Goal: Task Accomplishment & Management: Manage account settings

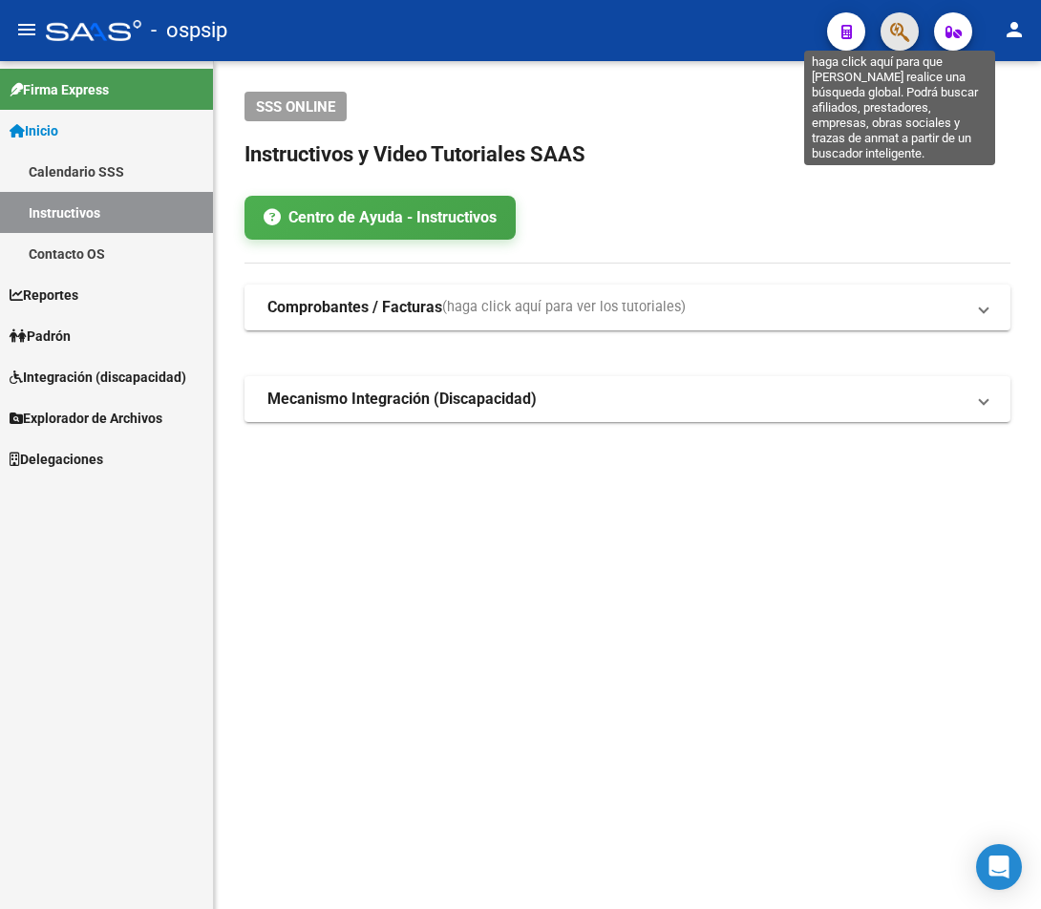
click at [893, 39] on icon "button" at bounding box center [899, 32] width 19 height 22
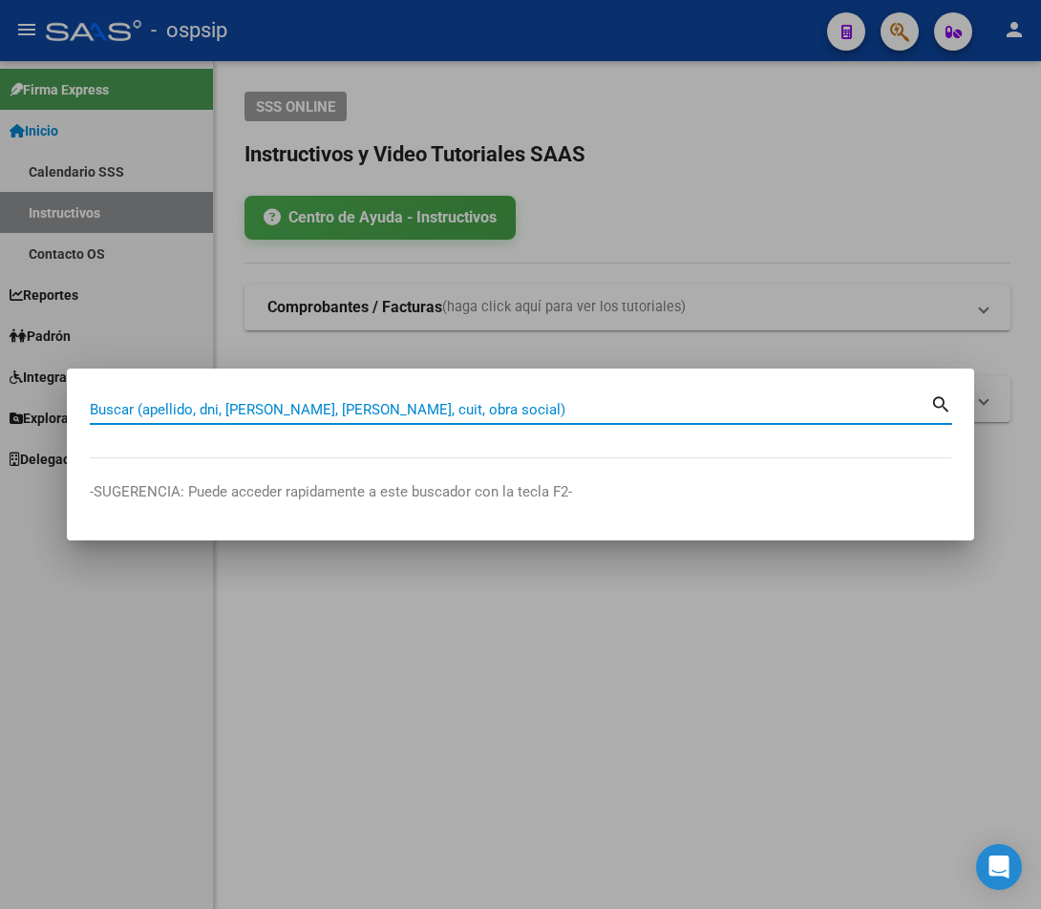
click at [185, 411] on input "Buscar (apellido, dni, [PERSON_NAME], [PERSON_NAME], cuit, obra social)" at bounding box center [510, 409] width 840 height 17
type input "17121061"
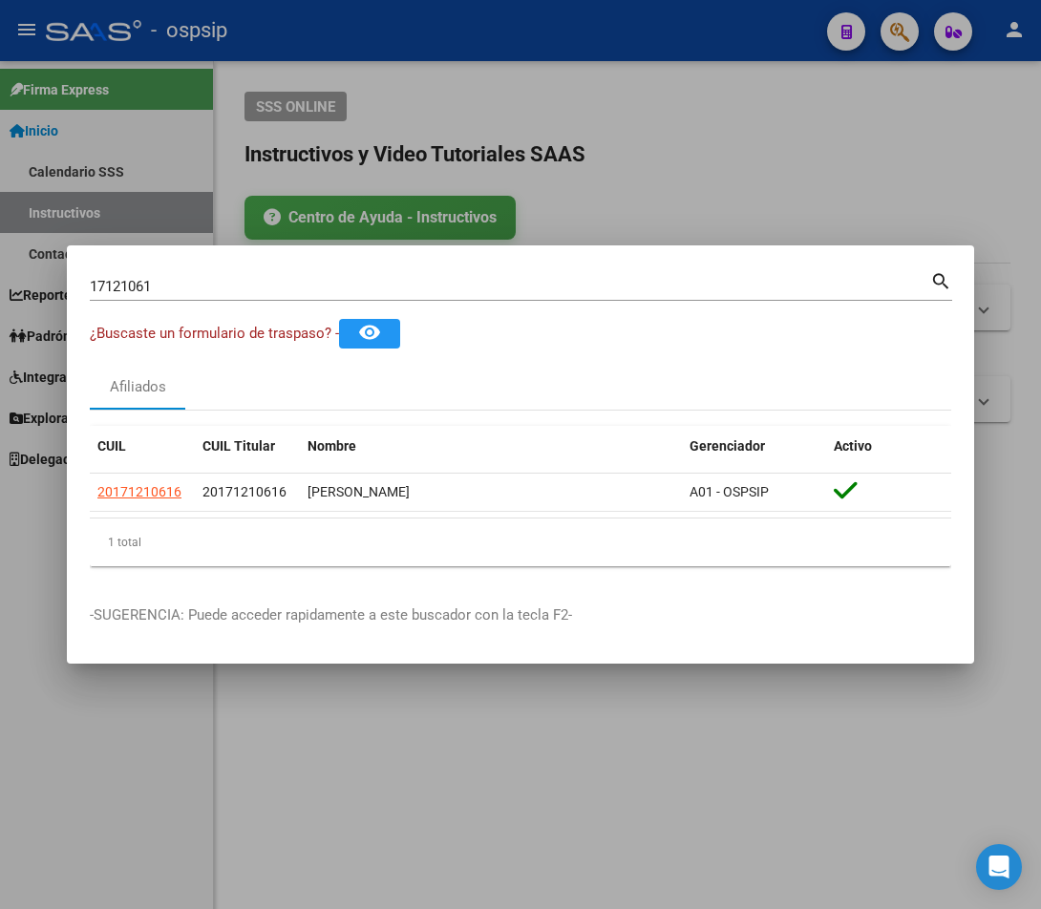
click at [897, 283] on mat-icon "search" at bounding box center [941, 279] width 22 height 23
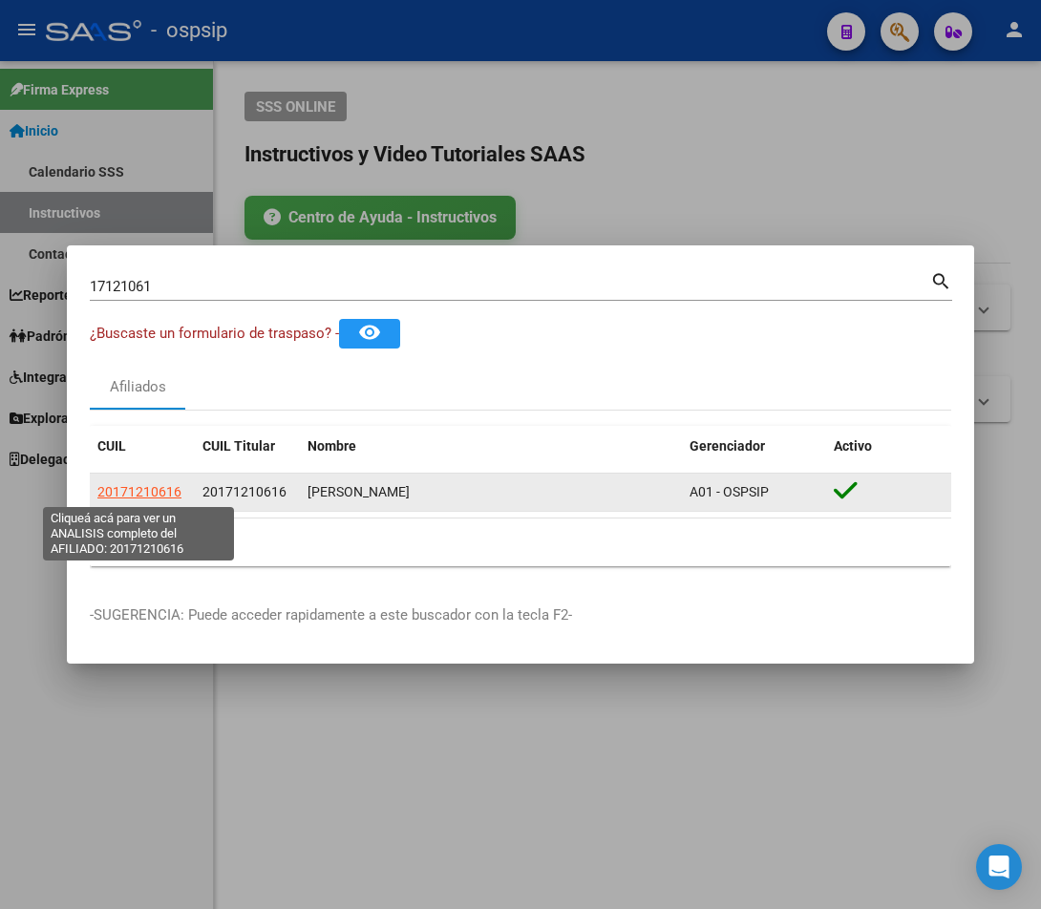
click at [138, 485] on span "20171210616" at bounding box center [139, 491] width 84 height 15
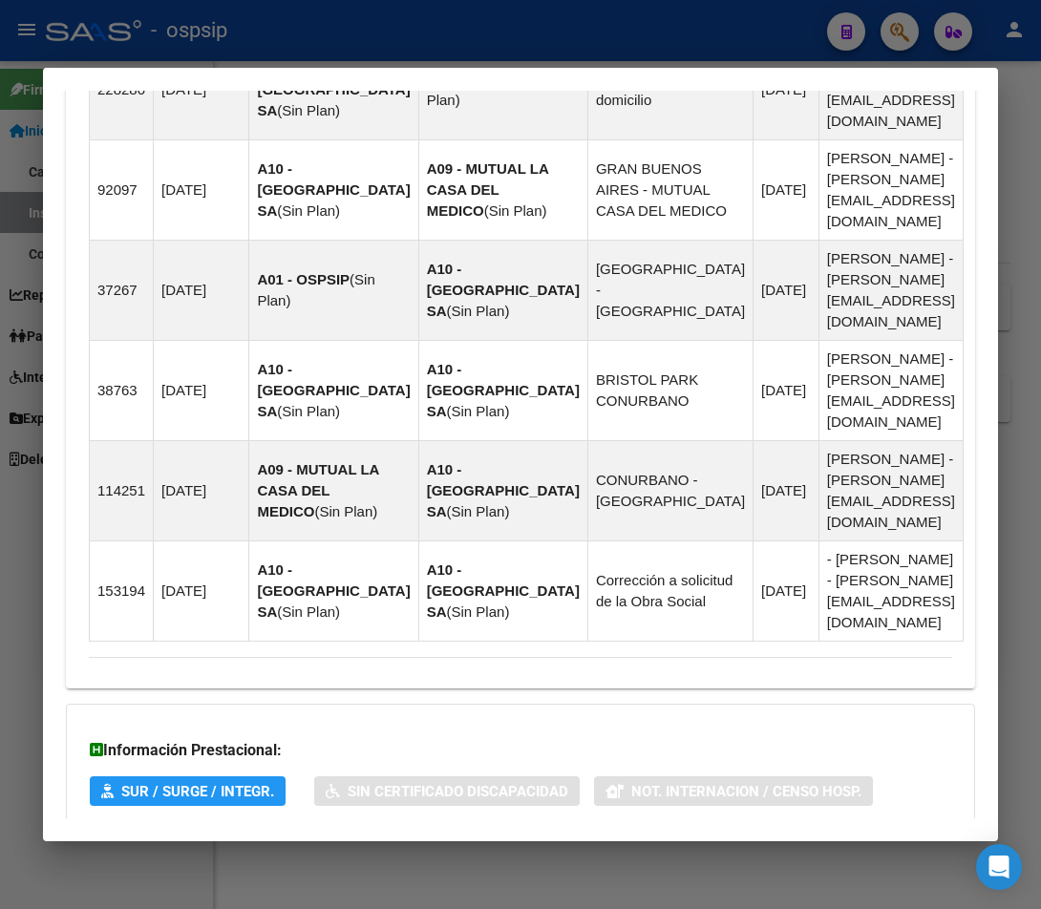
scroll to position [1500, 0]
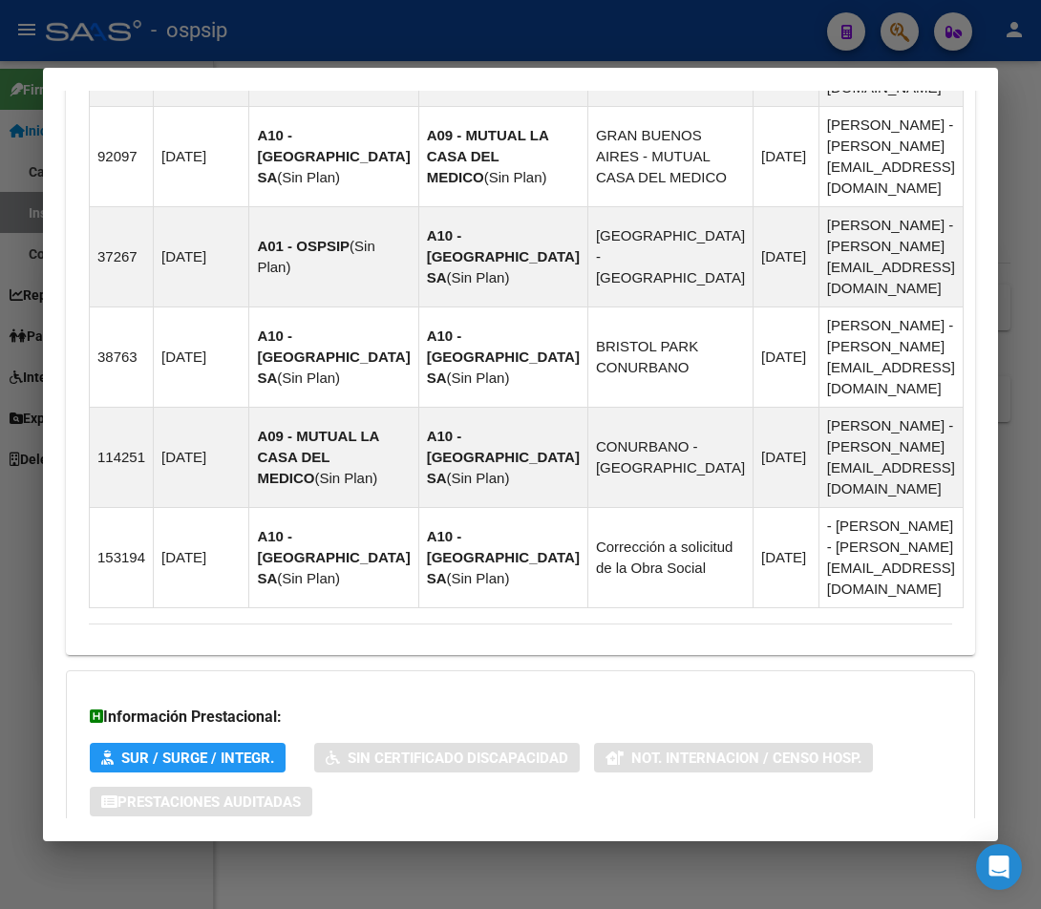
click at [382, 869] on span "Aportes y Contribuciones del Afiliado: 20171210616" at bounding box center [296, 878] width 358 height 18
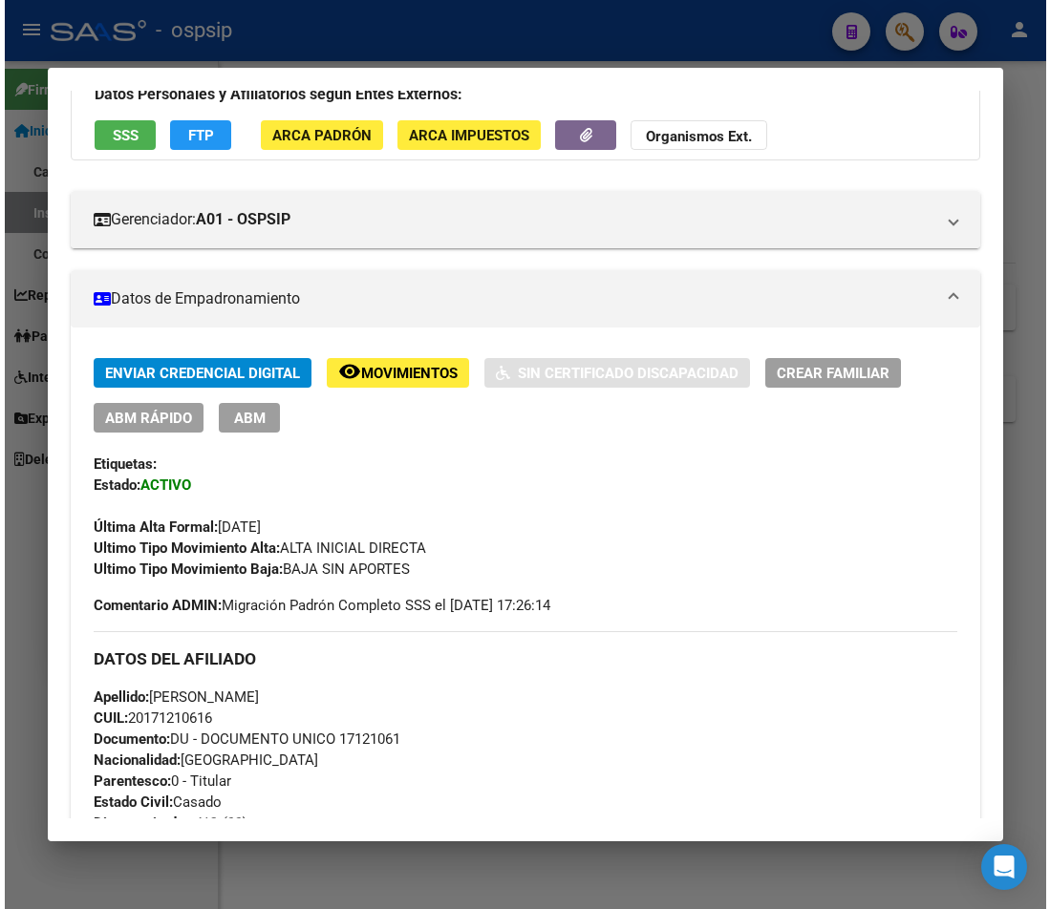
scroll to position [287, 0]
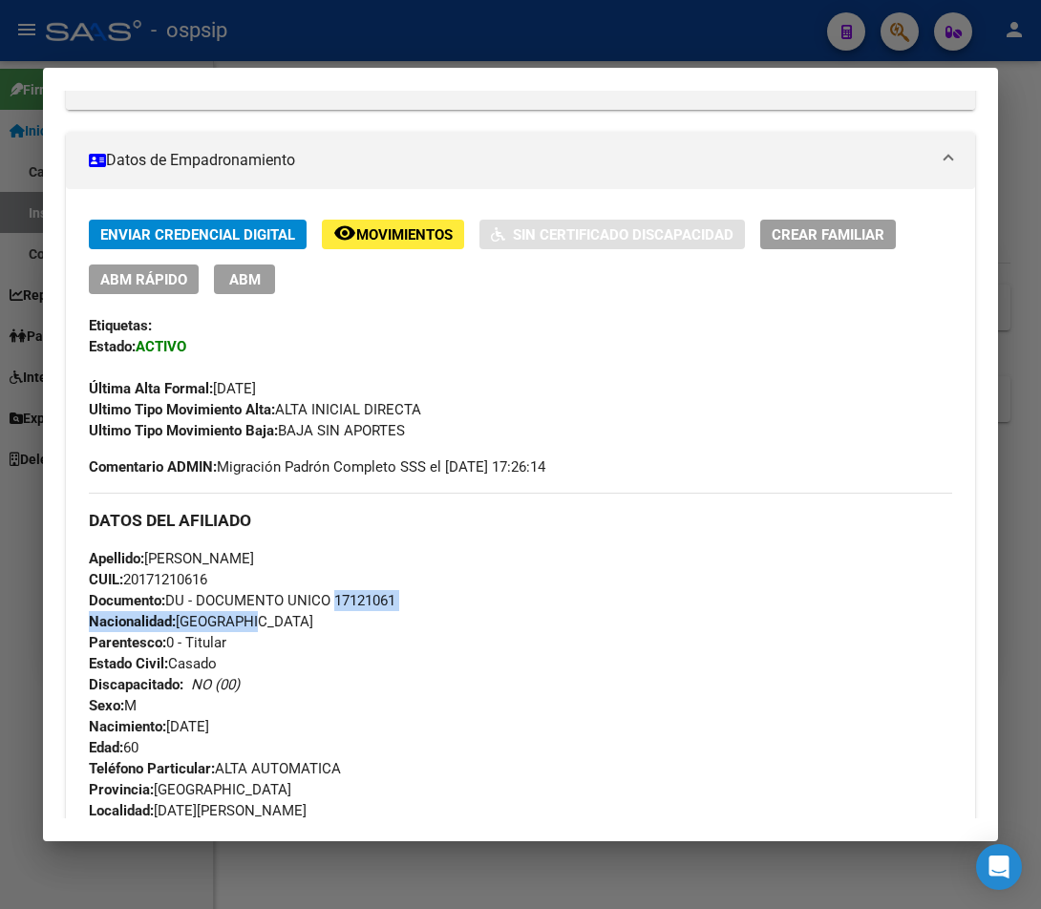
drag, startPoint x: 333, startPoint y: 599, endPoint x: 474, endPoint y: 613, distance: 141.1
click at [474, 613] on div "Apellido: PATRICIO OSCAR FERNANDEZ CUIL: 20171210616 Documento: DU - DOCUMENTO …" at bounding box center [520, 653] width 863 height 210
click at [337, 665] on div "Apellido: PATRICIO OSCAR FERNANDEZ CUIL: 20171210616 Documento: DU - DOCUMENTO …" at bounding box center [520, 653] width 863 height 210
drag, startPoint x: 330, startPoint y: 597, endPoint x: 414, endPoint y: 605, distance: 84.5
click at [414, 605] on div "Apellido: PATRICIO OSCAR FERNANDEZ CUIL: 20171210616 Documento: DU - DOCUMENTO …" at bounding box center [520, 653] width 863 height 210
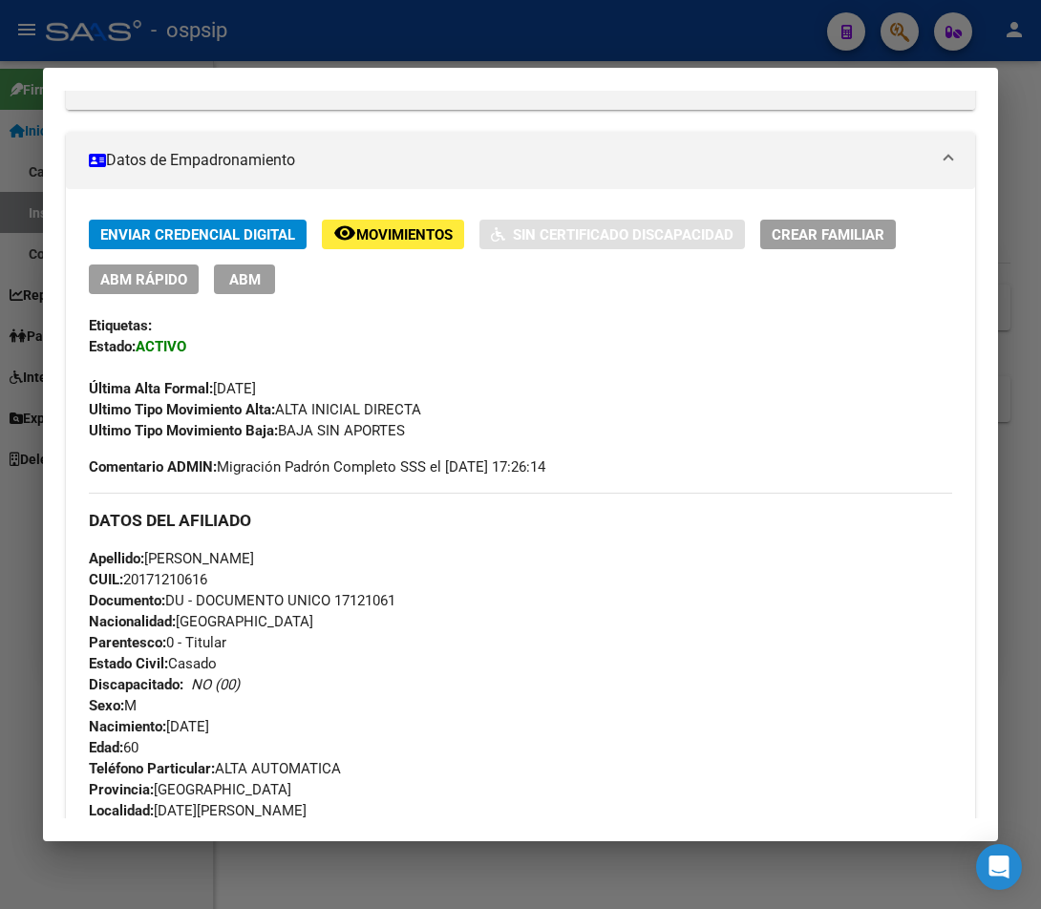
copy span "17121061"
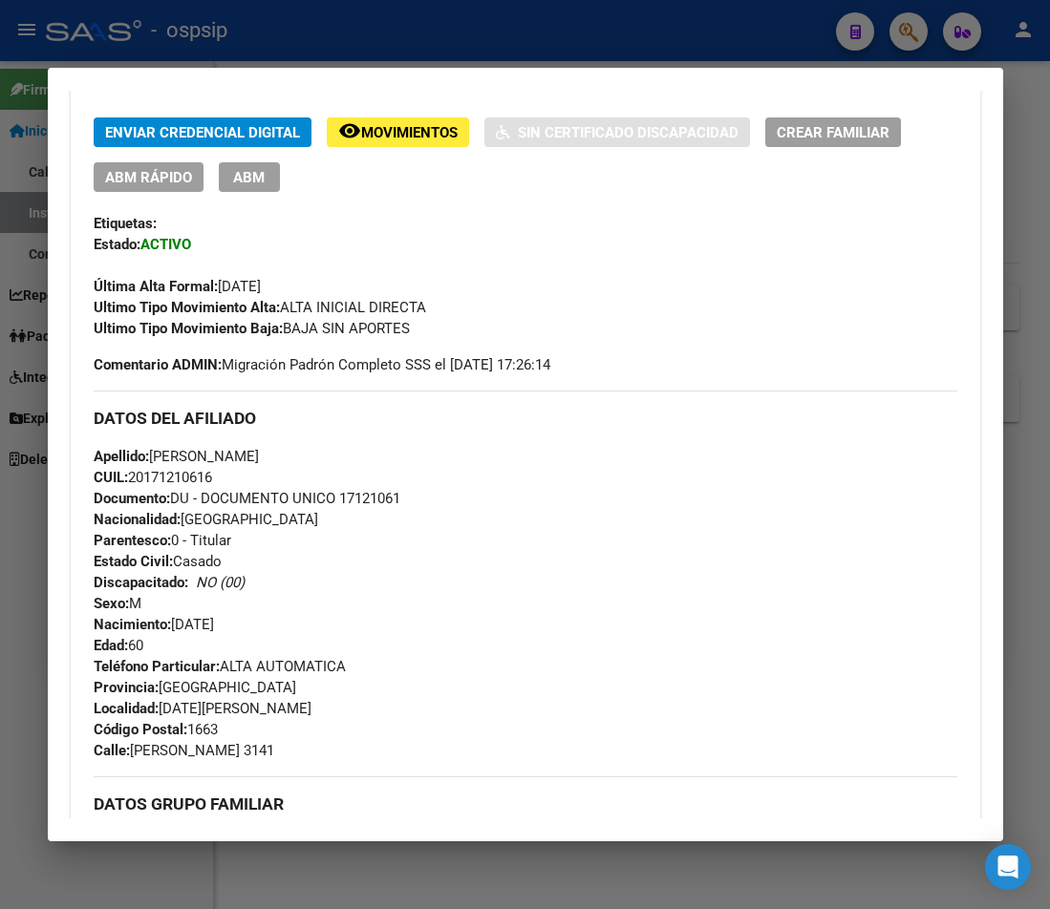
scroll to position [573, 0]
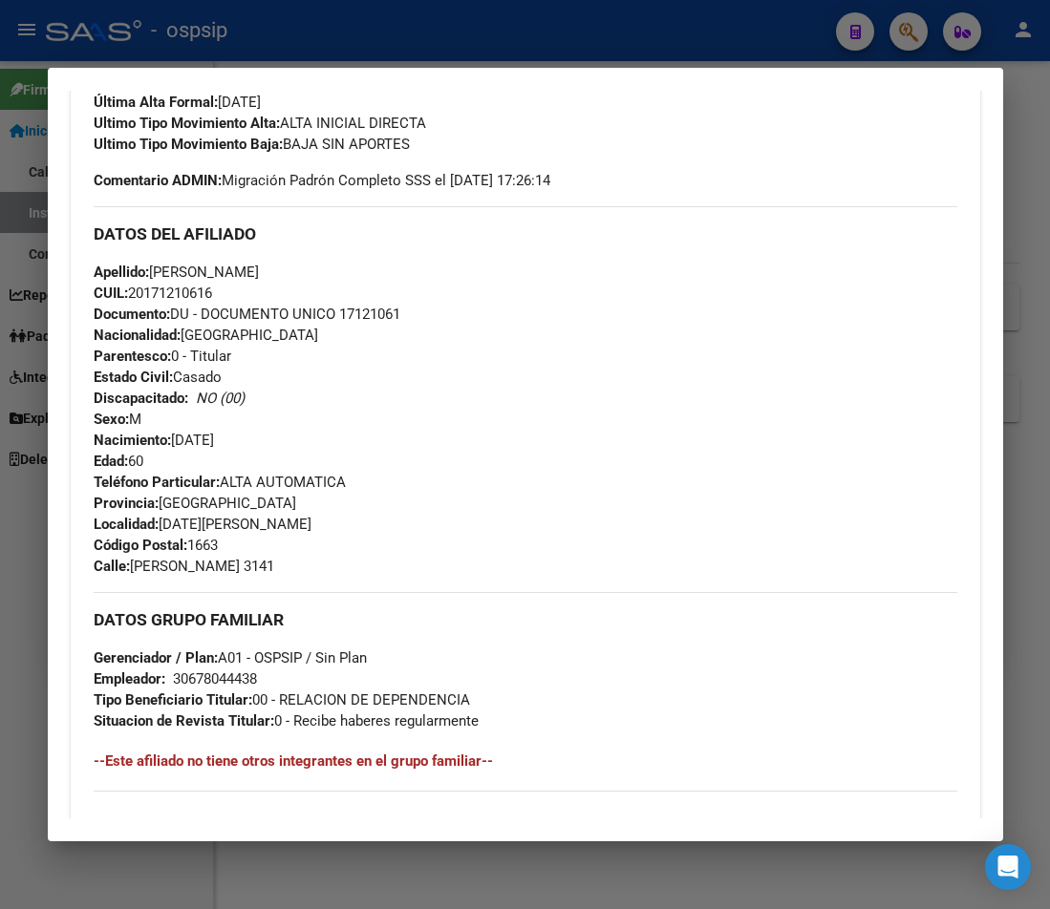
click at [632, 367] on div "Apellido: PATRICIO OSCAR FERNANDEZ CUIL: 20171210616 Documento: DU - DOCUMENTO …" at bounding box center [525, 367] width 863 height 210
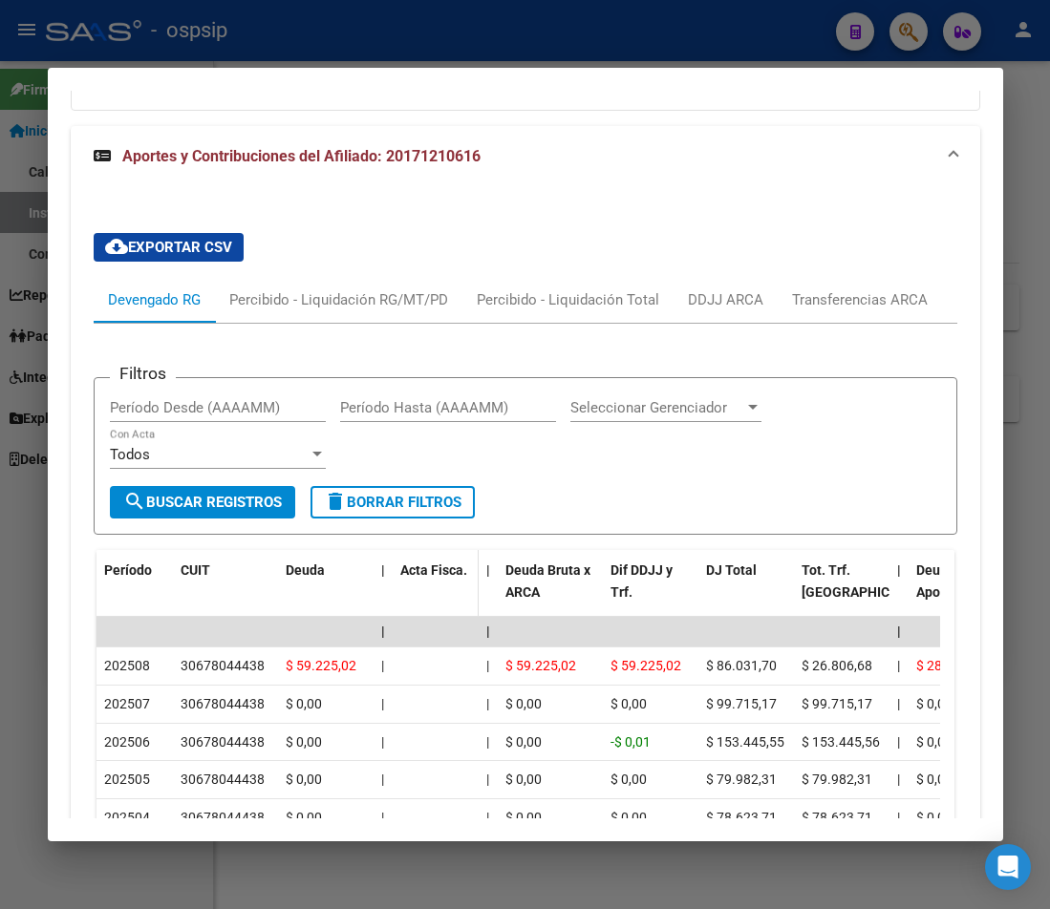
scroll to position [2197, 0]
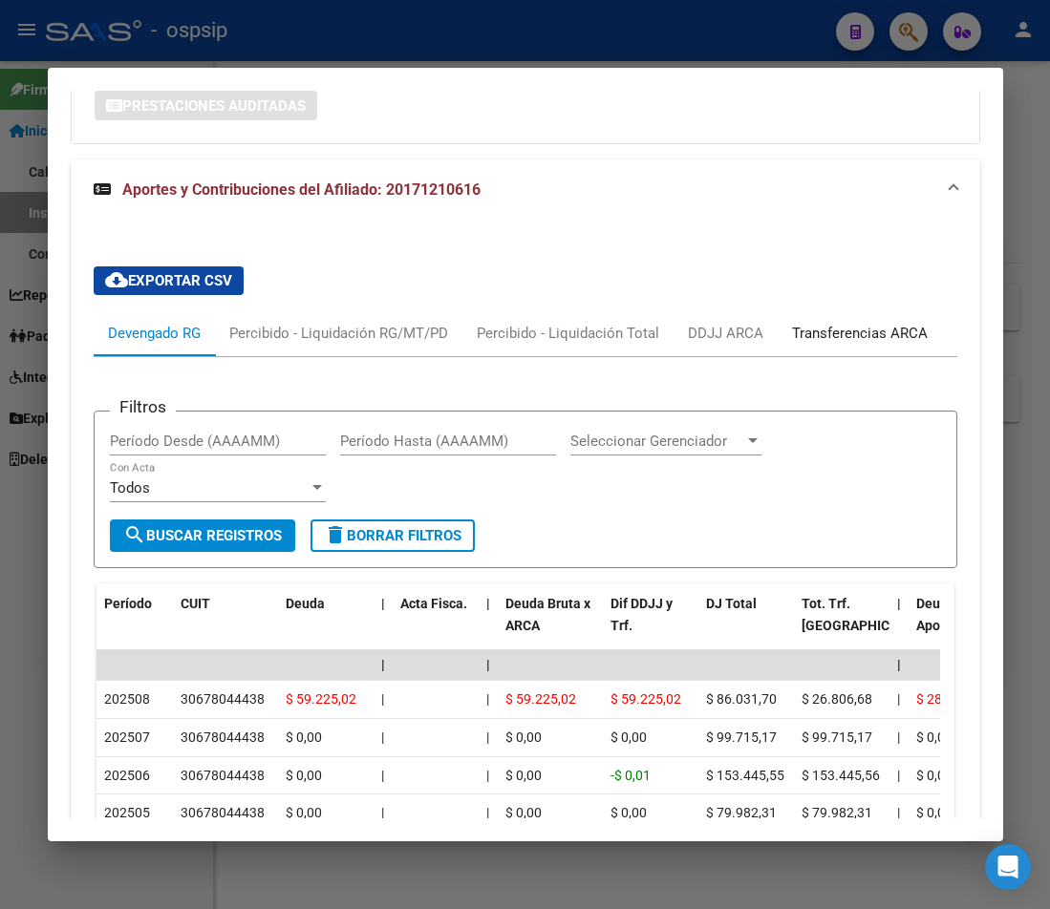
click at [845, 323] on div "Transferencias ARCA" at bounding box center [860, 333] width 136 height 21
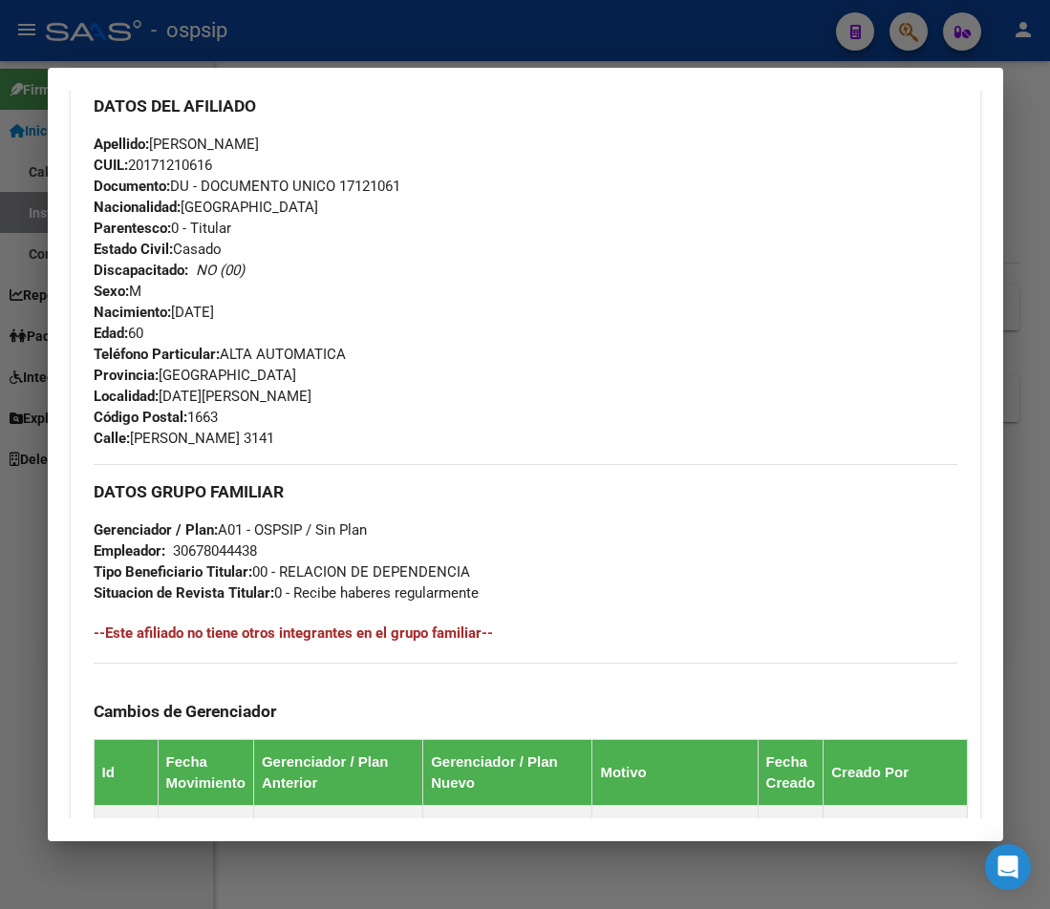
scroll to position [0, 0]
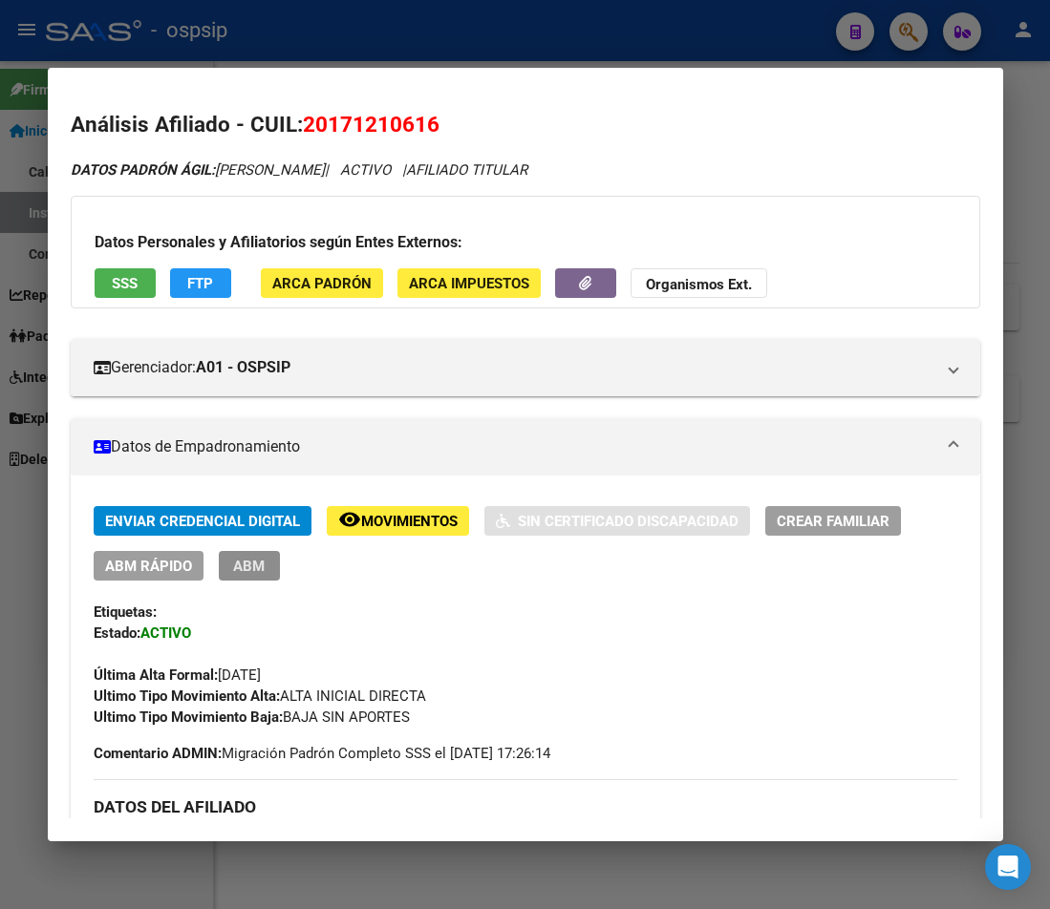
click at [262, 563] on span "ABM" at bounding box center [249, 566] width 32 height 17
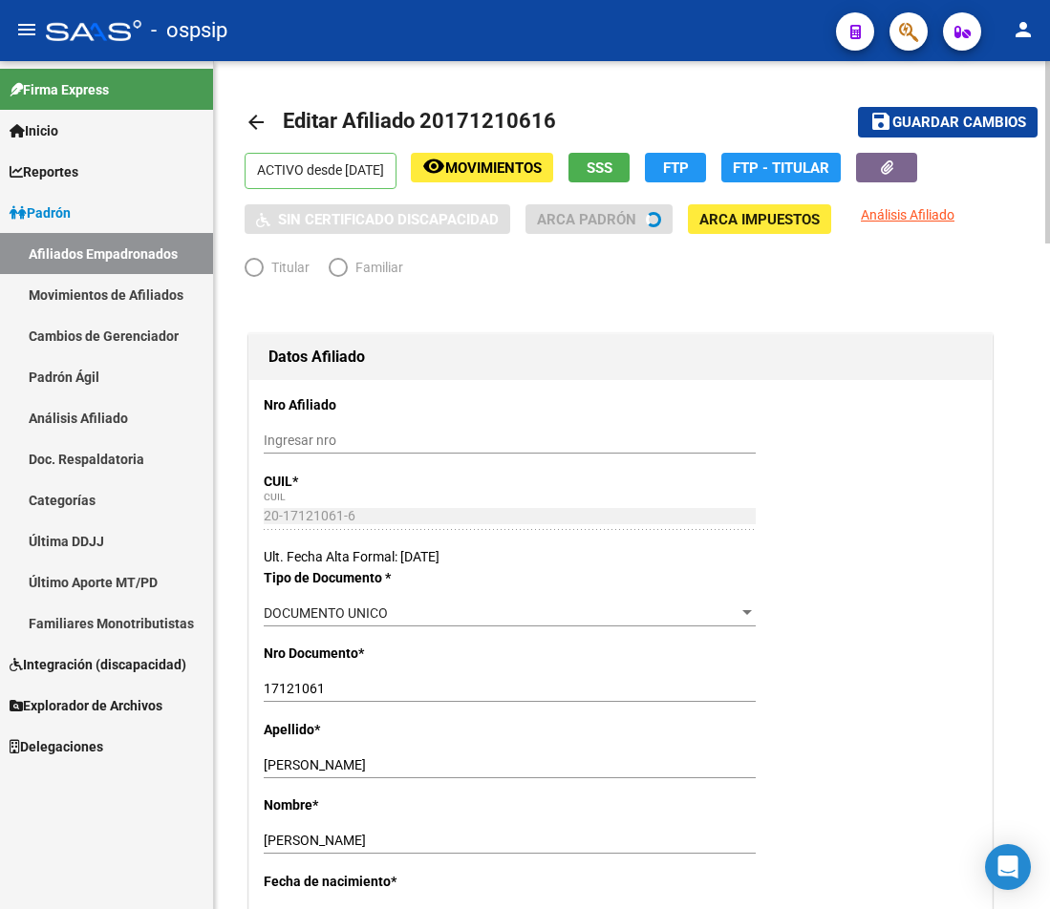
radio input "true"
type input "30-67804443-8"
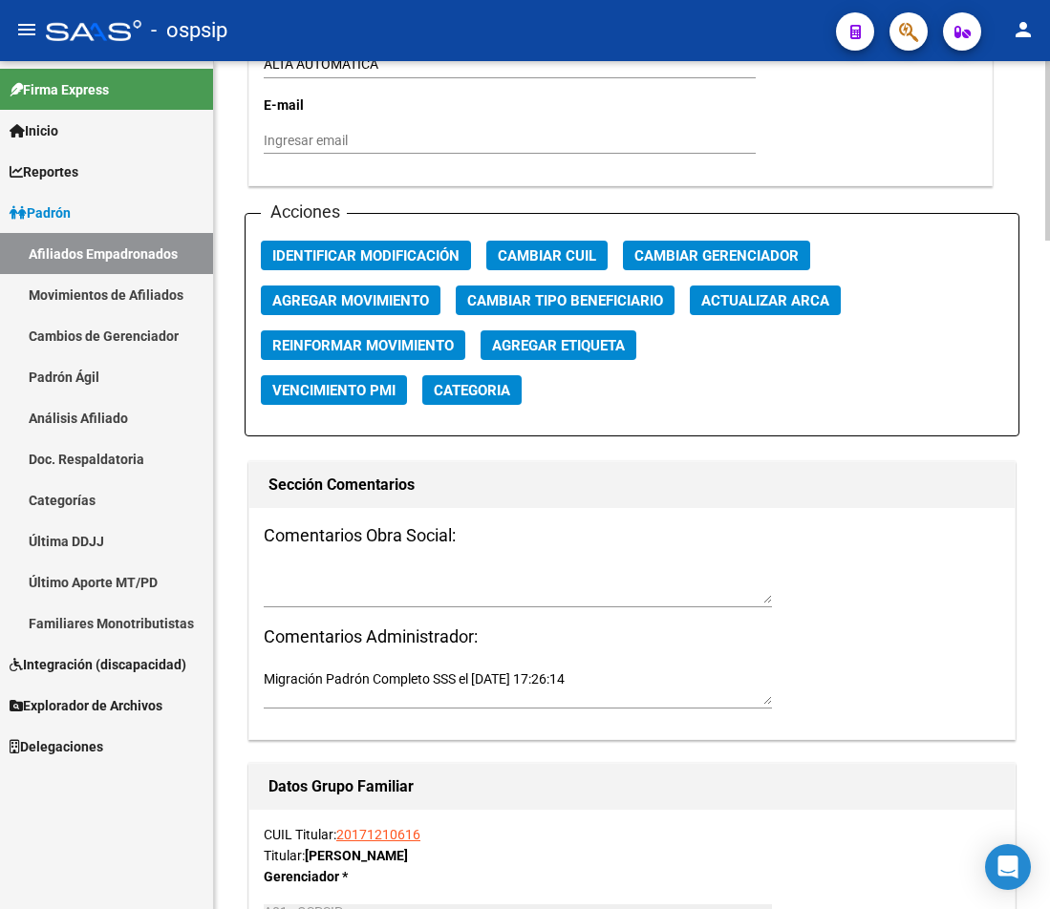
scroll to position [2388, 0]
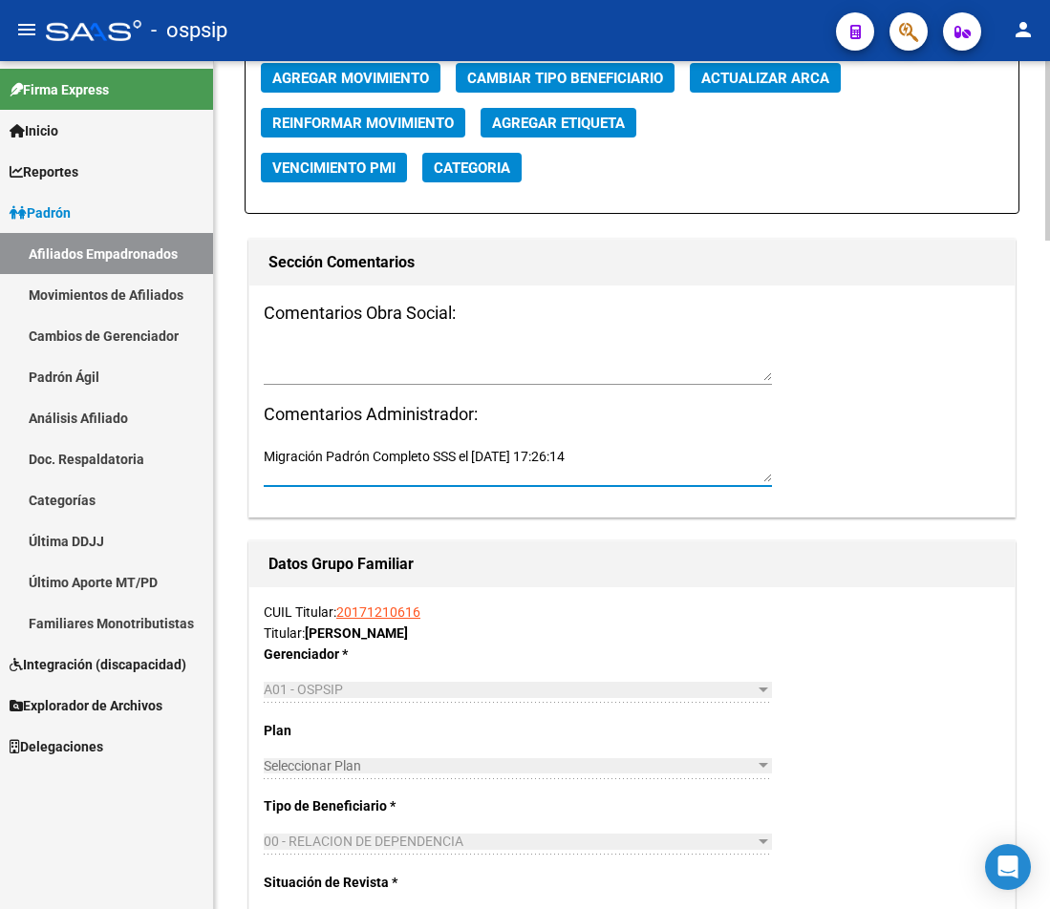
drag, startPoint x: 635, startPoint y: 456, endPoint x: 262, endPoint y: 464, distance: 373.5
click at [261, 458] on div "Comentarios Obra Social: Comentarios Administrador: Migración Padrón Completo S…" at bounding box center [631, 402] width 765 height 232
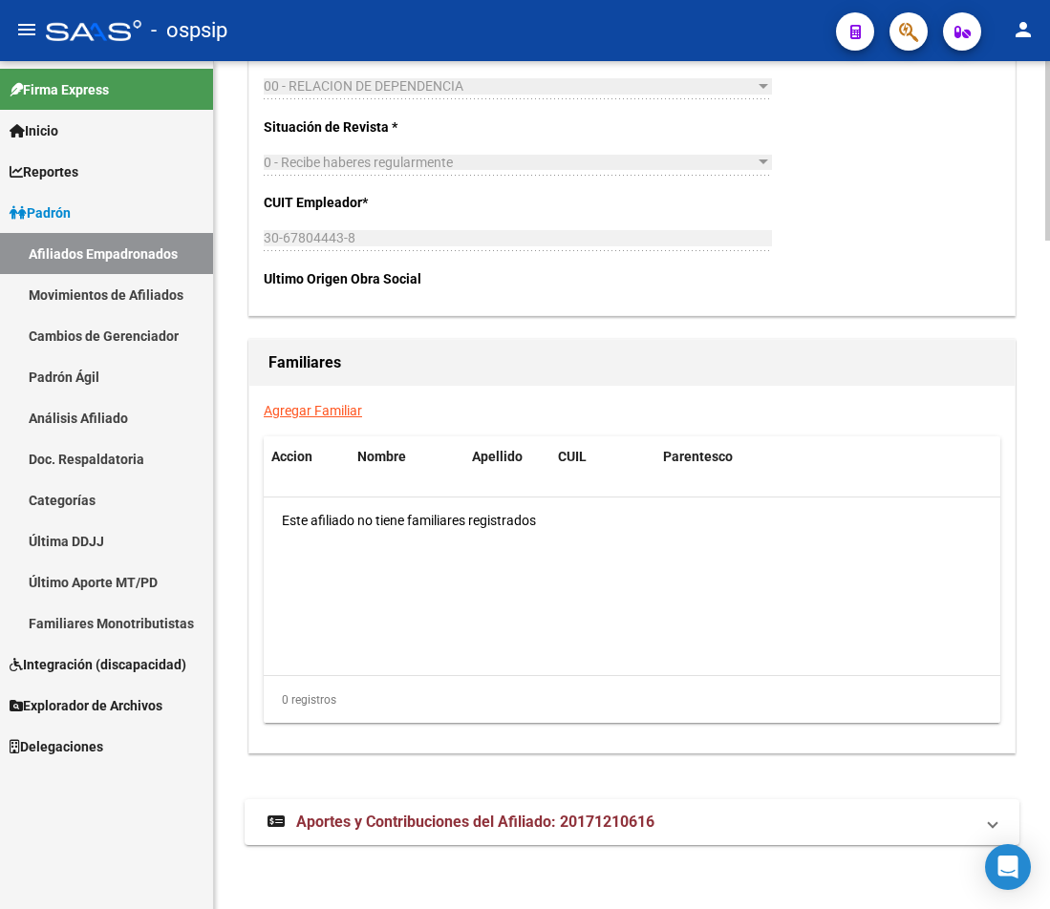
scroll to position [3148, 0]
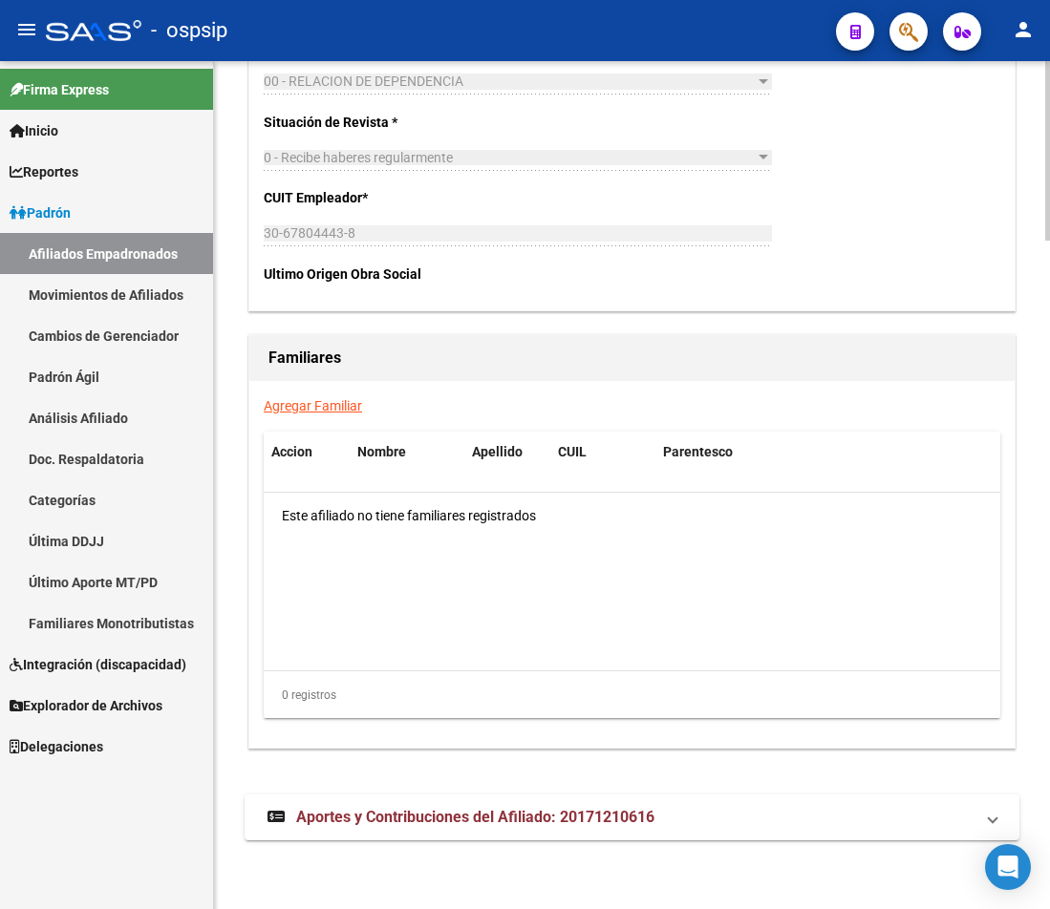
drag, startPoint x: 506, startPoint y: 690, endPoint x: 543, endPoint y: 489, distance: 204.0
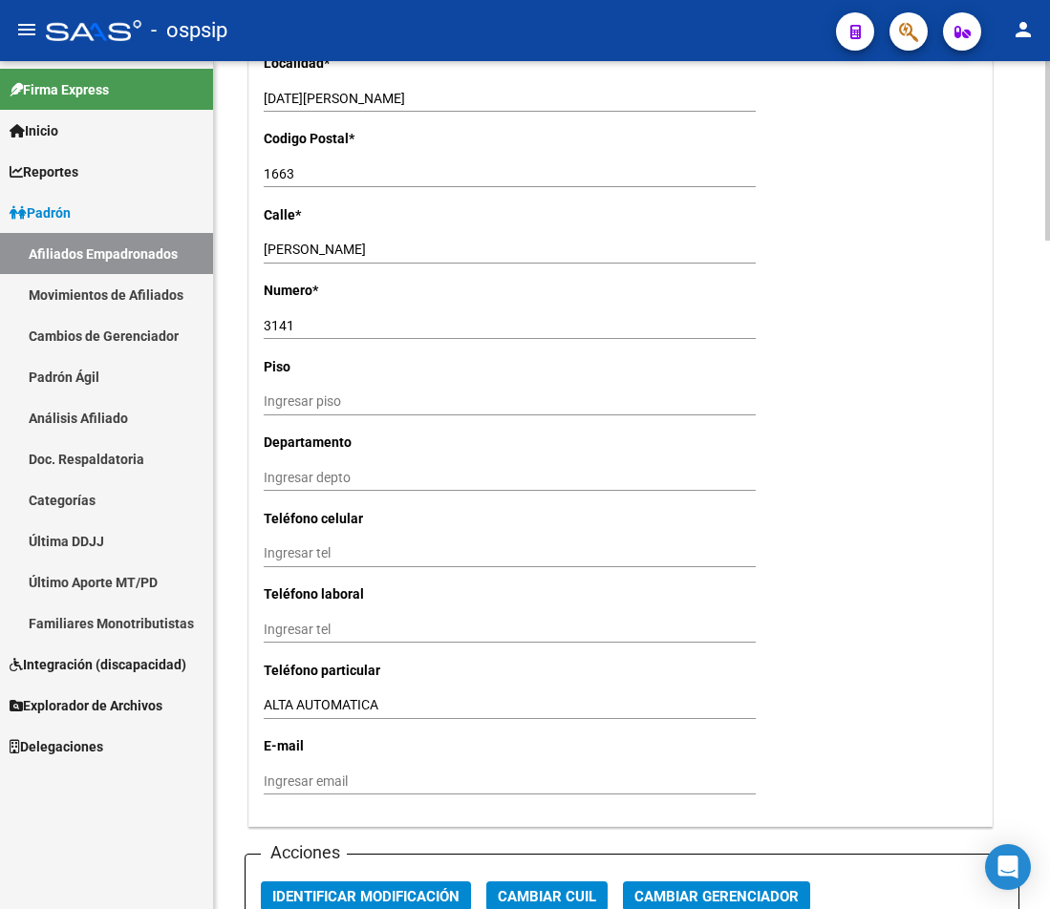
scroll to position [1429, 0]
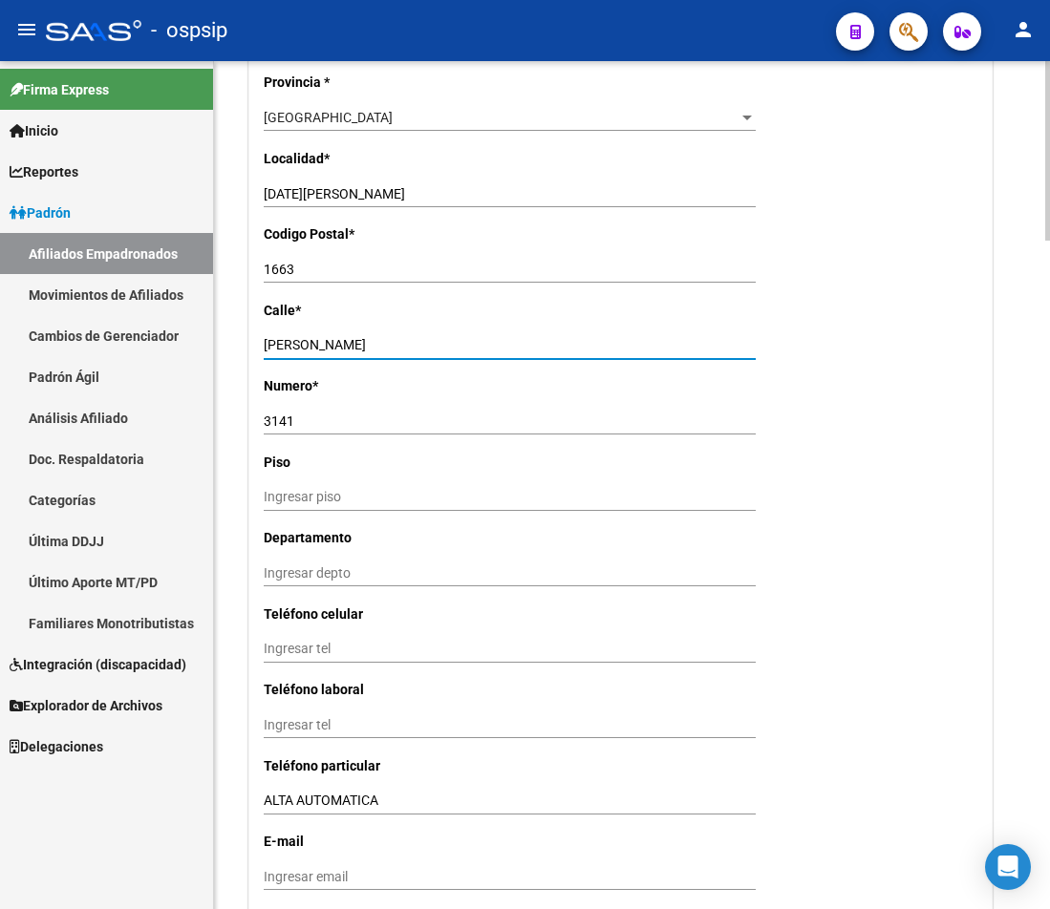
drag, startPoint x: 392, startPoint y: 348, endPoint x: 873, endPoint y: 543, distance: 519.6
click at [239, 347] on div "arrow_back Editar Afiliado 20171210616 save Guardar cambios ACTIVO desde 02/07/…" at bounding box center [632, 630] width 836 height 3996
type input "l"
type input "LETONIA"
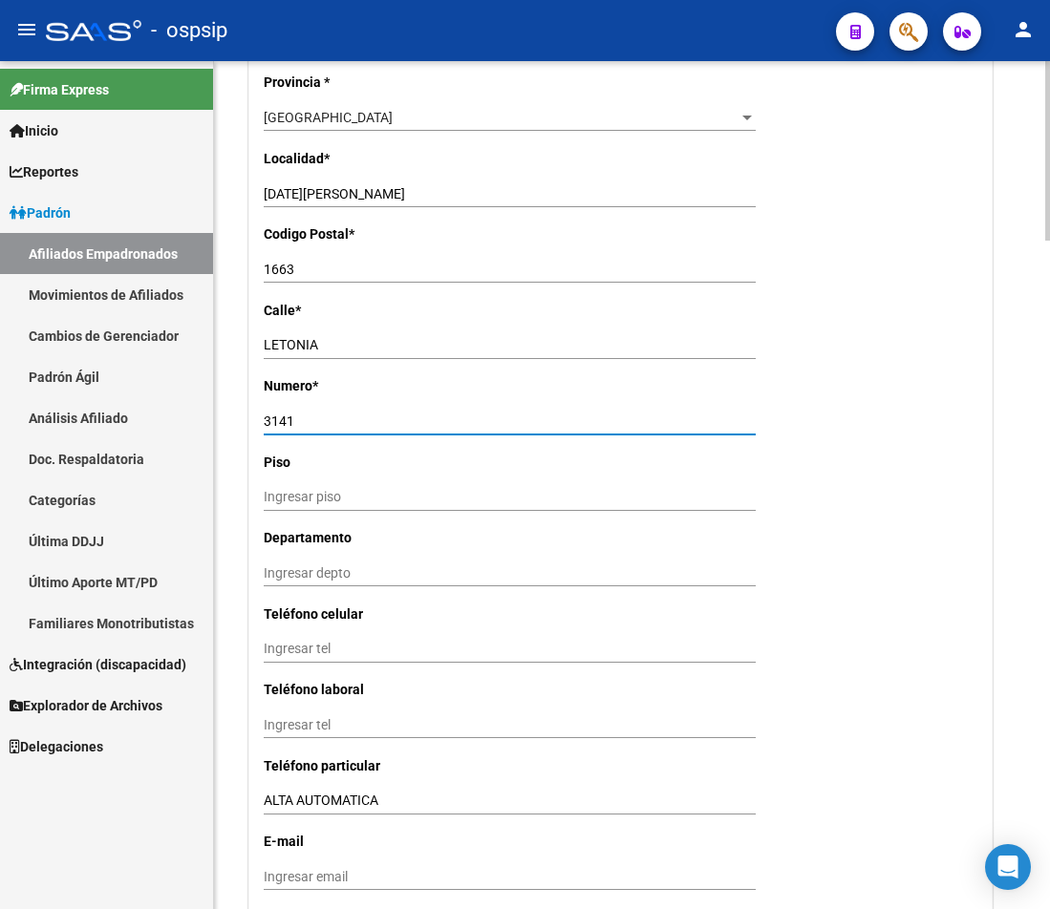
click at [303, 414] on input "3141" at bounding box center [510, 422] width 492 height 16
type input "3"
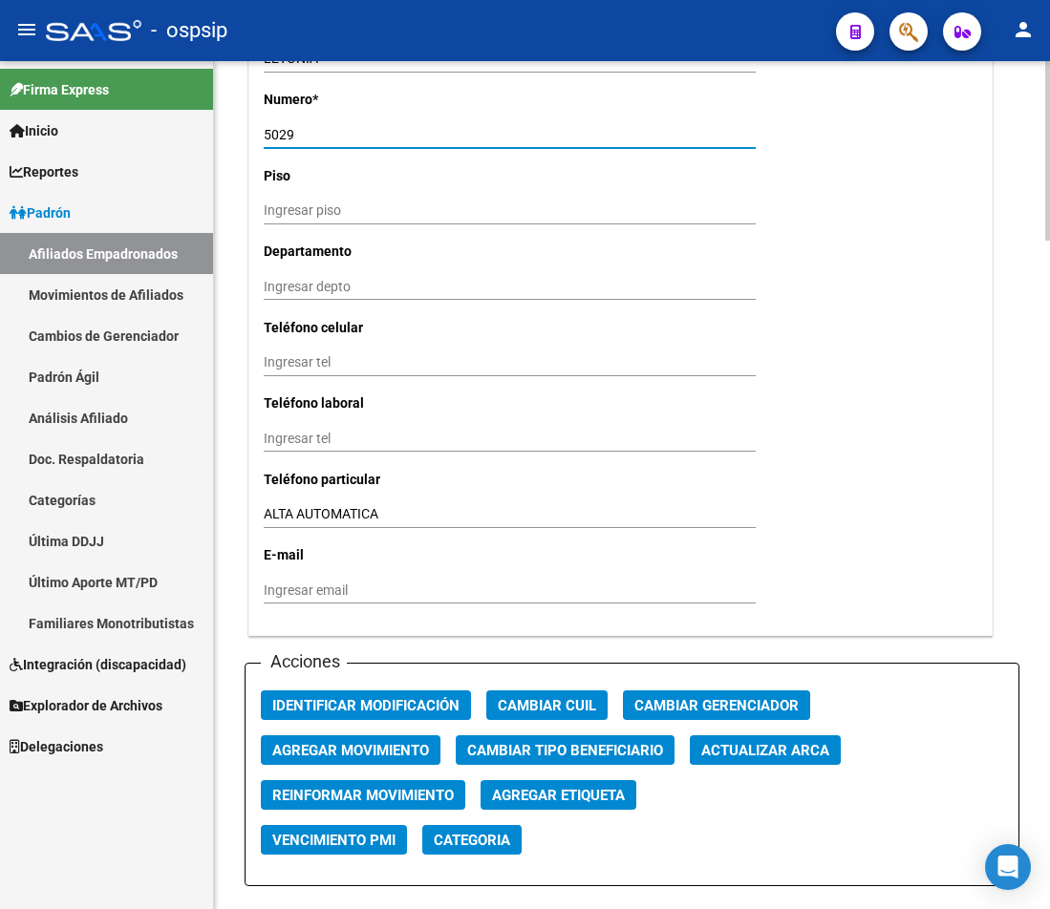
scroll to position [1620, 0]
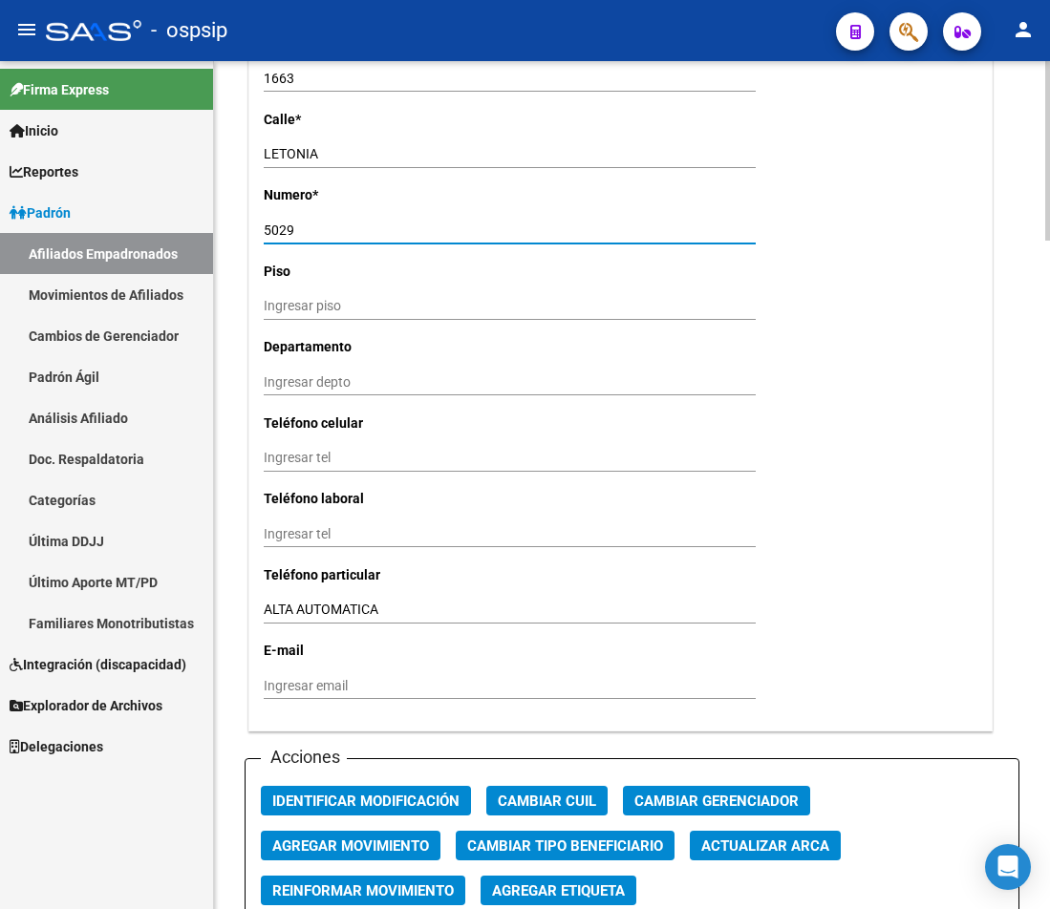
type input "5029"
click at [288, 454] on input "Ingresar tel" at bounding box center [510, 458] width 492 height 16
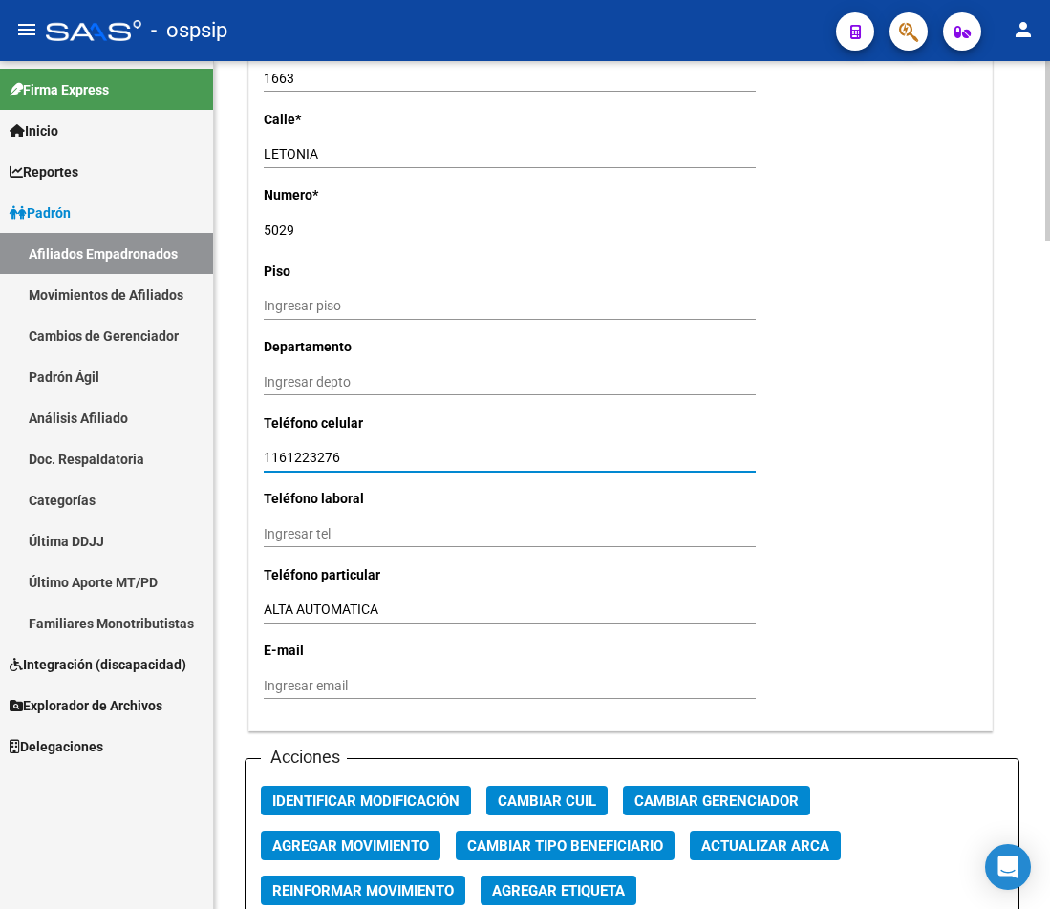
type input "1161223276"
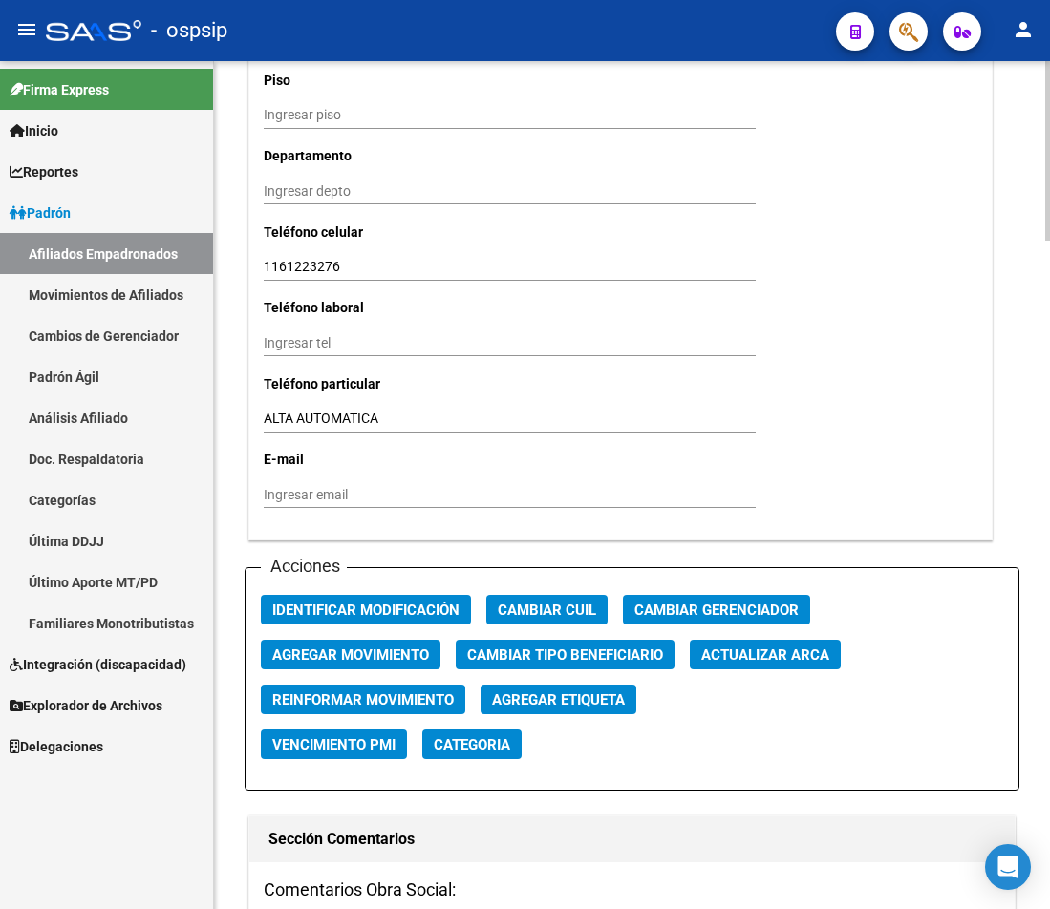
scroll to position [2002, 0]
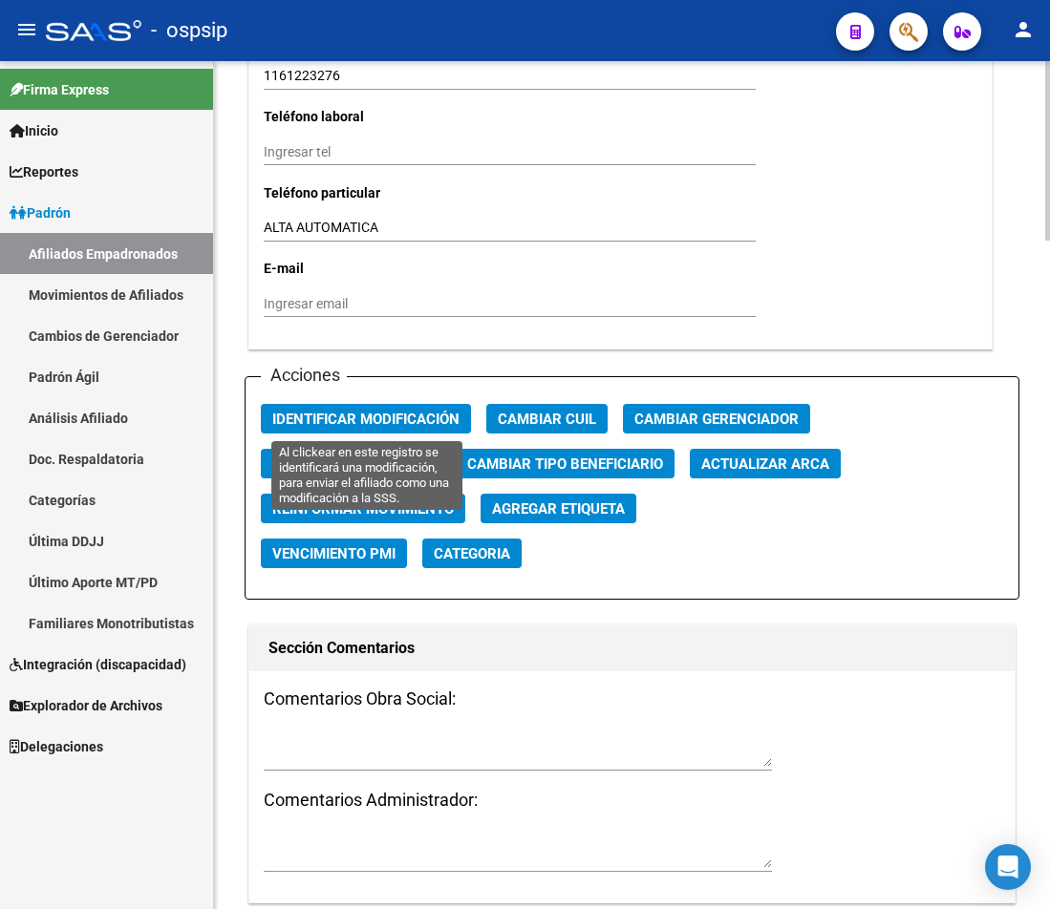
click at [372, 429] on button "Identificar Modificación" at bounding box center [366, 419] width 210 height 30
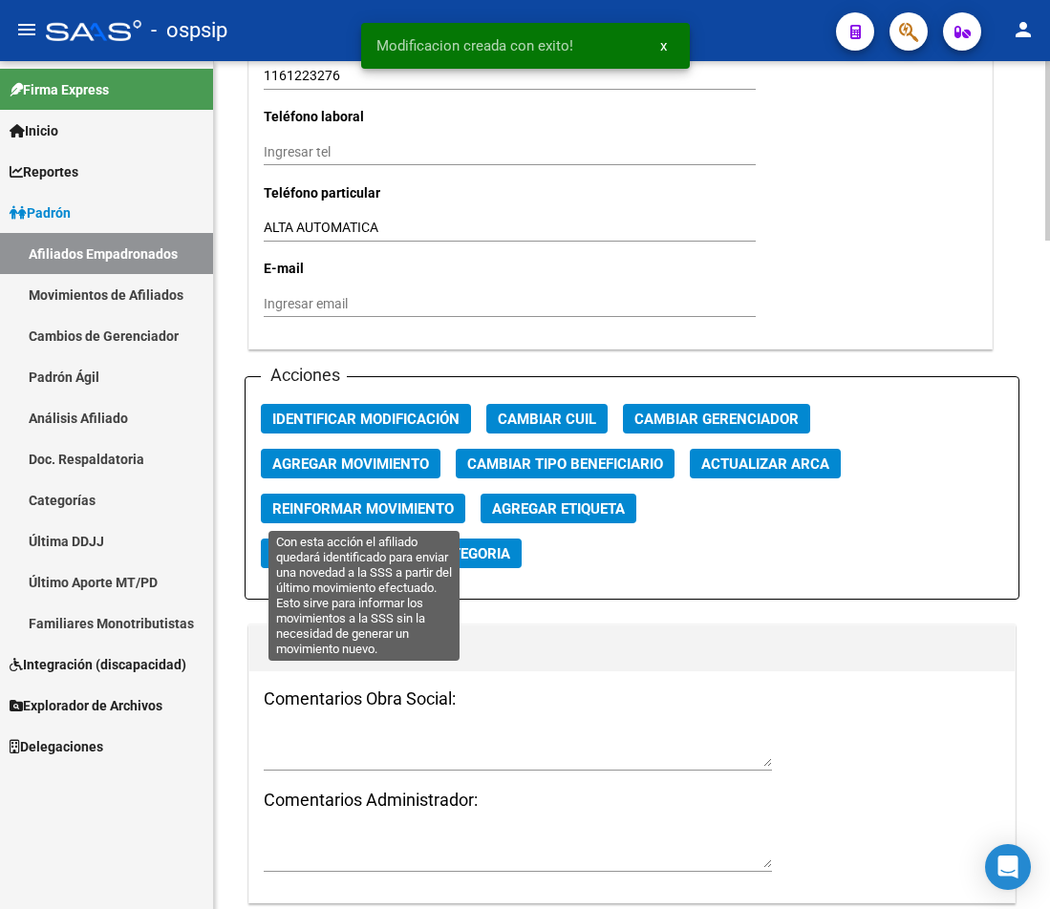
click at [414, 522] on button "Reinformar Movimiento" at bounding box center [363, 509] width 204 height 30
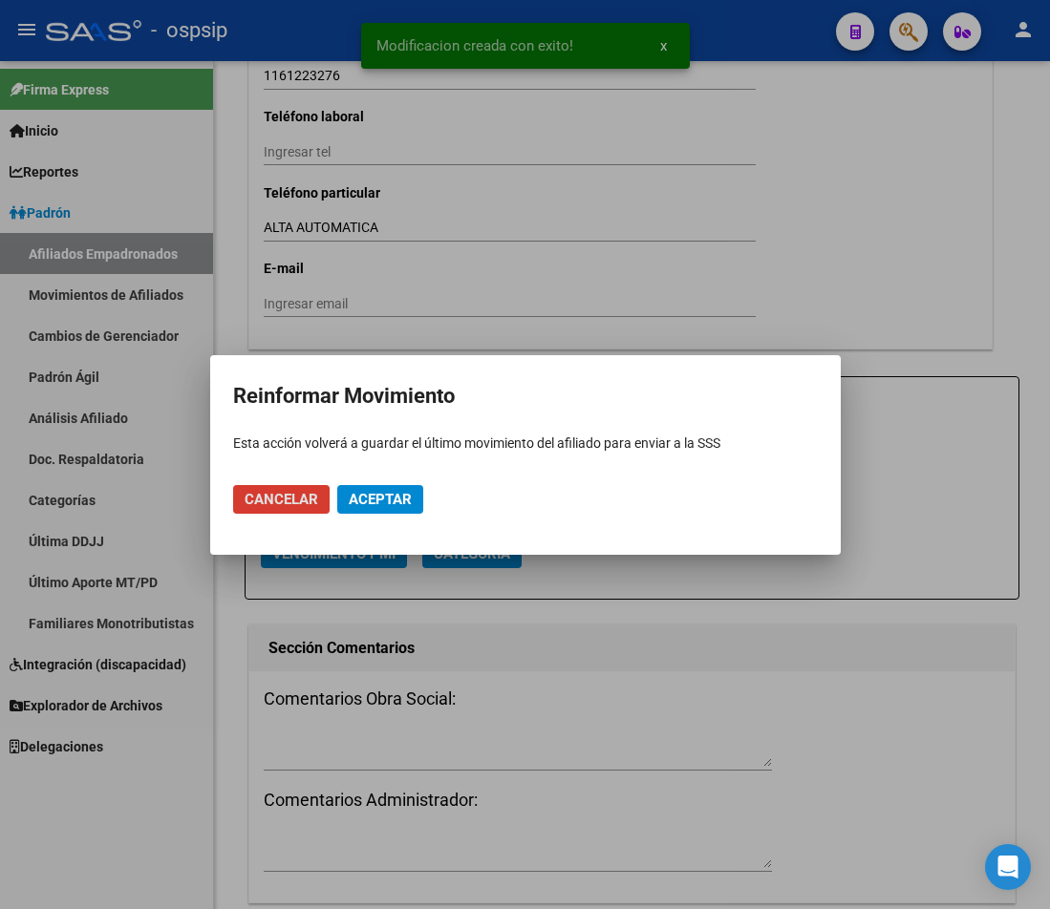
click at [408, 514] on mat-dialog-actions "Cancelar Aceptar" at bounding box center [525, 499] width 584 height 65
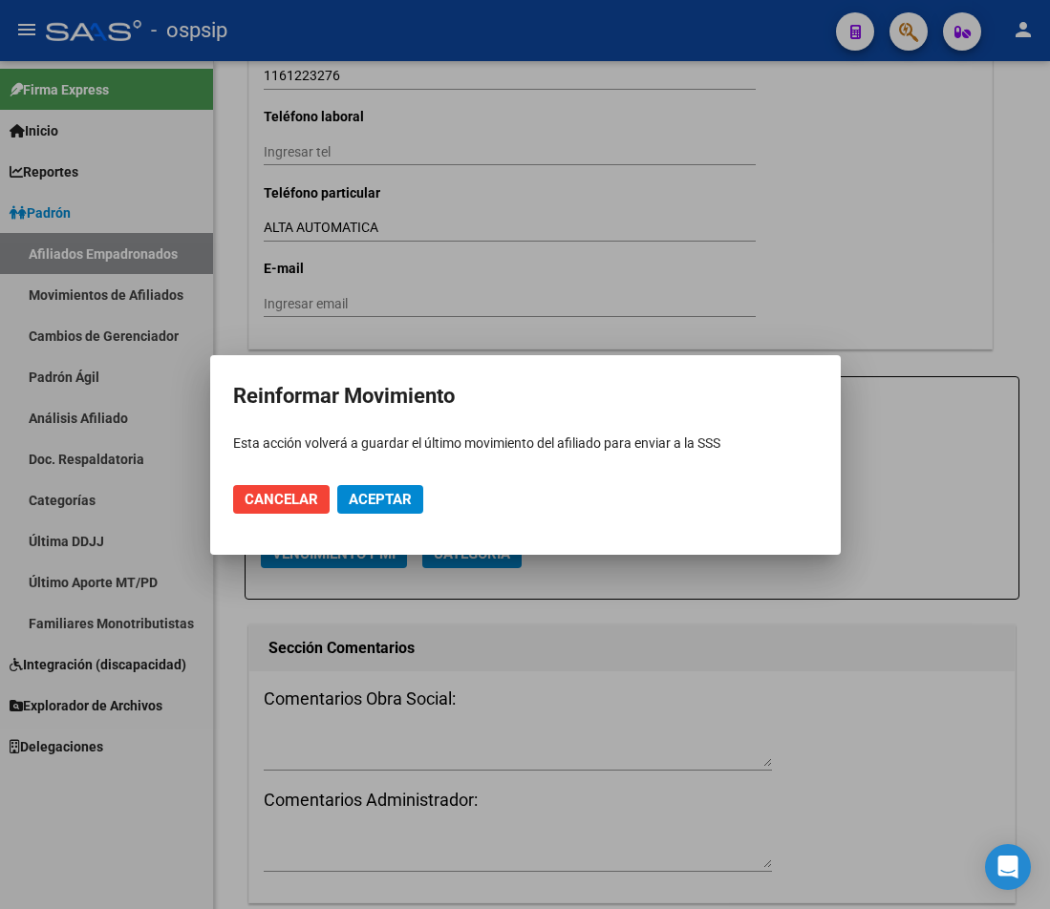
click at [384, 503] on span "Aceptar" at bounding box center [380, 499] width 63 height 17
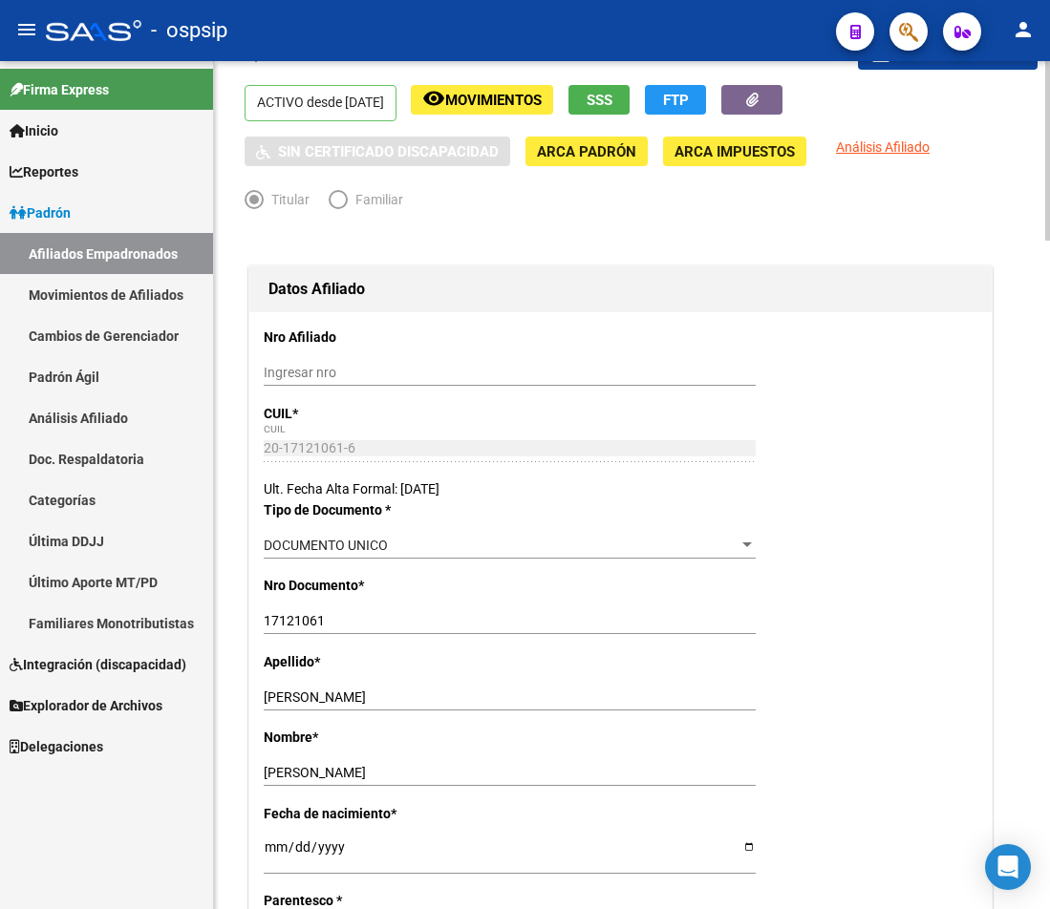
scroll to position [0, 0]
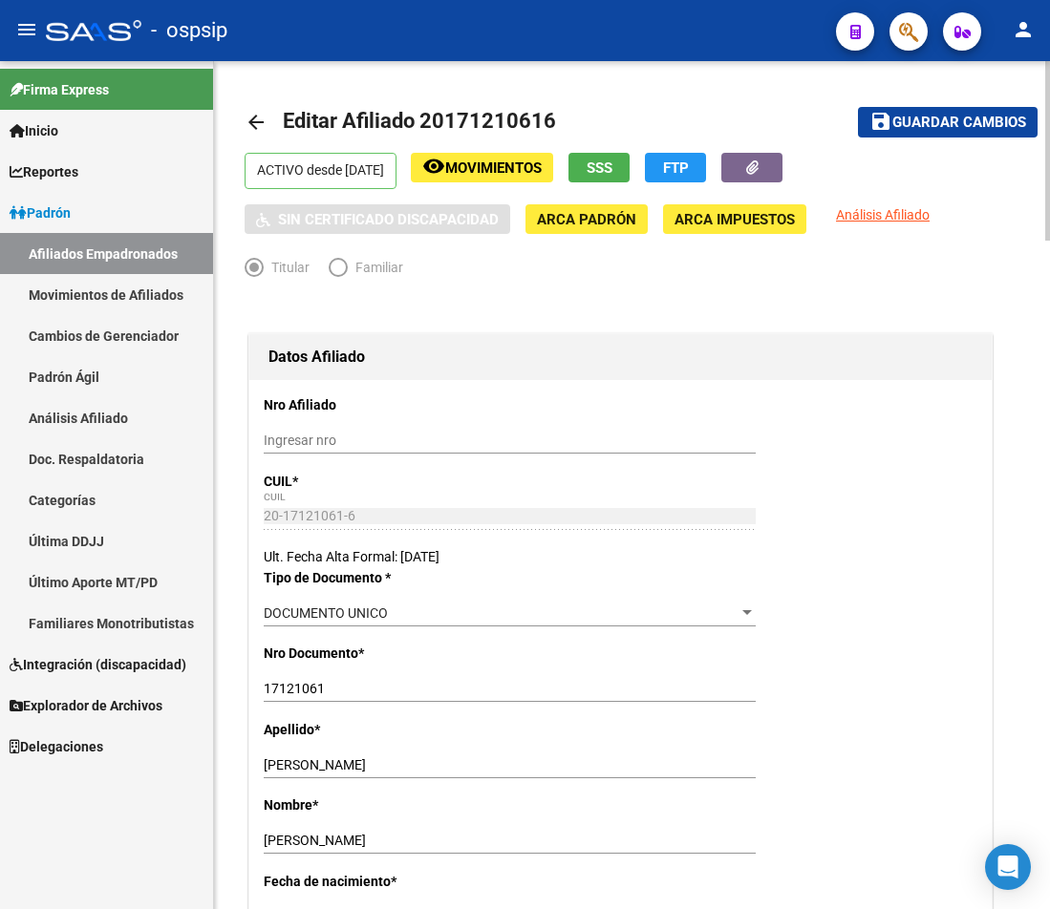
click at [897, 119] on span "Guardar cambios" at bounding box center [959, 123] width 134 height 17
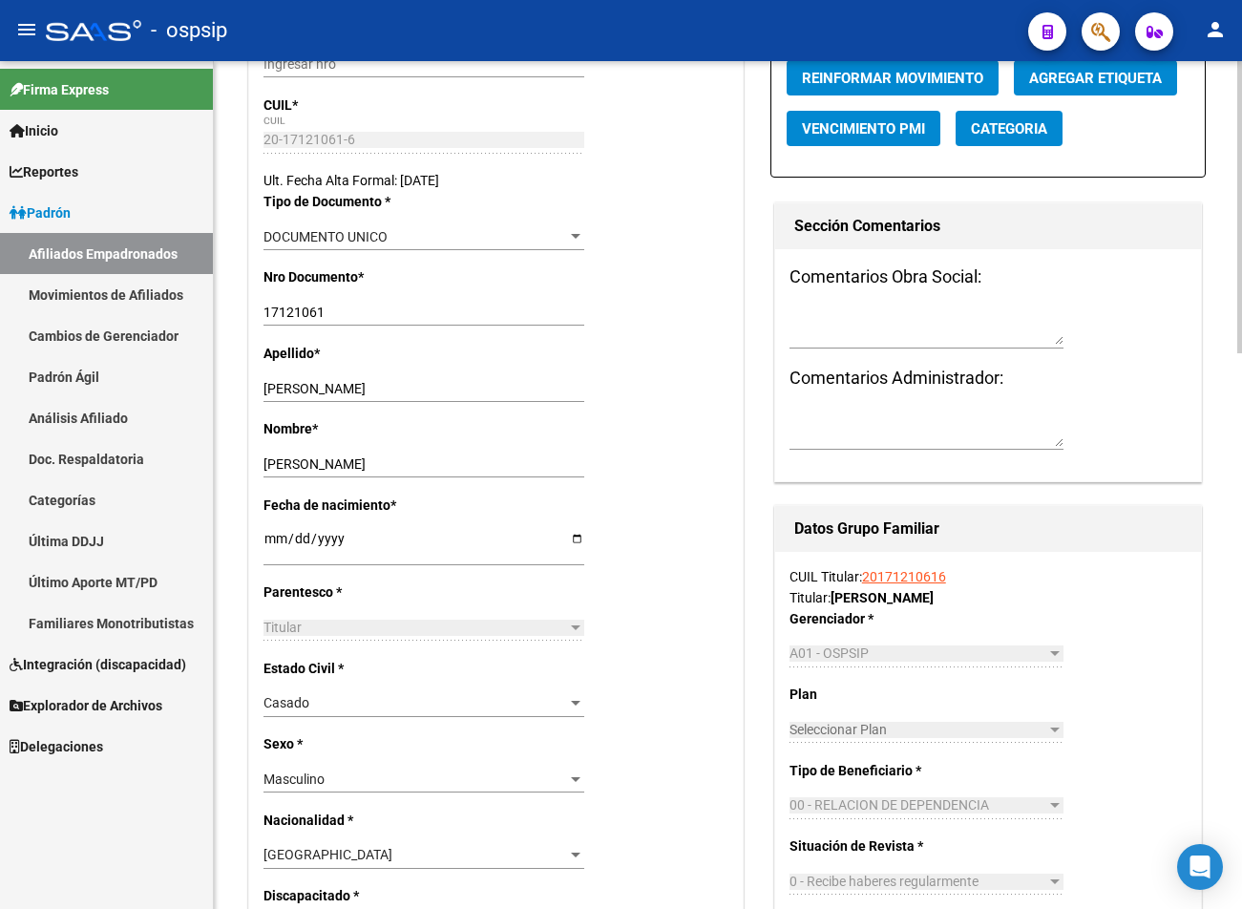
drag, startPoint x: 543, startPoint y: 284, endPoint x: 548, endPoint y: 258, distance: 26.2
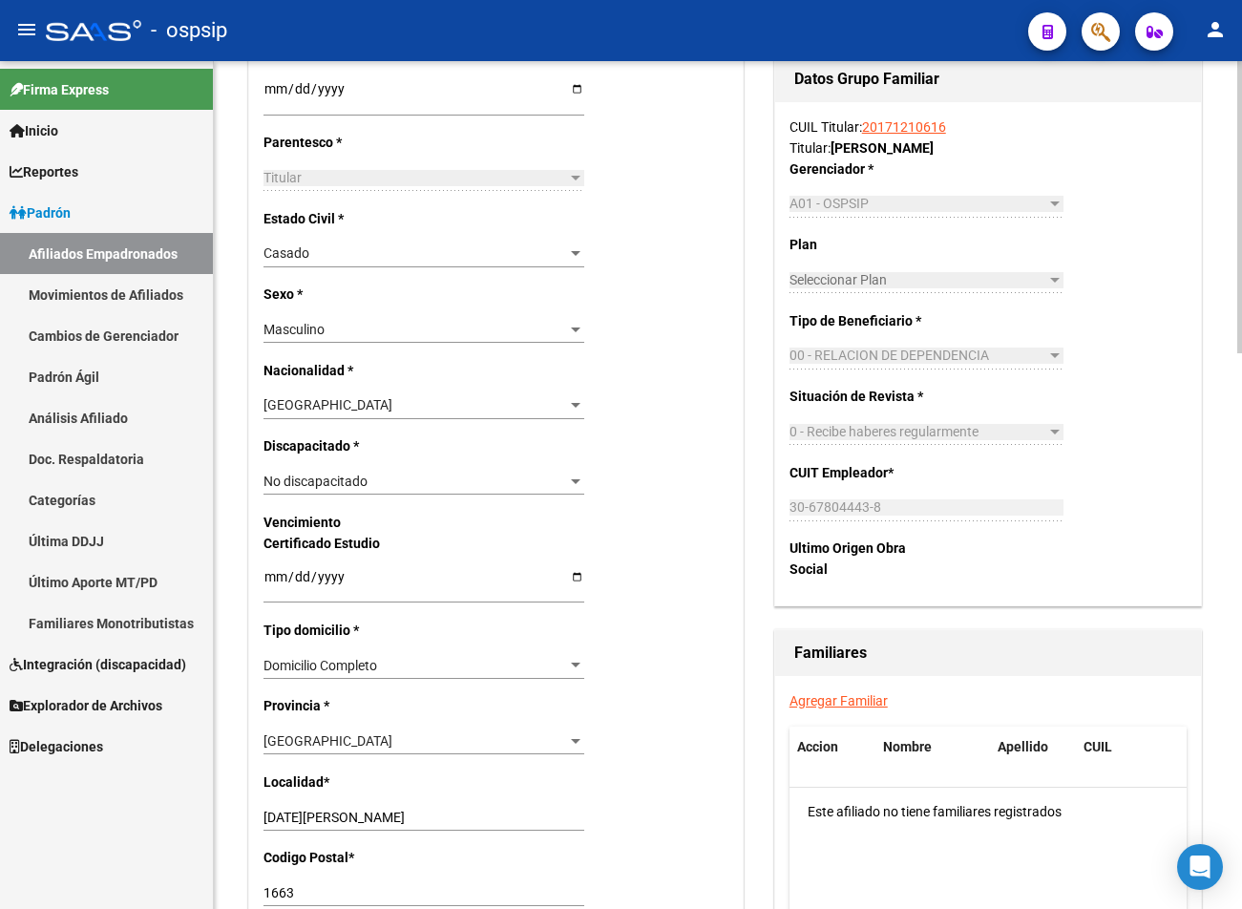
scroll to position [1051, 0]
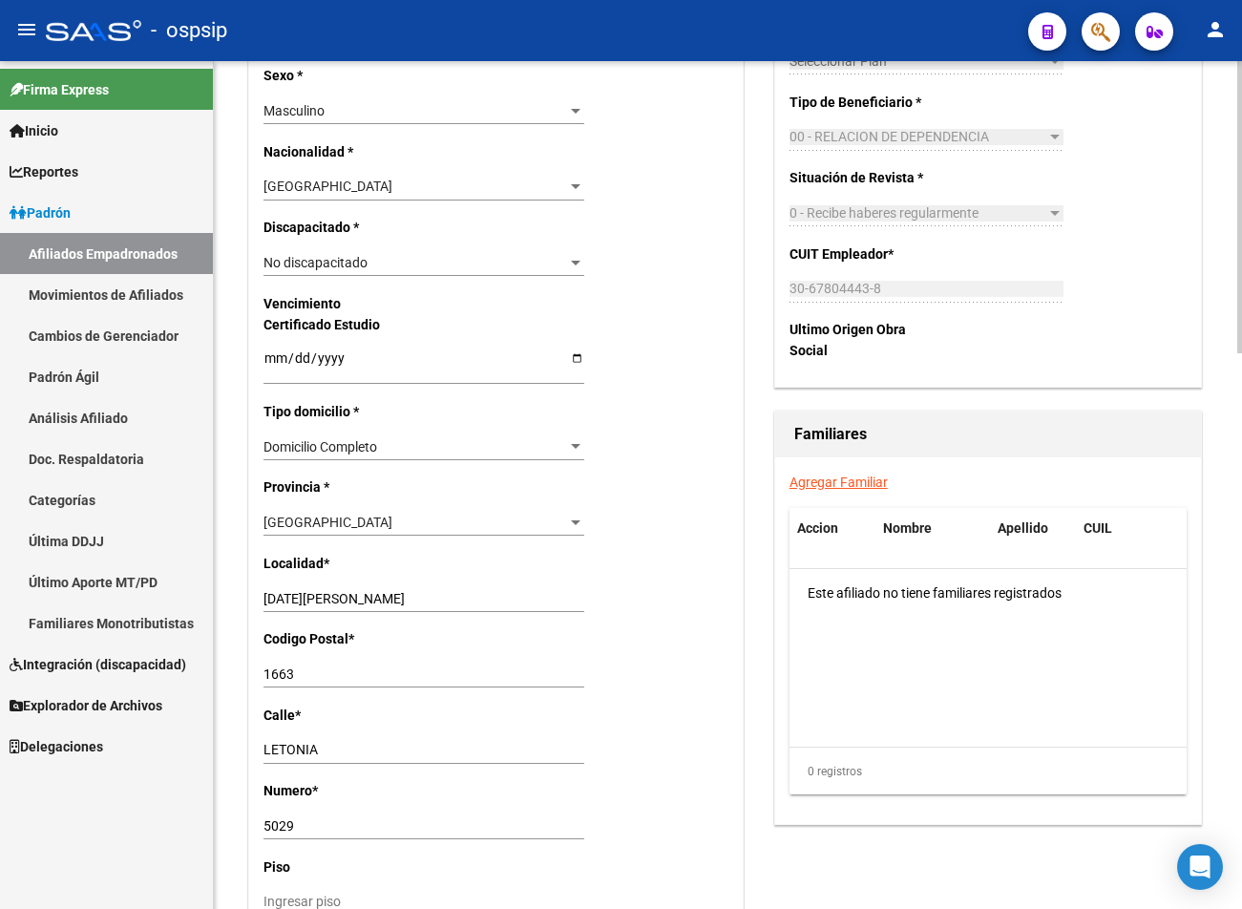
click at [853, 485] on link "Agregar Familiar" at bounding box center [839, 482] width 98 height 15
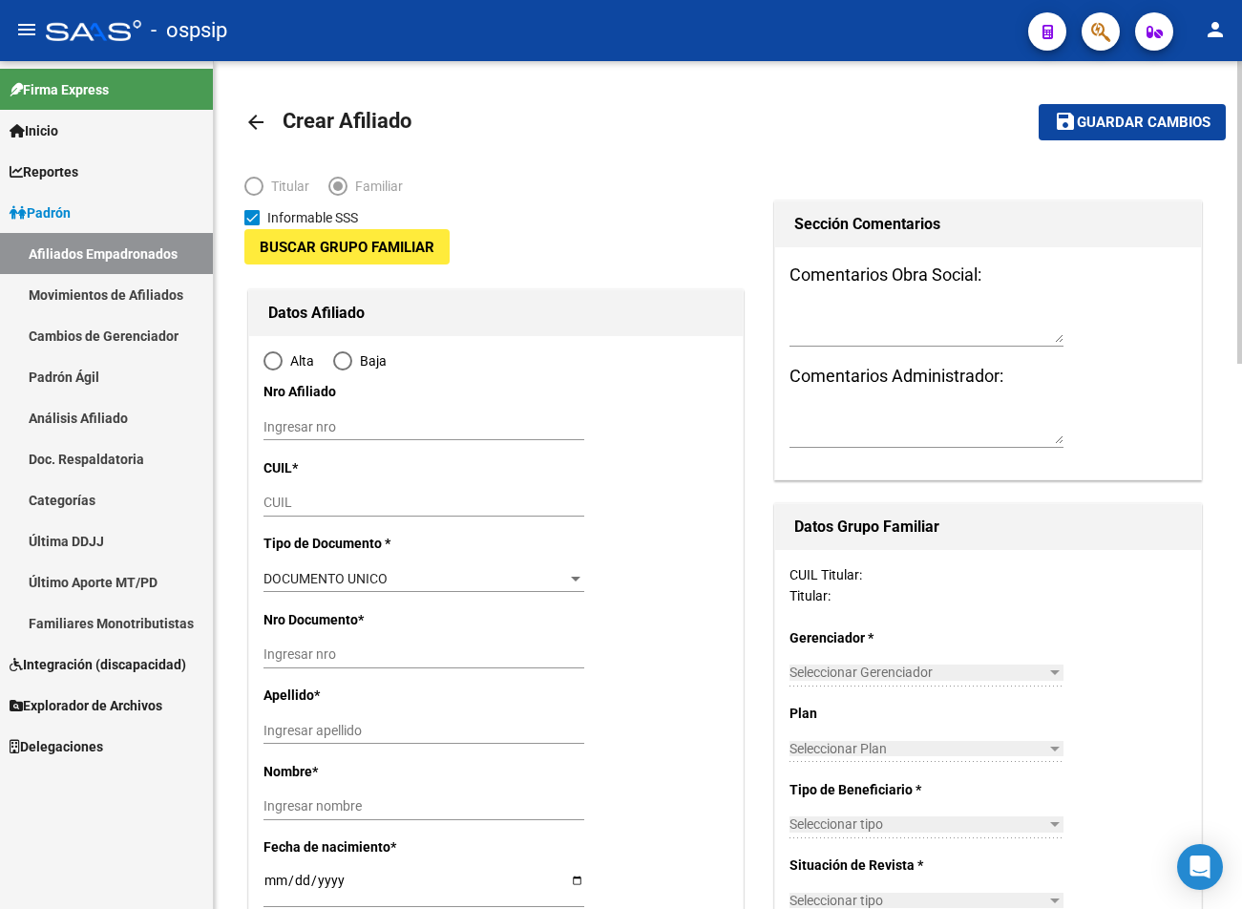
type input "30-67804443-8"
type input "SAN MIGUEL"
type input "1663"
type input "LETONIA"
type input "5029"
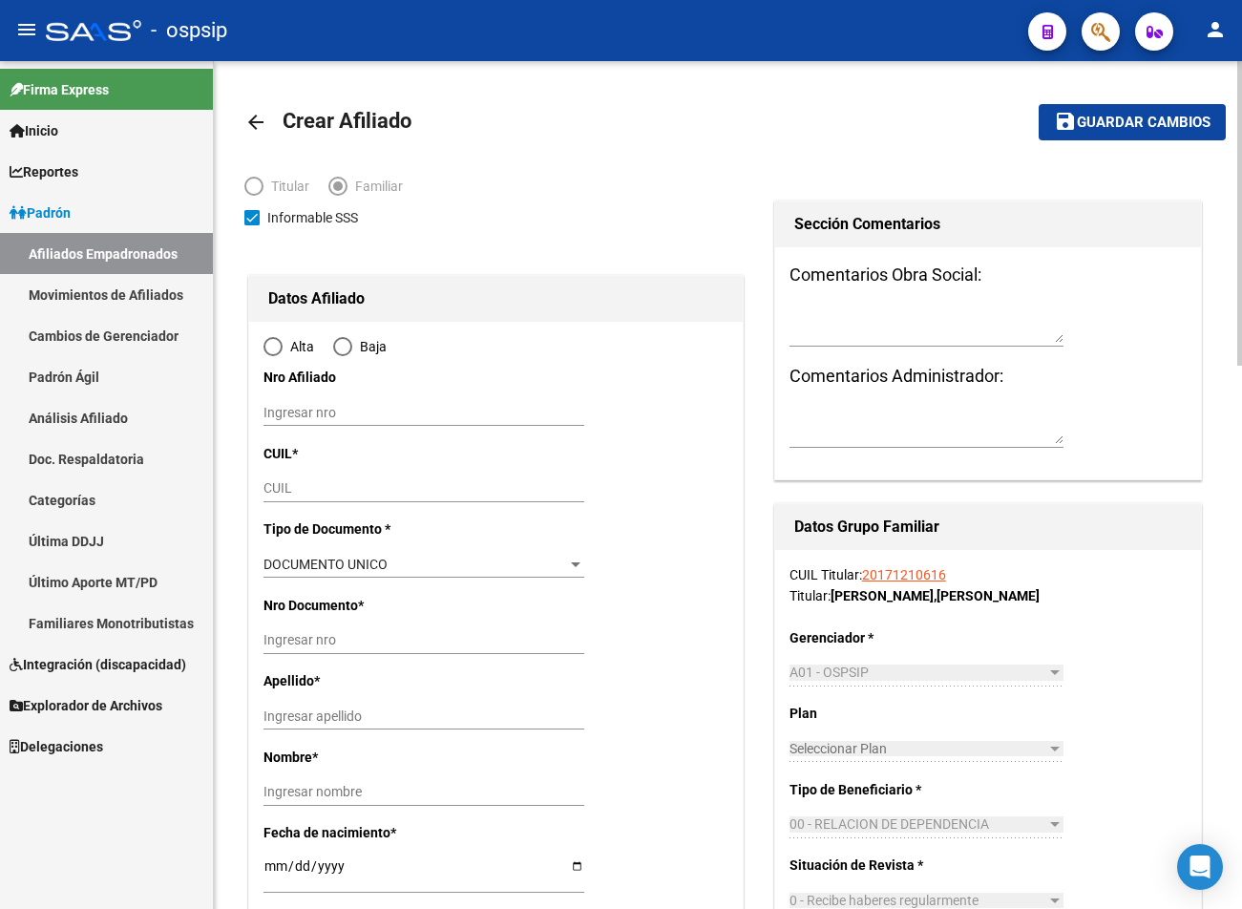
radio input "true"
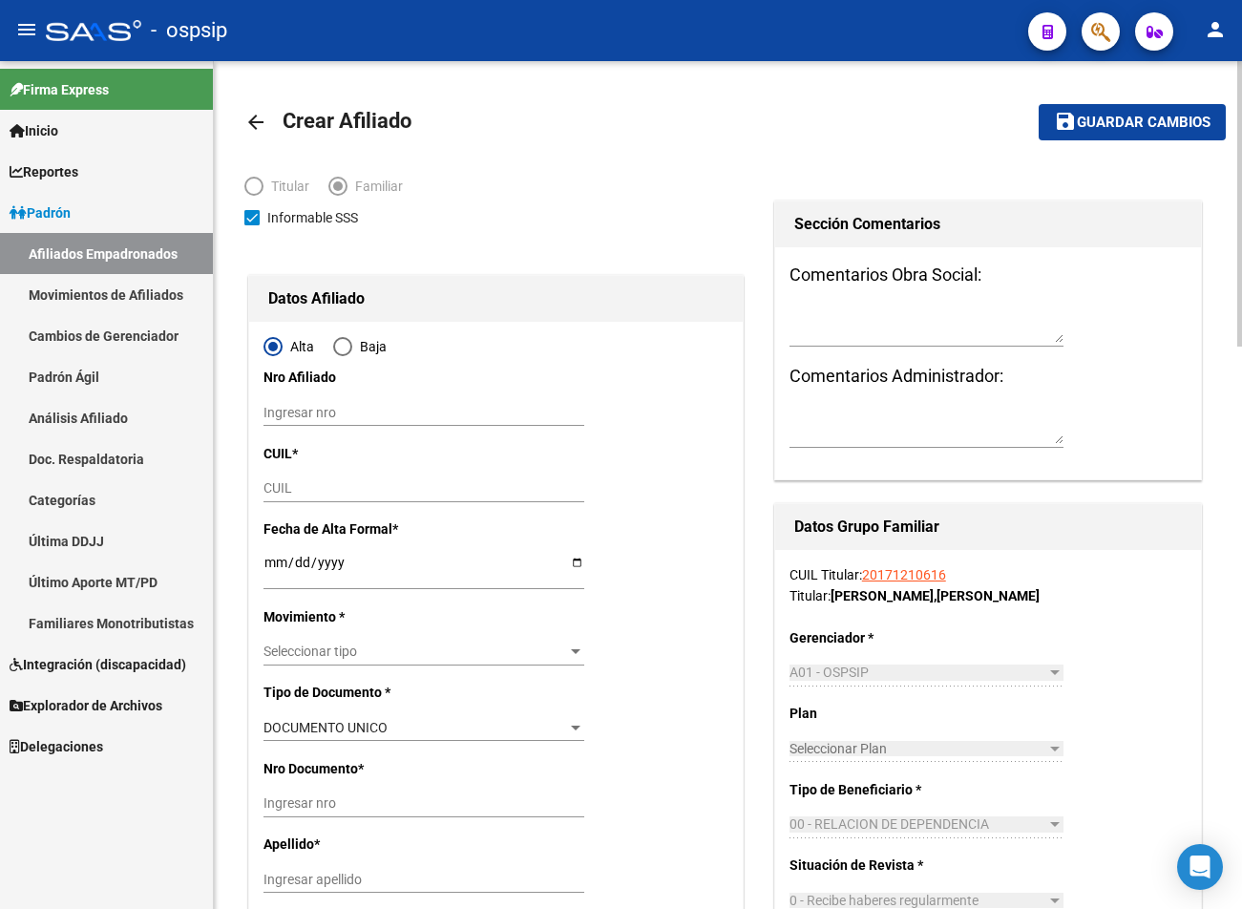
type input "30-67804443-8"
click at [281, 483] on input "CUIL" at bounding box center [424, 488] width 321 height 16
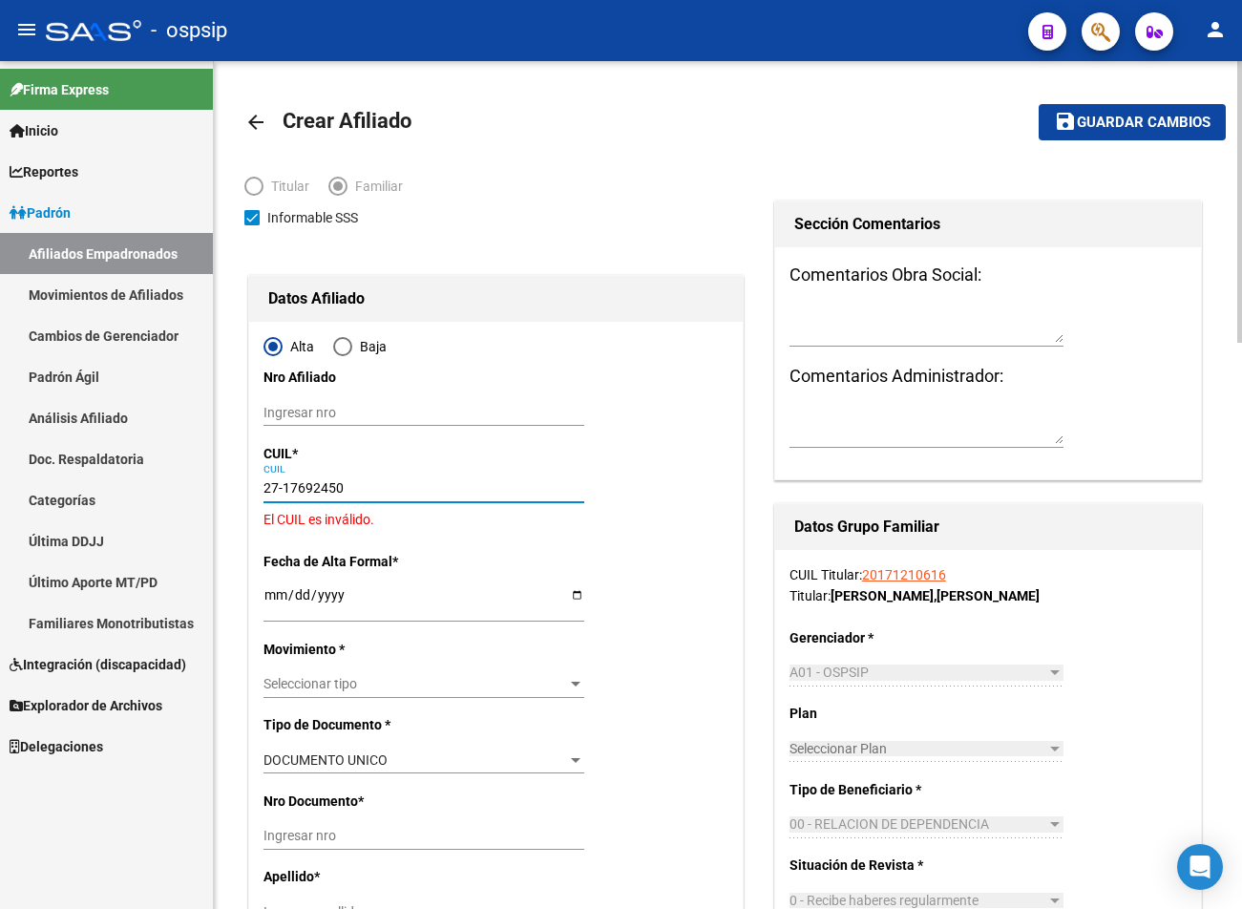
type input "27-17692450-6"
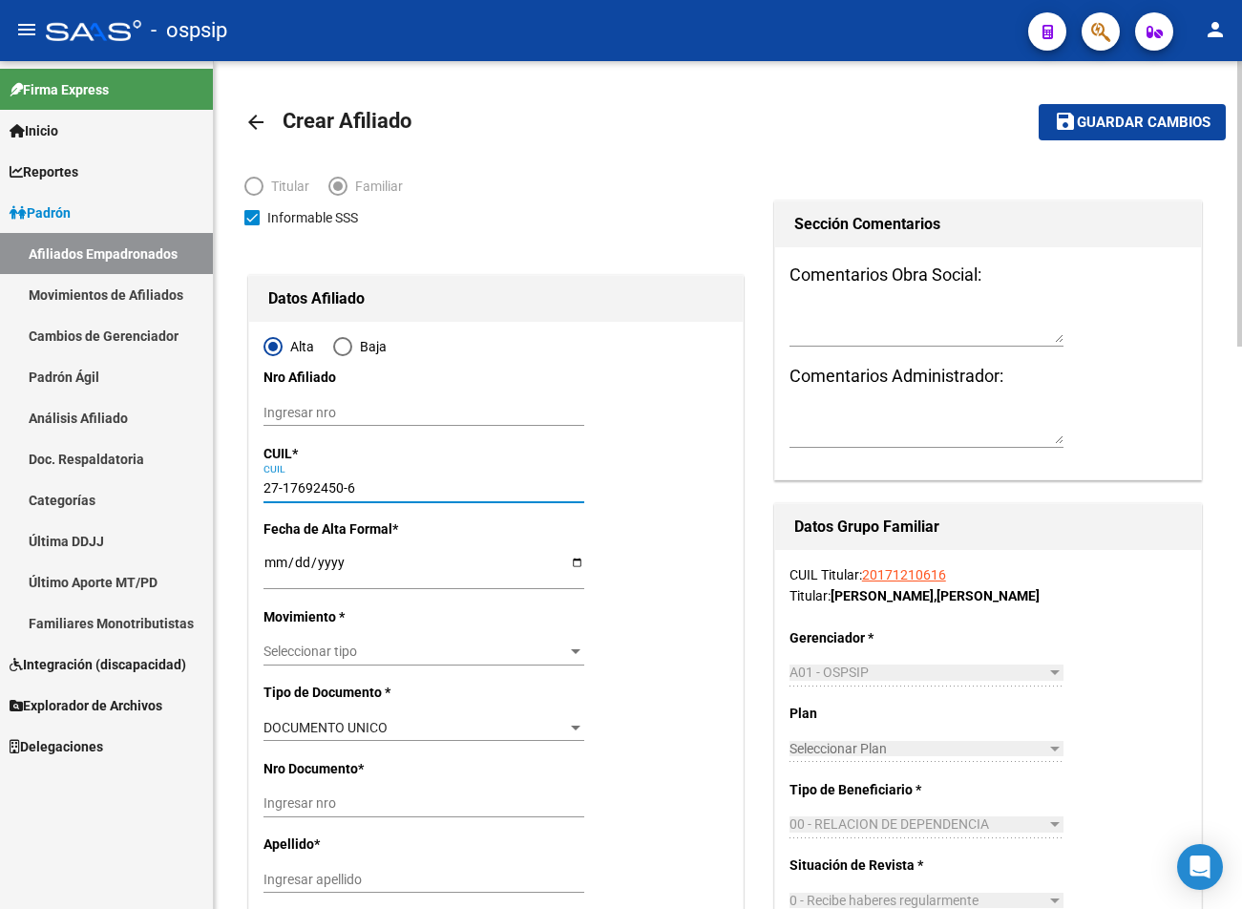
type input "17692450"
type input "MONTENEGRO SALINAS"
type input "PAULA ITATI"
type input "1966-06-03"
type input "PASO DE LOS LIBRES"
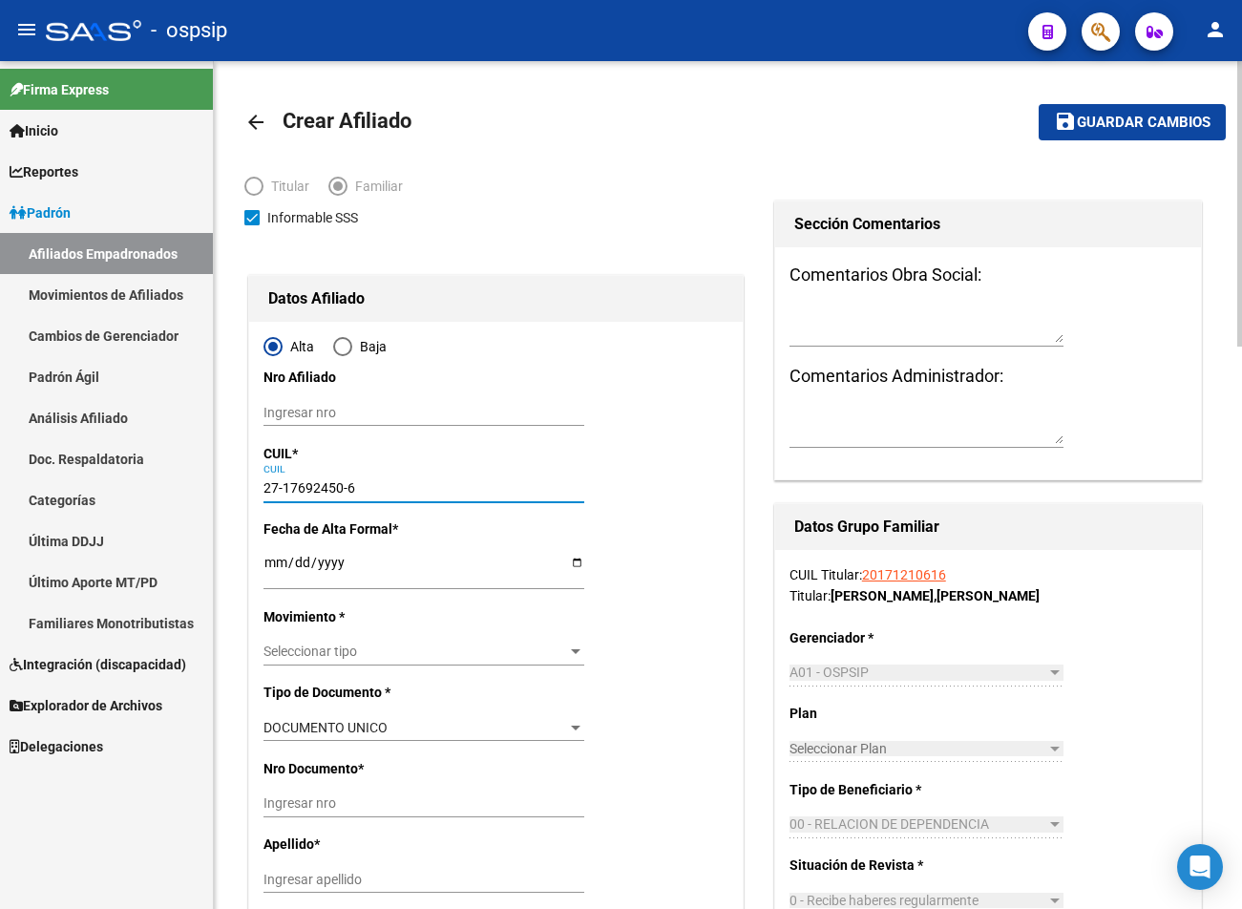
type input "3230"
type input "B° 50 VIV. INVICO - M:C C:"
type input "3"
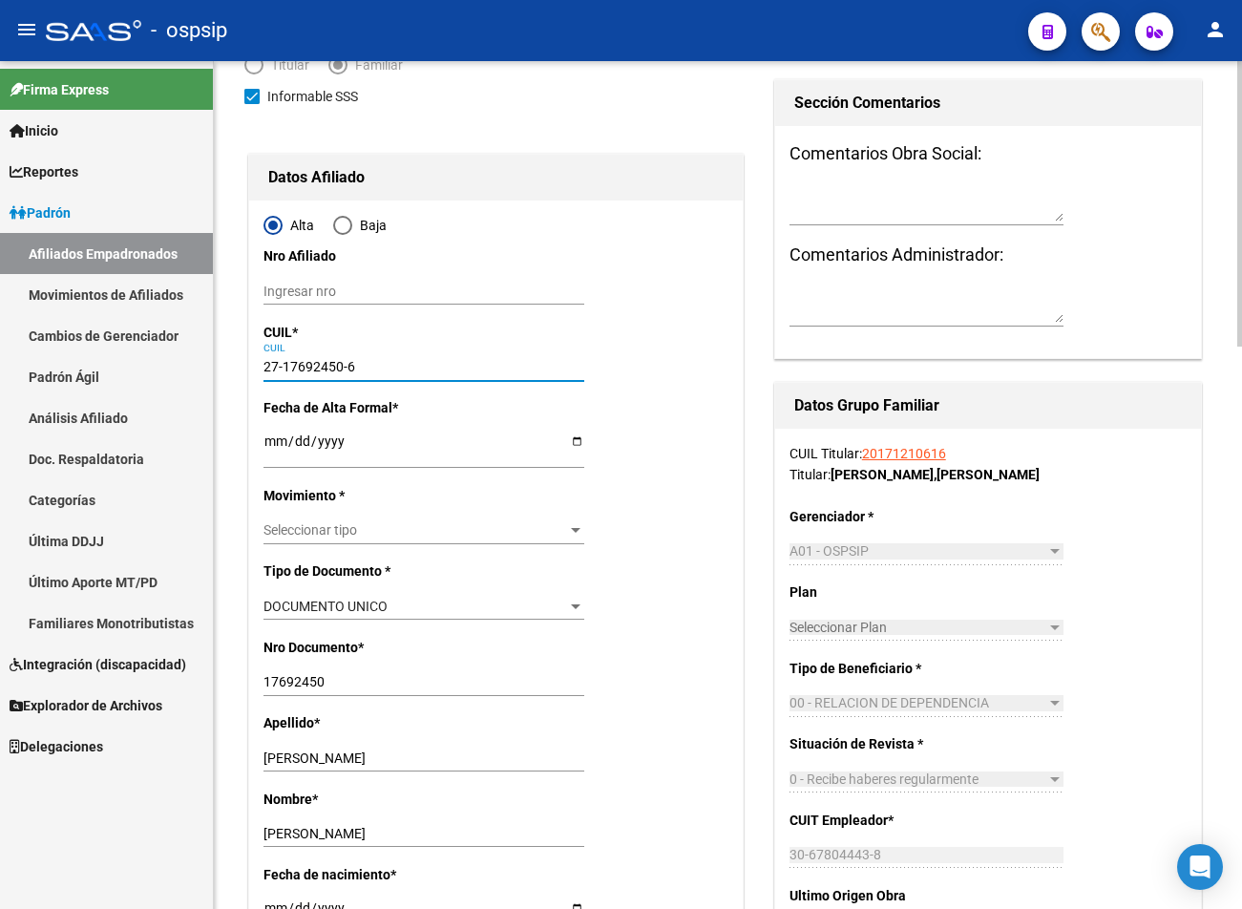
scroll to position [191, 0]
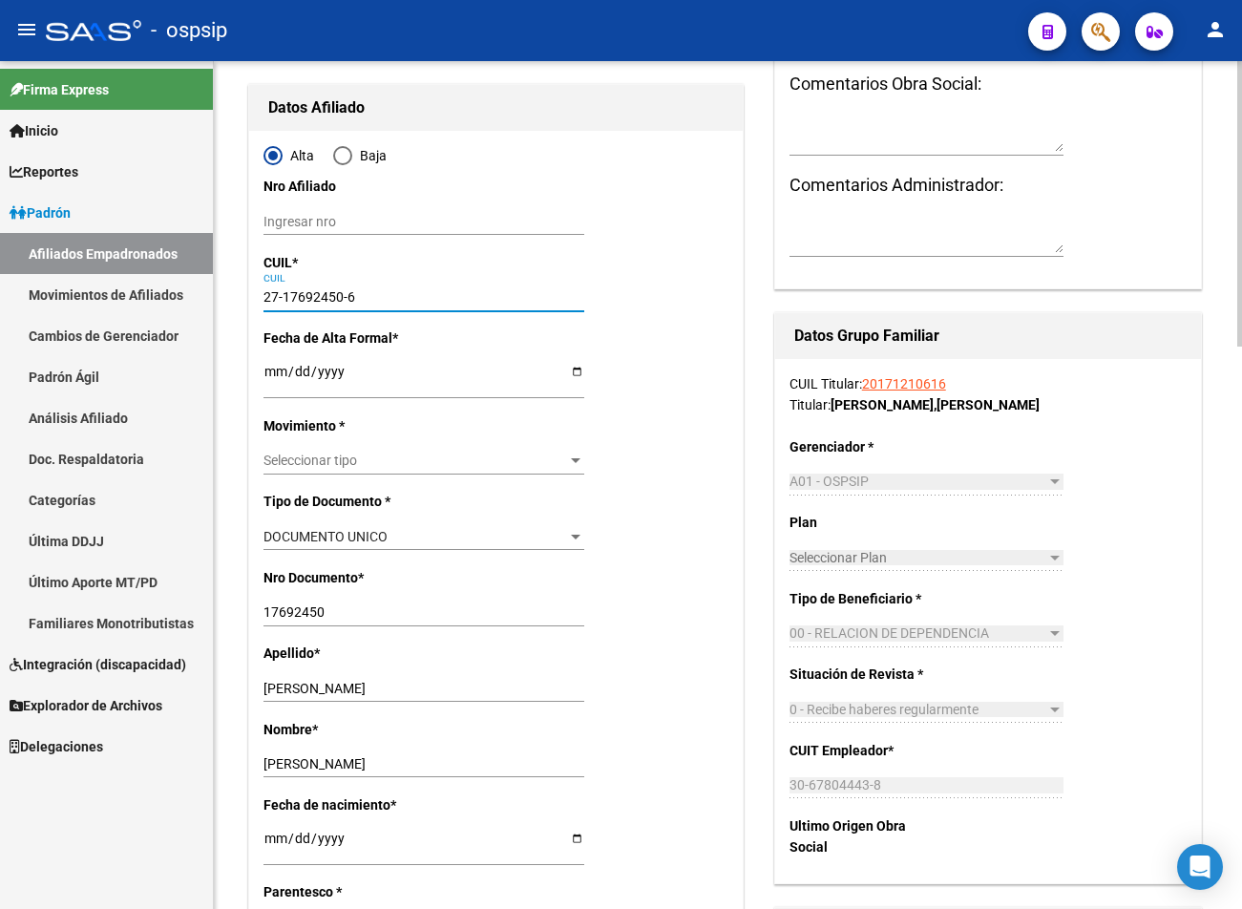
type input "27-17692450-6"
click at [277, 365] on input "Ingresar fecha" at bounding box center [424, 378] width 321 height 29
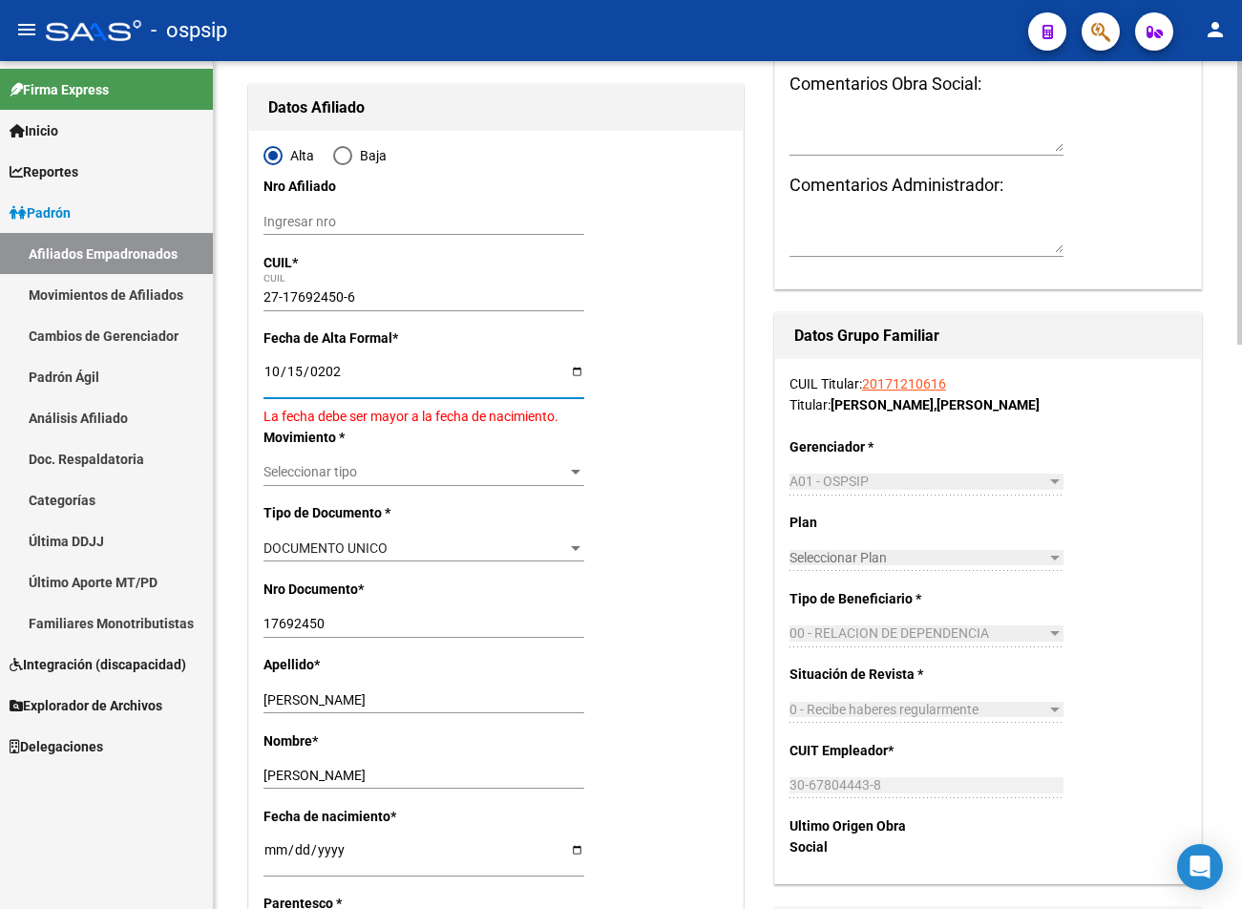
type input "2025-10-15"
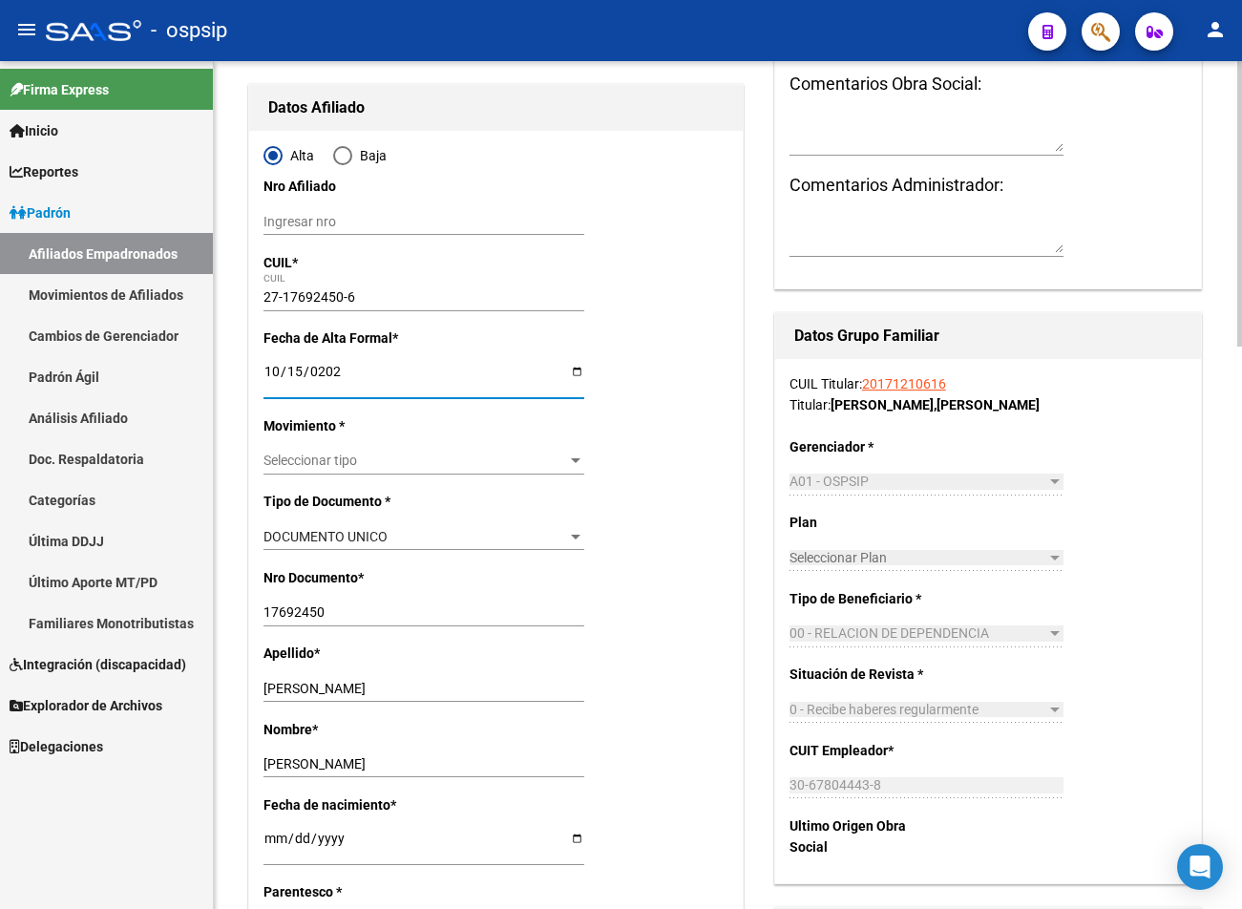
click at [578, 461] on div at bounding box center [576, 460] width 10 height 5
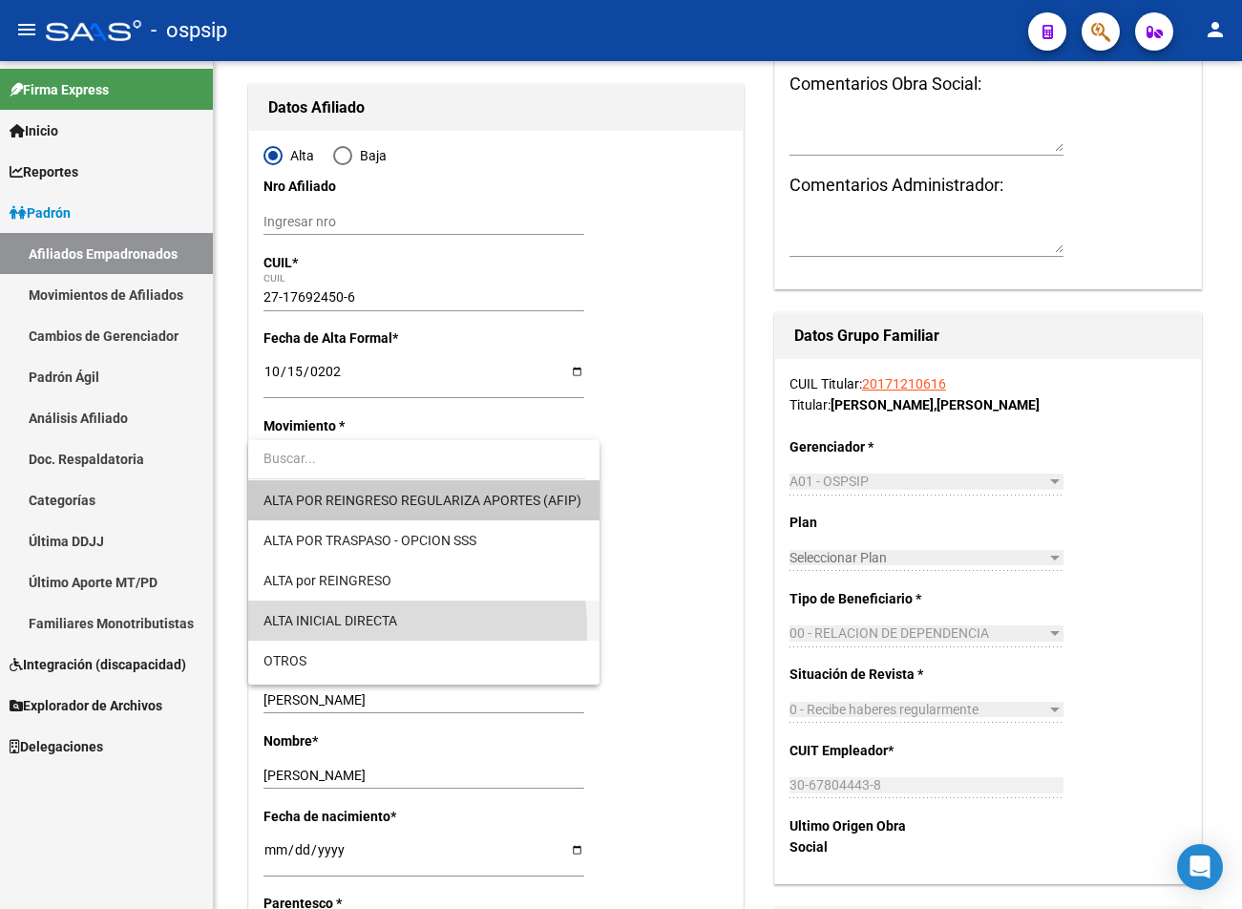
click at [341, 629] on span "ALTA INICIAL DIRECTA" at bounding box center [424, 621] width 321 height 40
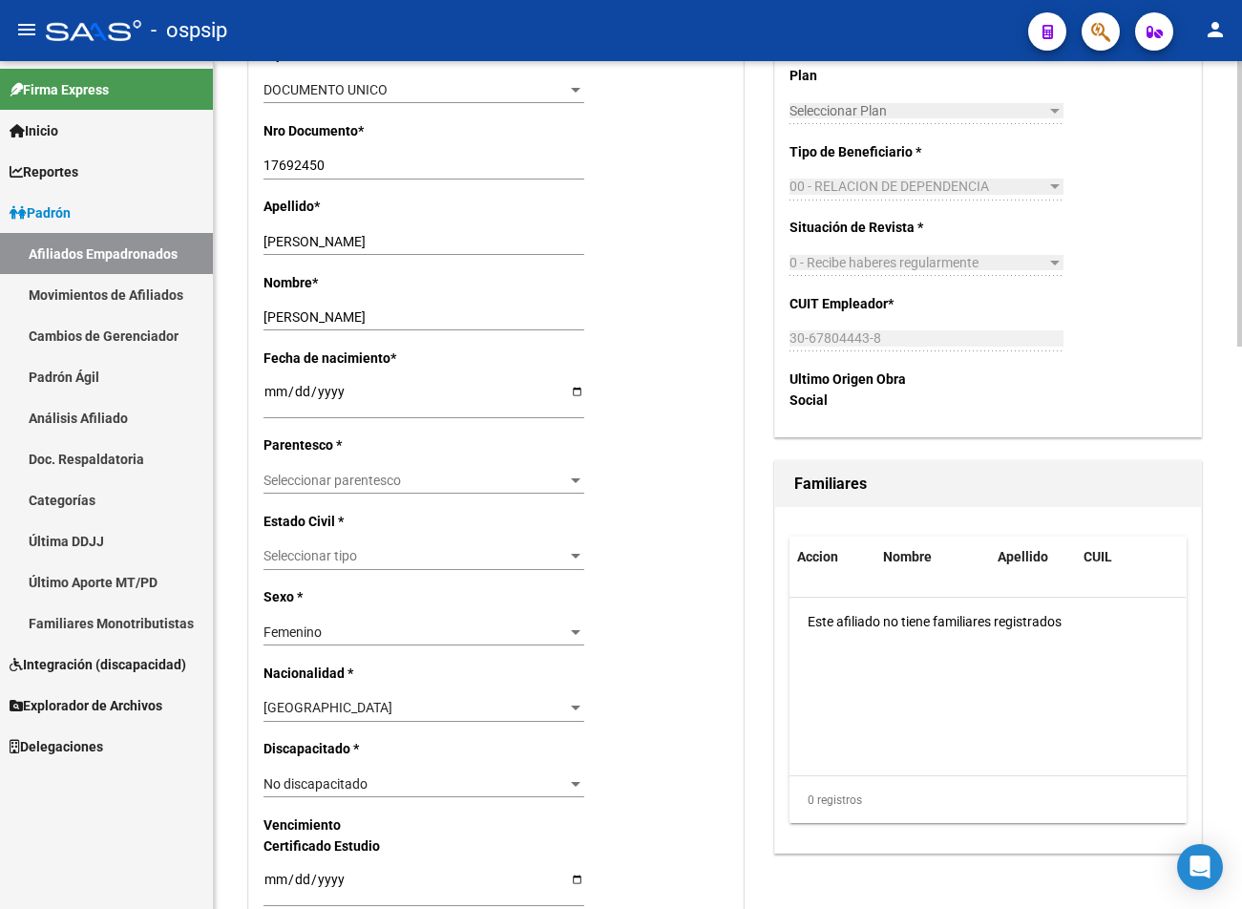
scroll to position [669, 0]
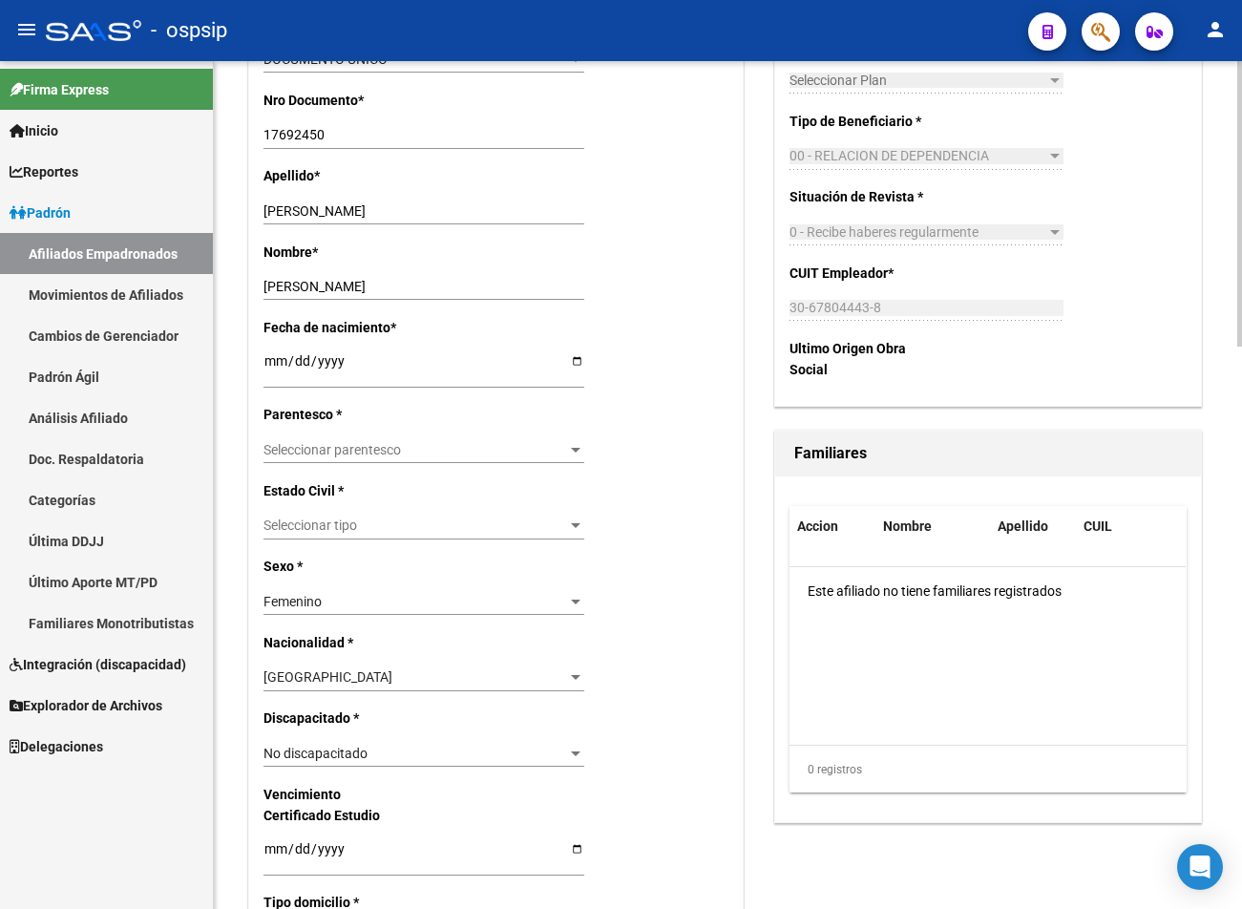
click at [563, 444] on span "Seleccionar parentesco" at bounding box center [416, 450] width 304 height 16
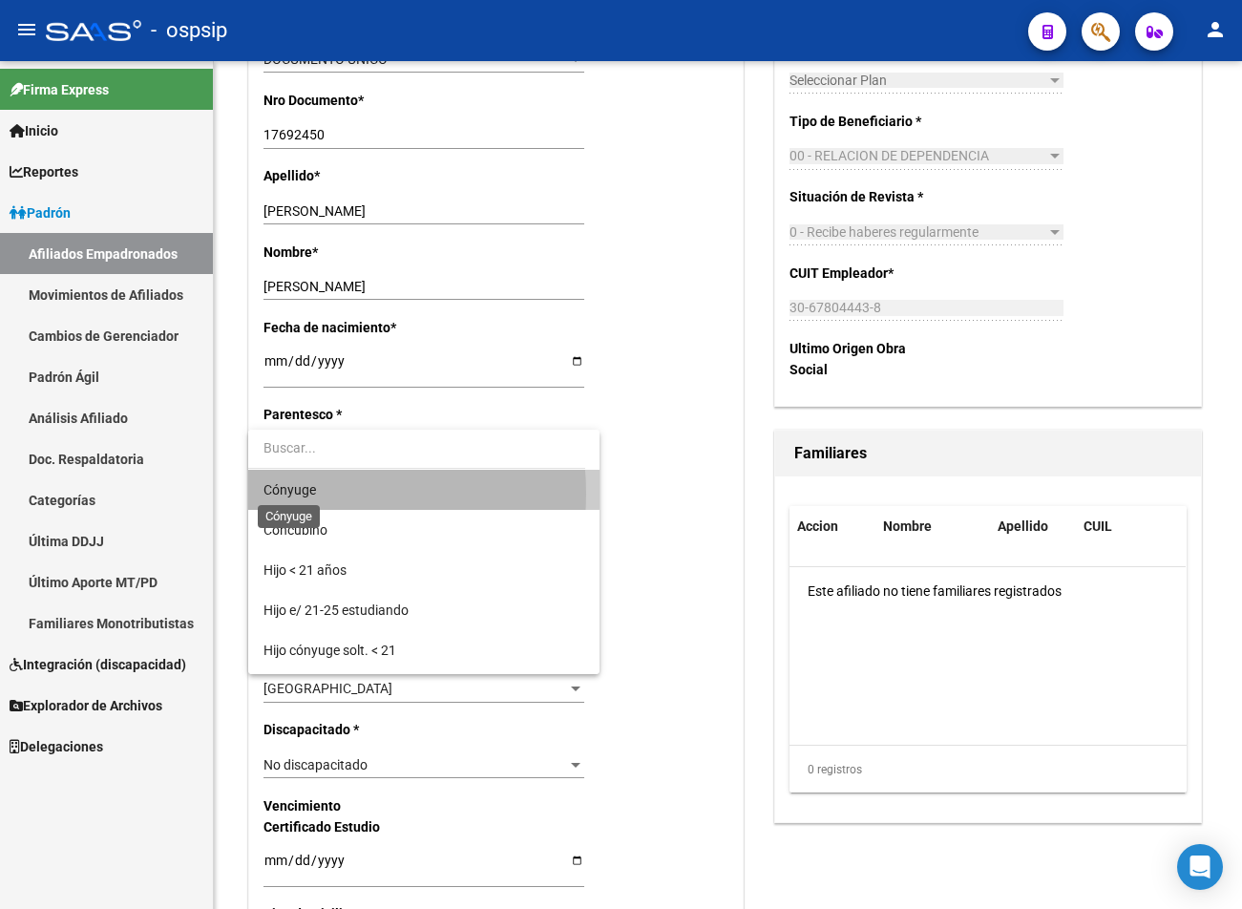
click at [296, 494] on span "Cónyuge" at bounding box center [290, 489] width 53 height 15
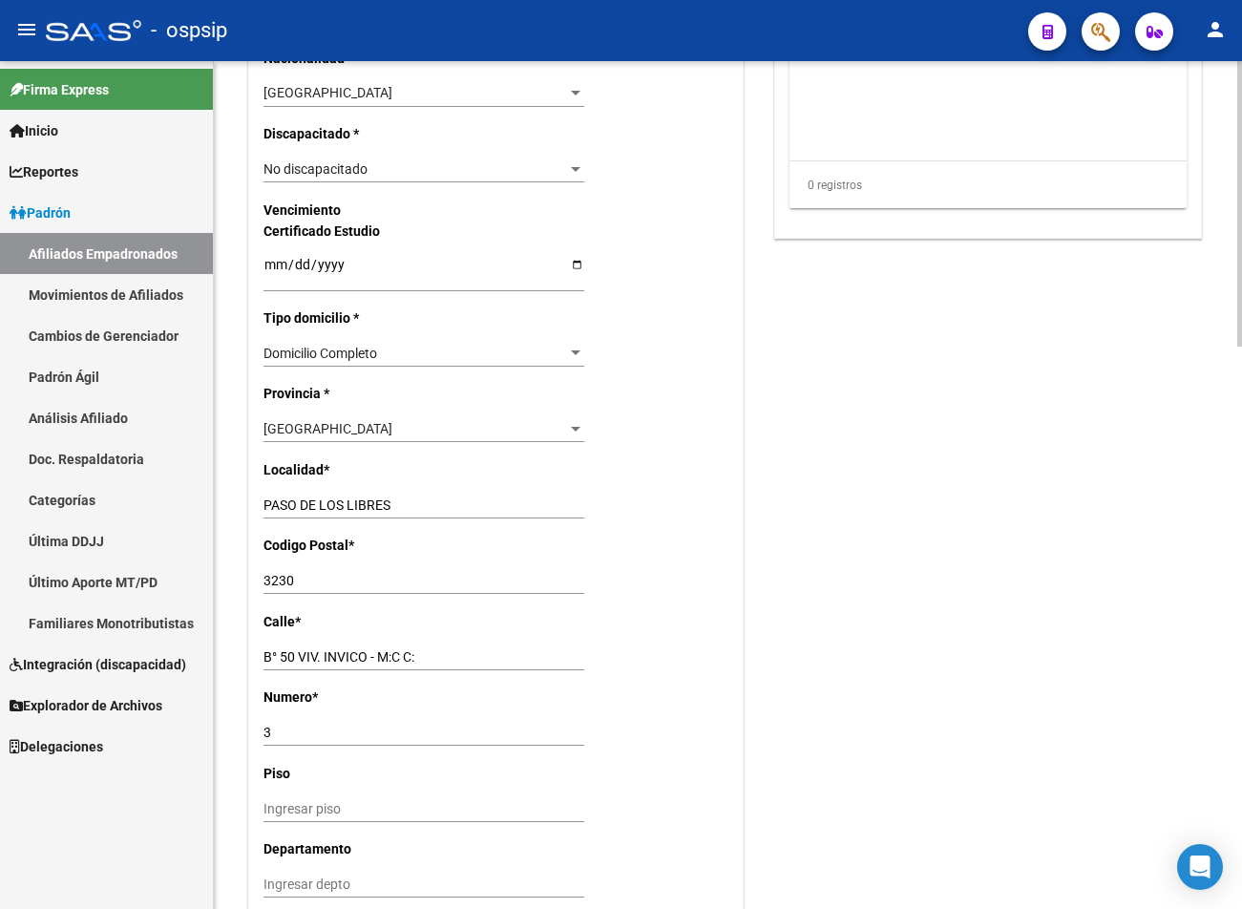
scroll to position [1337, 0]
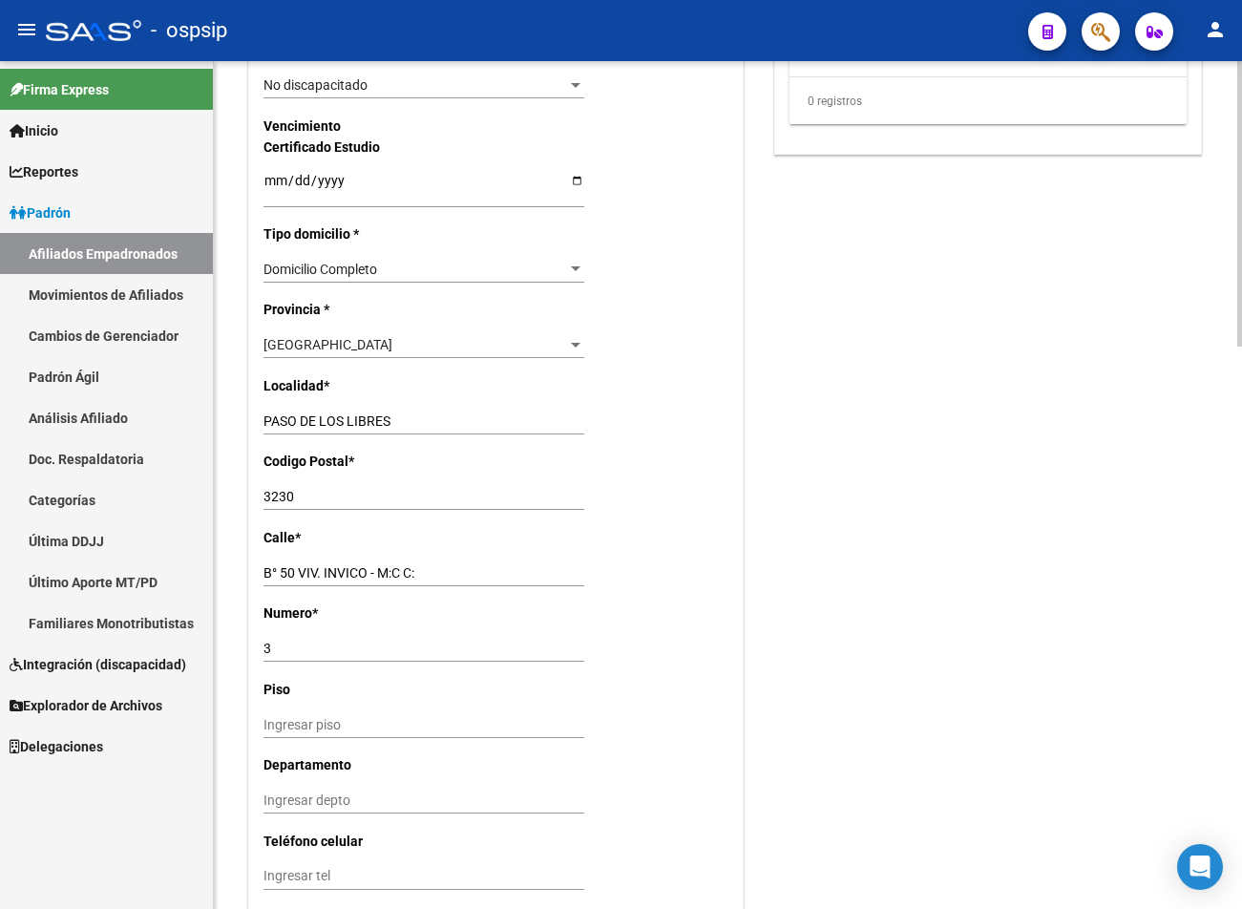
click at [569, 346] on div at bounding box center [575, 344] width 17 height 15
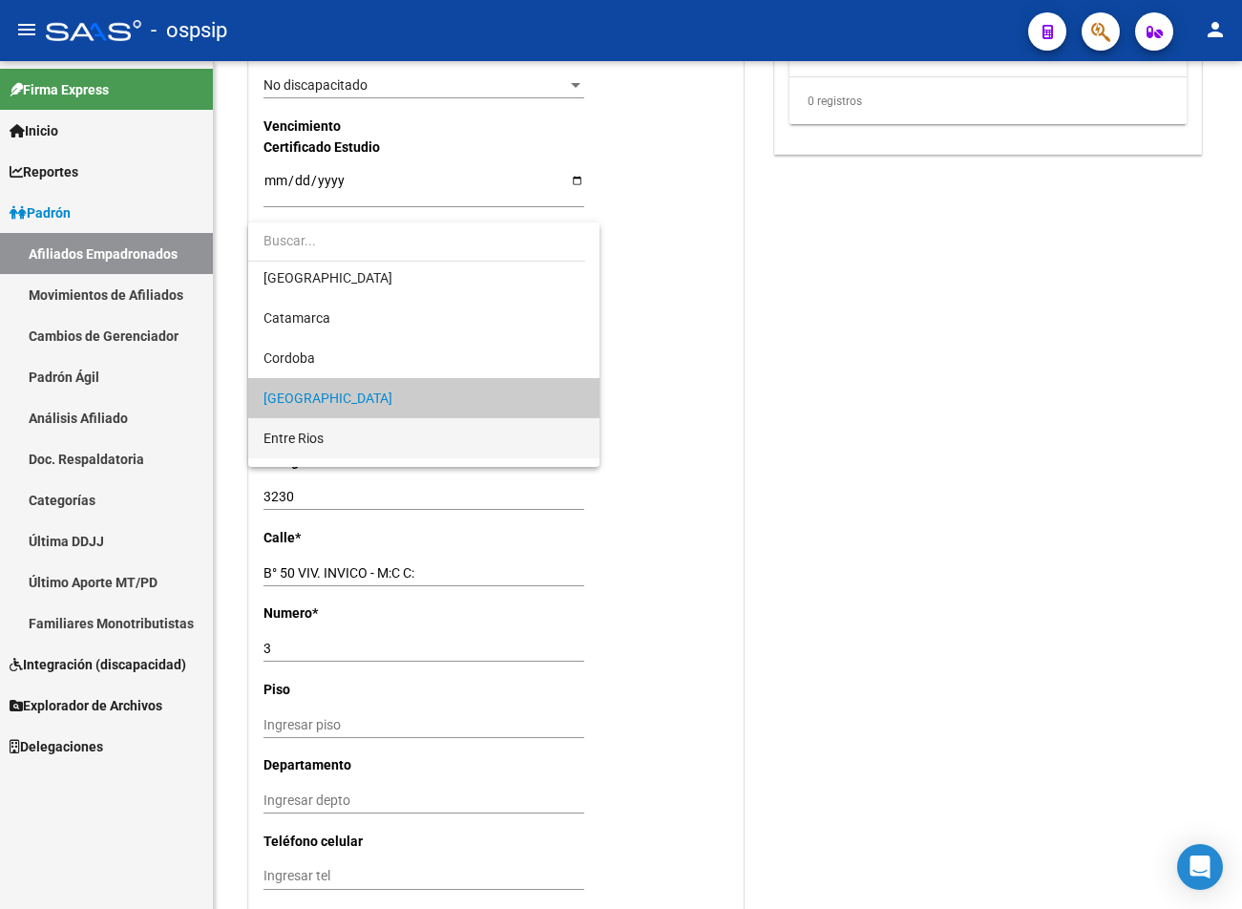
scroll to position [0, 0]
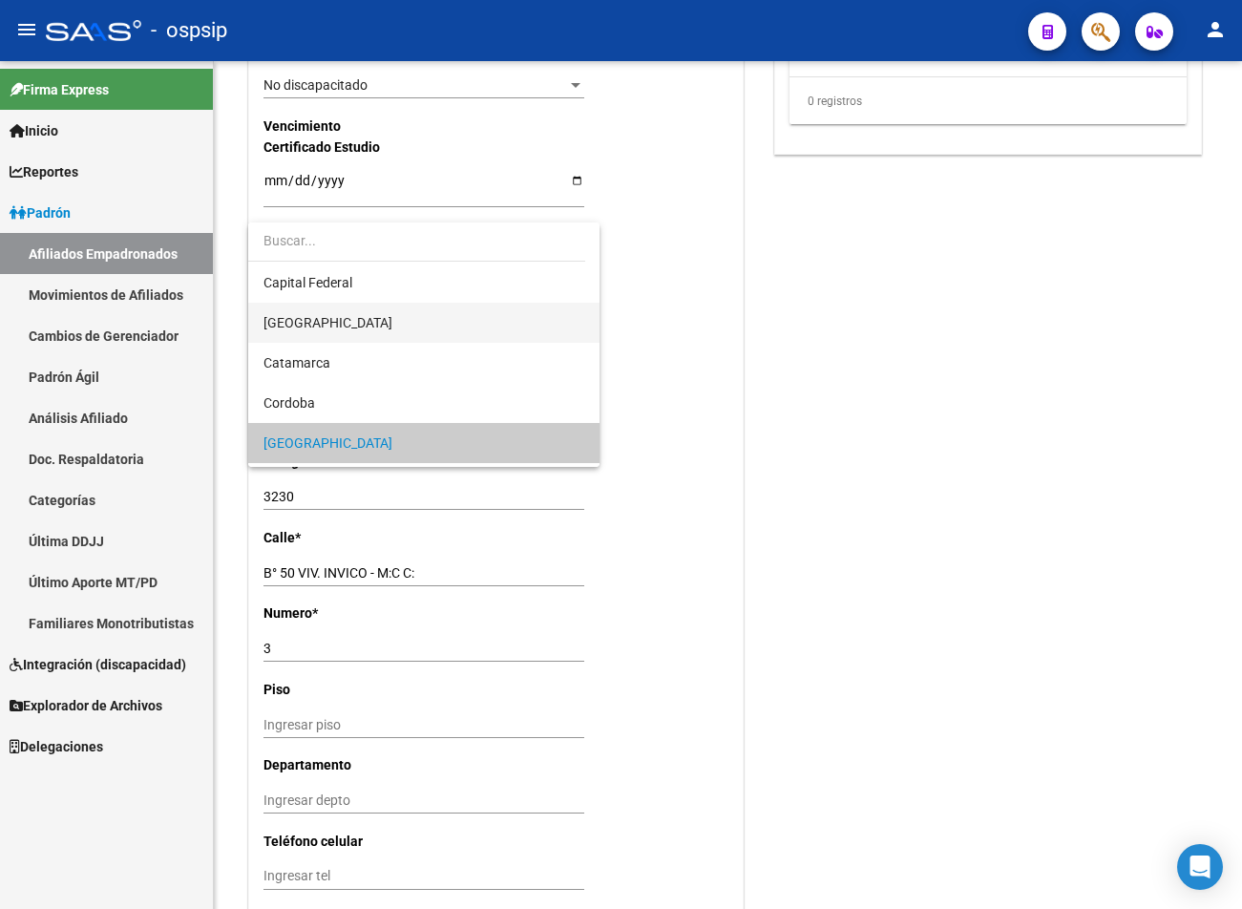
click at [333, 330] on span "[GEOGRAPHIC_DATA]" at bounding box center [424, 323] width 321 height 40
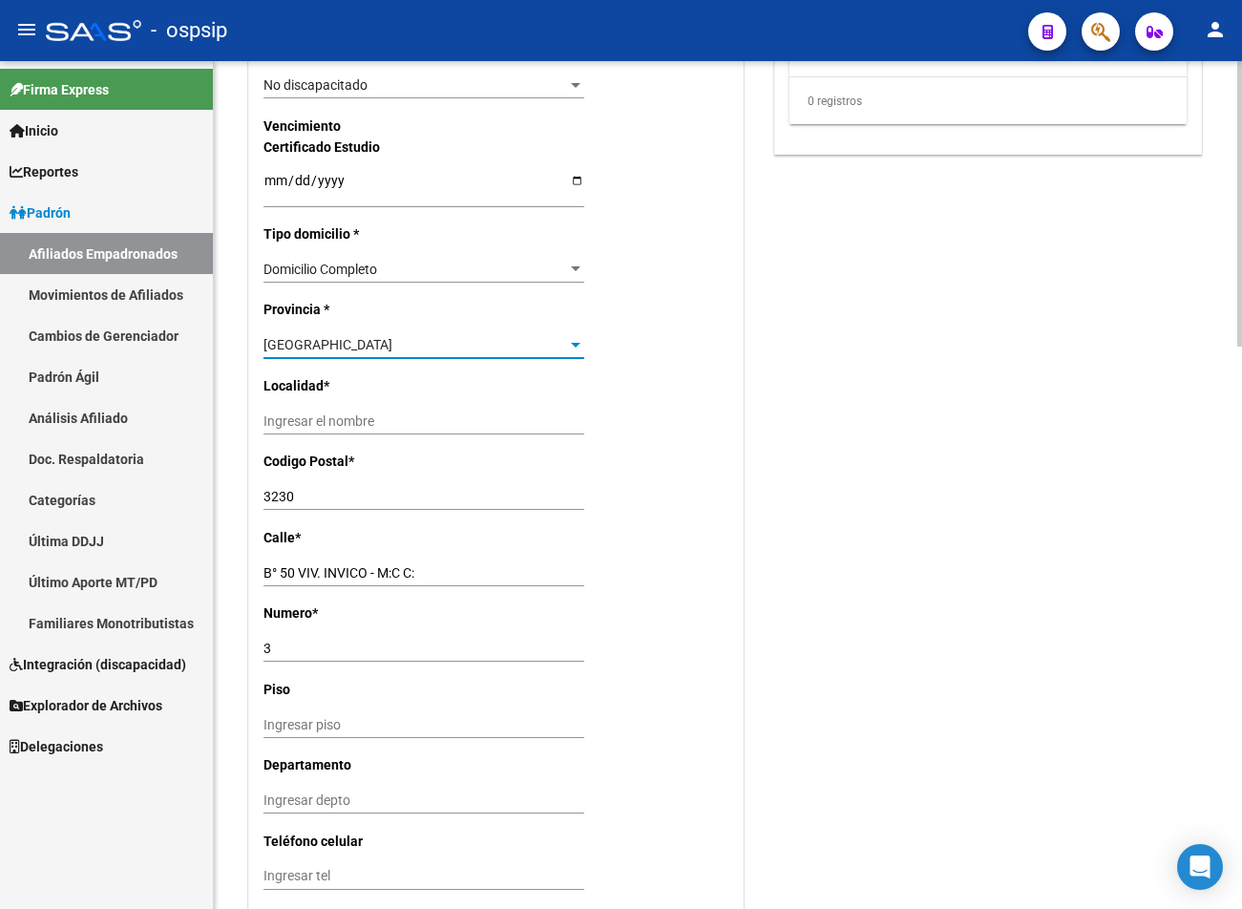
click at [350, 416] on input "Ingresar el nombre" at bounding box center [424, 422] width 321 height 16
type input "SAN MIGUEL"
click at [299, 502] on input "3230" at bounding box center [424, 497] width 321 height 16
type input "3"
type input "1663"
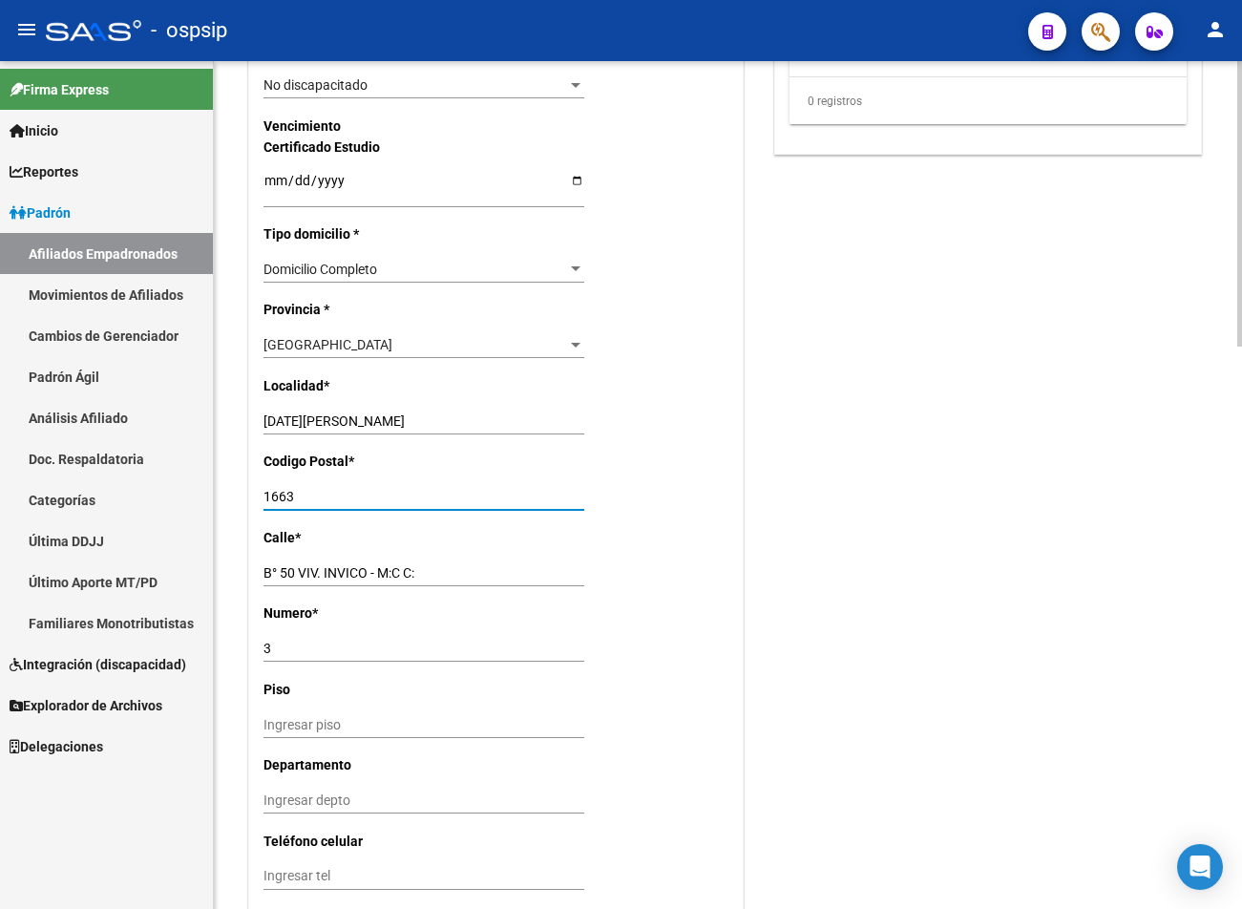
click at [423, 569] on input "B° 50 VIV. INVICO - M:C C:" at bounding box center [424, 573] width 321 height 16
type input "B"
type input "BETONIA"
click at [283, 649] on input "3" at bounding box center [424, 649] width 321 height 16
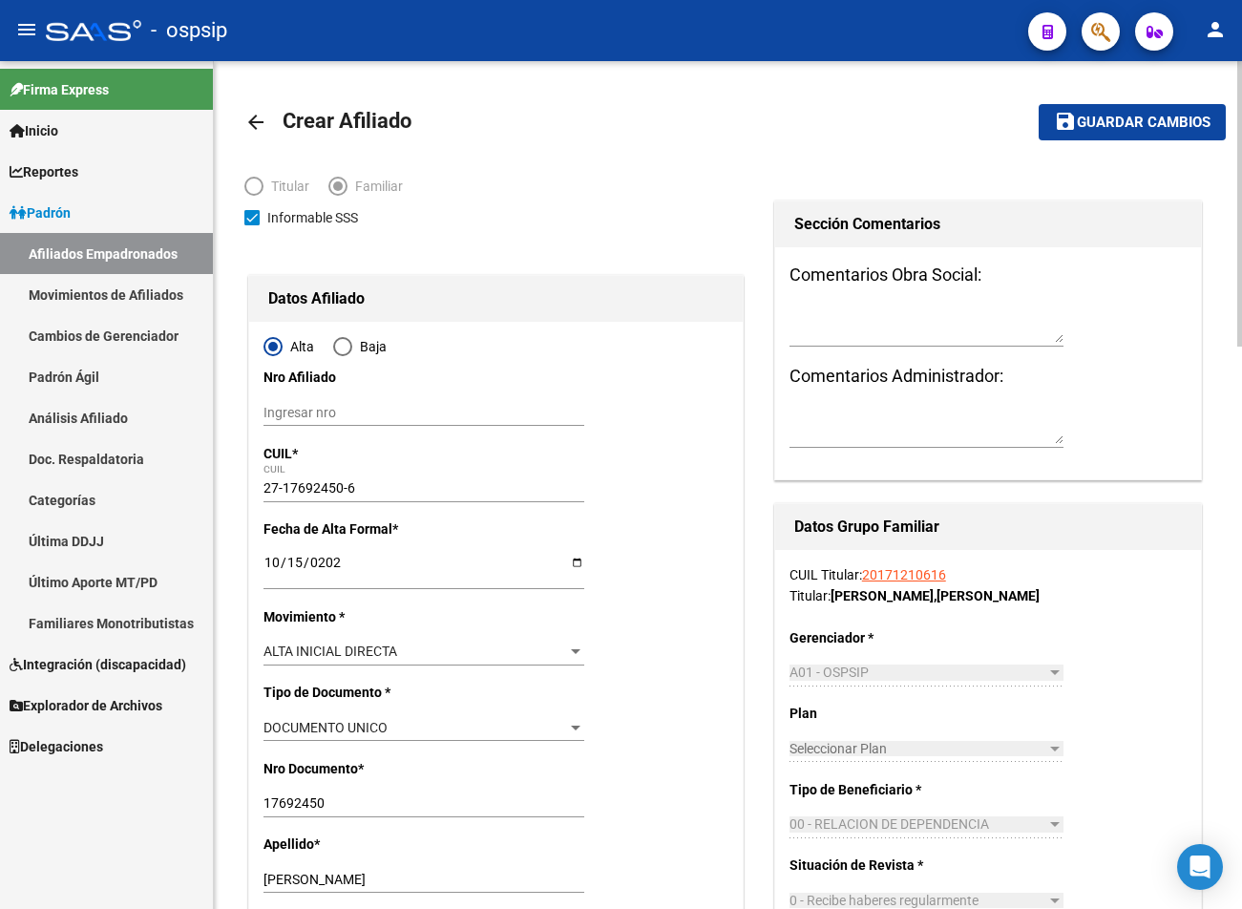
type input "5029"
click at [897, 132] on button "save Guardar cambios" at bounding box center [1132, 121] width 187 height 35
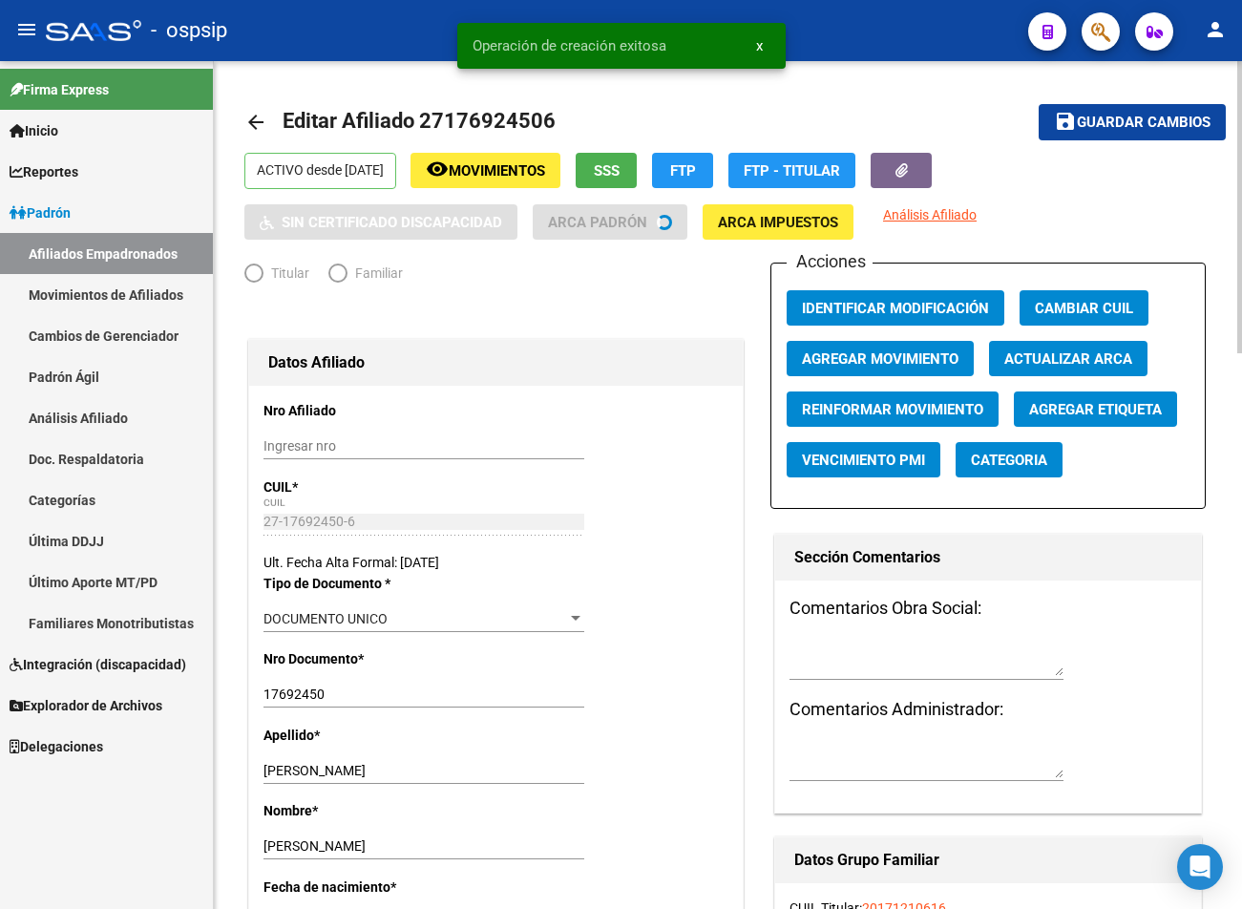
radio input "true"
type input "30-67804443-8"
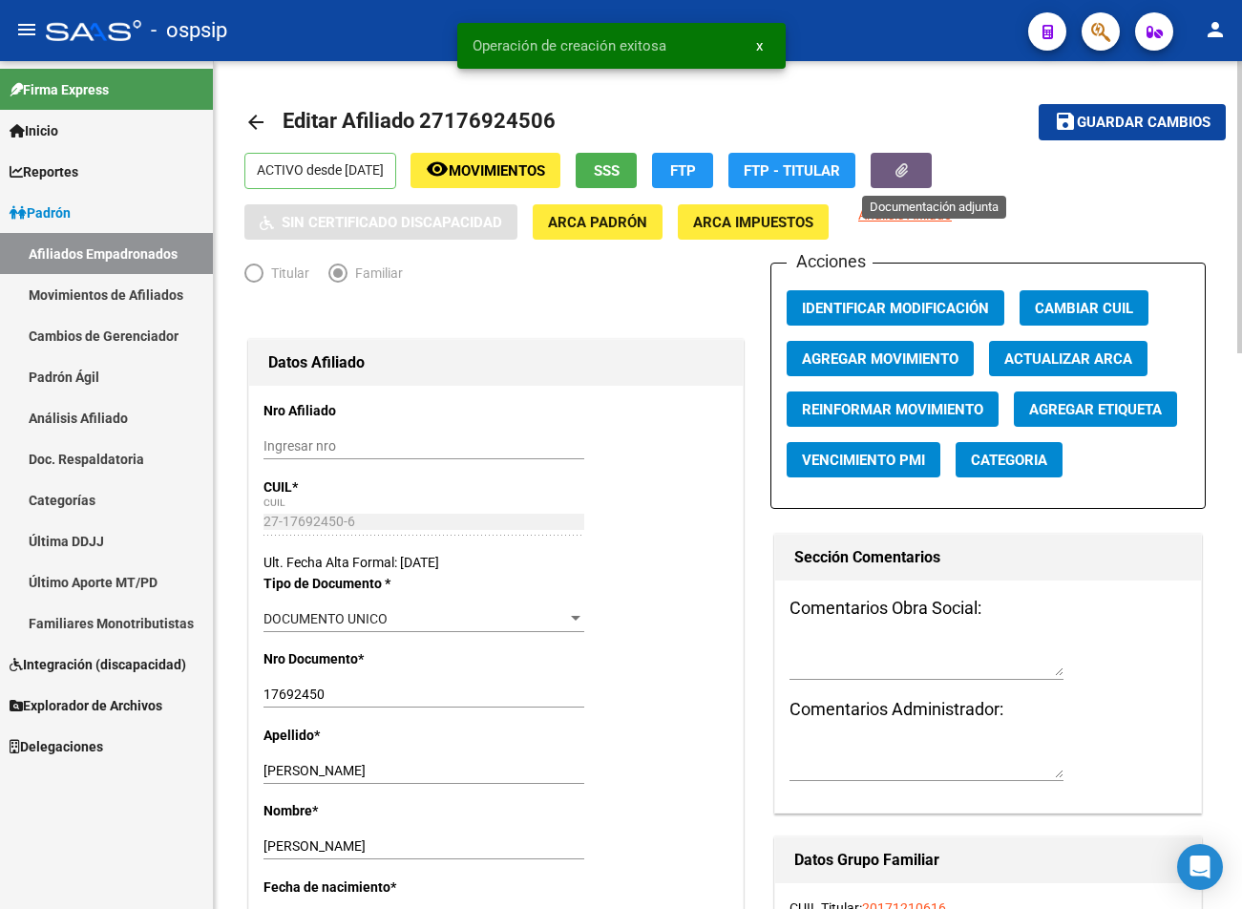
click at [897, 167] on button "button" at bounding box center [901, 170] width 61 height 35
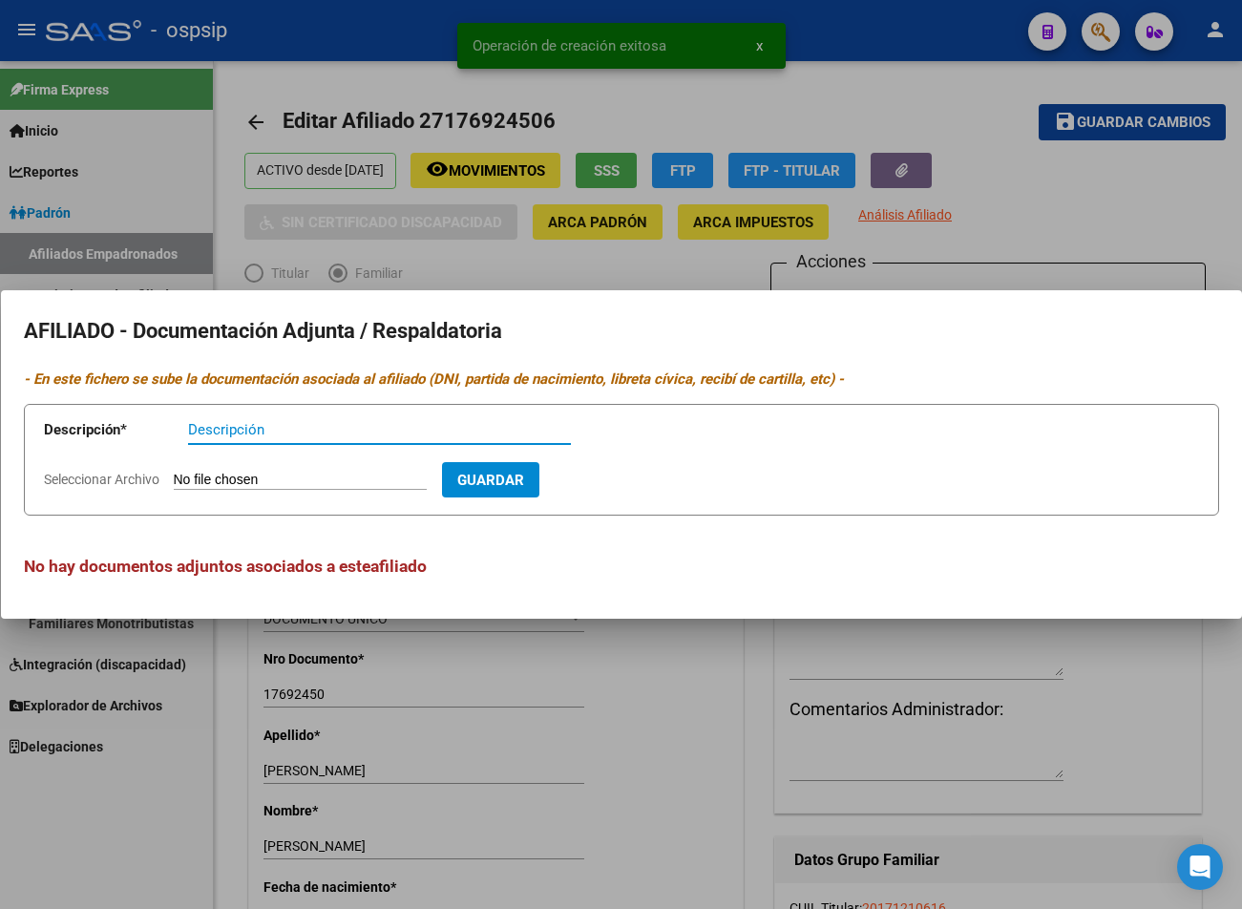
click at [239, 477] on input "Seleccionar Archivo" at bounding box center [300, 481] width 253 height 18
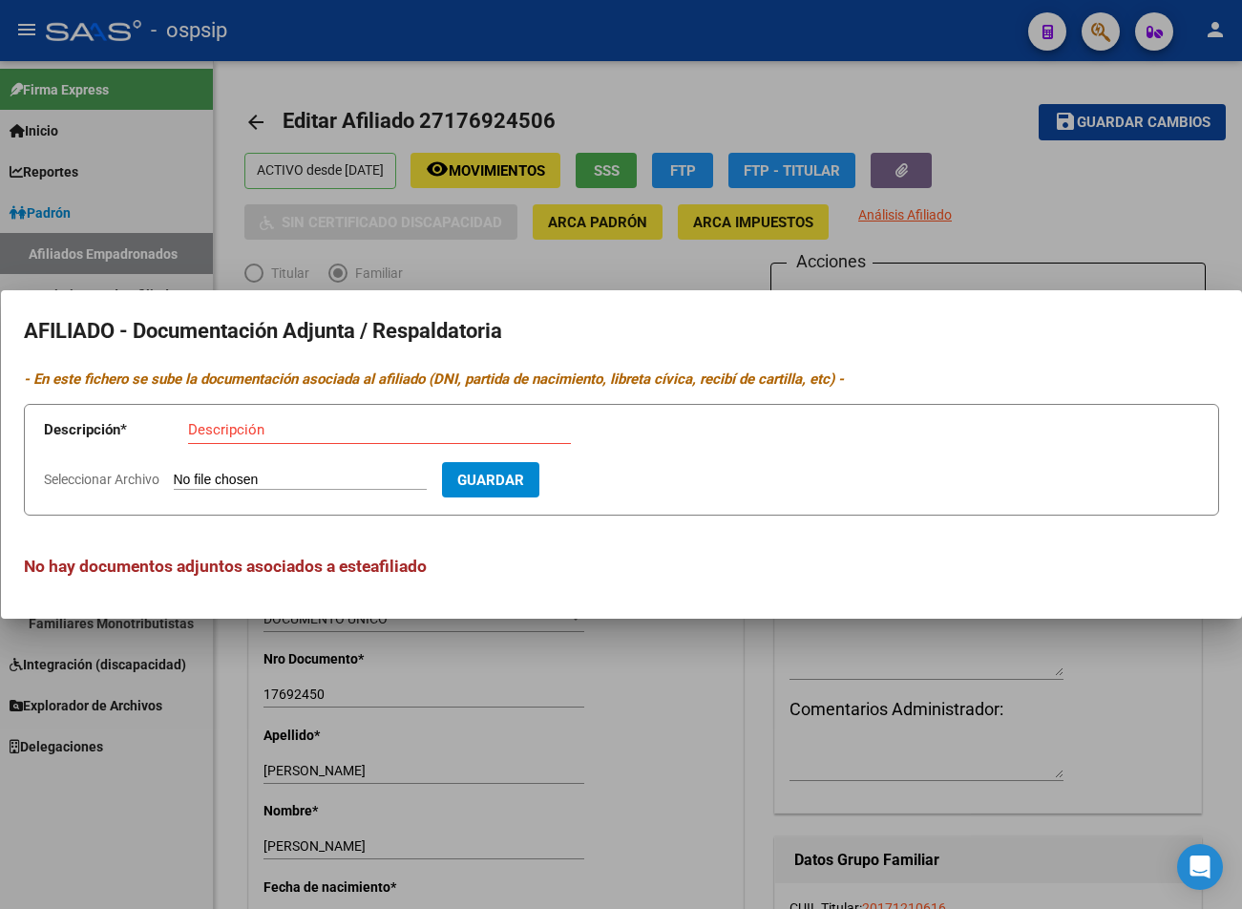
type input "C:\fakepath\251015092442.pdf"
click at [223, 436] on input "Descripción" at bounding box center [379, 429] width 383 height 17
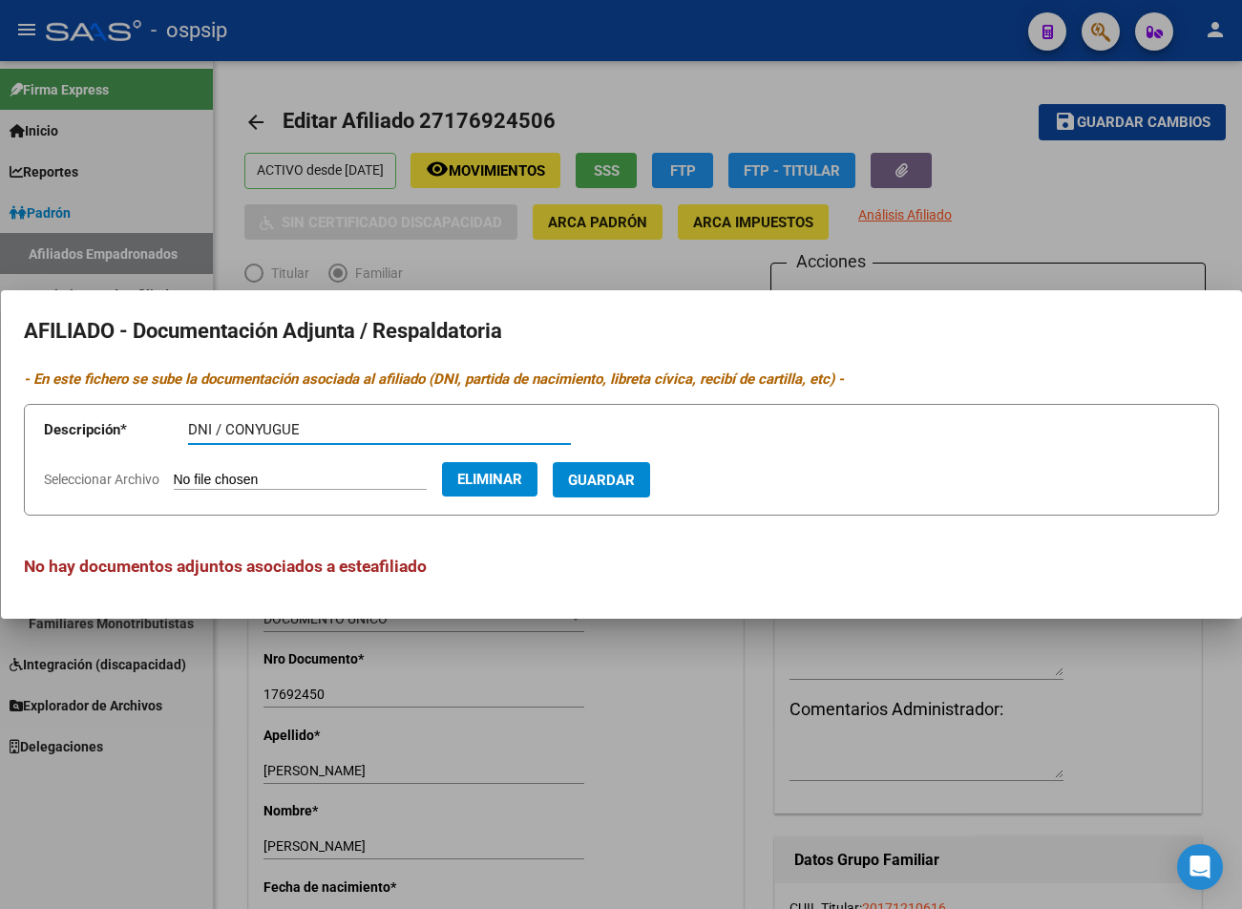
type input "DNI / CONYUGUE"
click at [635, 495] on button "Guardar" at bounding box center [601, 479] width 97 height 35
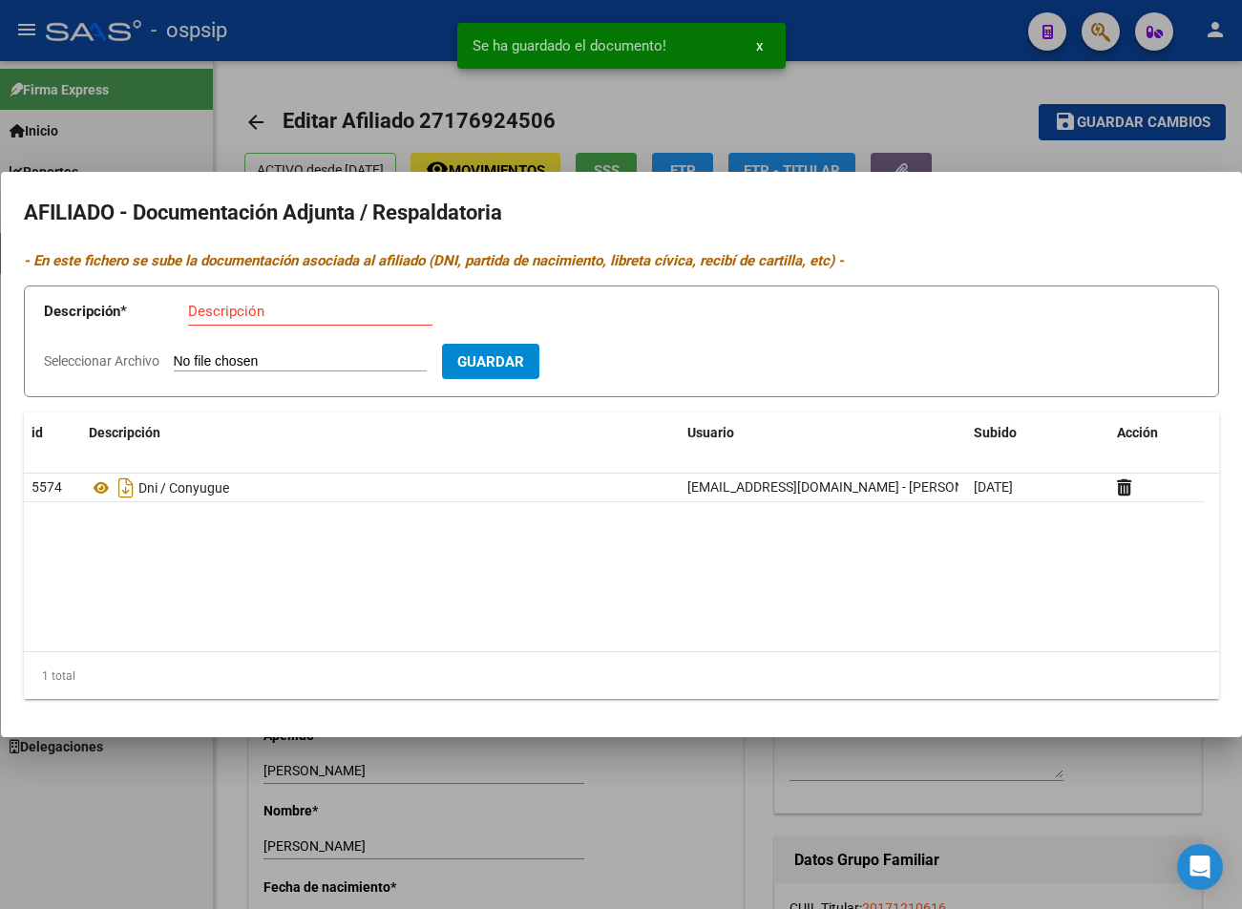
click at [237, 365] on input "Seleccionar Archivo" at bounding box center [300, 362] width 253 height 18
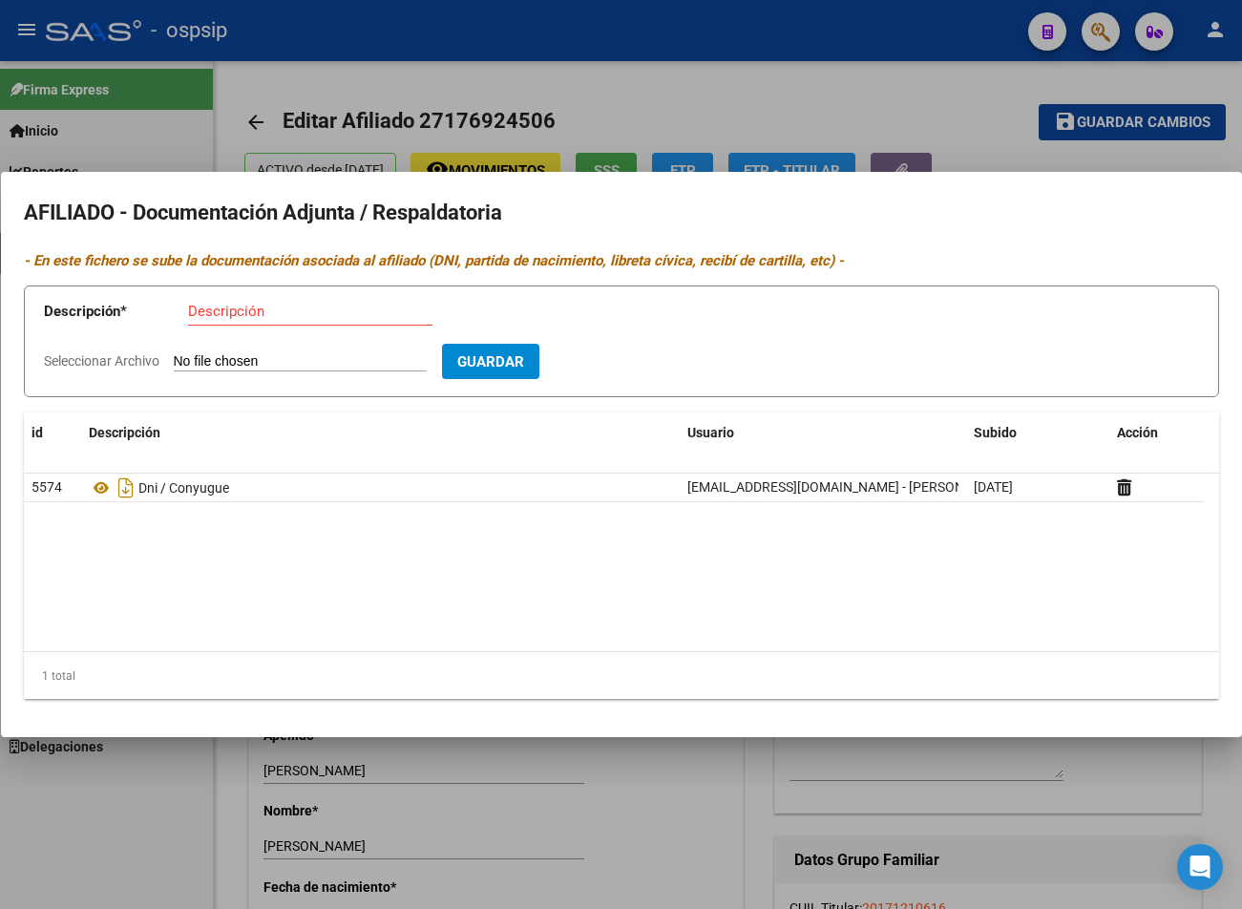
type input "C:\fakepath\251015092416.pdf"
click at [234, 313] on input "Descripción" at bounding box center [310, 311] width 244 height 17
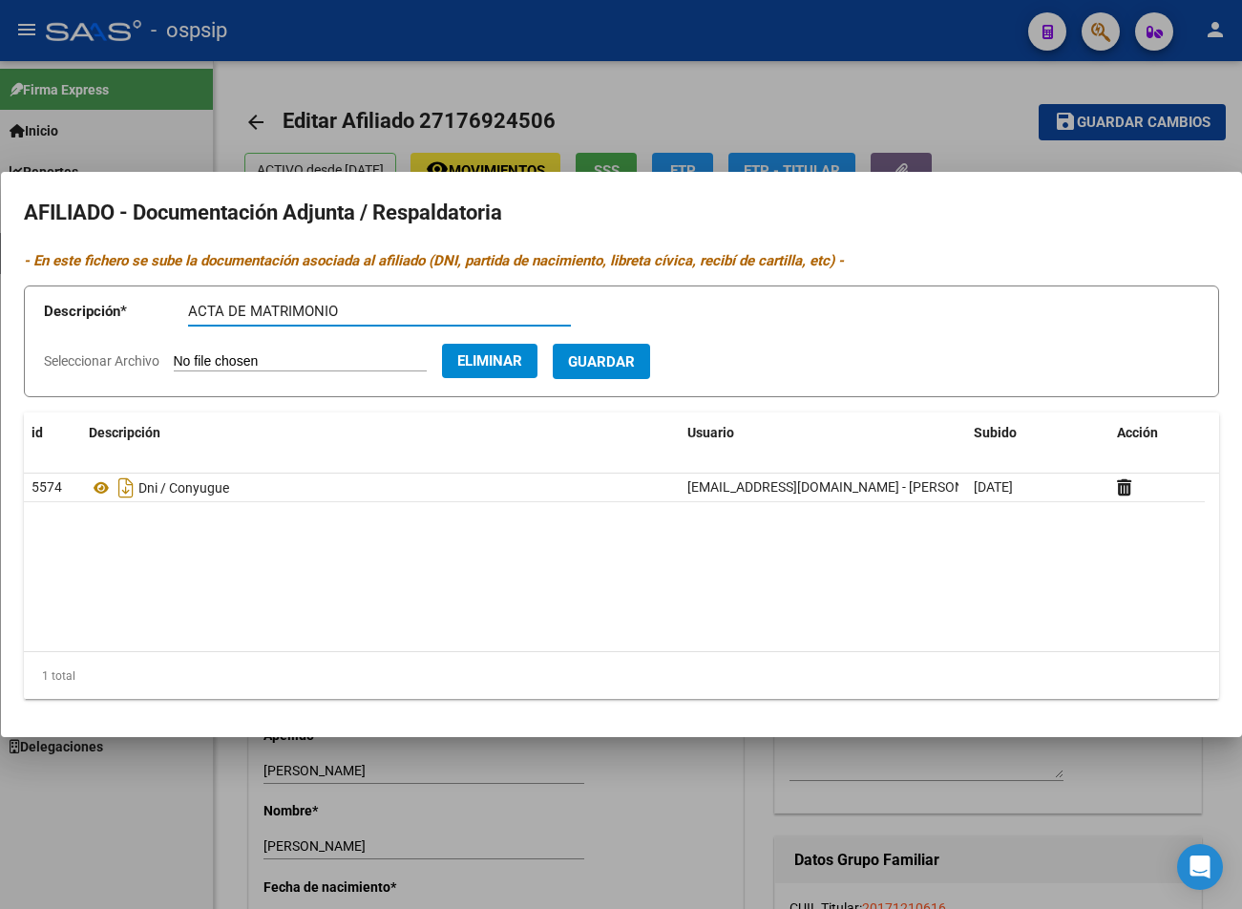
type input "ACTA DE MATRIMONIO"
click at [630, 372] on button "Guardar" at bounding box center [601, 361] width 97 height 35
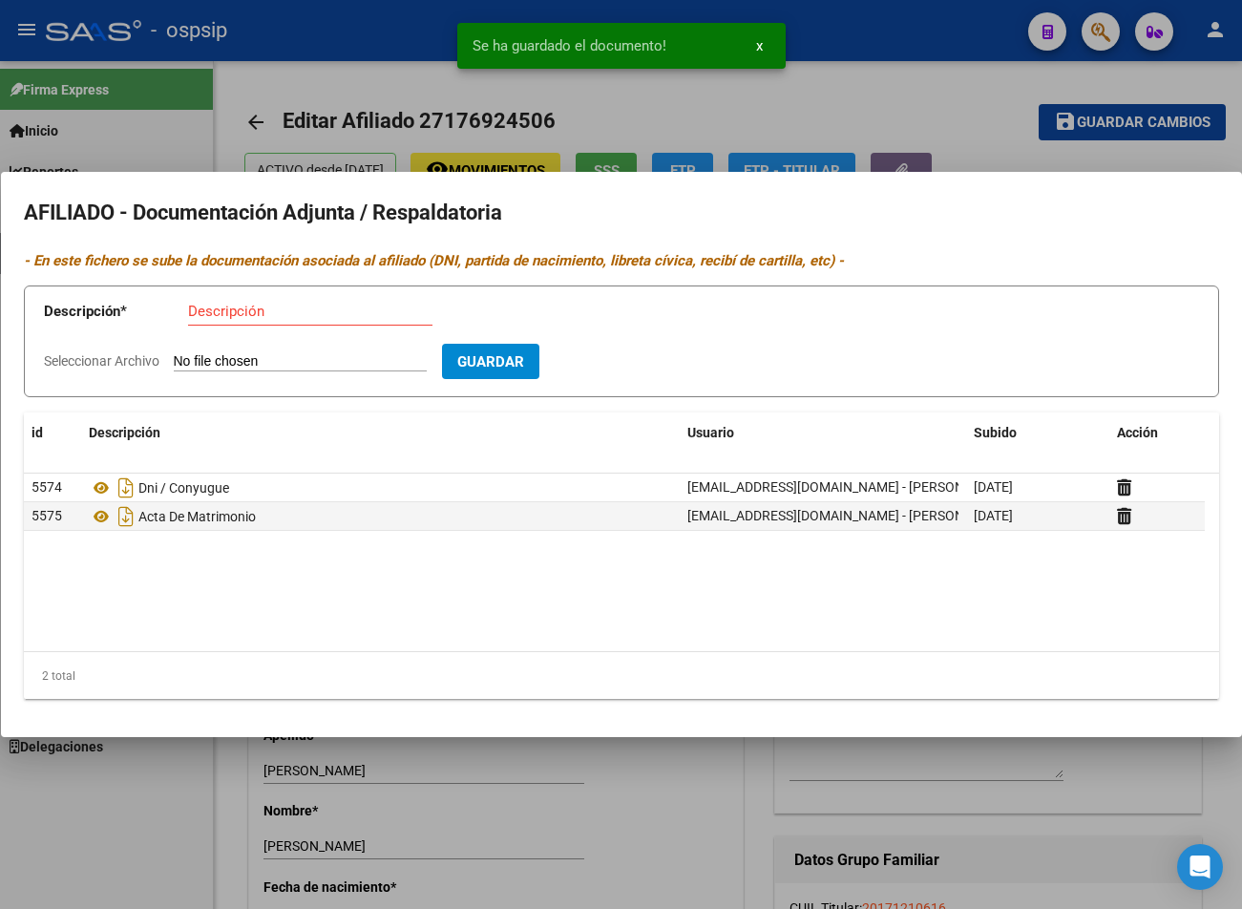
click at [897, 93] on div at bounding box center [621, 454] width 1242 height 909
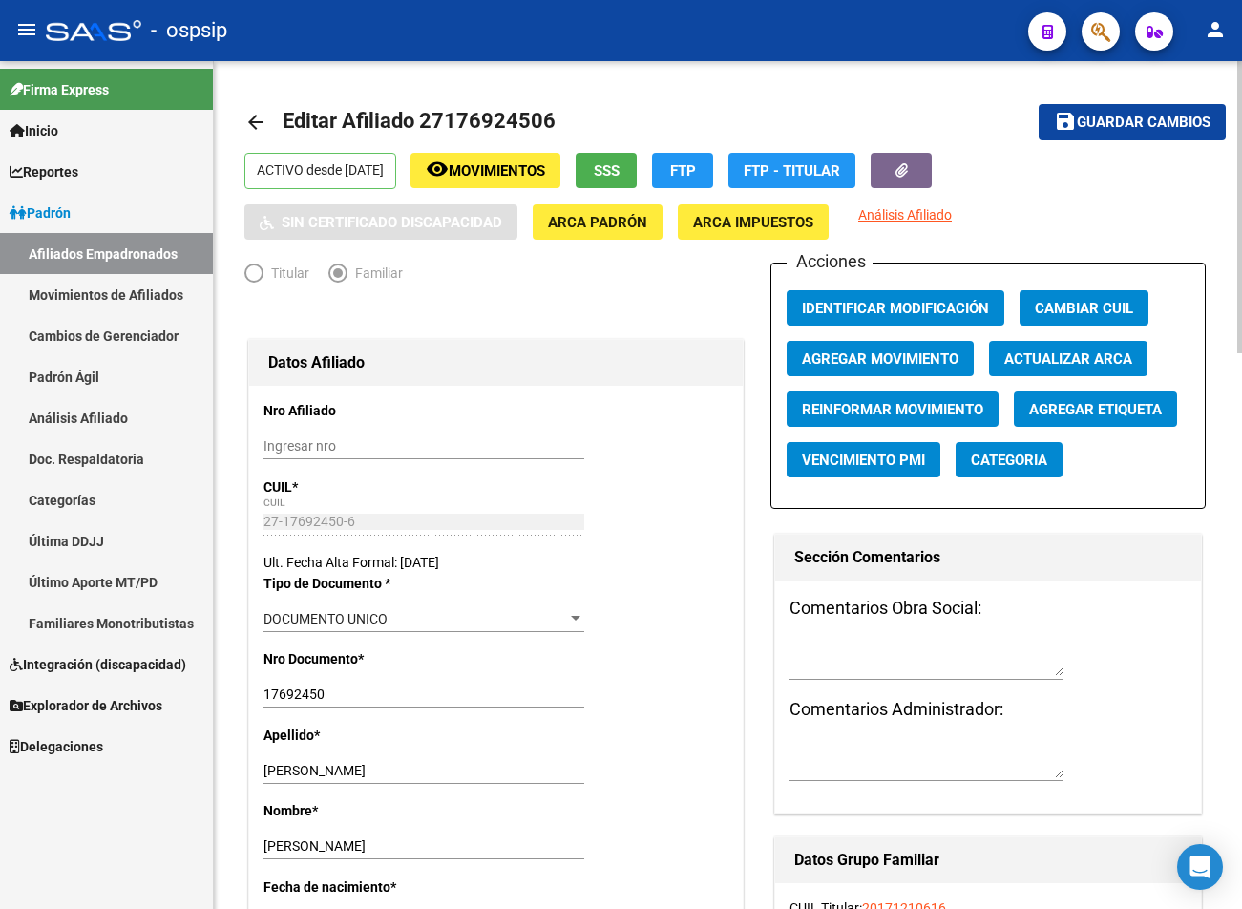
click at [897, 131] on span "Guardar cambios" at bounding box center [1144, 123] width 134 height 17
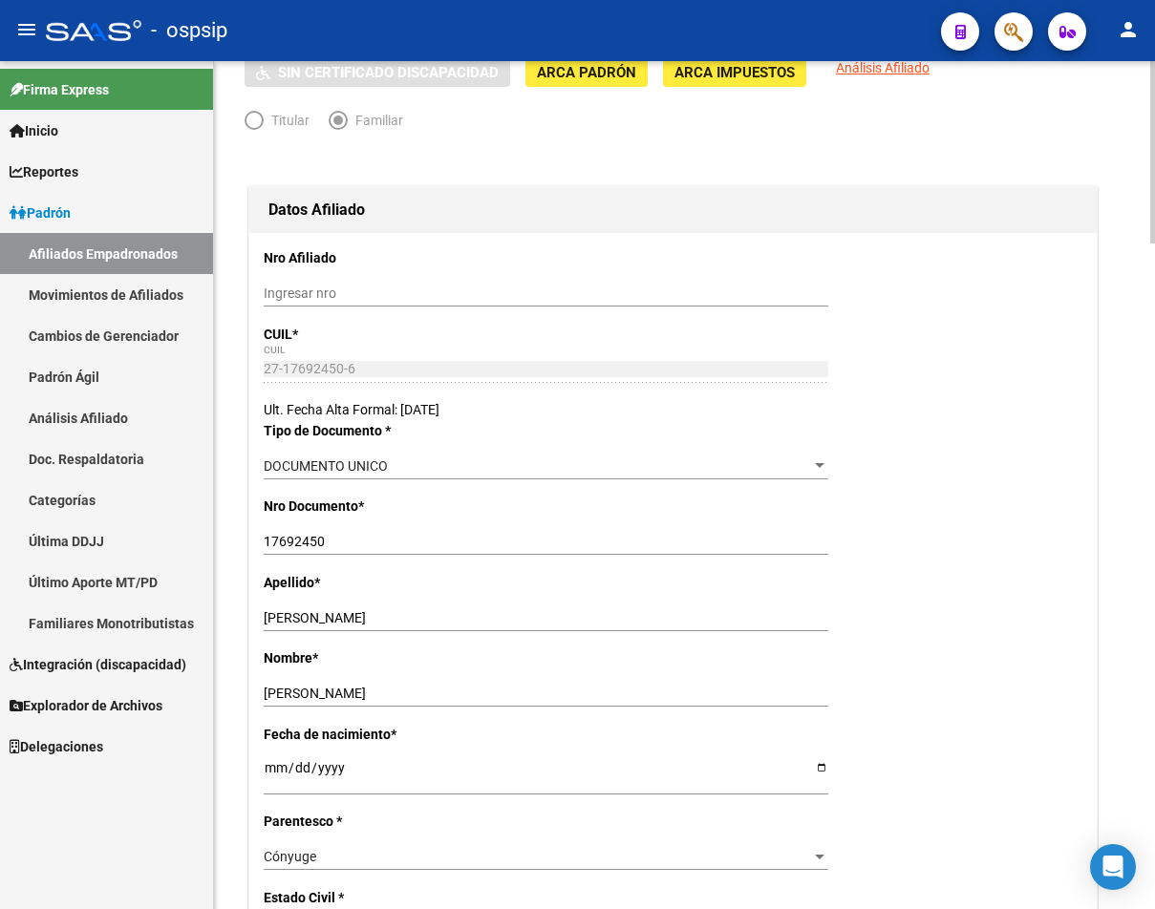
scroll to position [191, 0]
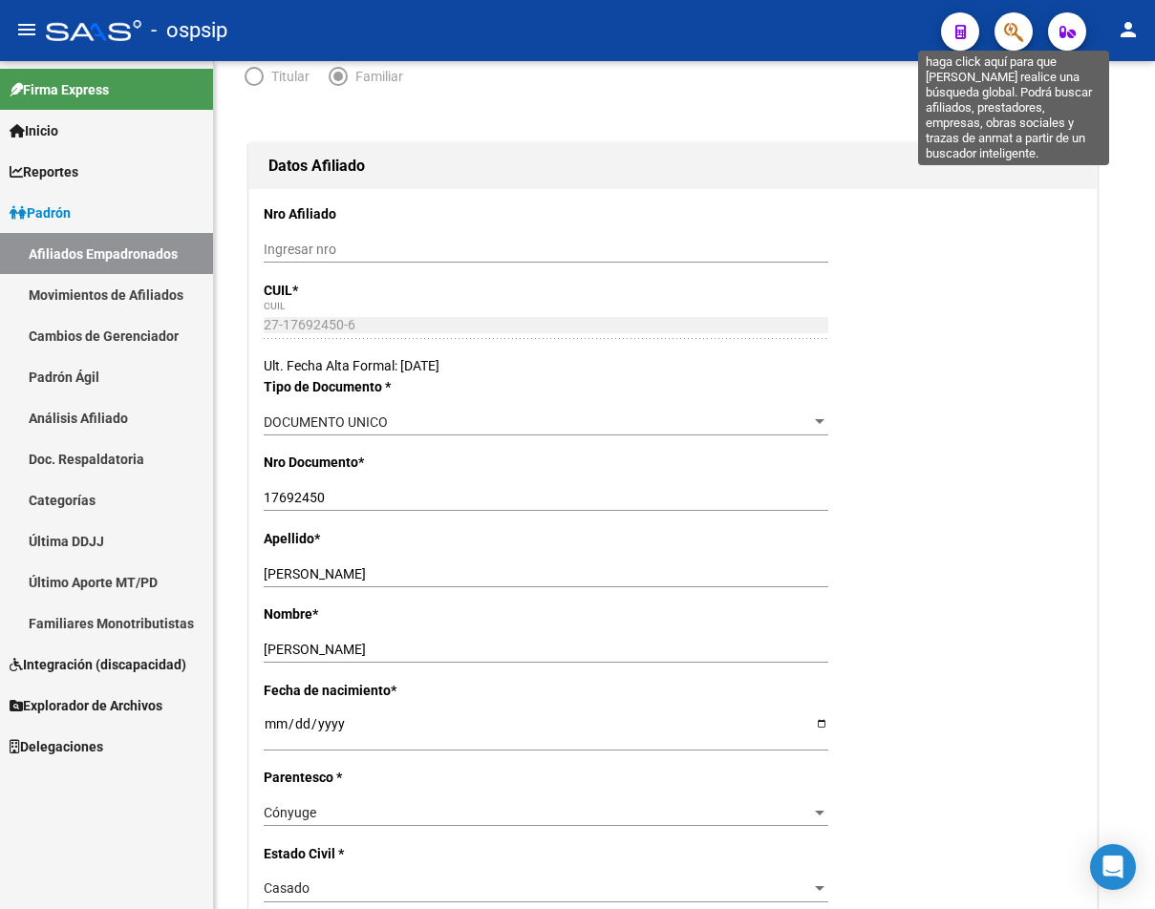
click at [897, 32] on icon "button" at bounding box center [1013, 32] width 19 height 22
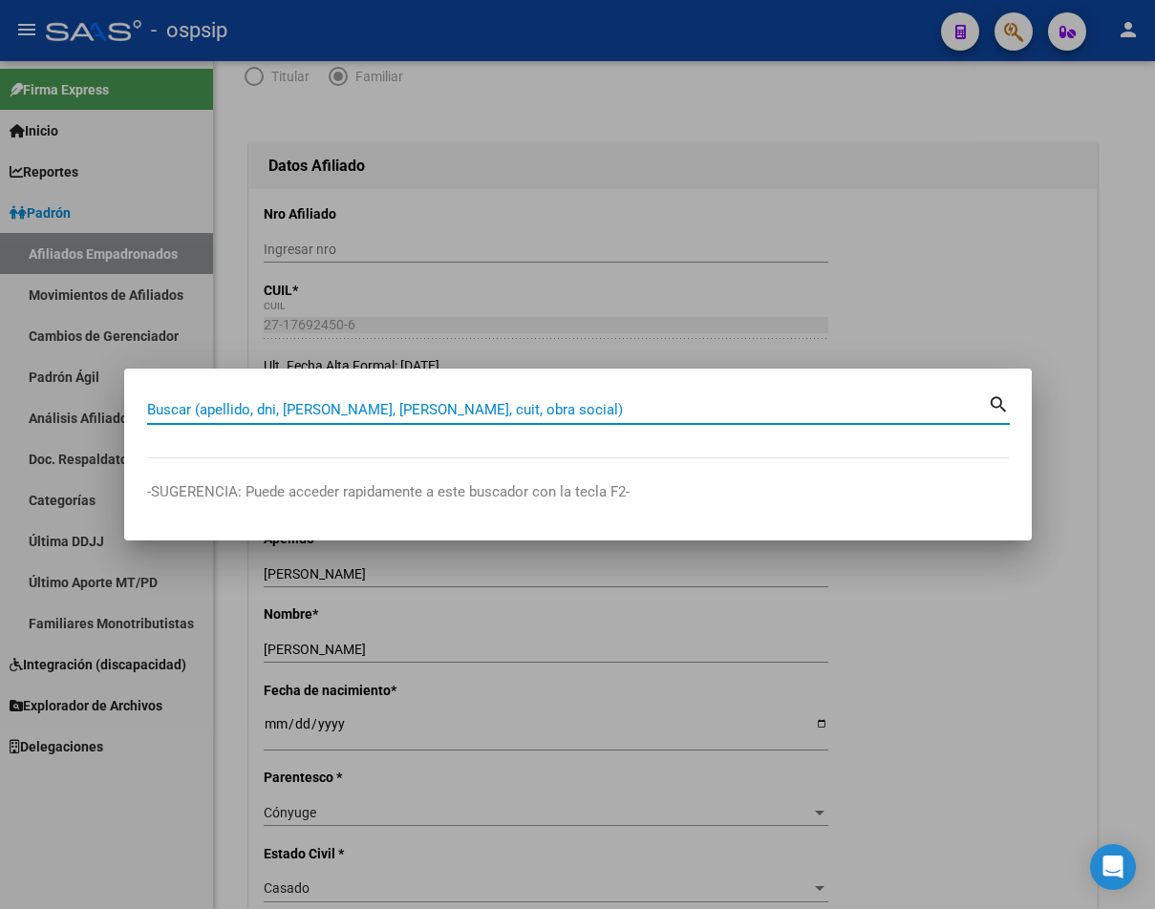
click at [208, 414] on input "Buscar (apellido, dni, [PERSON_NAME], [PERSON_NAME], cuit, obra social)" at bounding box center [567, 409] width 840 height 17
type input "32587301"
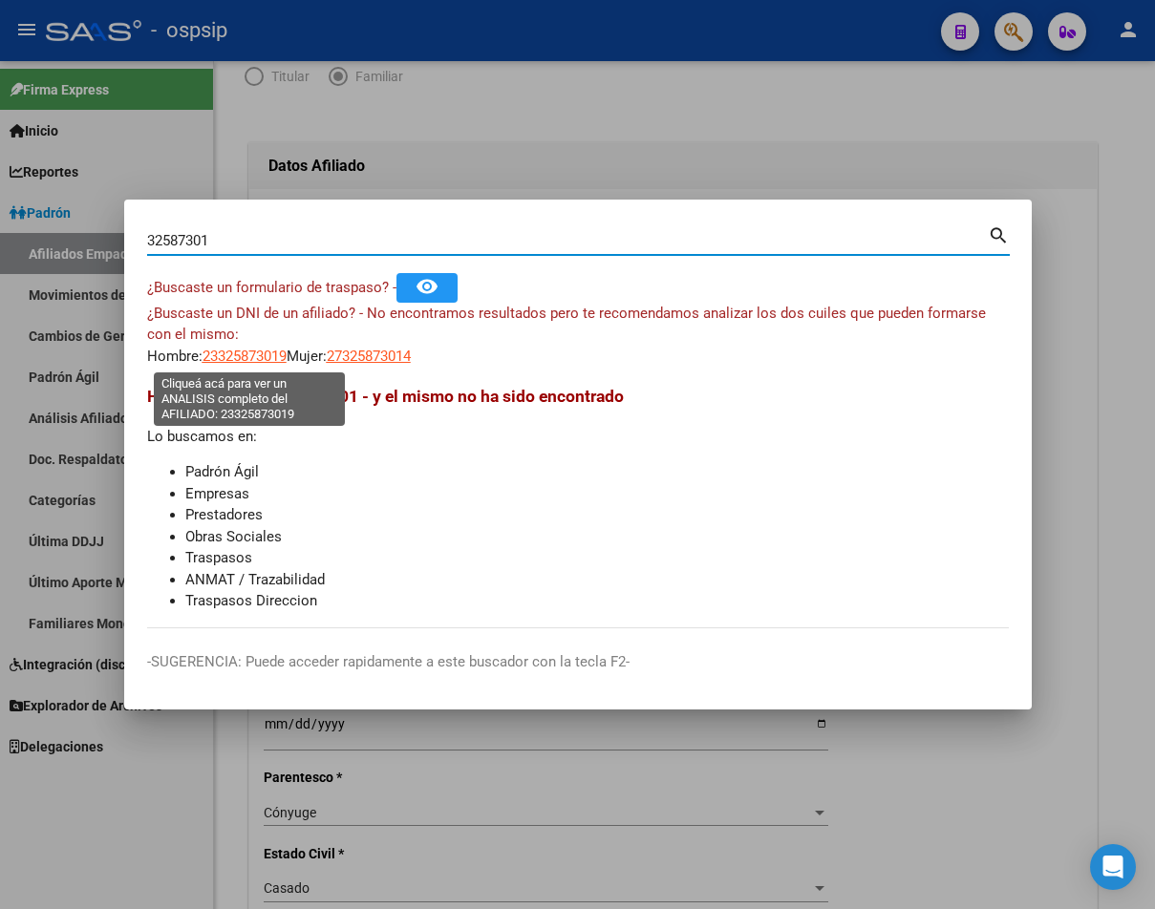
click at [239, 356] on span "23325873019" at bounding box center [244, 356] width 84 height 17
type textarea "23325873019"
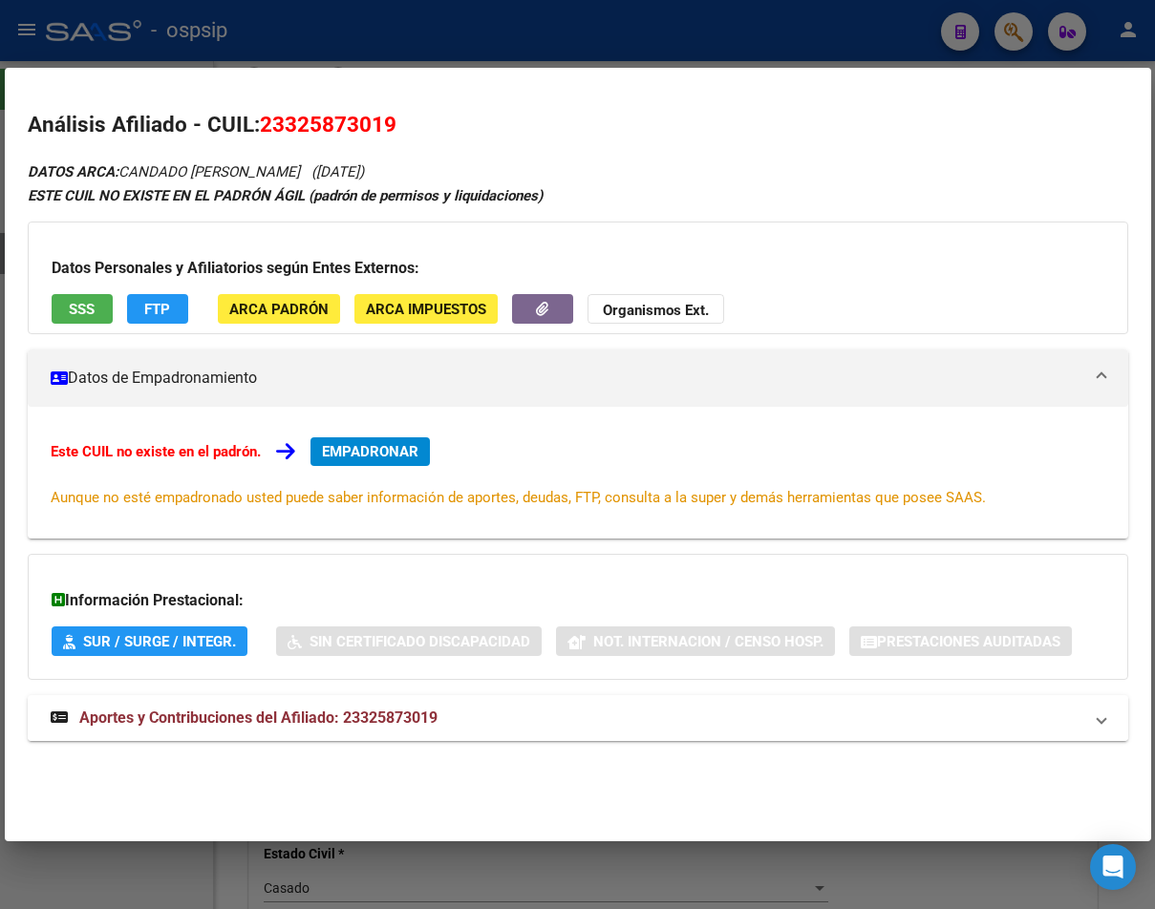
click at [301, 723] on span "Aportes y Contribuciones del Afiliado: 23325873019" at bounding box center [258, 718] width 358 height 18
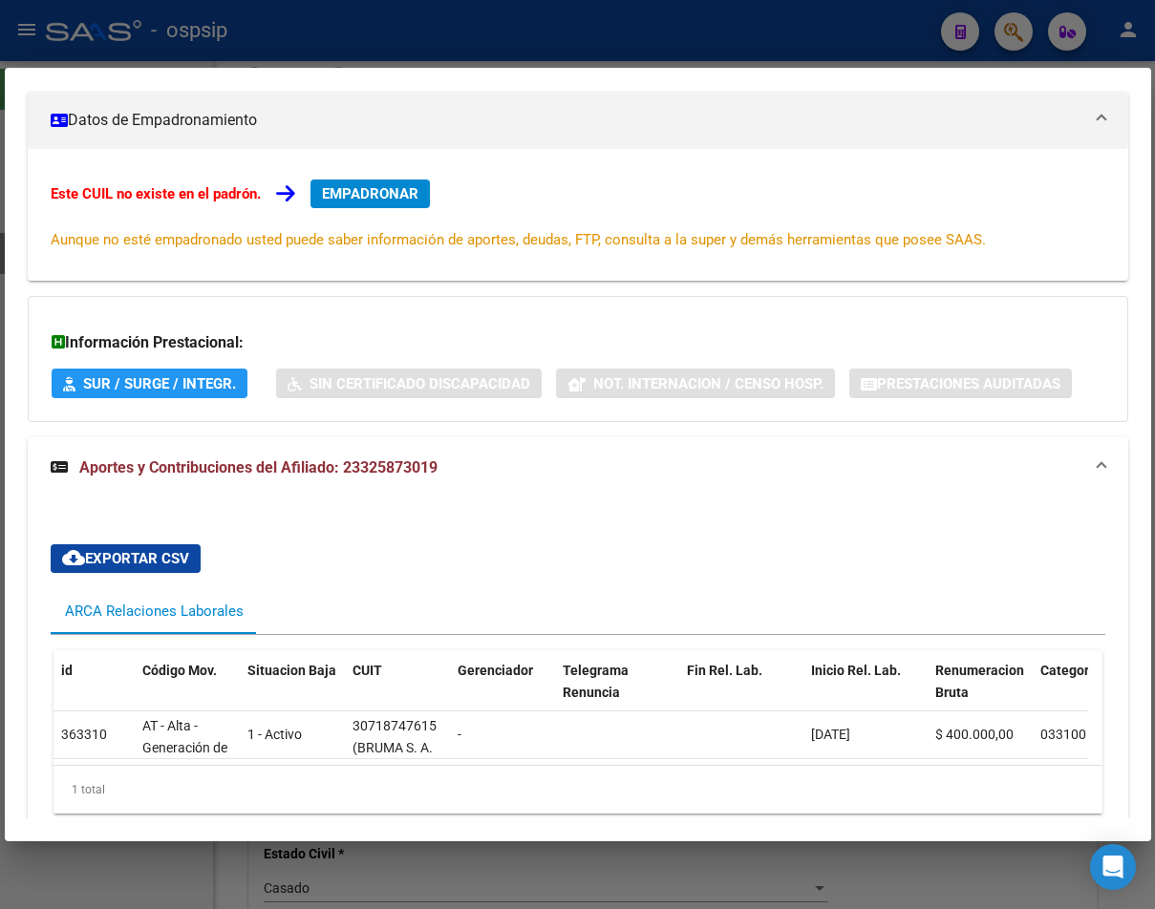
scroll to position [165, 0]
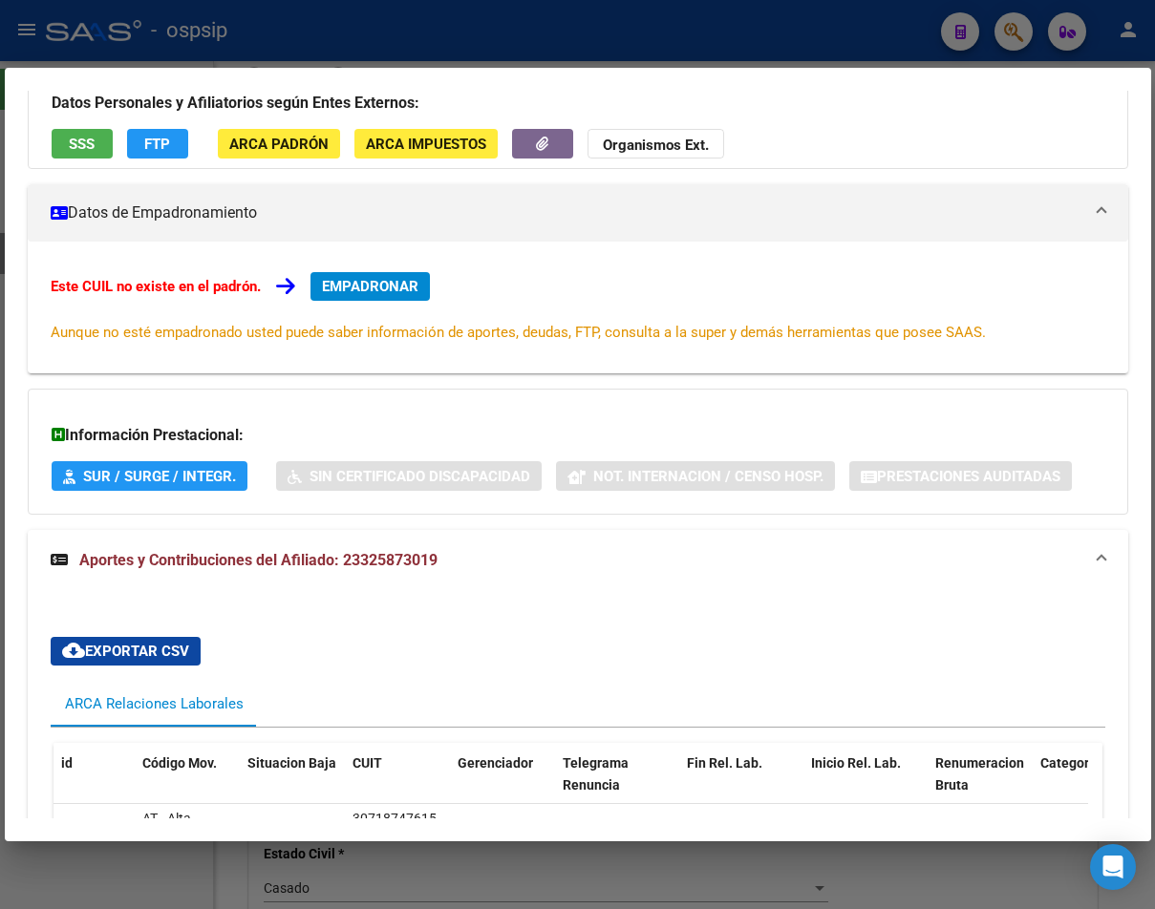
click at [897, 39] on div at bounding box center [577, 454] width 1155 height 909
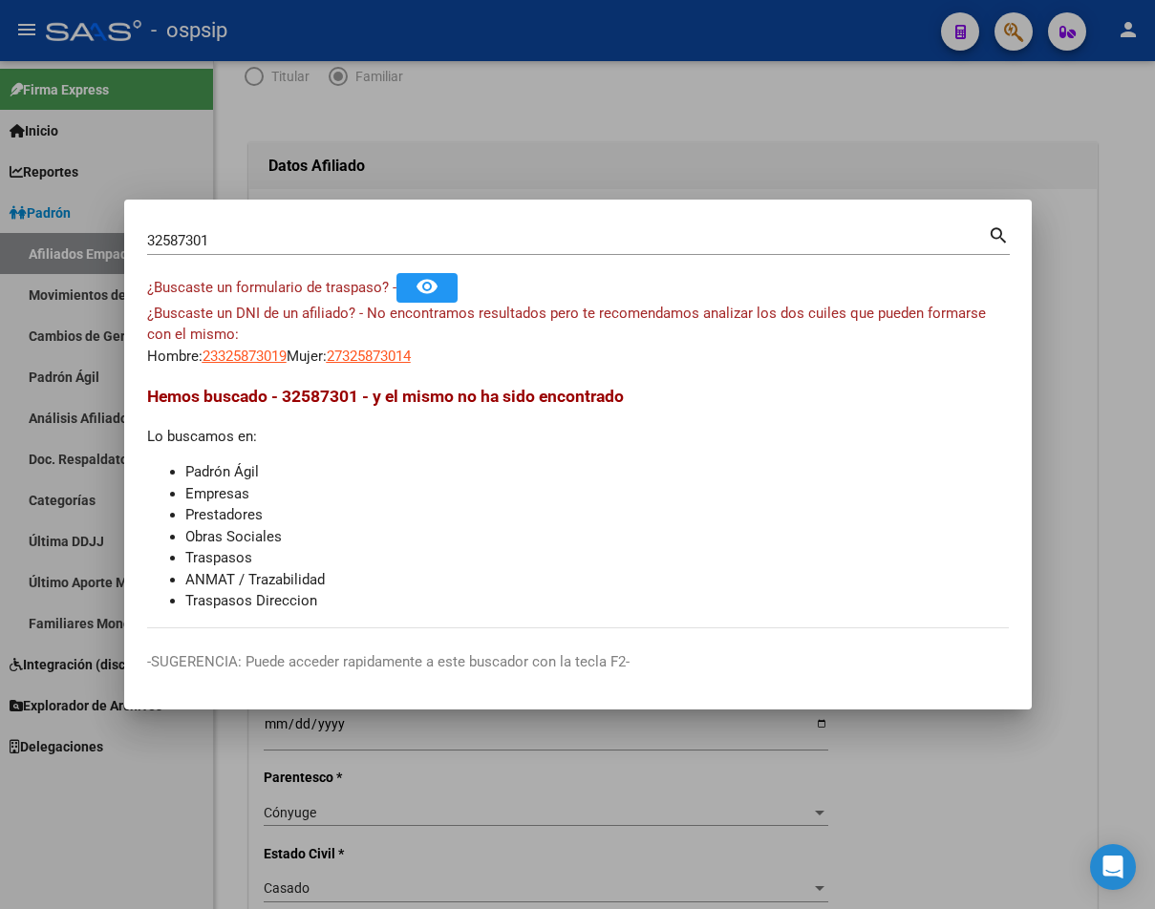
click at [897, 39] on div at bounding box center [577, 454] width 1155 height 909
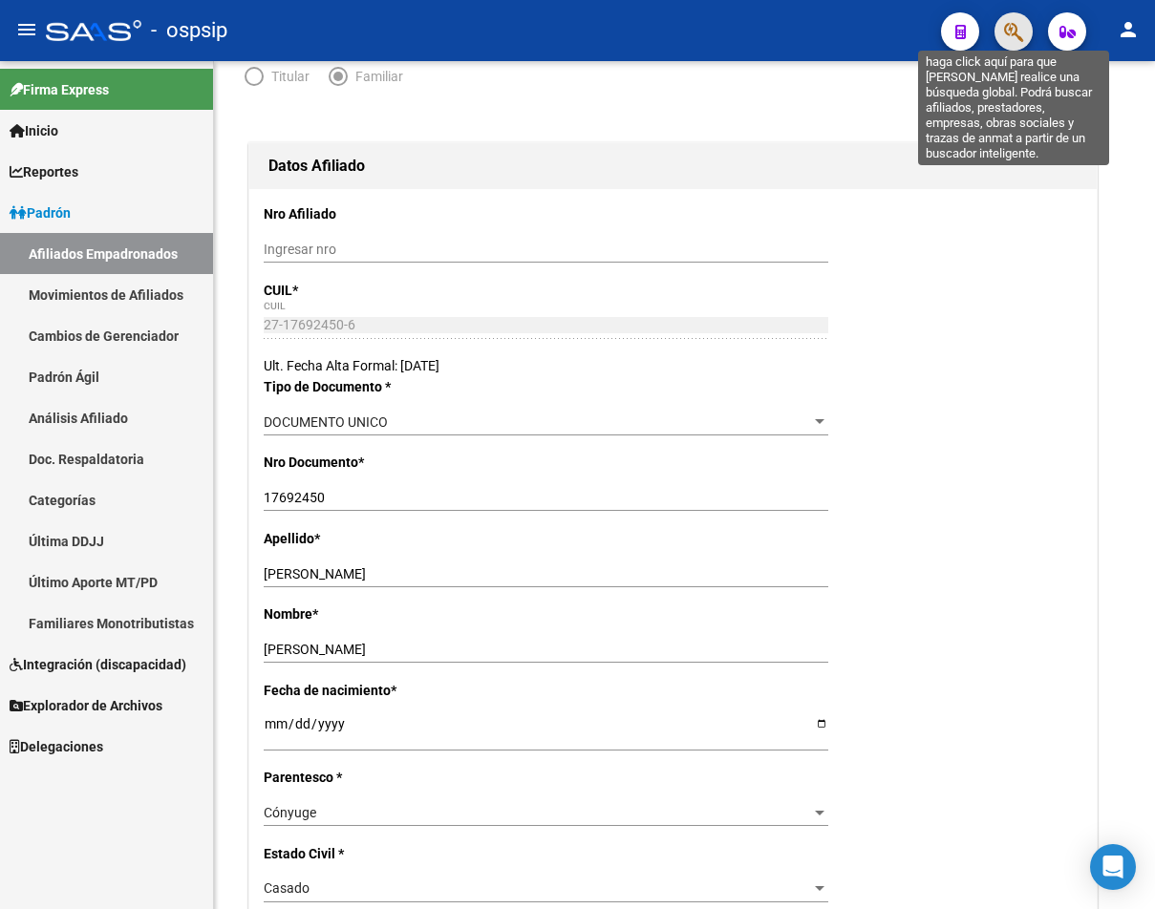
click at [897, 35] on icon "button" at bounding box center [1013, 32] width 19 height 22
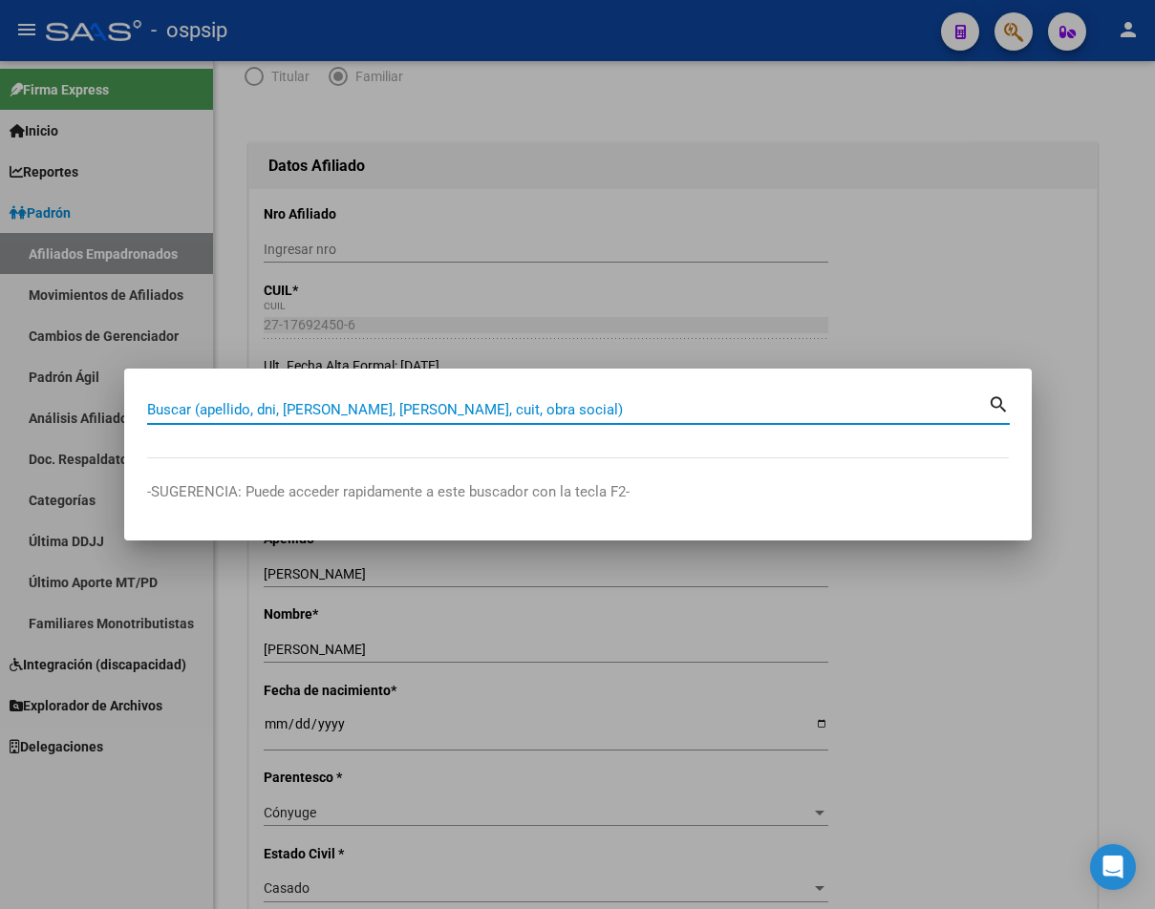
click at [897, 35] on div at bounding box center [577, 454] width 1155 height 909
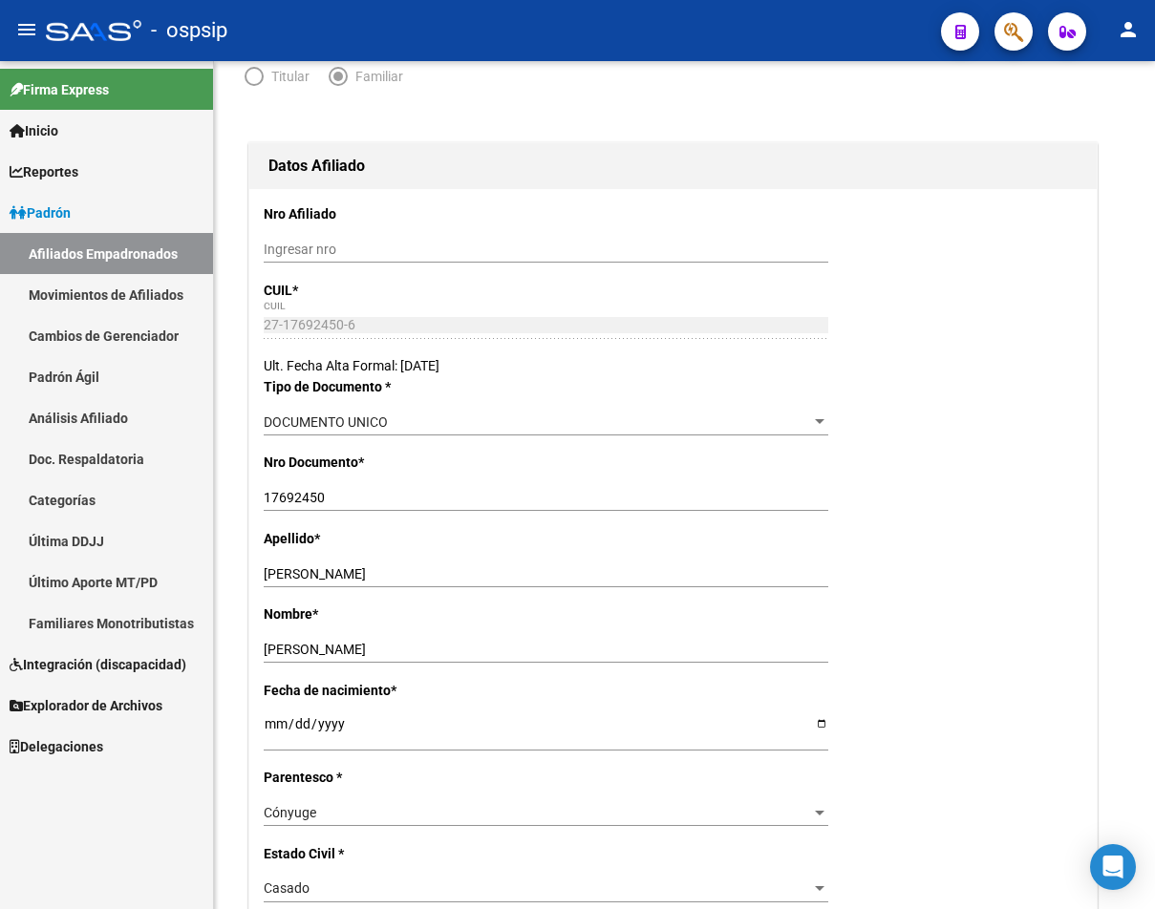
click at [695, 39] on div "- ospsip" at bounding box center [486, 31] width 880 height 42
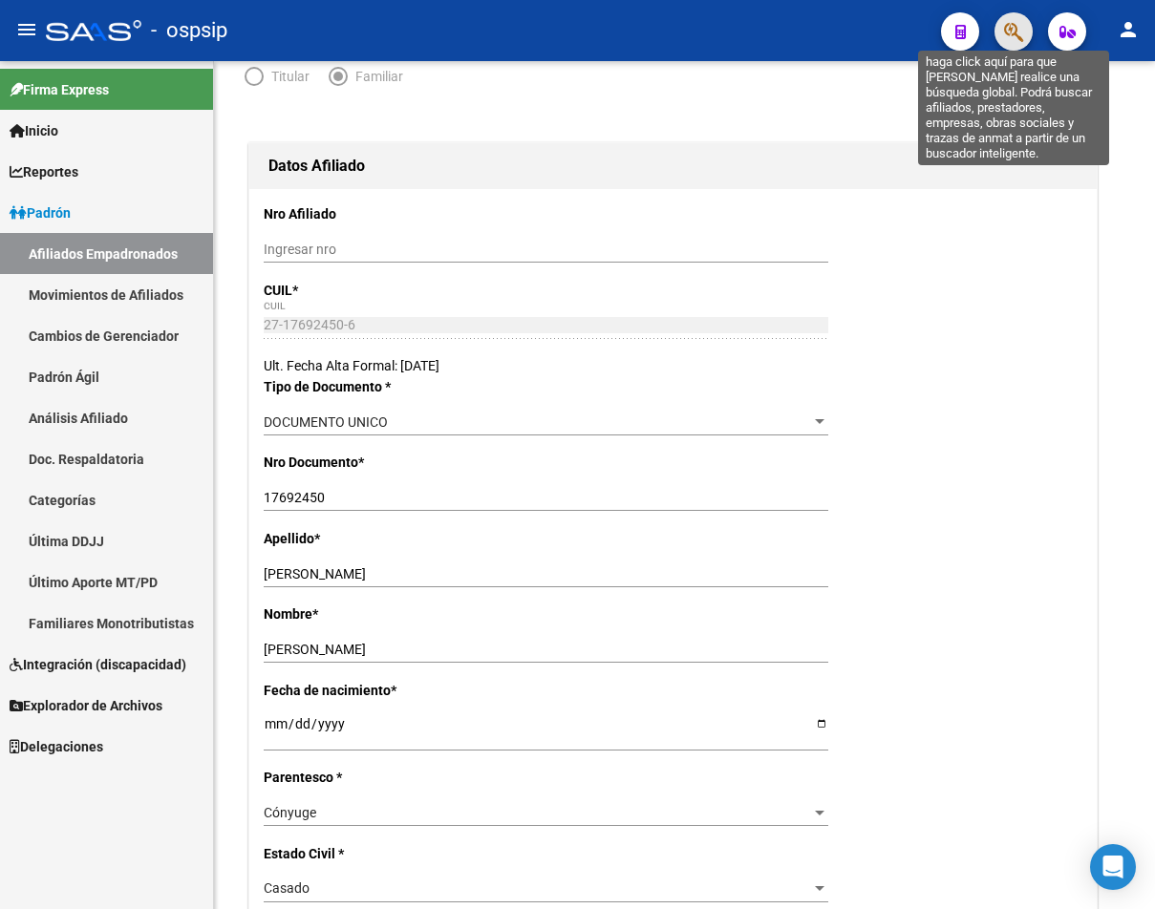
click at [897, 39] on icon "button" at bounding box center [1013, 32] width 19 height 22
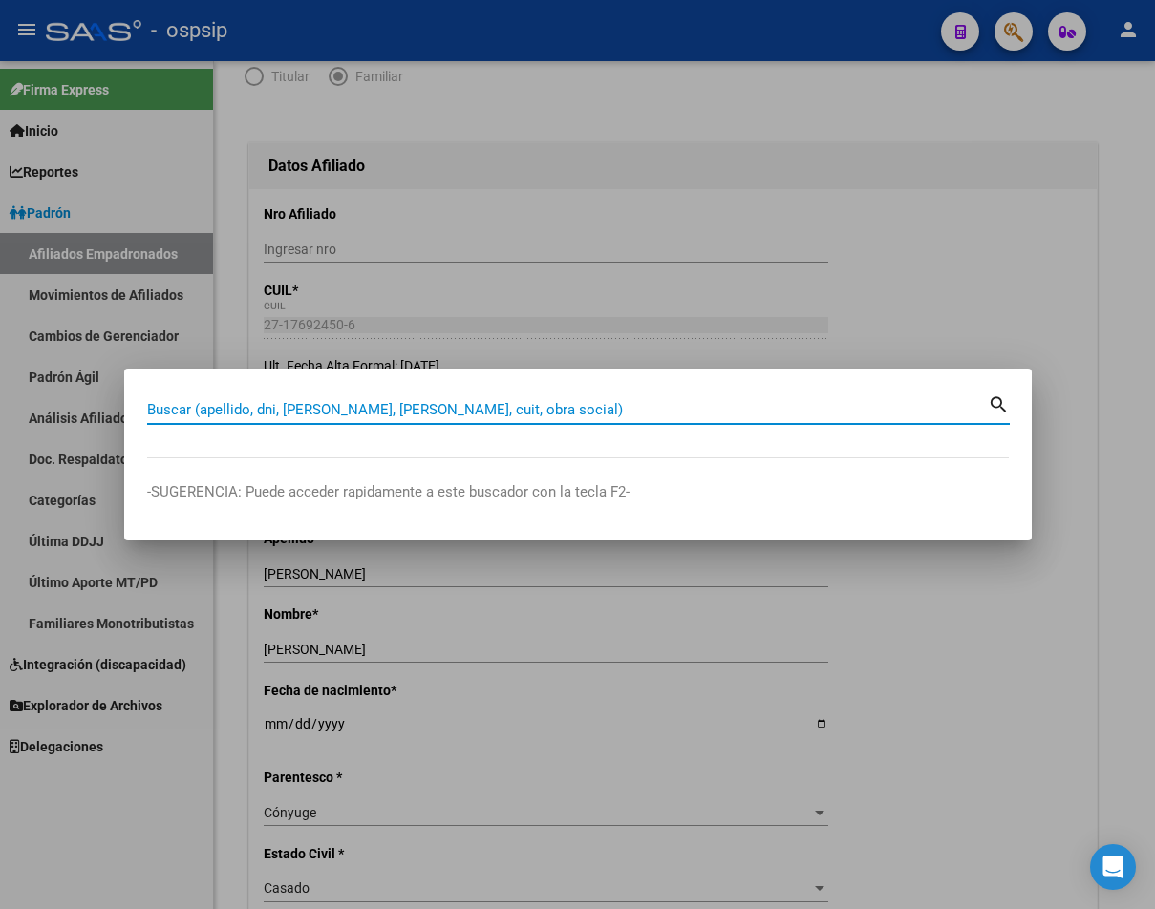
click at [226, 414] on input "Buscar (apellido, dni, [PERSON_NAME], [PERSON_NAME], cuit, obra social)" at bounding box center [567, 409] width 840 height 17
type input "95946782"
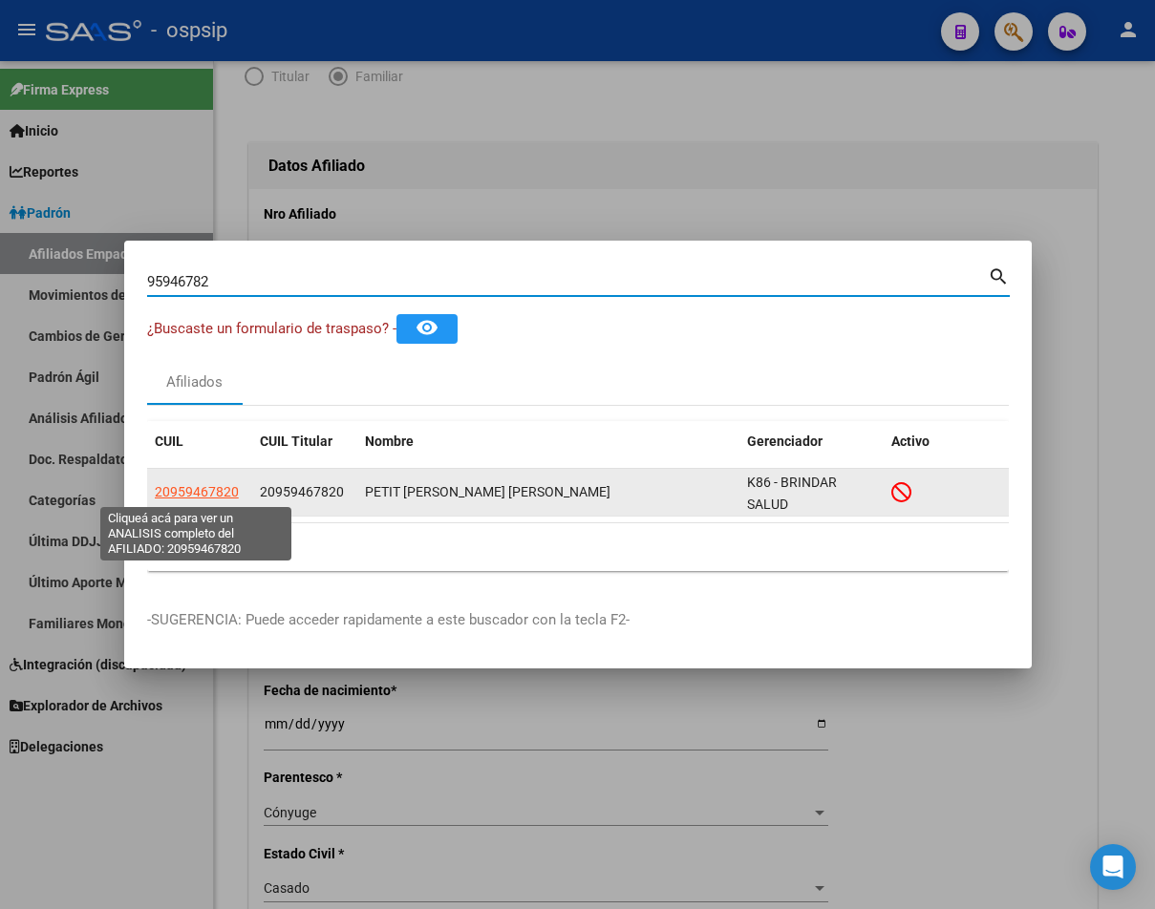
click at [203, 484] on span "20959467820" at bounding box center [197, 491] width 84 height 15
type textarea "20959467820"
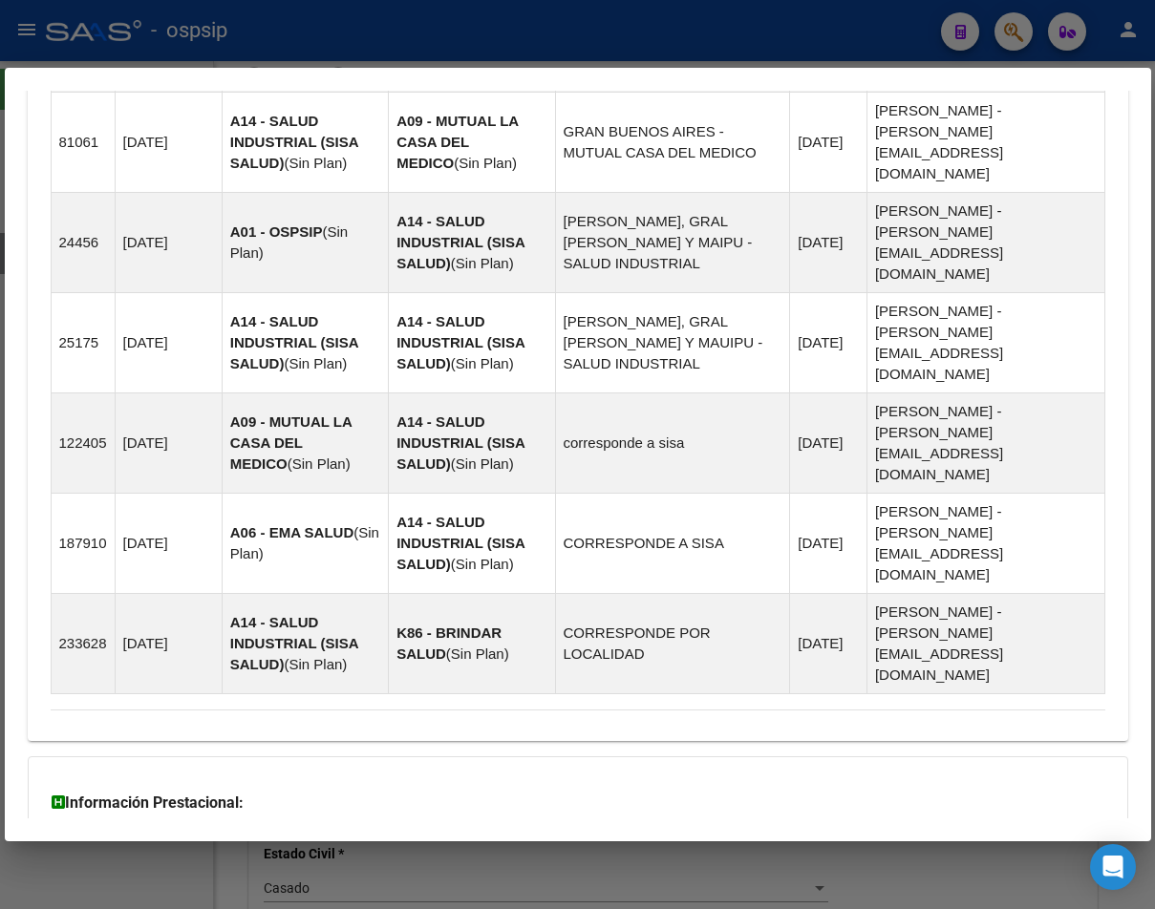
scroll to position [1546, 0]
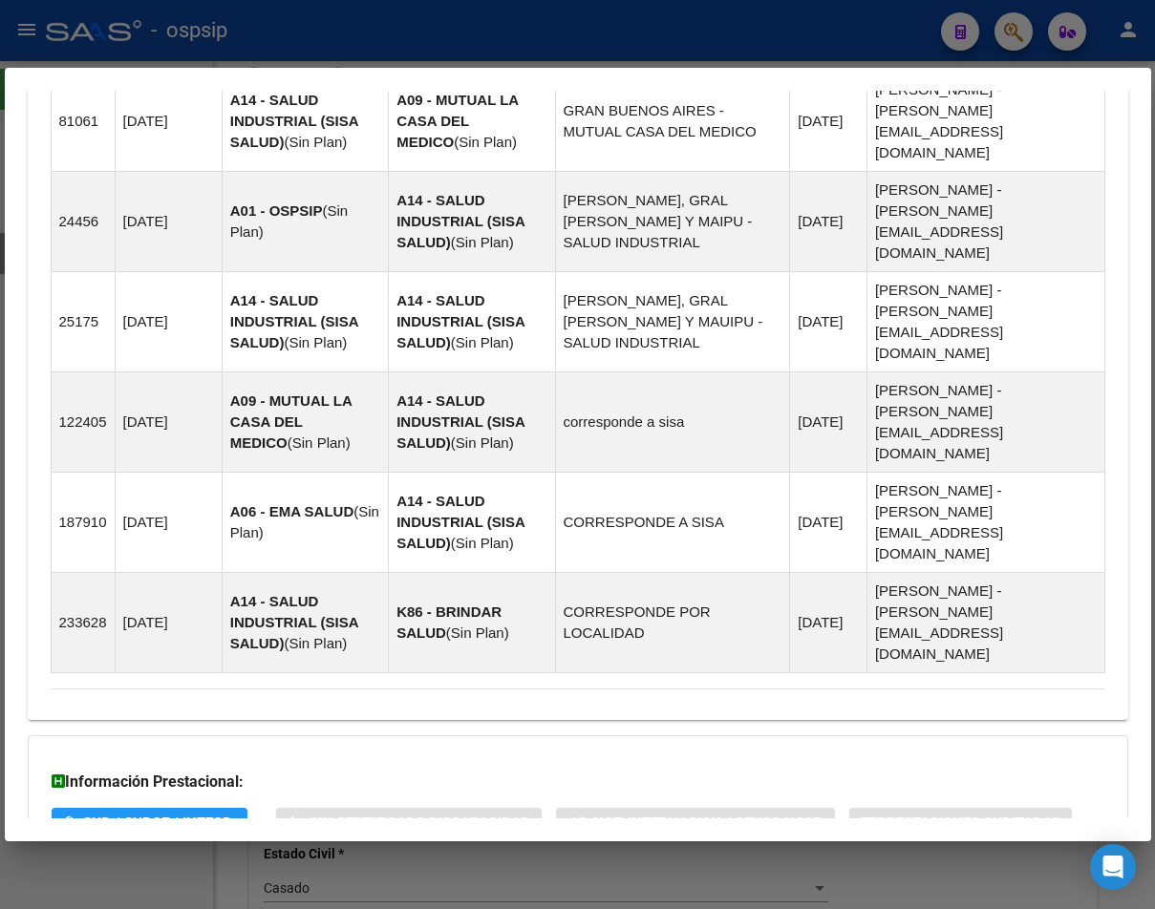
click at [284, 890] on span "Aportes y Contribuciones del Afiliado: 20959467820" at bounding box center [258, 899] width 358 height 18
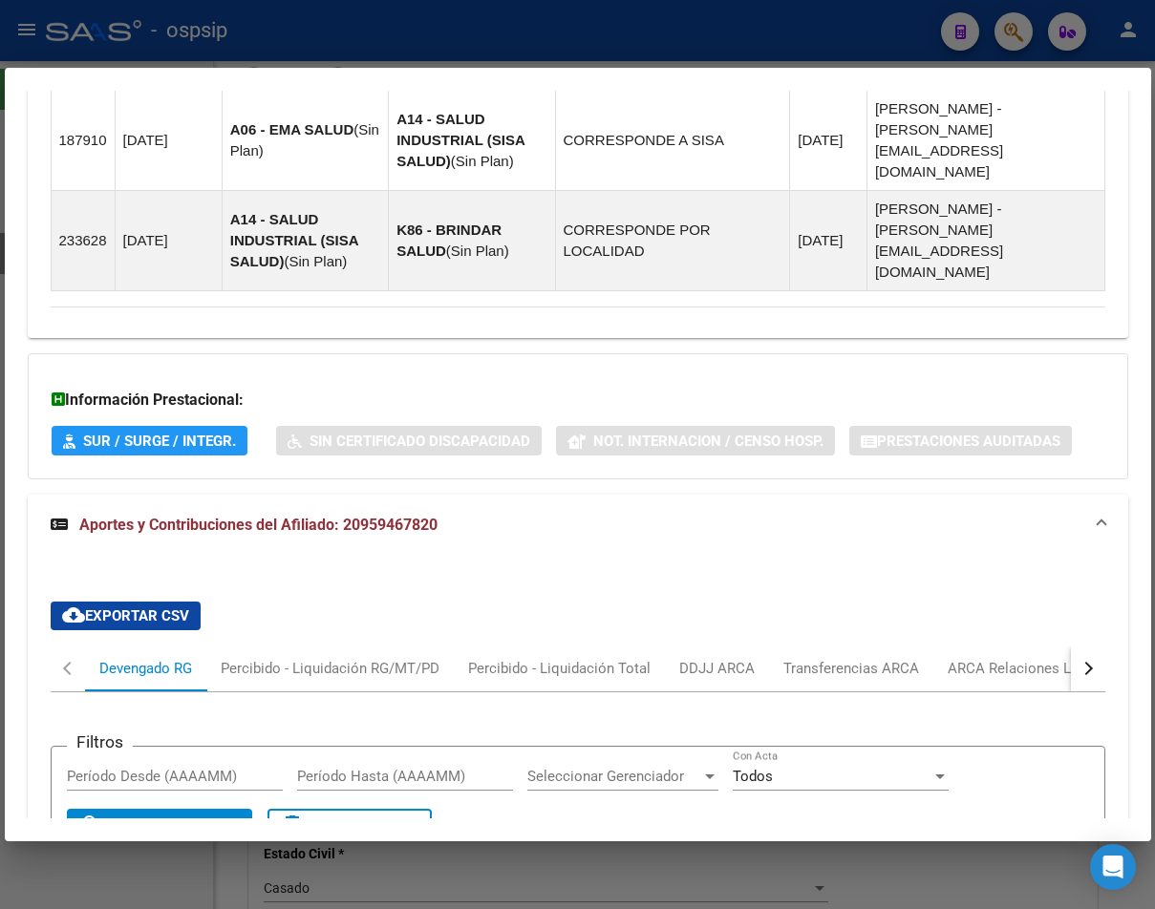
scroll to position [2215, 0]
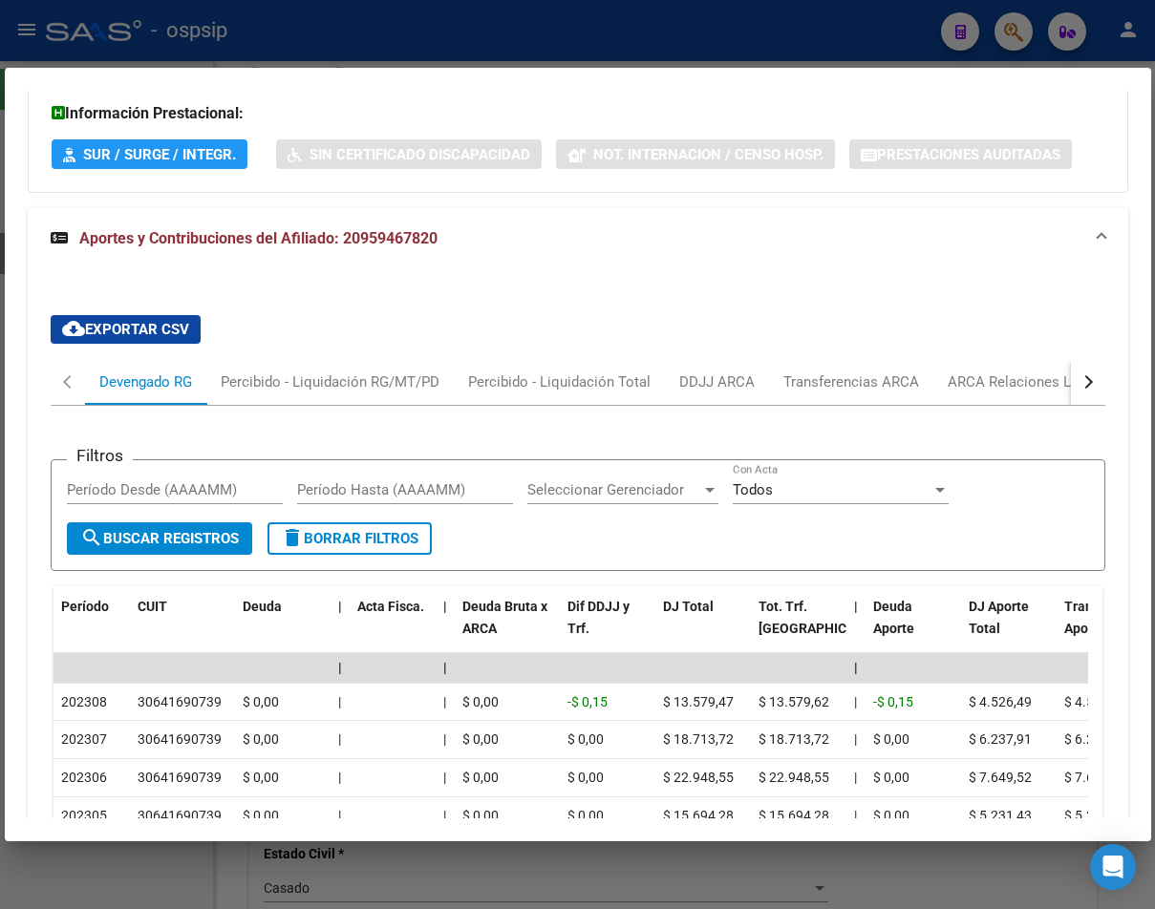
click at [897, 34] on div at bounding box center [577, 454] width 1155 height 909
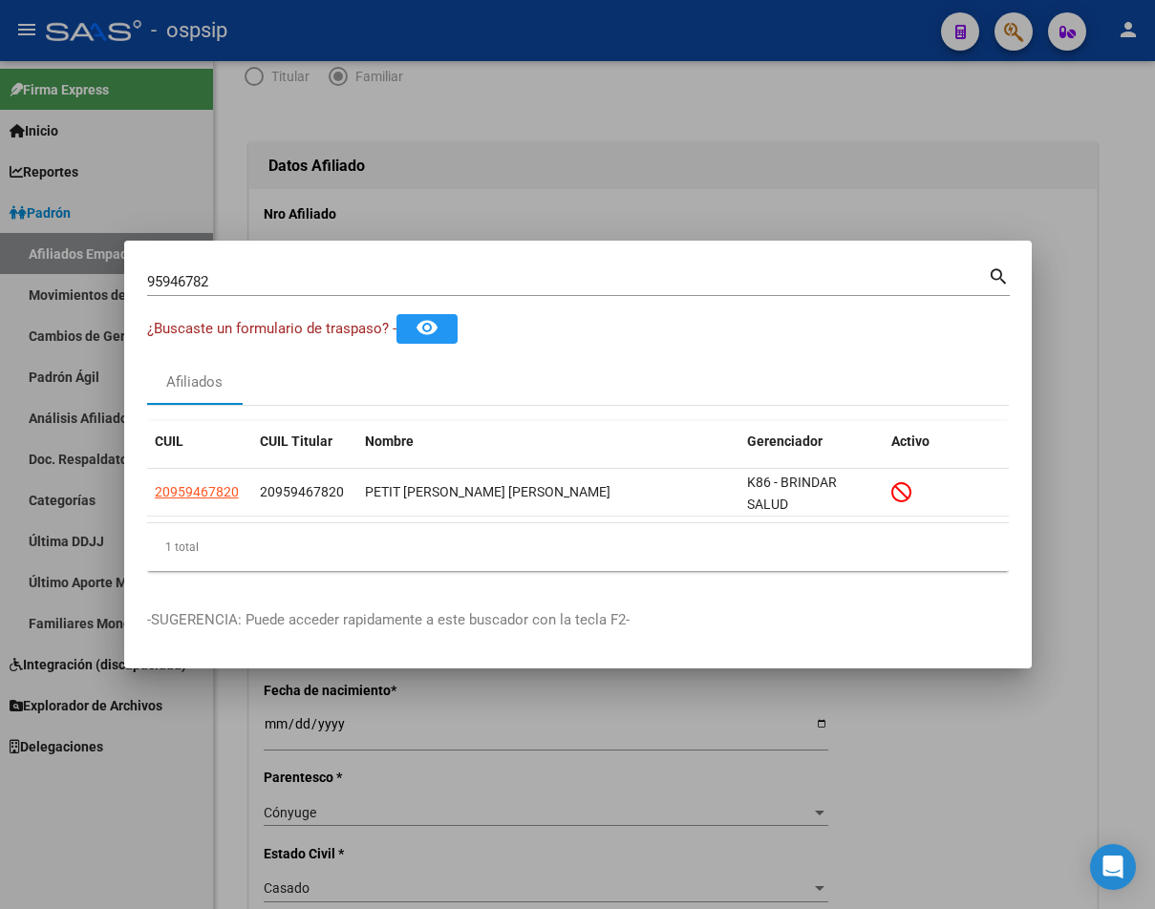
click at [239, 285] on input "95946782" at bounding box center [567, 281] width 840 height 17
type input "9"
type input "41832644"
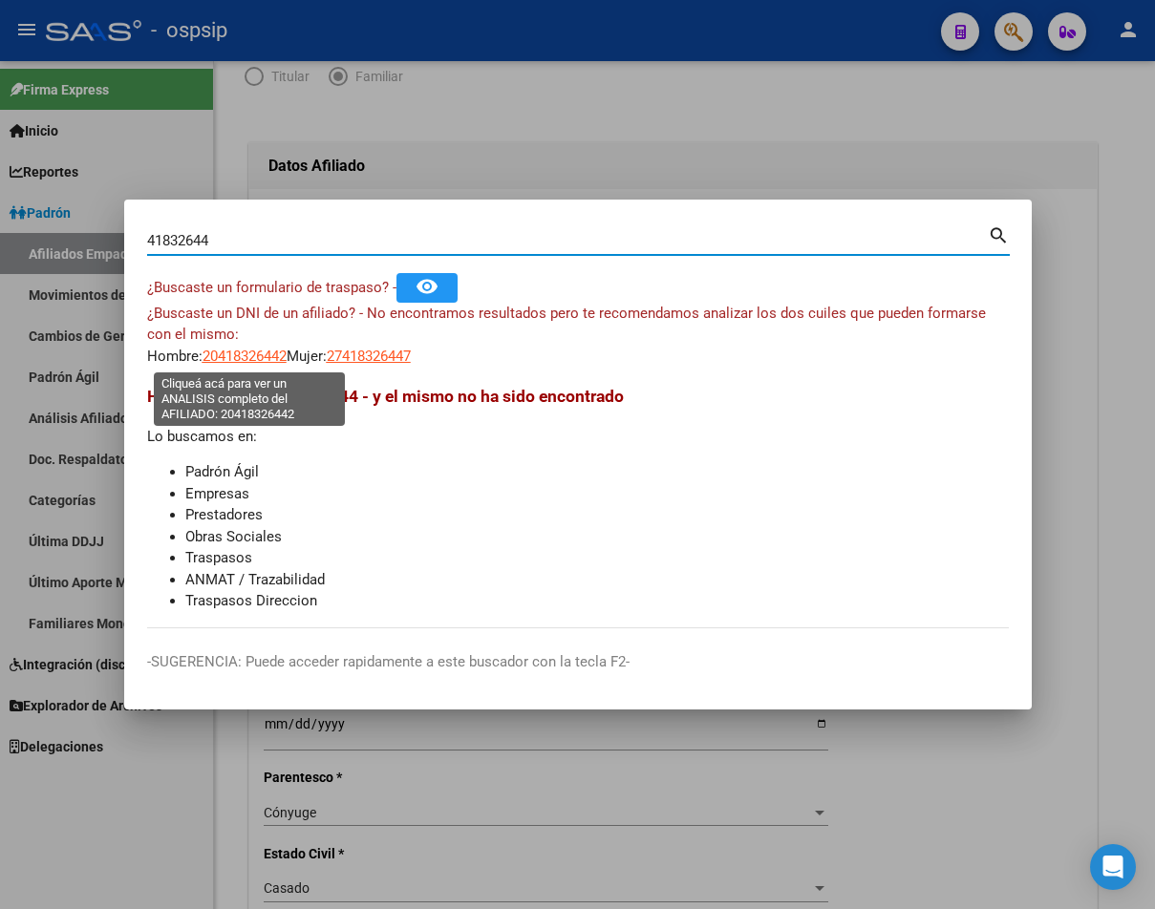
click at [246, 351] on span "20418326442" at bounding box center [244, 356] width 84 height 17
type textarea "20418326442"
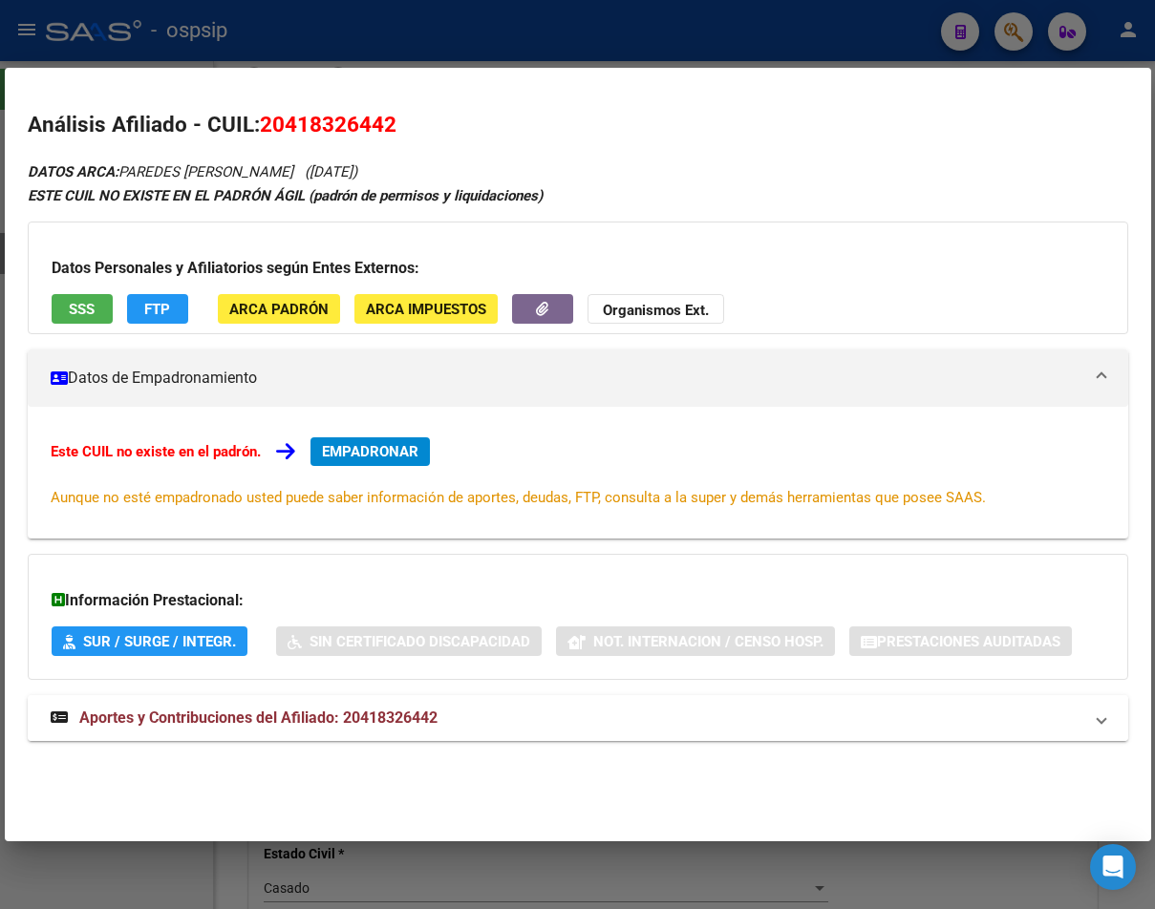
click at [393, 715] on span "Aportes y Contribuciones del Afiliado: 20418326442" at bounding box center [258, 718] width 358 height 18
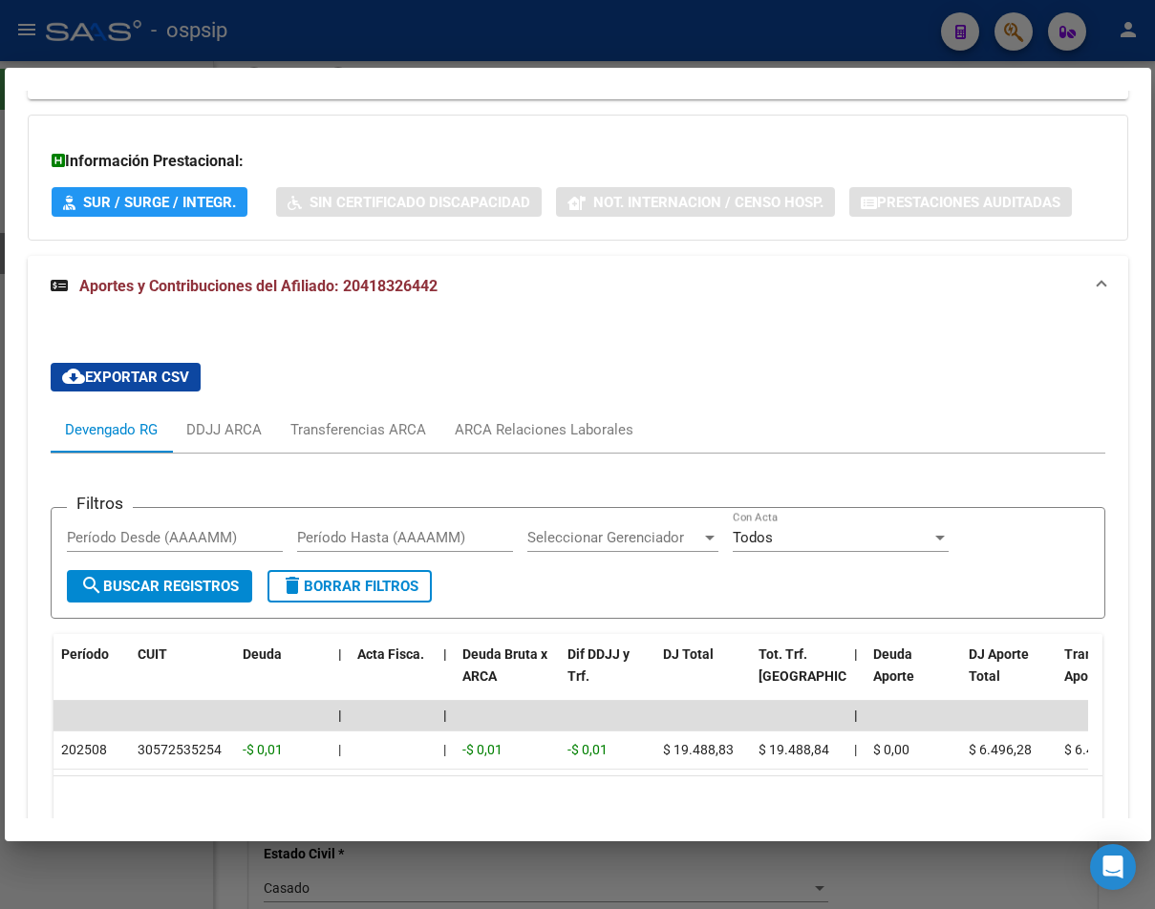
scroll to position [549, 0]
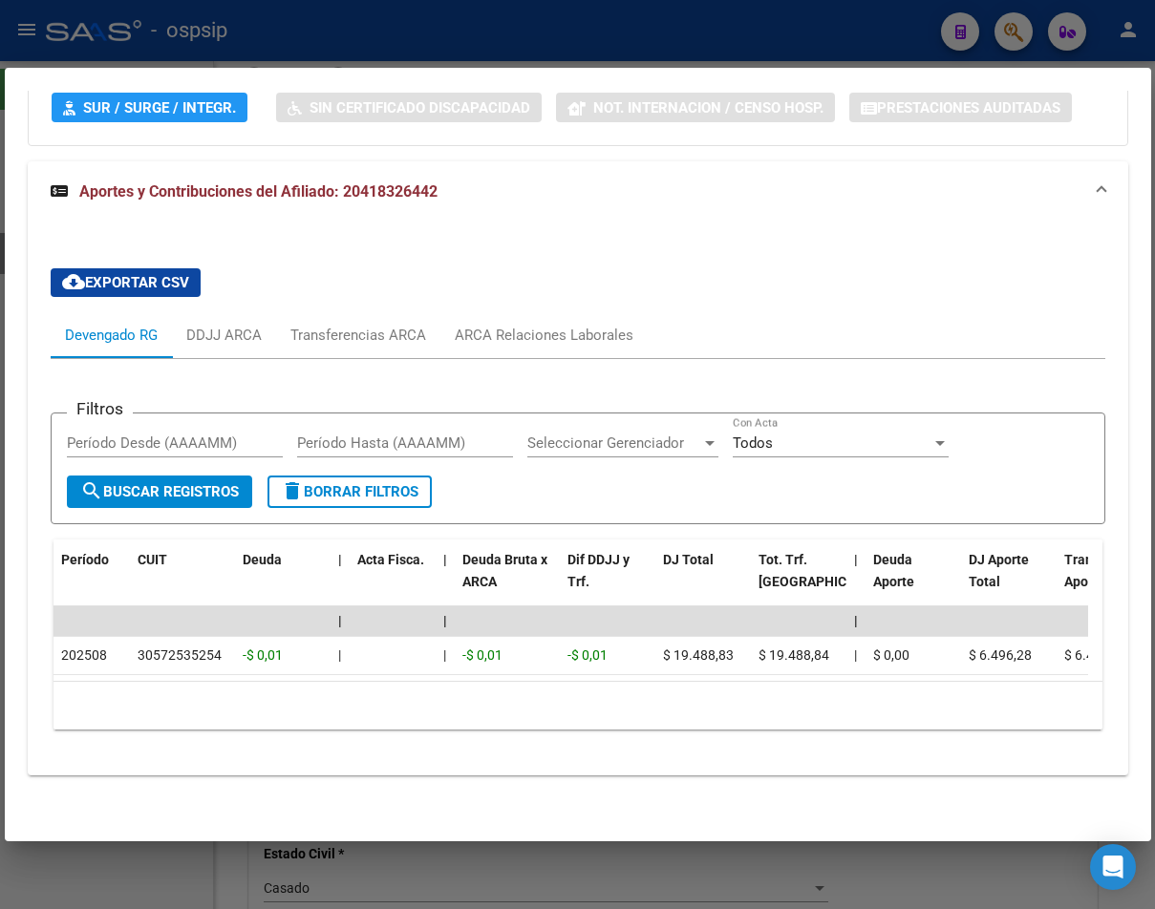
click at [463, 34] on div at bounding box center [577, 454] width 1155 height 909
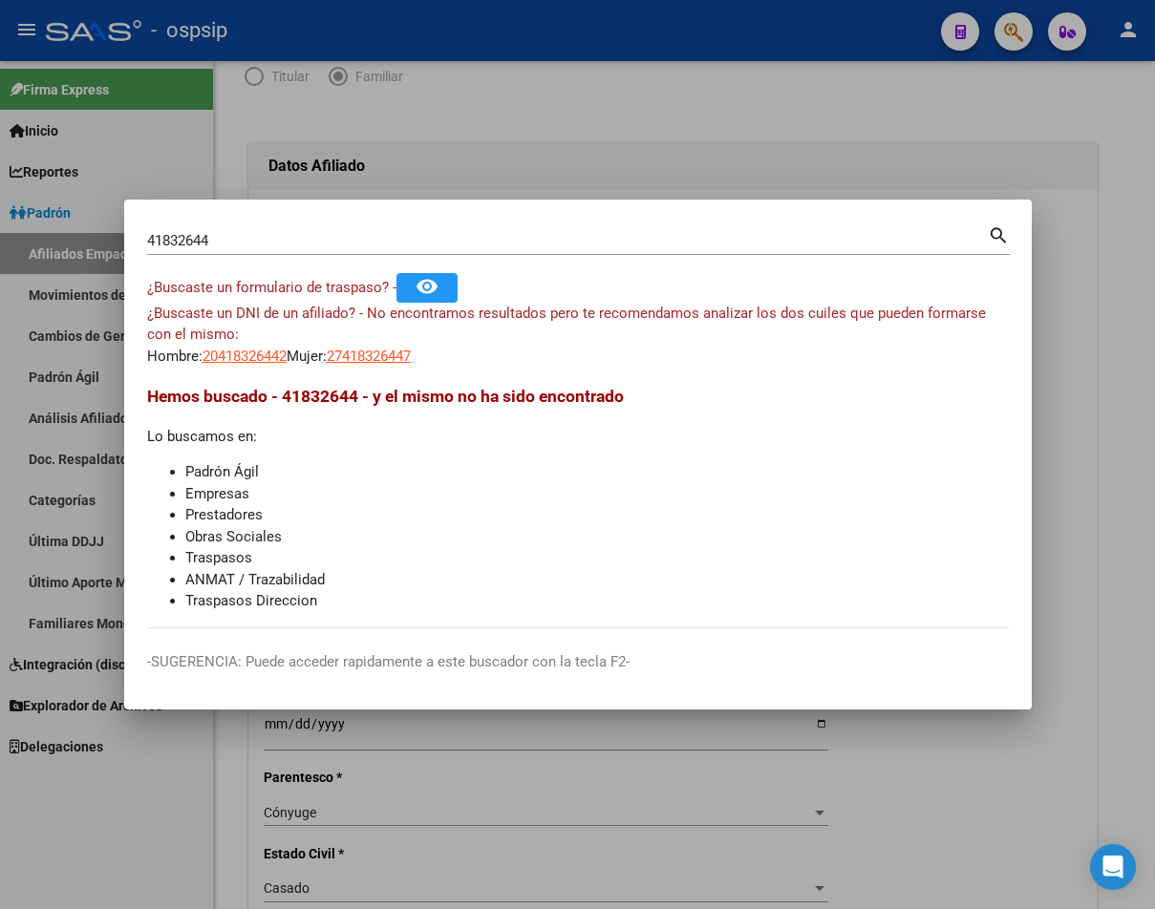
click at [463, 34] on div at bounding box center [577, 454] width 1155 height 909
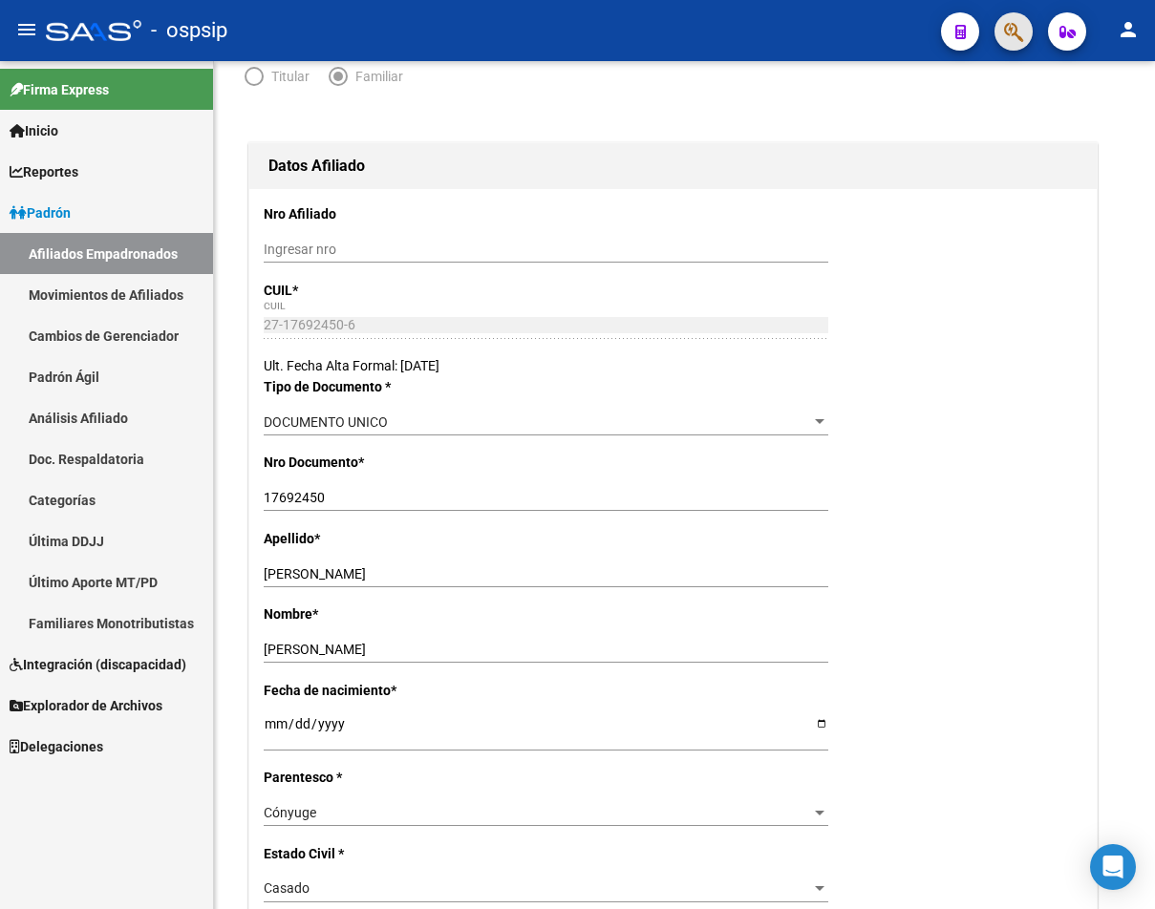
click at [897, 44] on span "button" at bounding box center [1013, 31] width 19 height 39
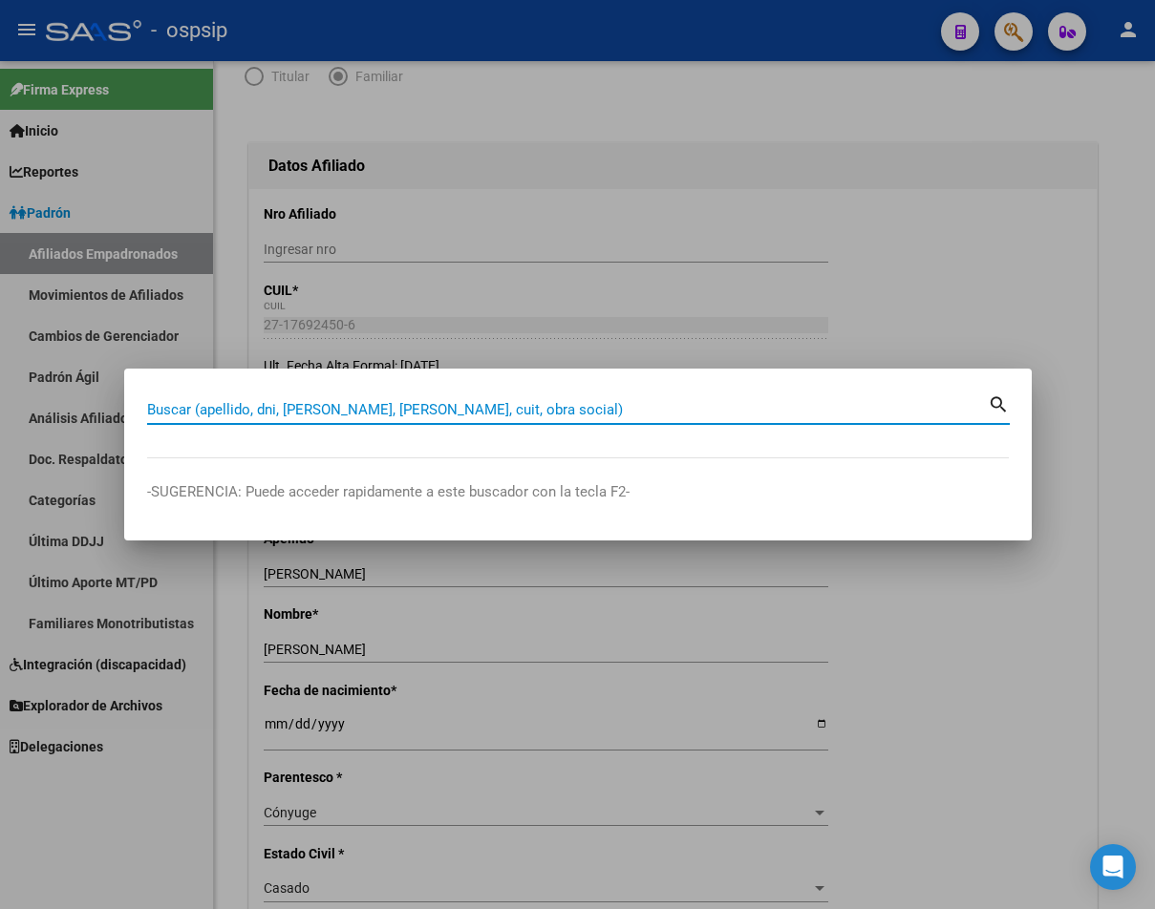
click at [186, 417] on input "Buscar (apellido, dni, [PERSON_NAME], [PERSON_NAME], cuit, obra social)" at bounding box center [567, 409] width 840 height 17
type input "35157879"
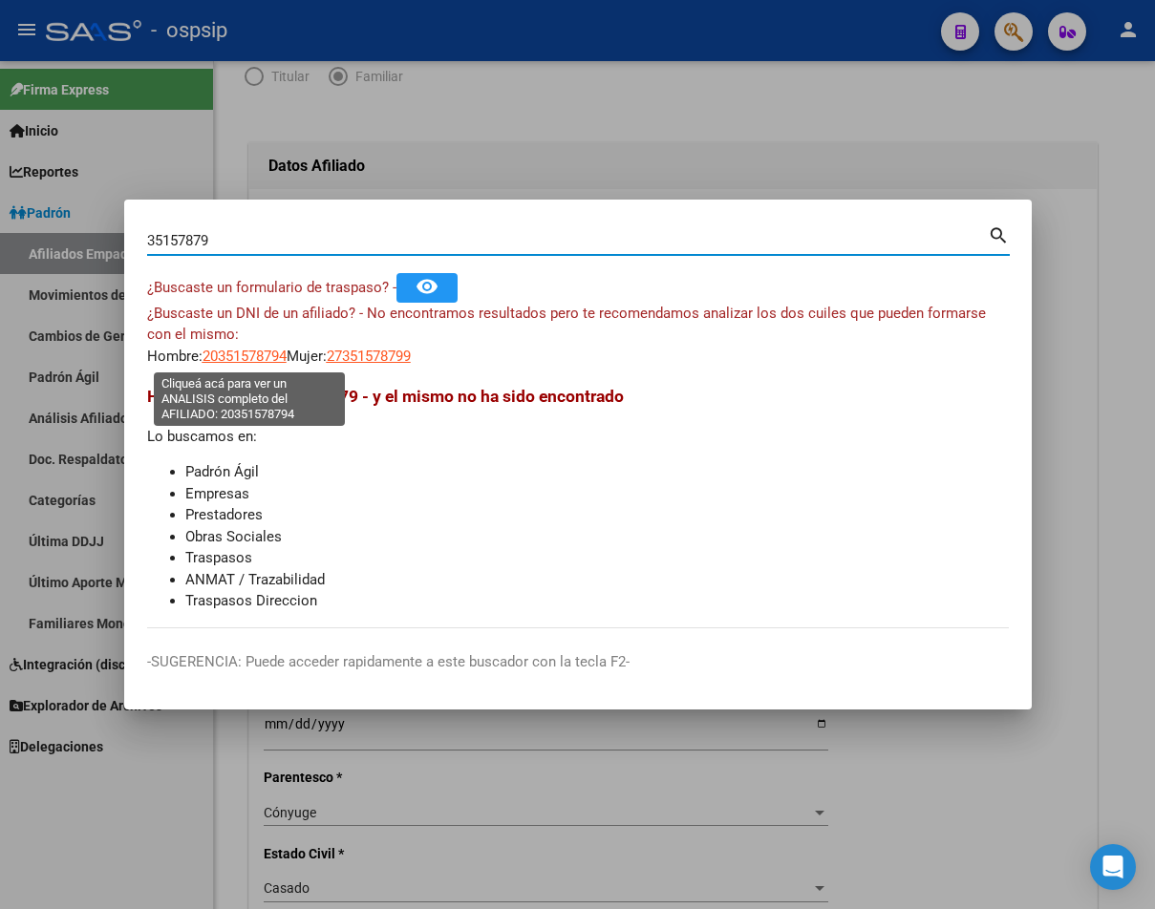
click at [229, 363] on span "20351578794" at bounding box center [244, 356] width 84 height 17
type textarea "20351578794"
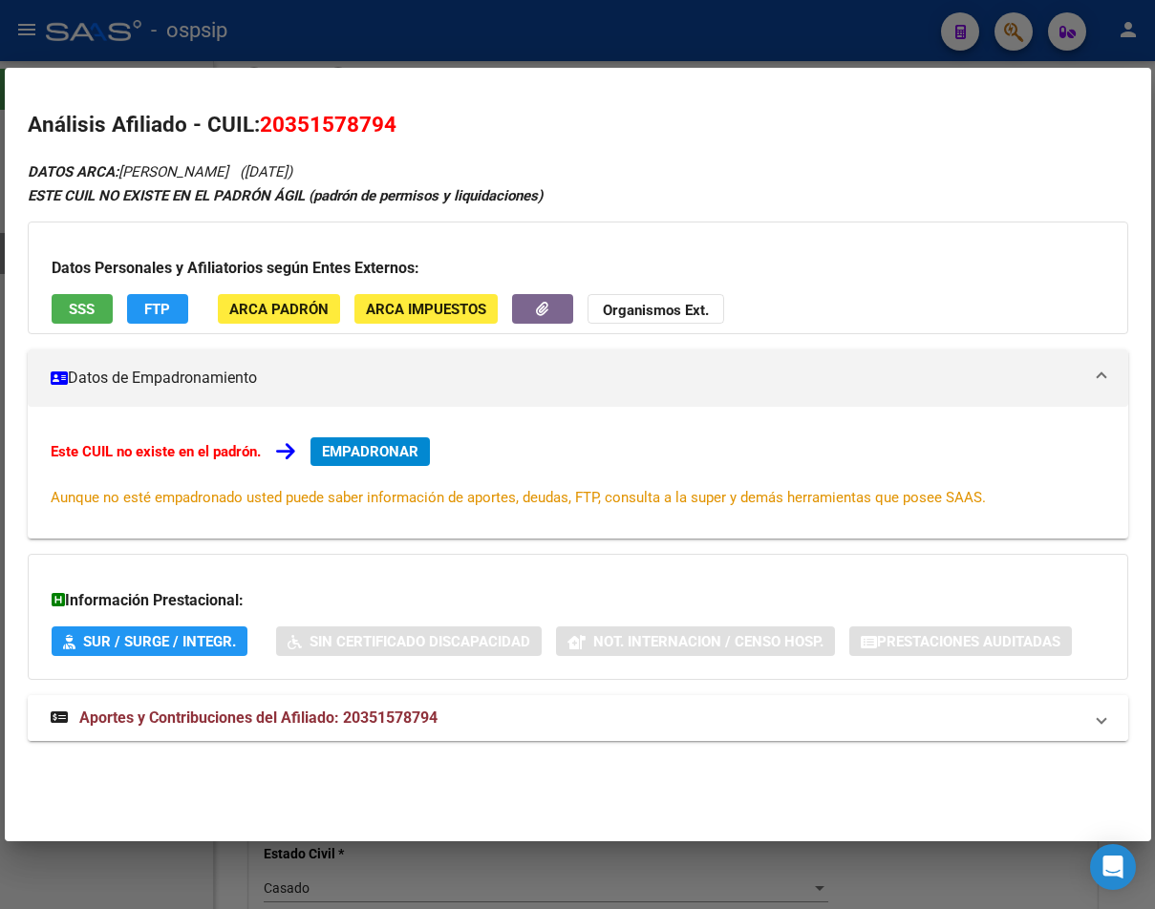
click at [302, 721] on span "Aportes y Contribuciones del Afiliado: 20351578794" at bounding box center [258, 718] width 358 height 18
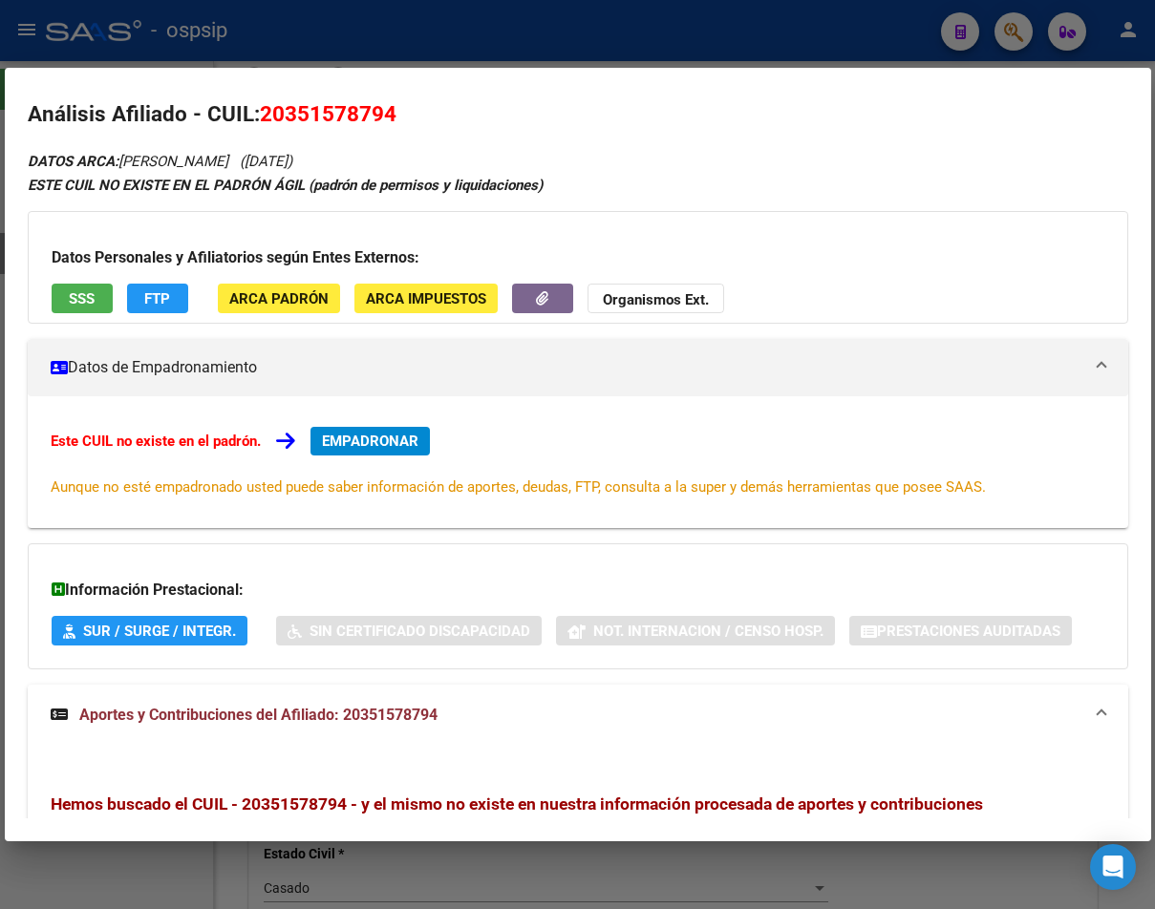
scroll to position [0, 0]
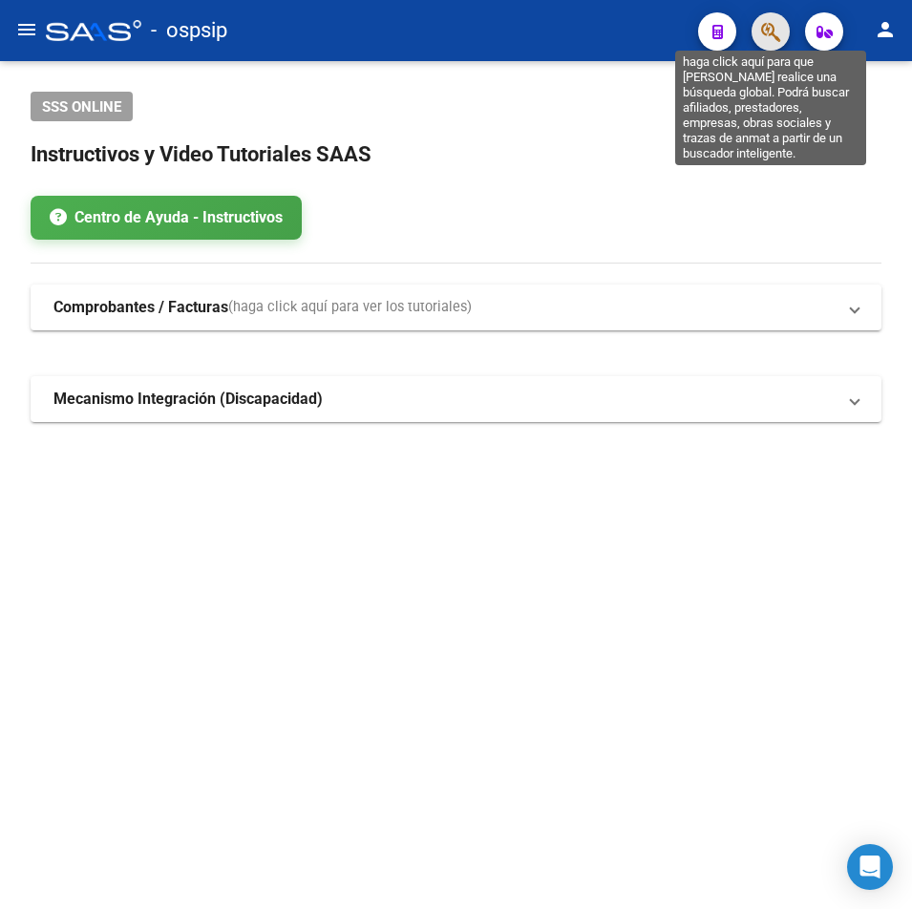
click at [767, 29] on icon "button" at bounding box center [770, 32] width 19 height 22
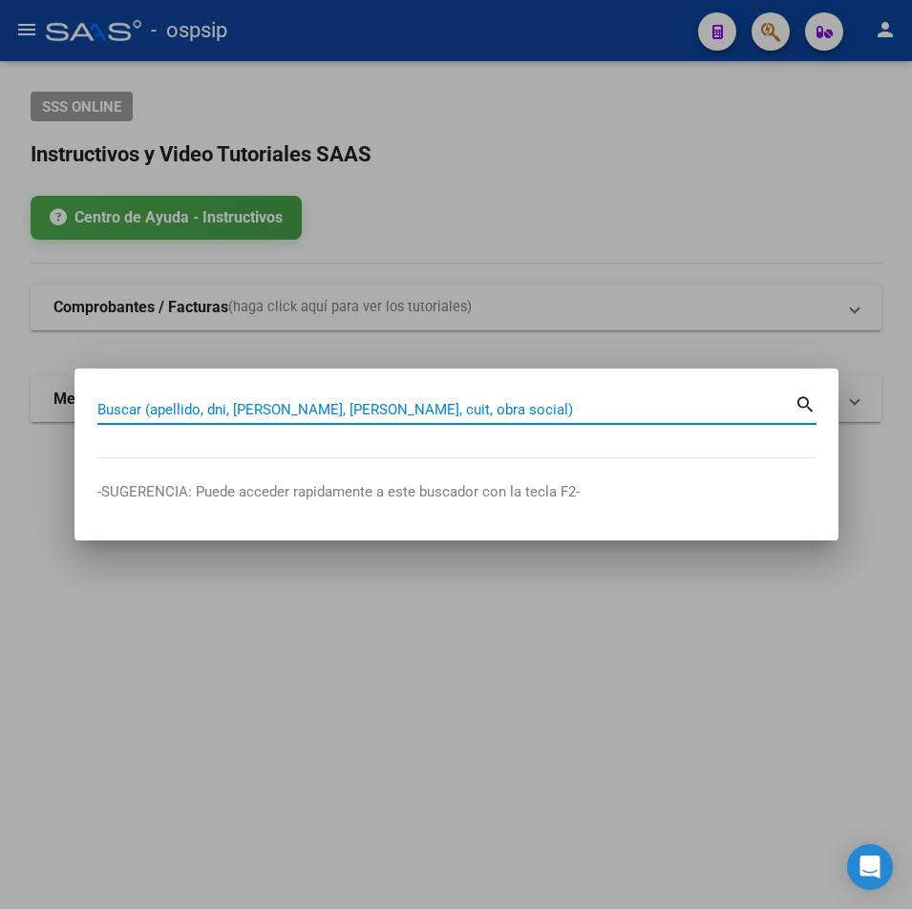
paste input "36525144"
type input "36525144"
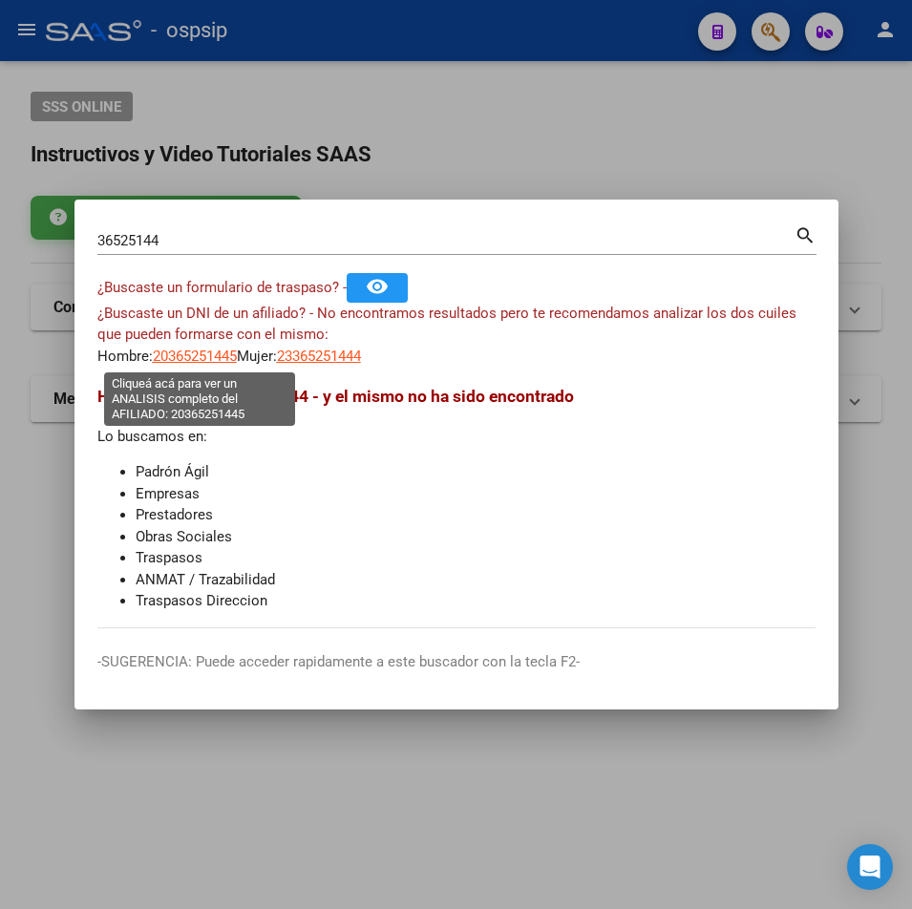
click at [194, 355] on span "20365251445" at bounding box center [195, 356] width 84 height 17
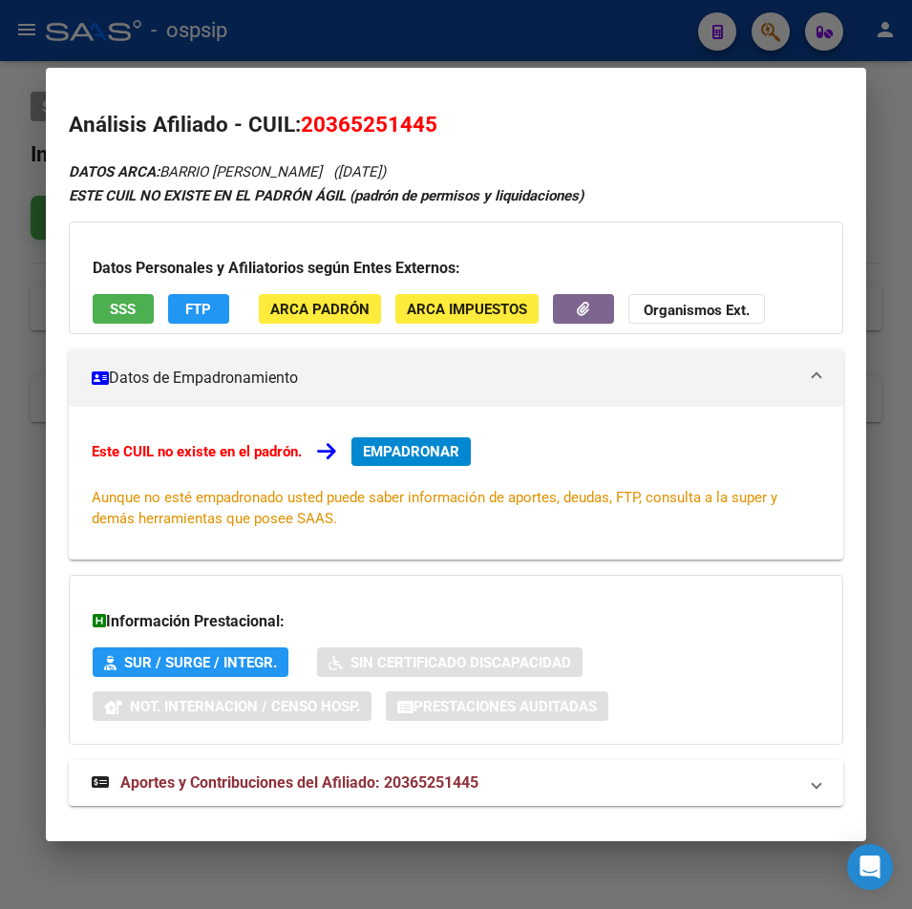
scroll to position [31, 0]
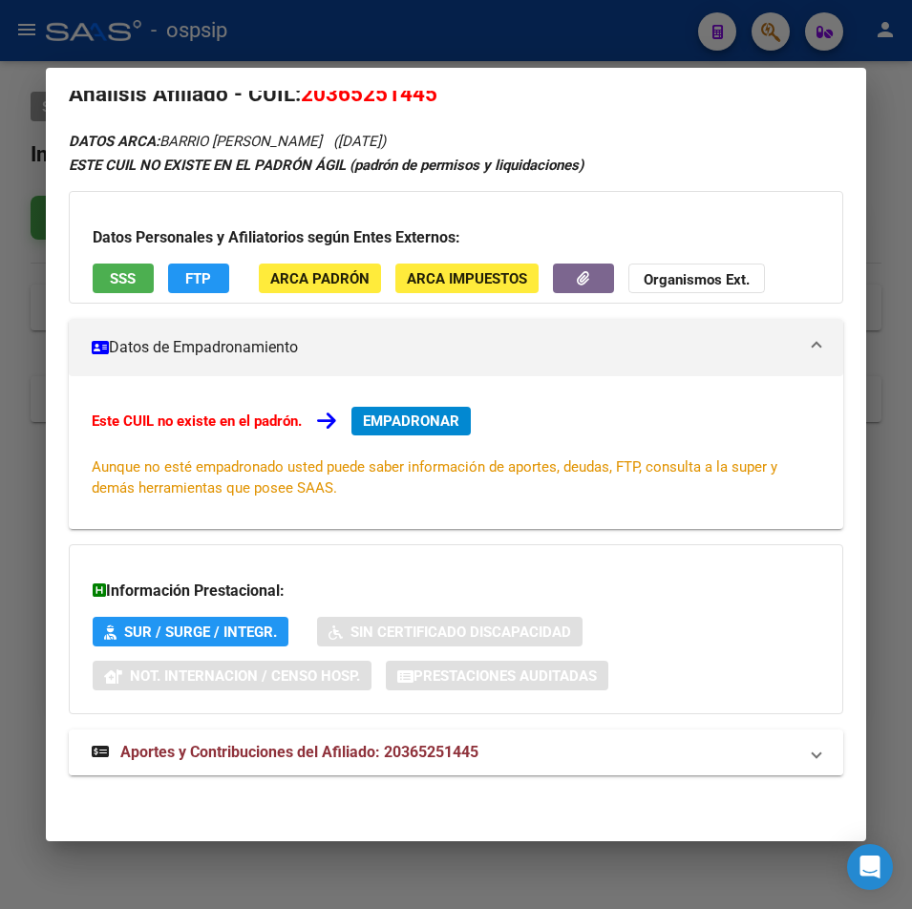
click at [396, 757] on span "Aportes y Contribuciones del Afiliado: 20365251445" at bounding box center [299, 752] width 358 height 18
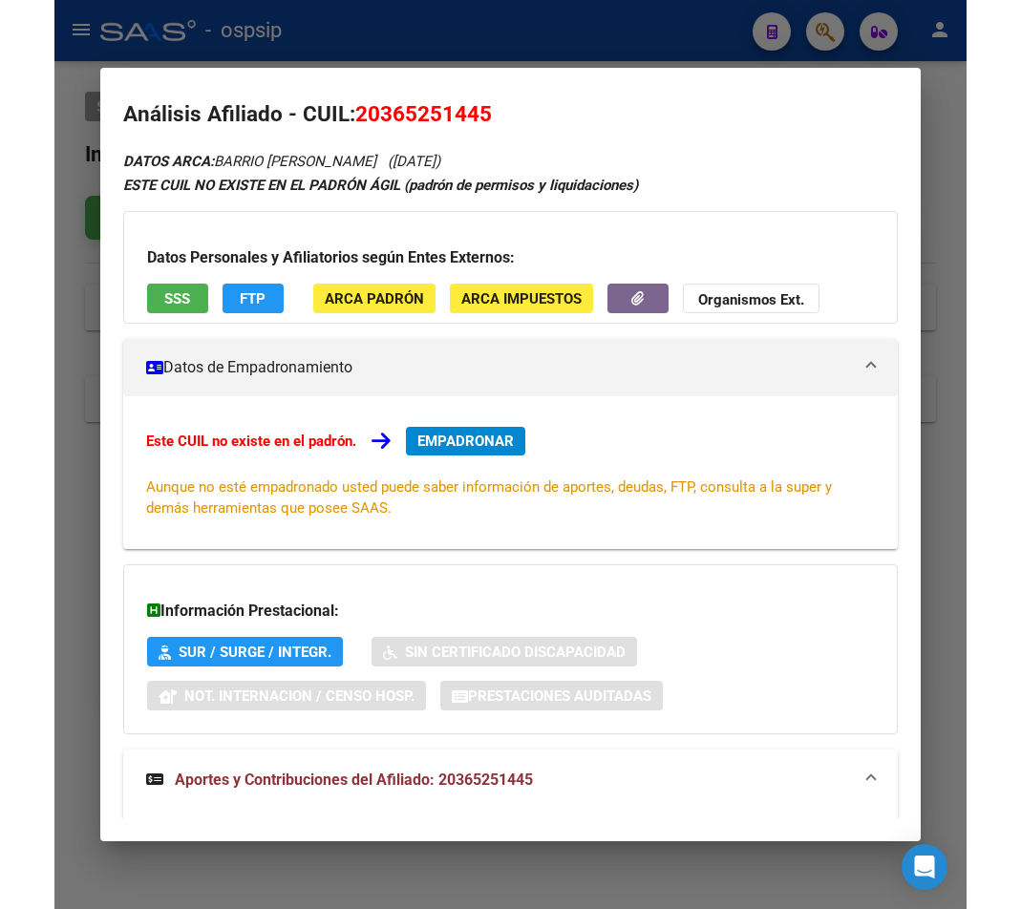
scroll to position [0, 0]
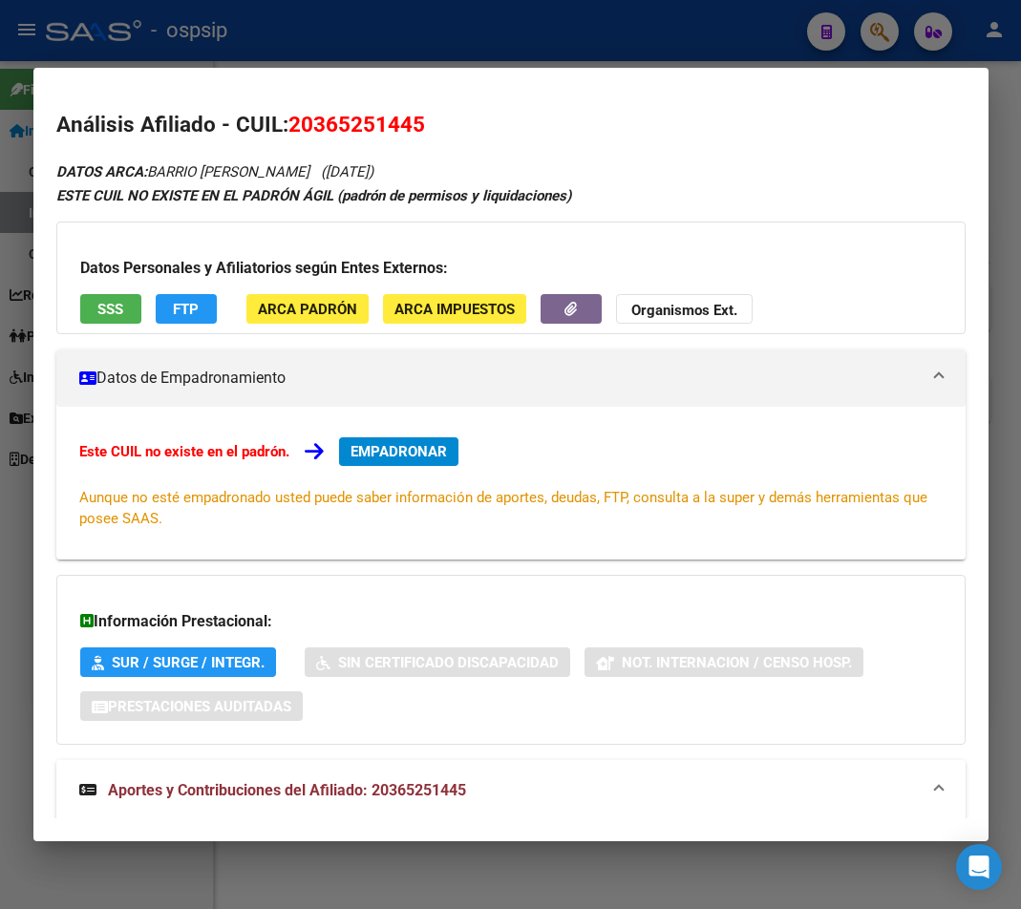
click at [425, 40] on div at bounding box center [510, 454] width 1021 height 909
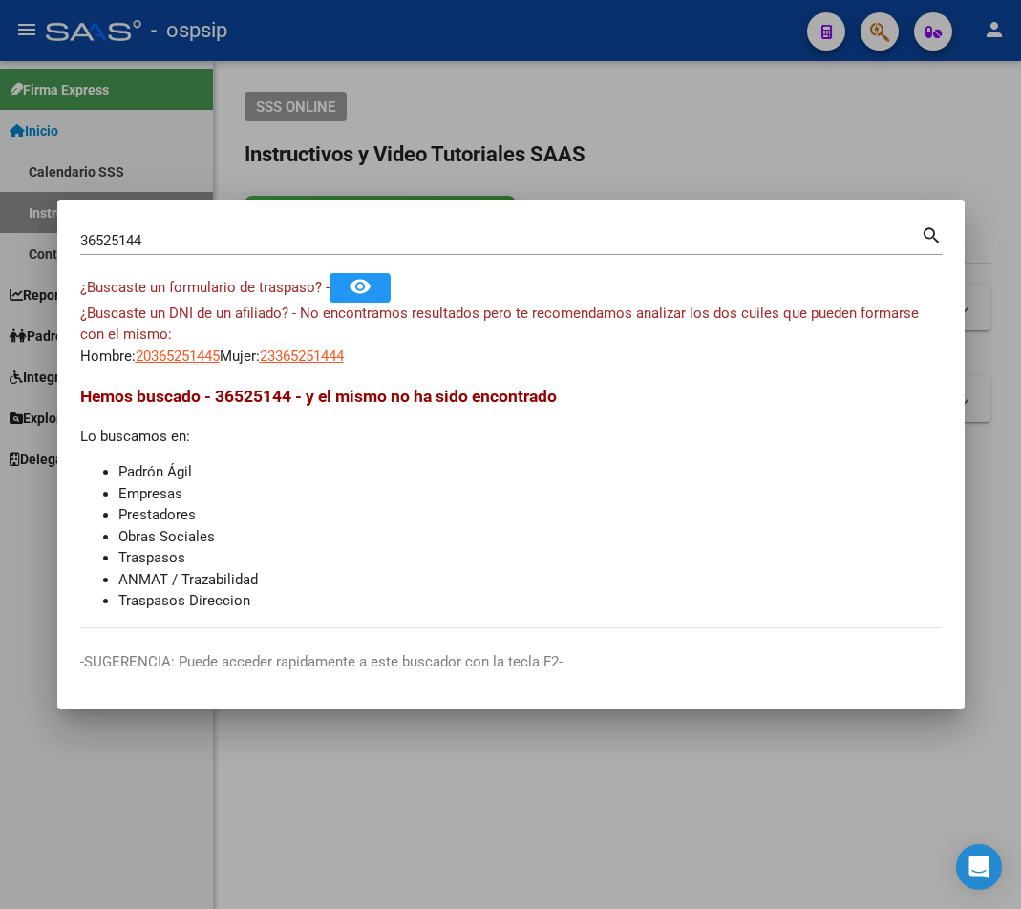
click at [425, 40] on div at bounding box center [510, 454] width 1021 height 909
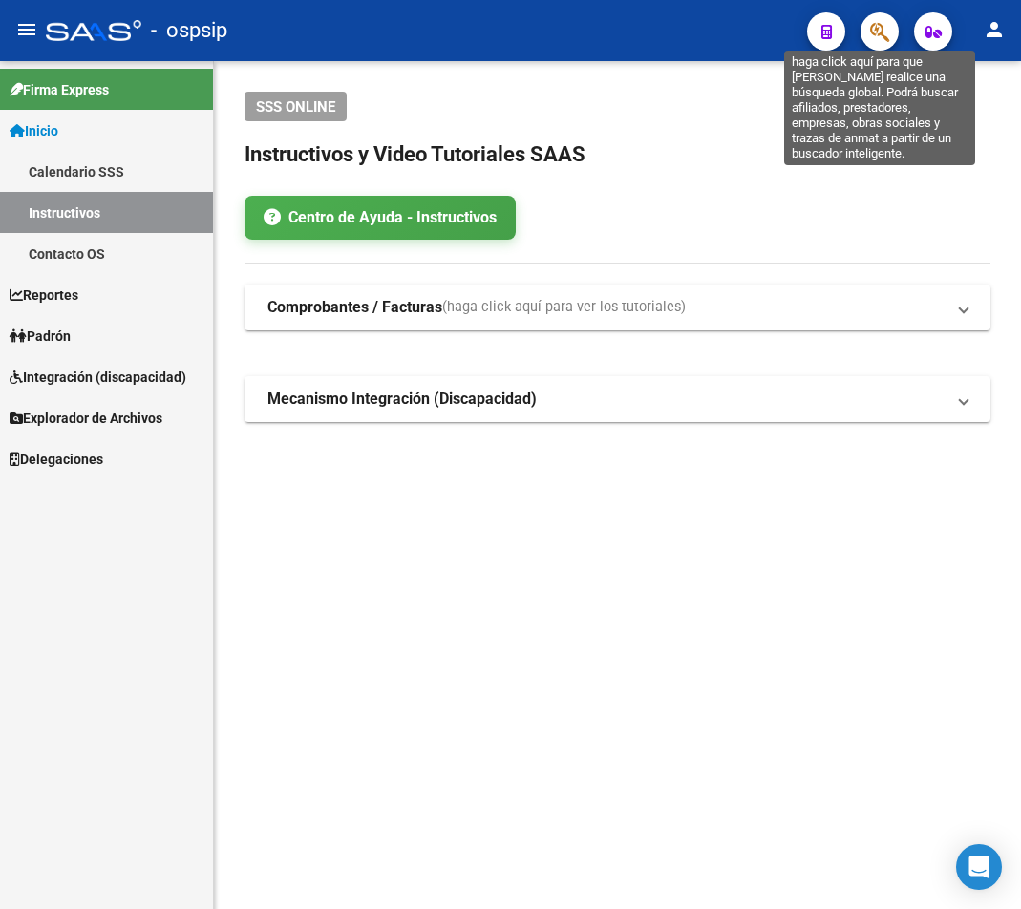
click at [874, 41] on icon "button" at bounding box center [879, 32] width 19 height 22
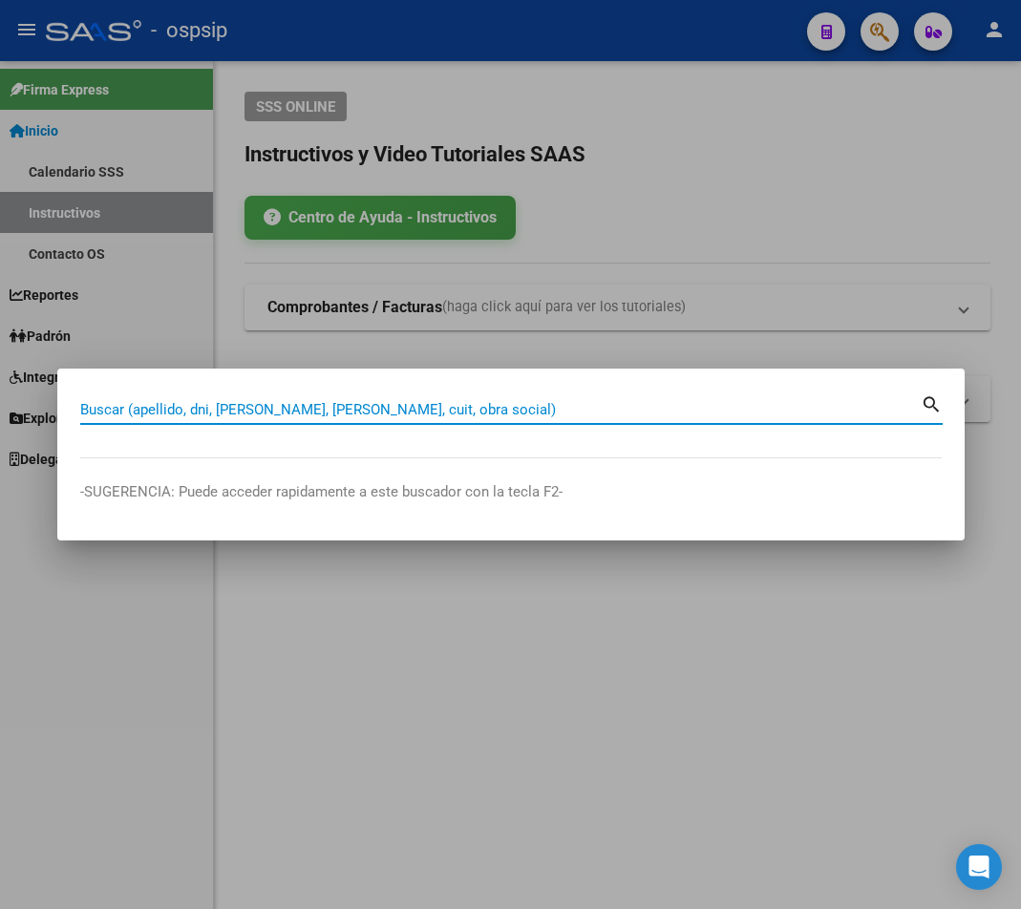
paste input "-92838531"
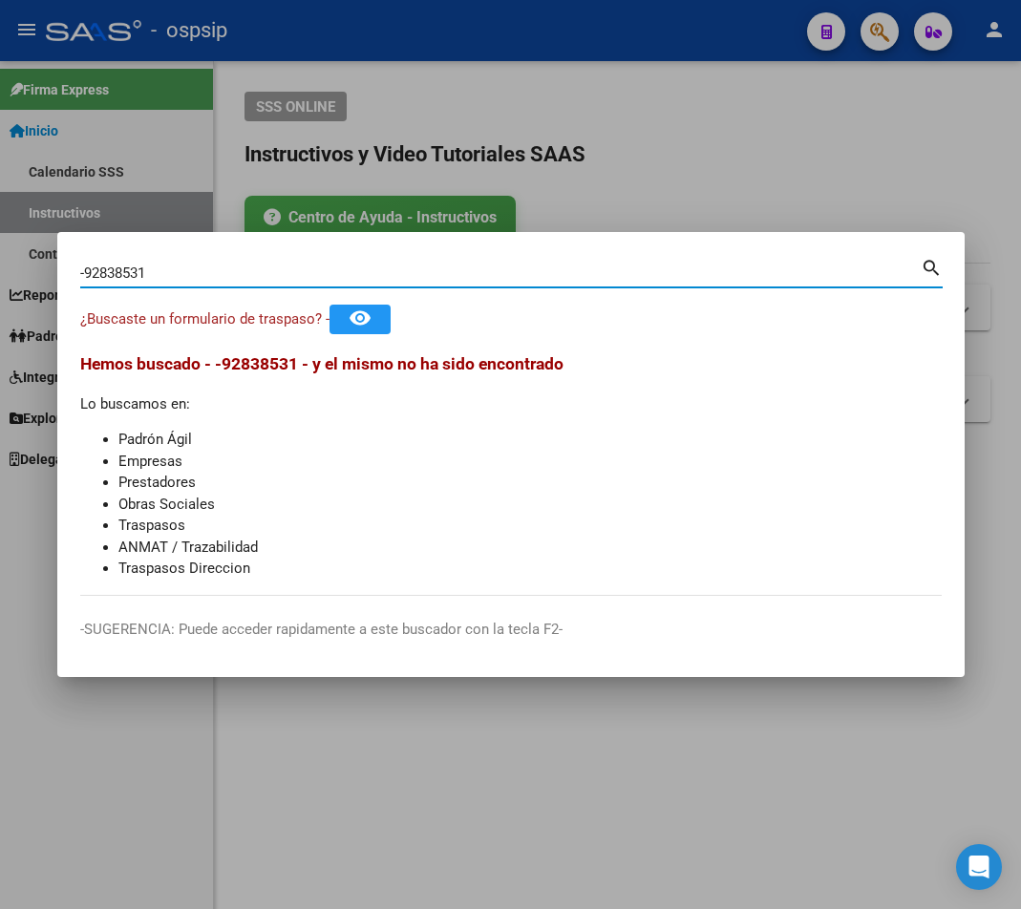
click at [83, 269] on input "-92838531" at bounding box center [500, 273] width 840 height 17
type input "92838531"
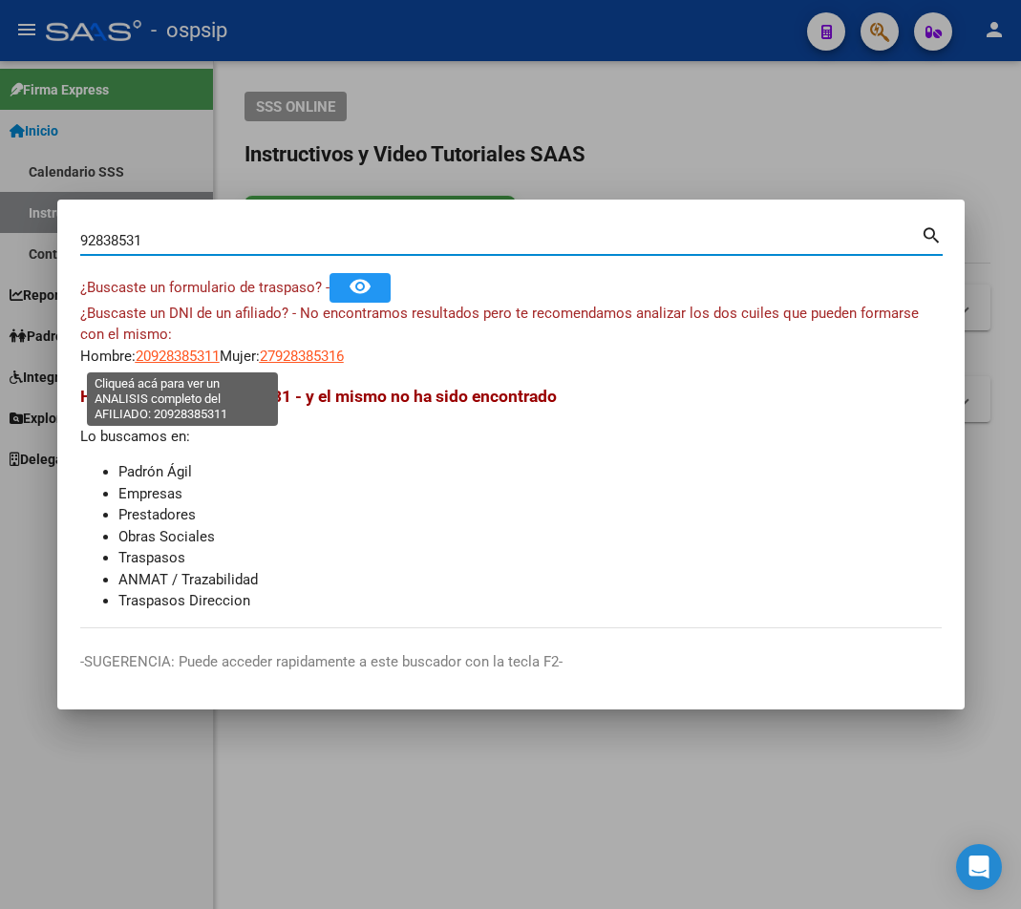
click at [197, 358] on span "20928385311" at bounding box center [178, 356] width 84 height 17
type textarea "20928385311"
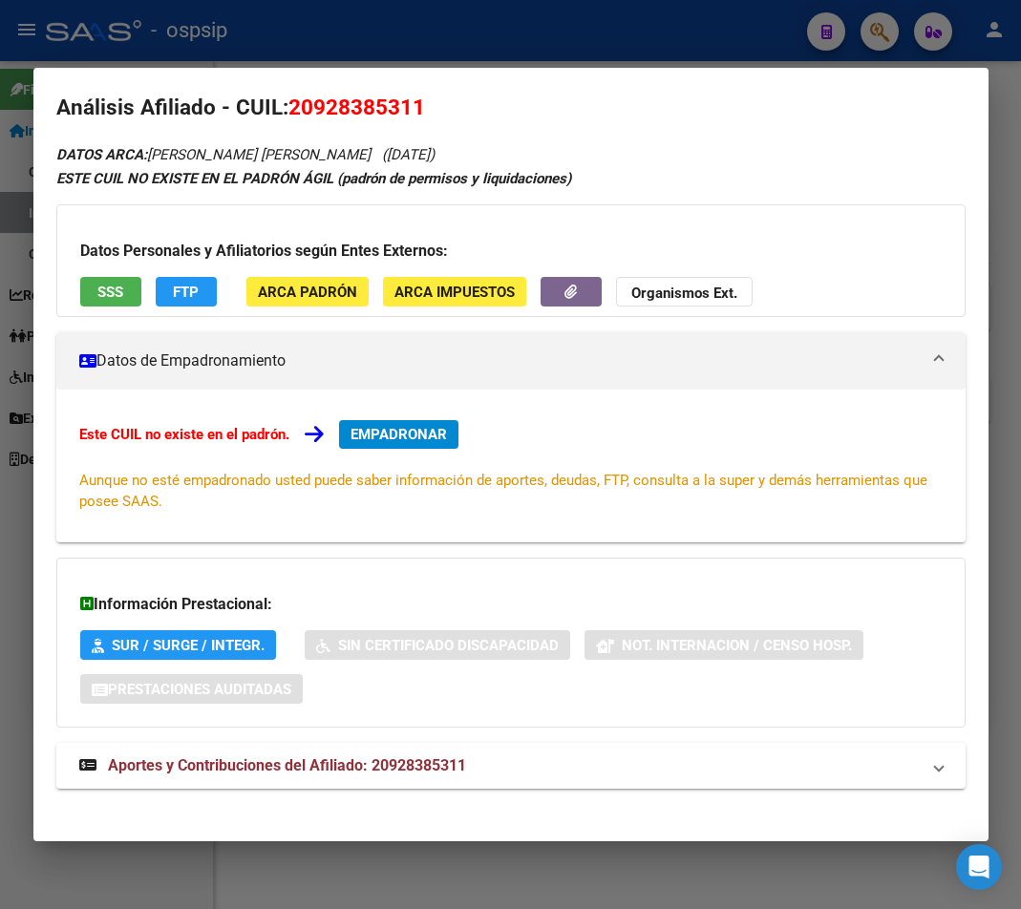
scroll to position [31, 0]
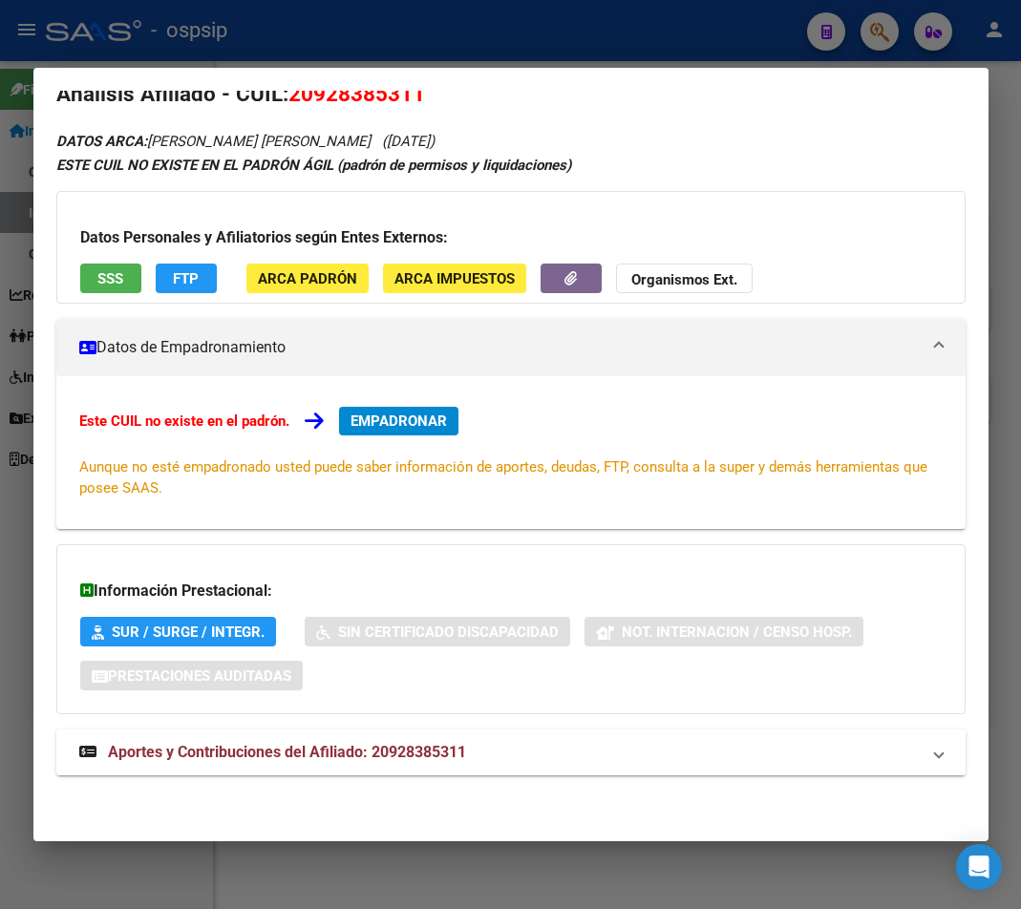
click at [386, 754] on span "Aportes y Contribuciones del Afiliado: 20928385311" at bounding box center [287, 752] width 358 height 18
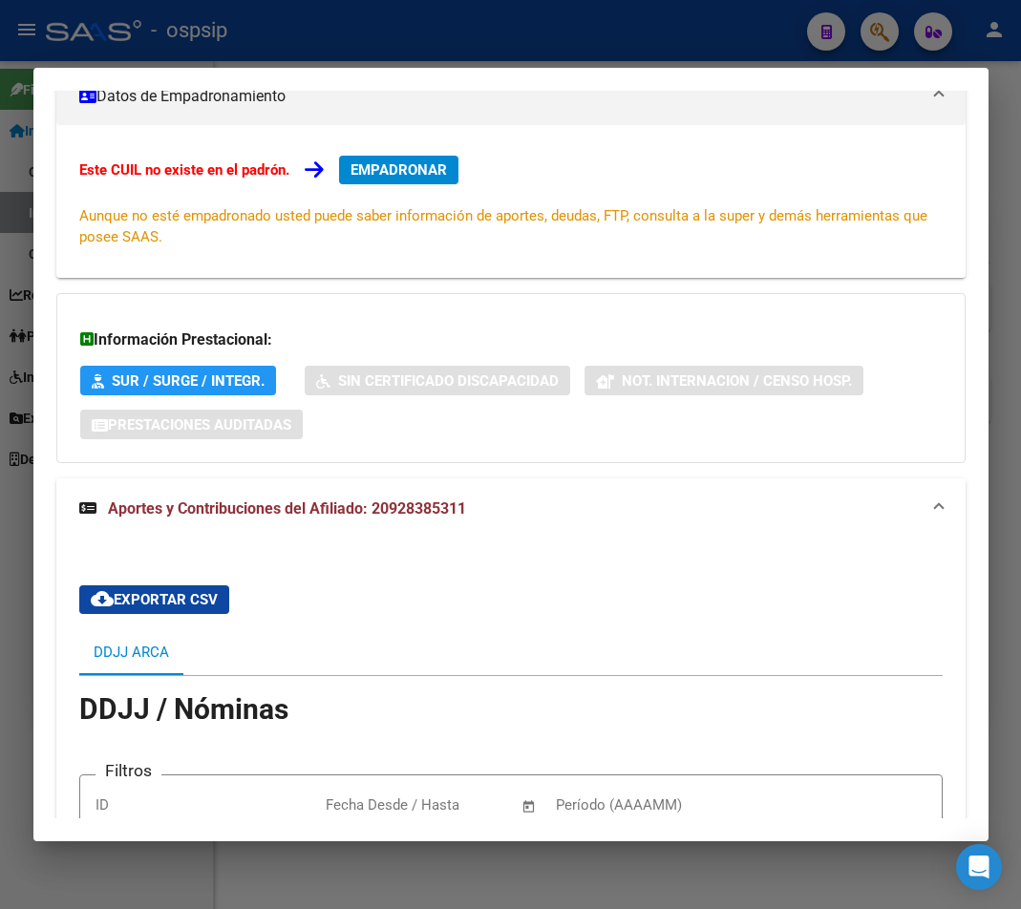
scroll to position [287, 0]
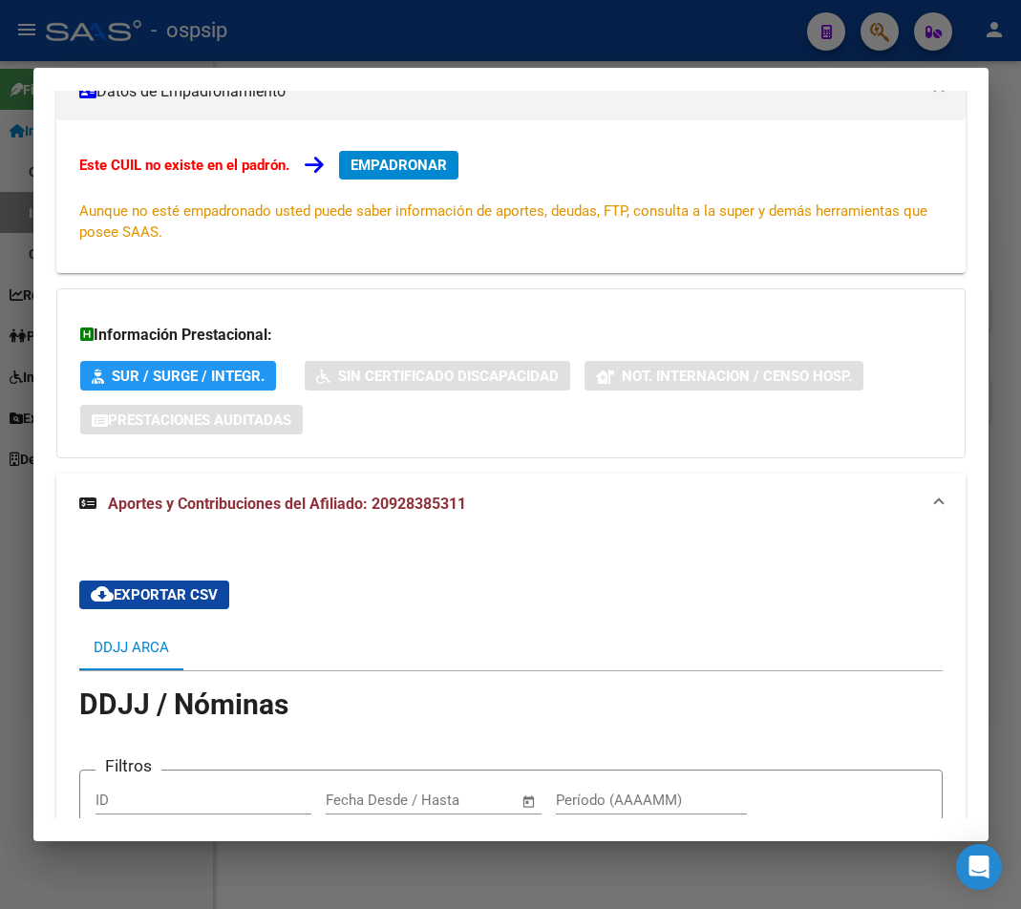
click at [293, 511] on span "Aportes y Contribuciones del Afiliado: 20928385311" at bounding box center [287, 504] width 358 height 18
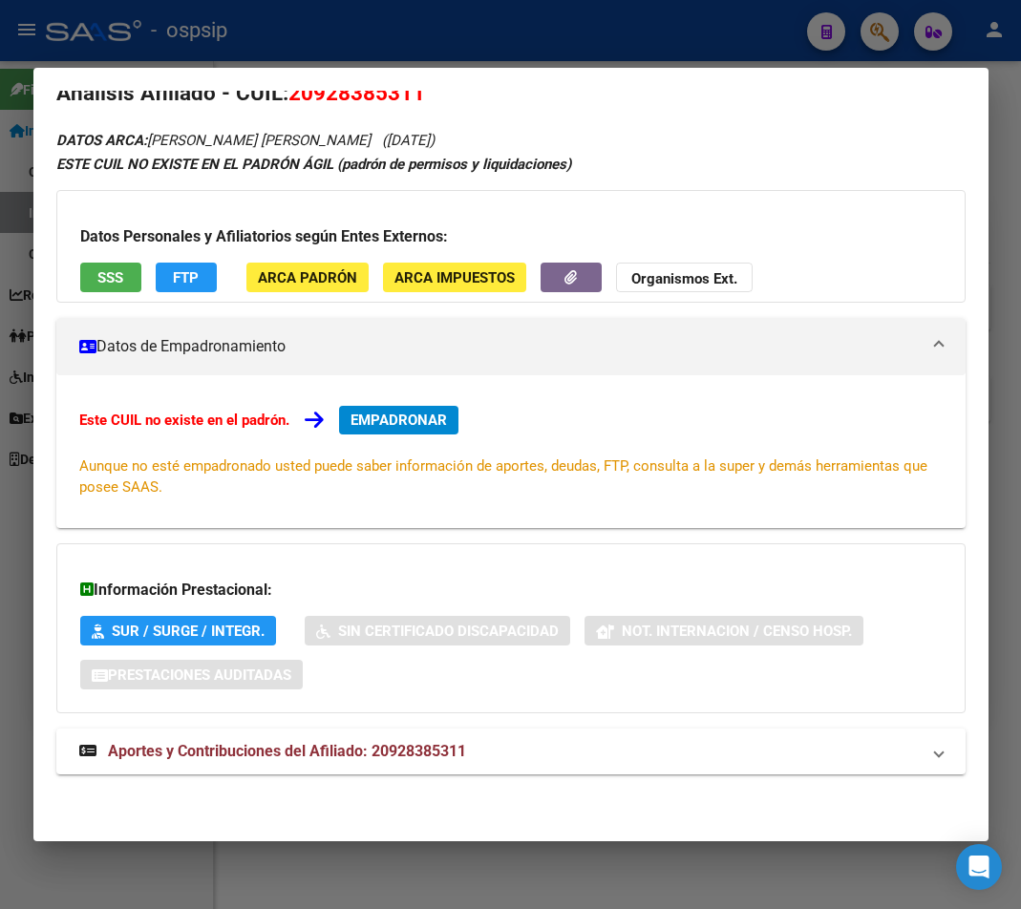
scroll to position [31, 0]
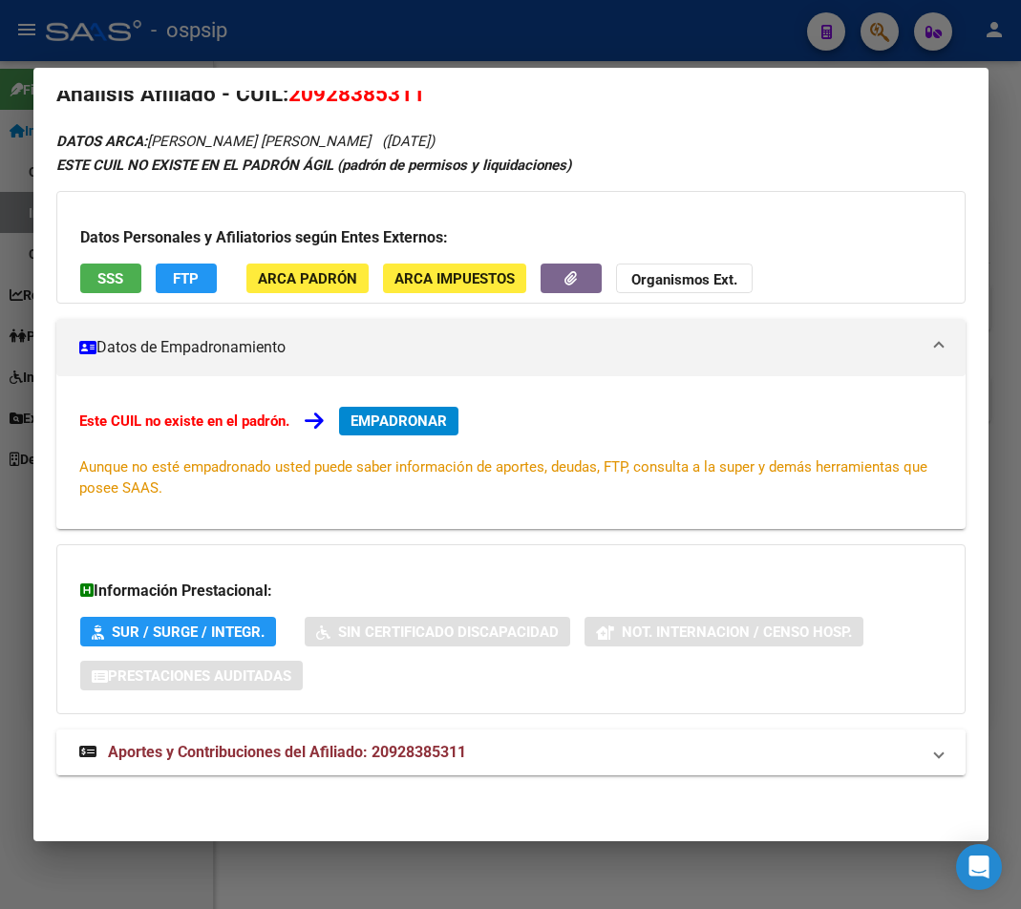
click at [416, 763] on strong "Aportes y Contribuciones del Afiliado: 20928385311" at bounding box center [272, 752] width 387 height 23
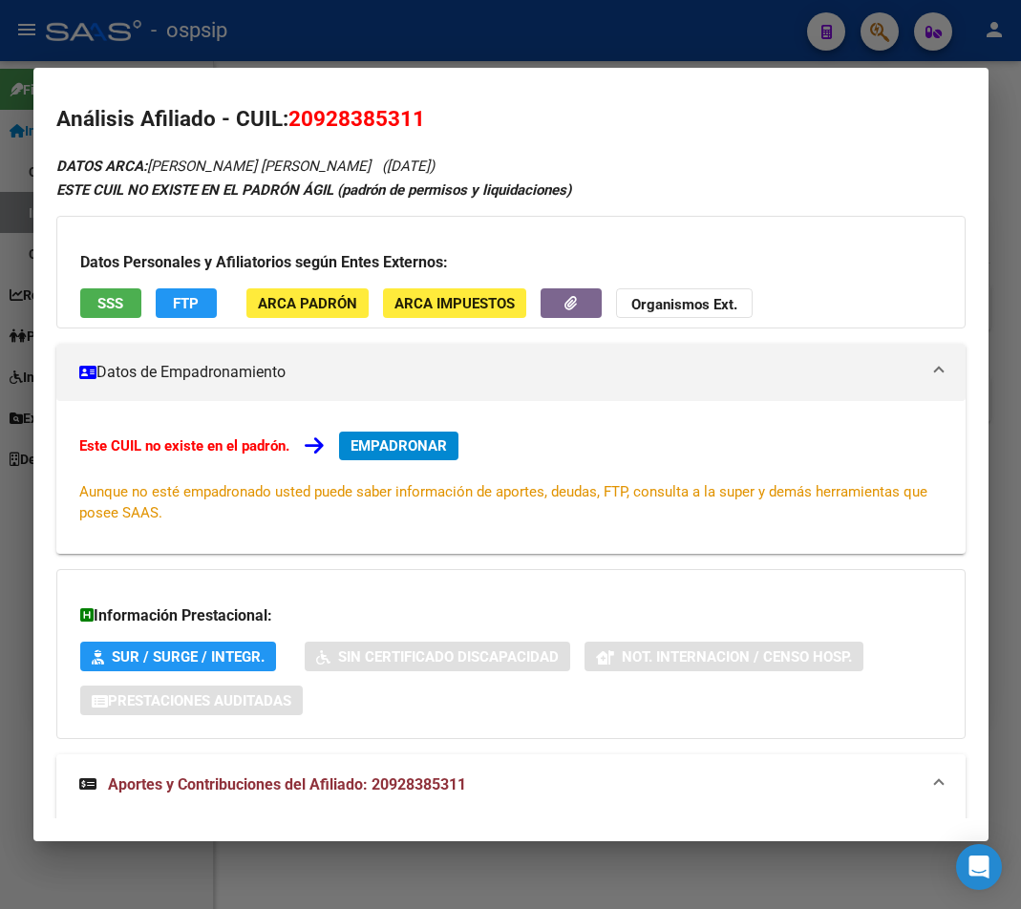
scroll to position [0, 0]
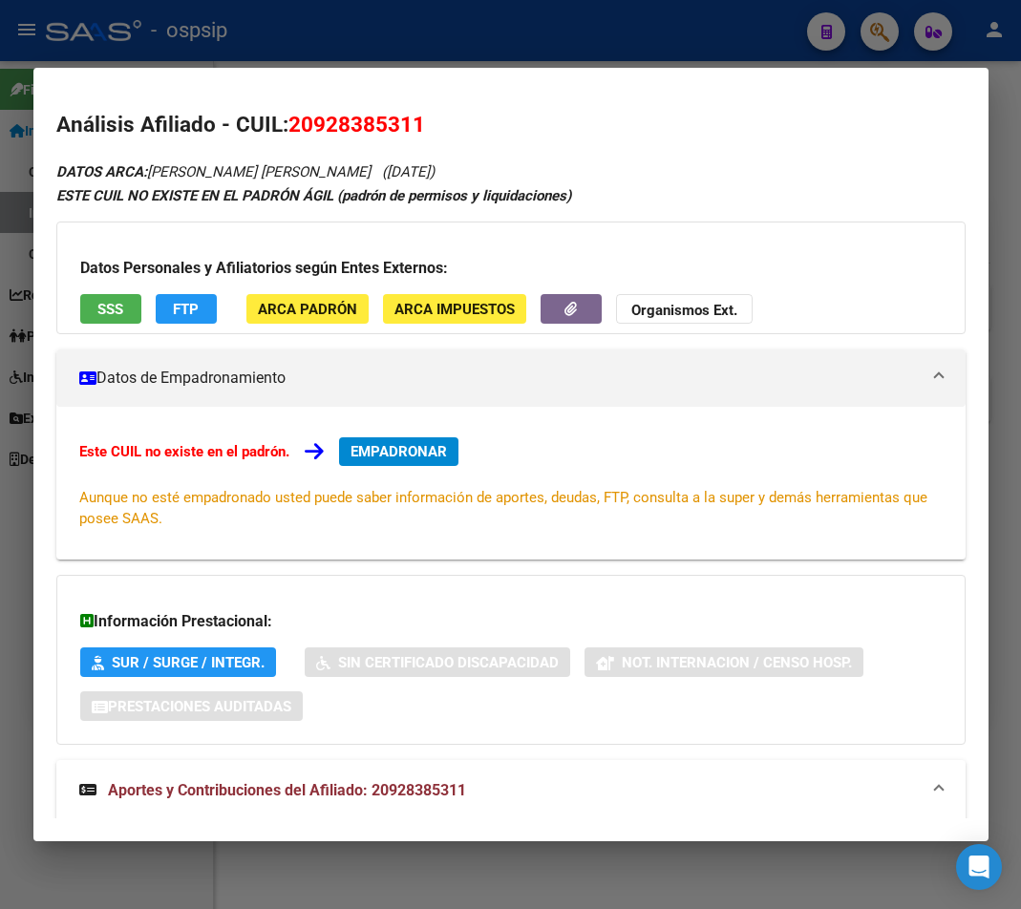
click at [881, 35] on div at bounding box center [510, 454] width 1021 height 909
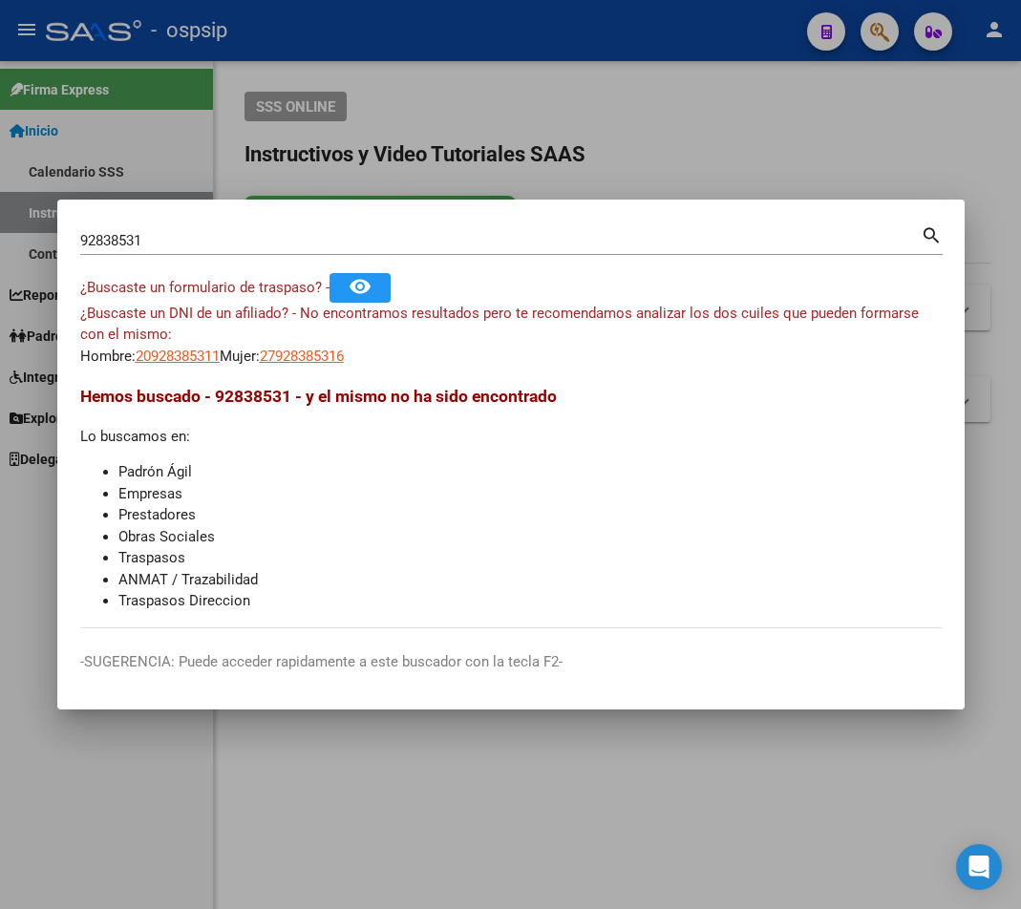
click at [597, 28] on div at bounding box center [510, 454] width 1021 height 909
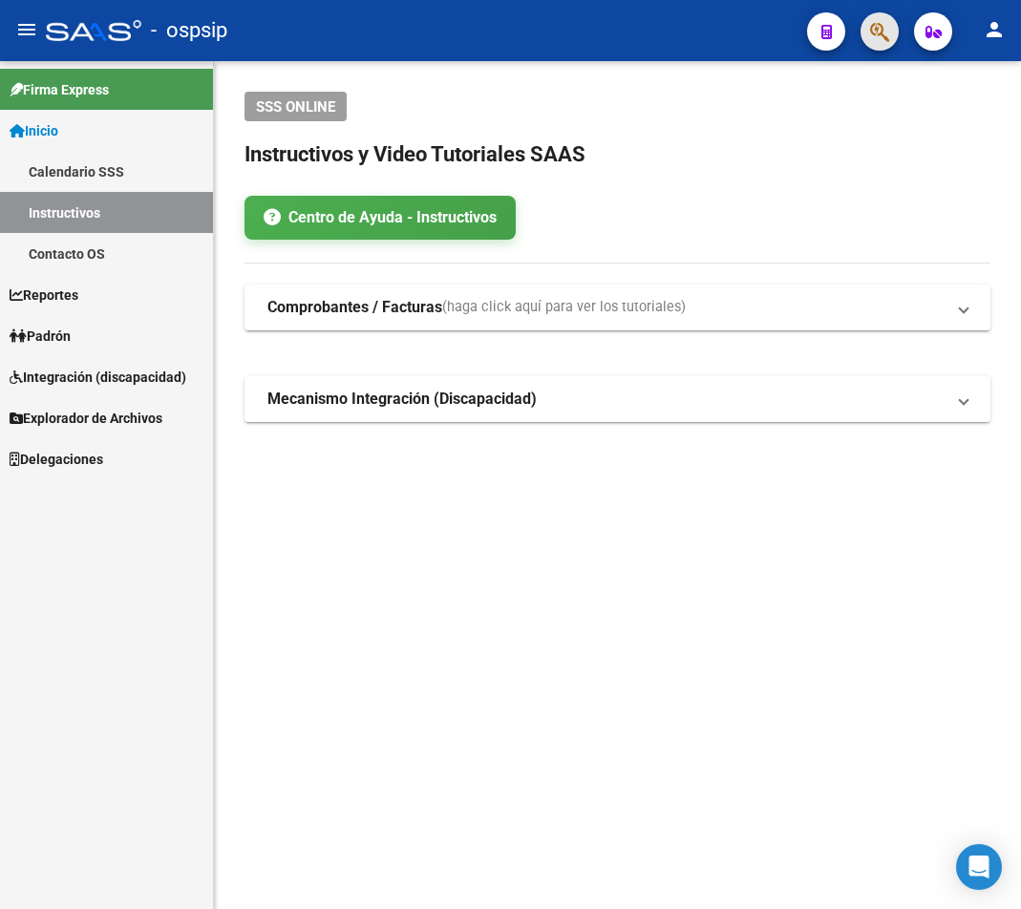
click at [868, 44] on button "button" at bounding box center [879, 31] width 38 height 38
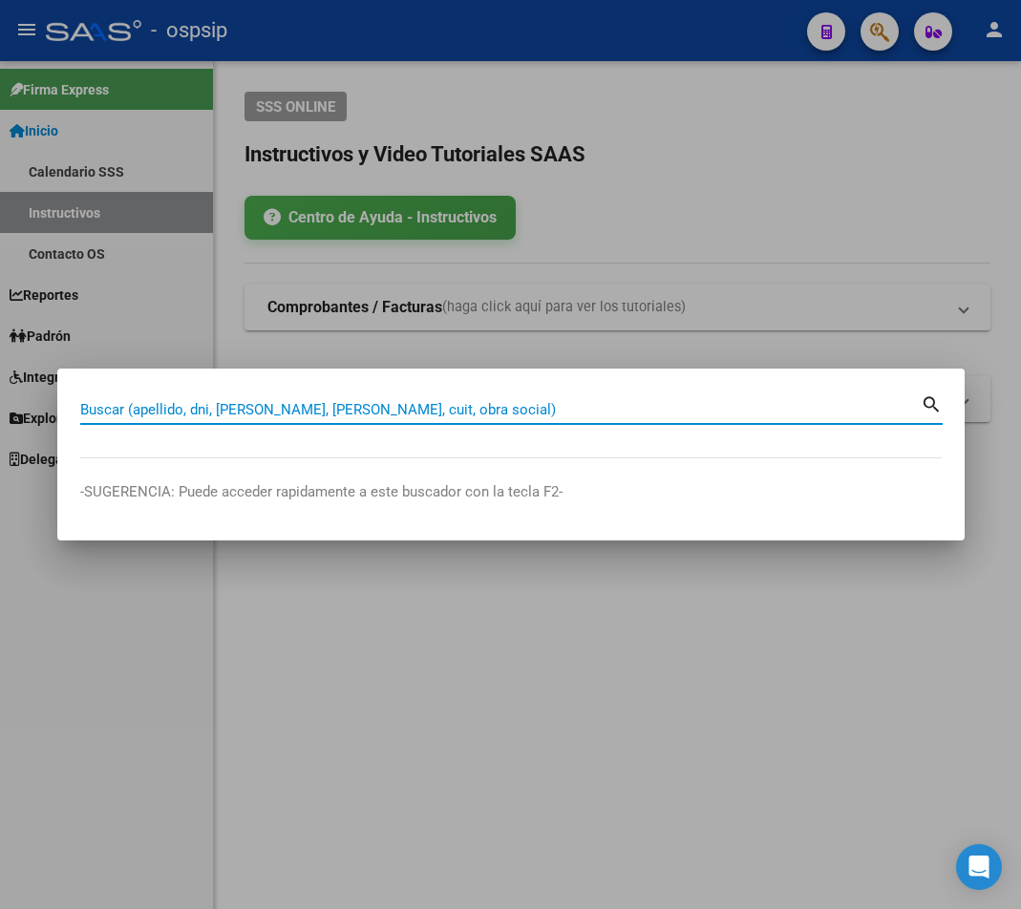
paste input "34936594"
type input "34936594"
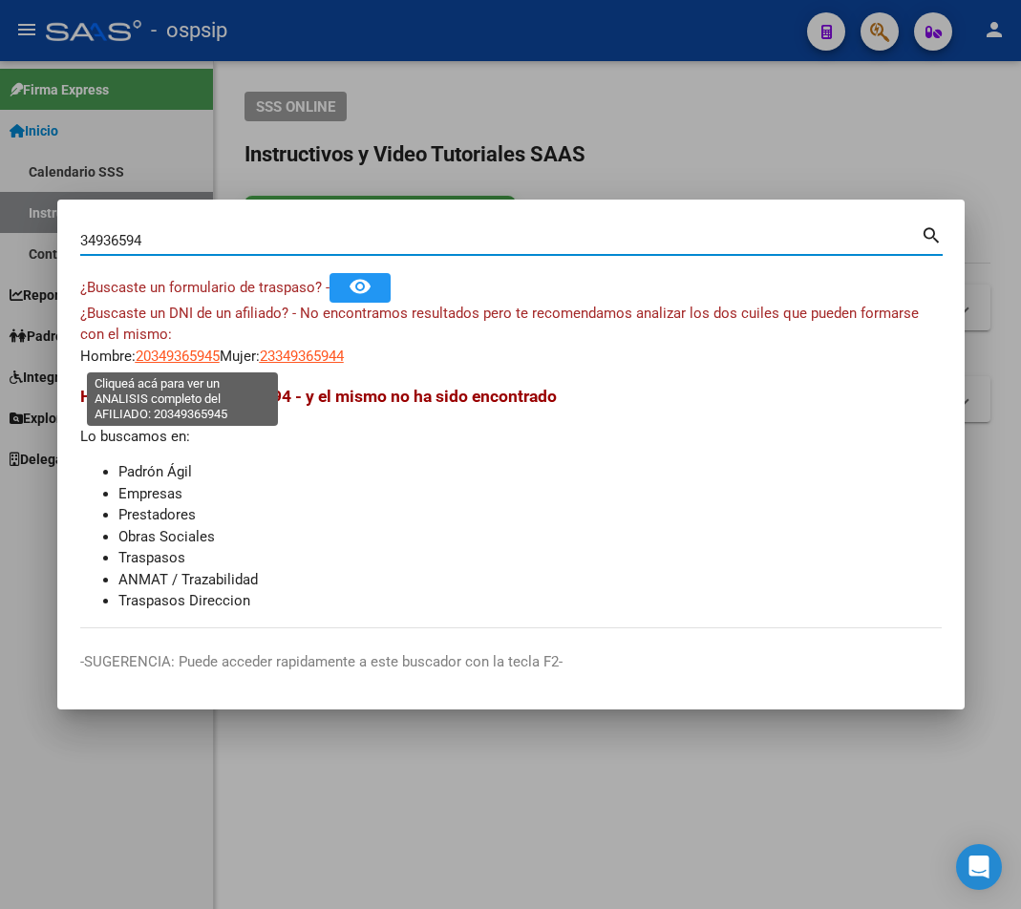
click at [182, 352] on span "20349365945" at bounding box center [178, 356] width 84 height 17
type textarea "20349365945"
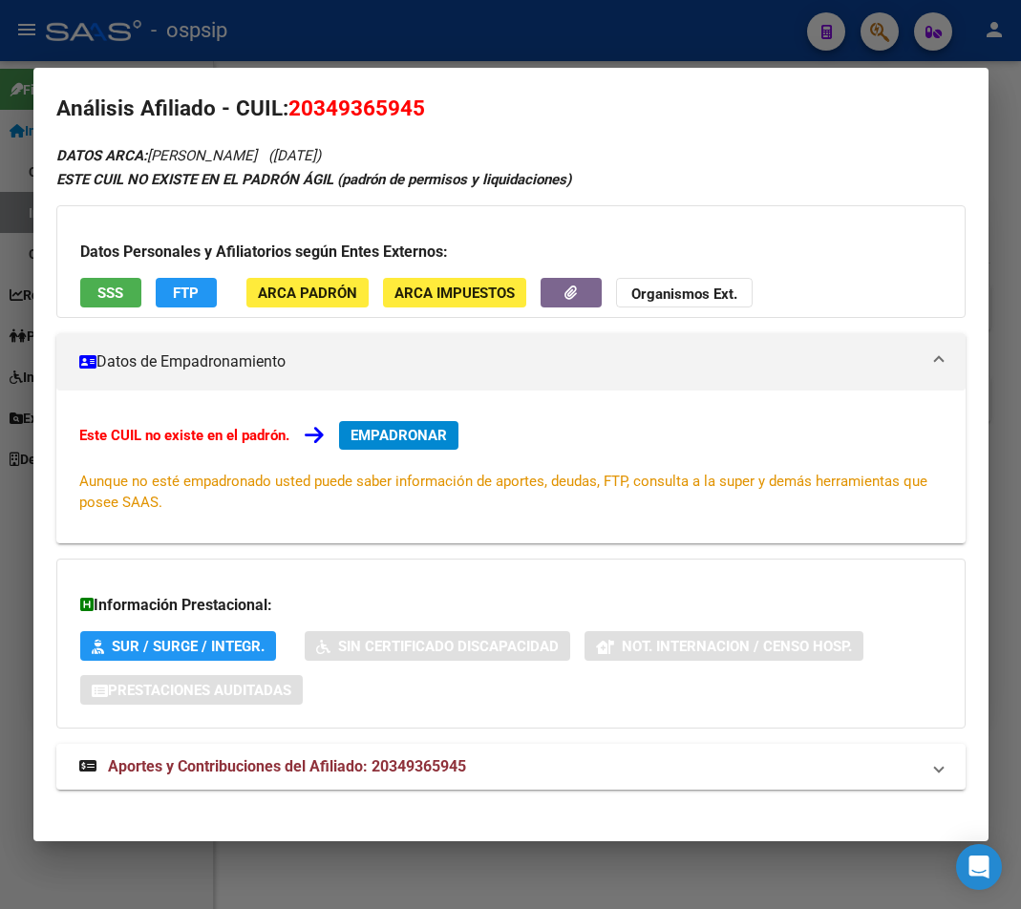
scroll to position [31, 0]
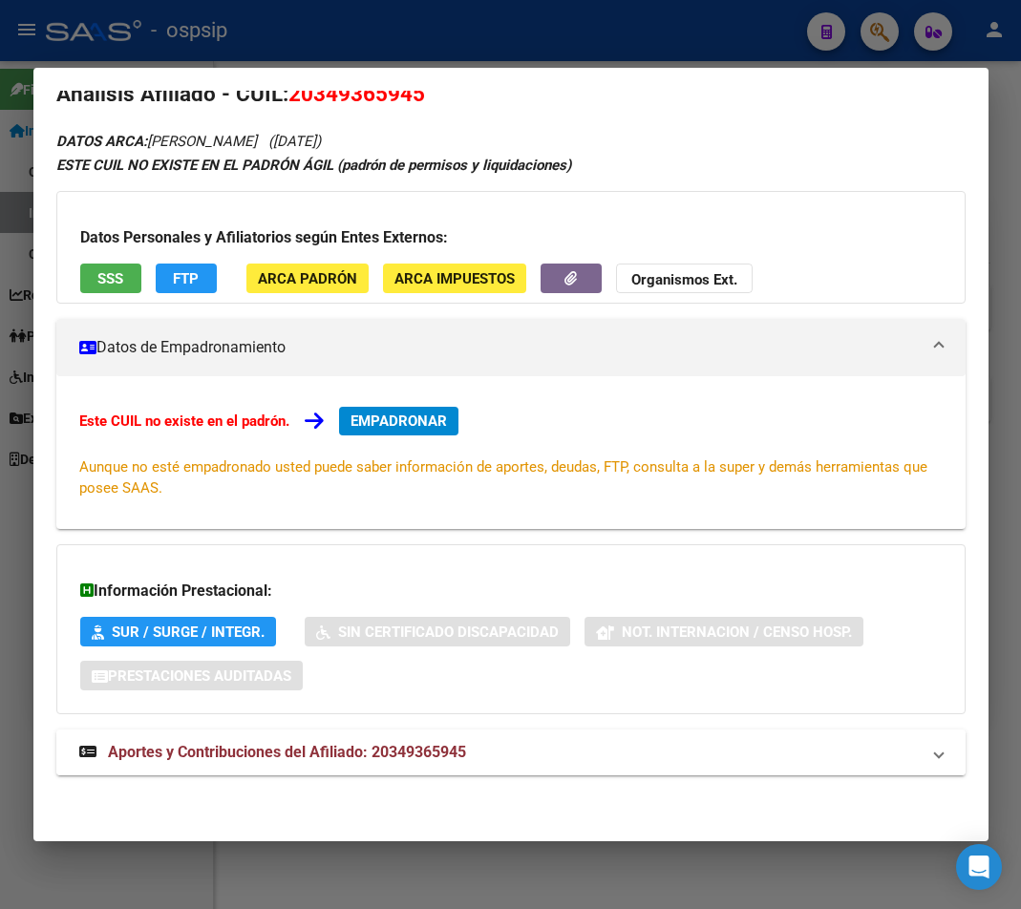
click at [327, 754] on span "Aportes y Contribuciones del Afiliado: 20349365945" at bounding box center [287, 752] width 358 height 18
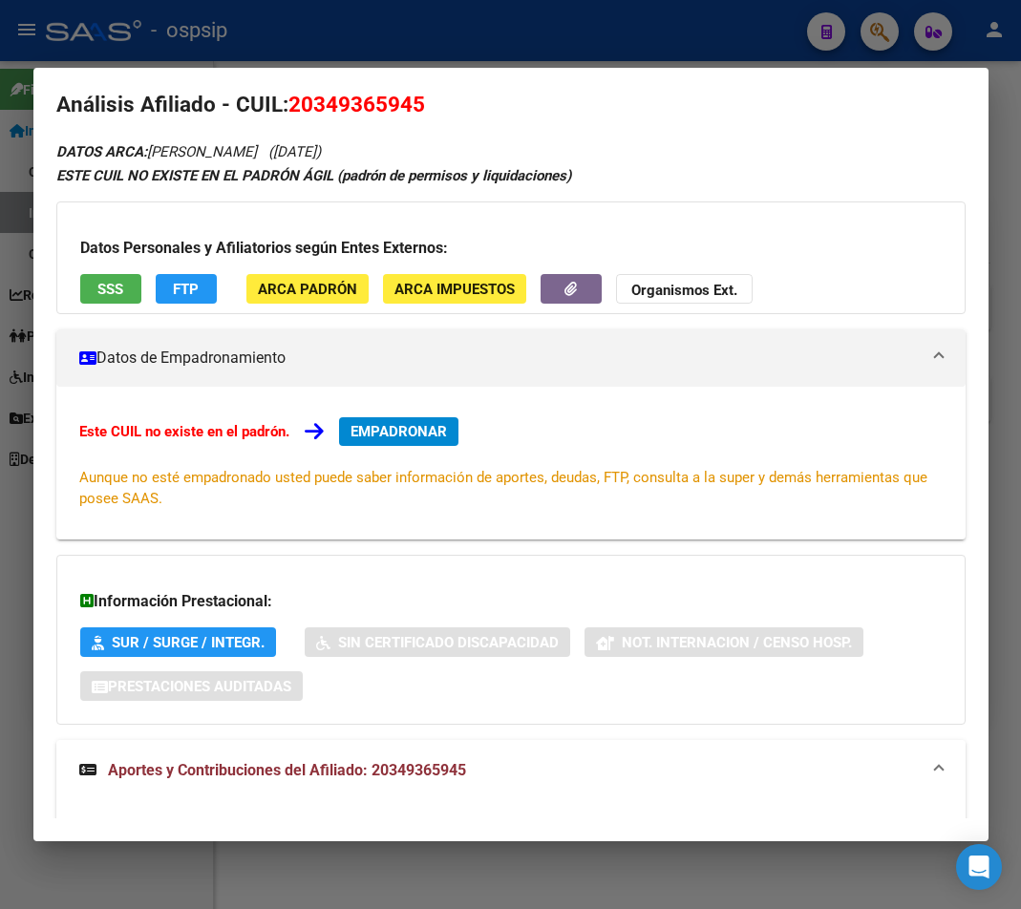
scroll to position [0, 0]
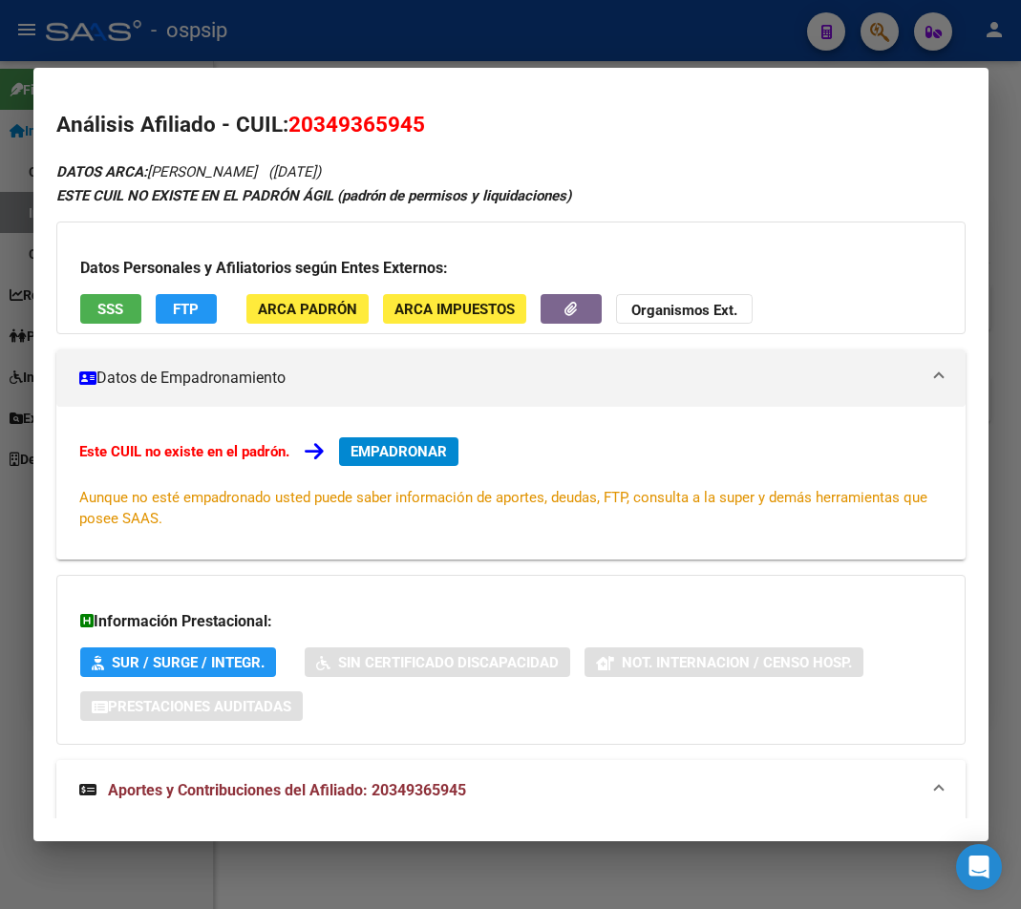
click at [426, 32] on div at bounding box center [510, 454] width 1021 height 909
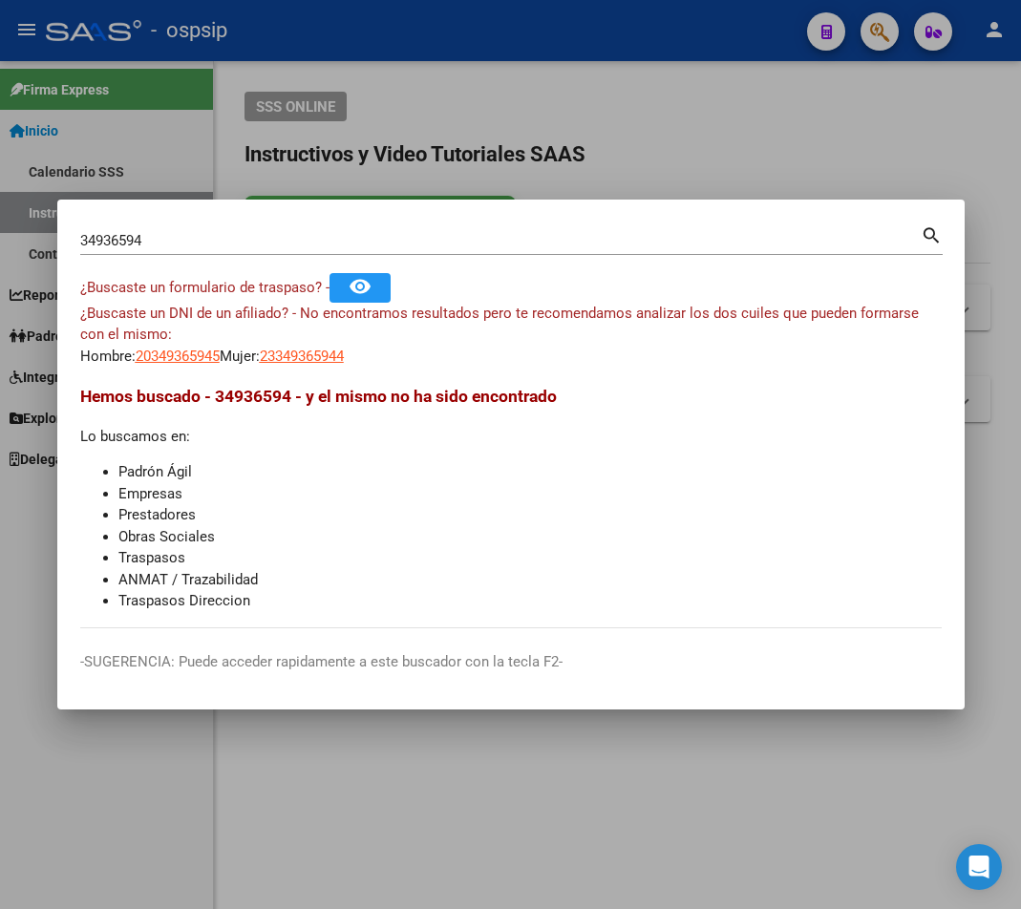
click at [156, 233] on input "34936594" at bounding box center [500, 240] width 840 height 17
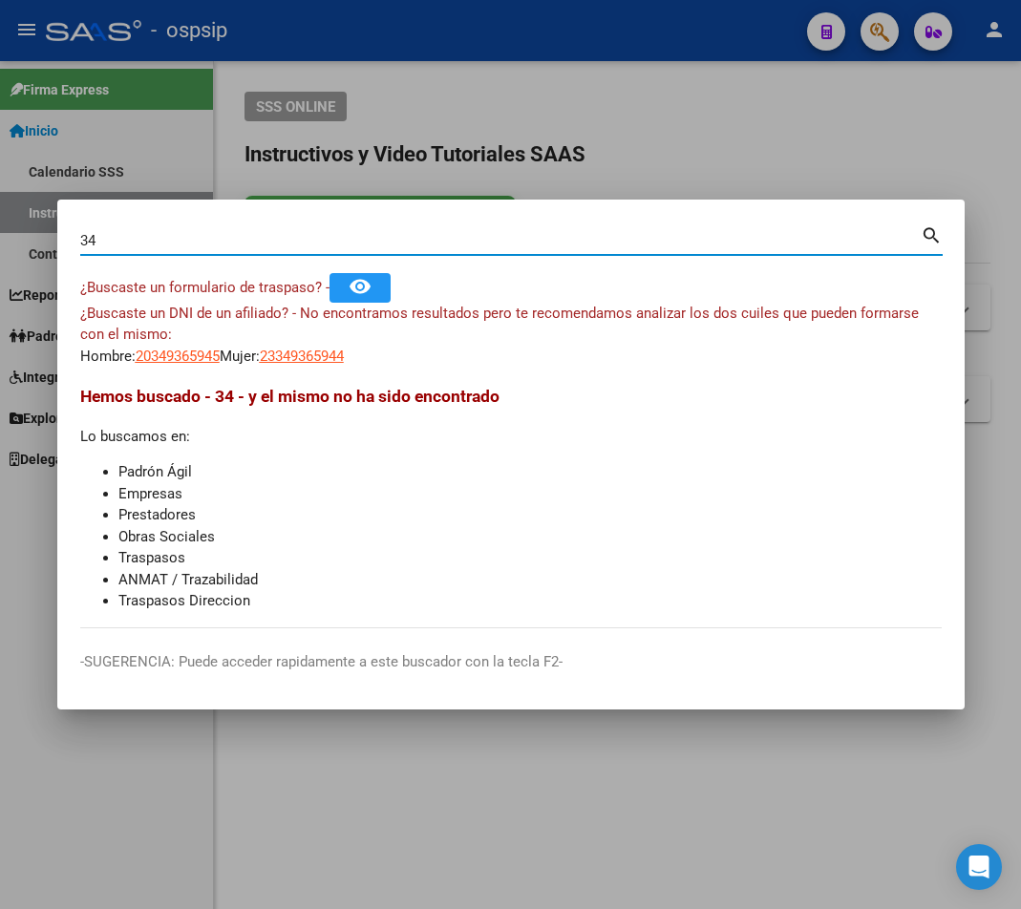
type input "3"
type input "38619016"
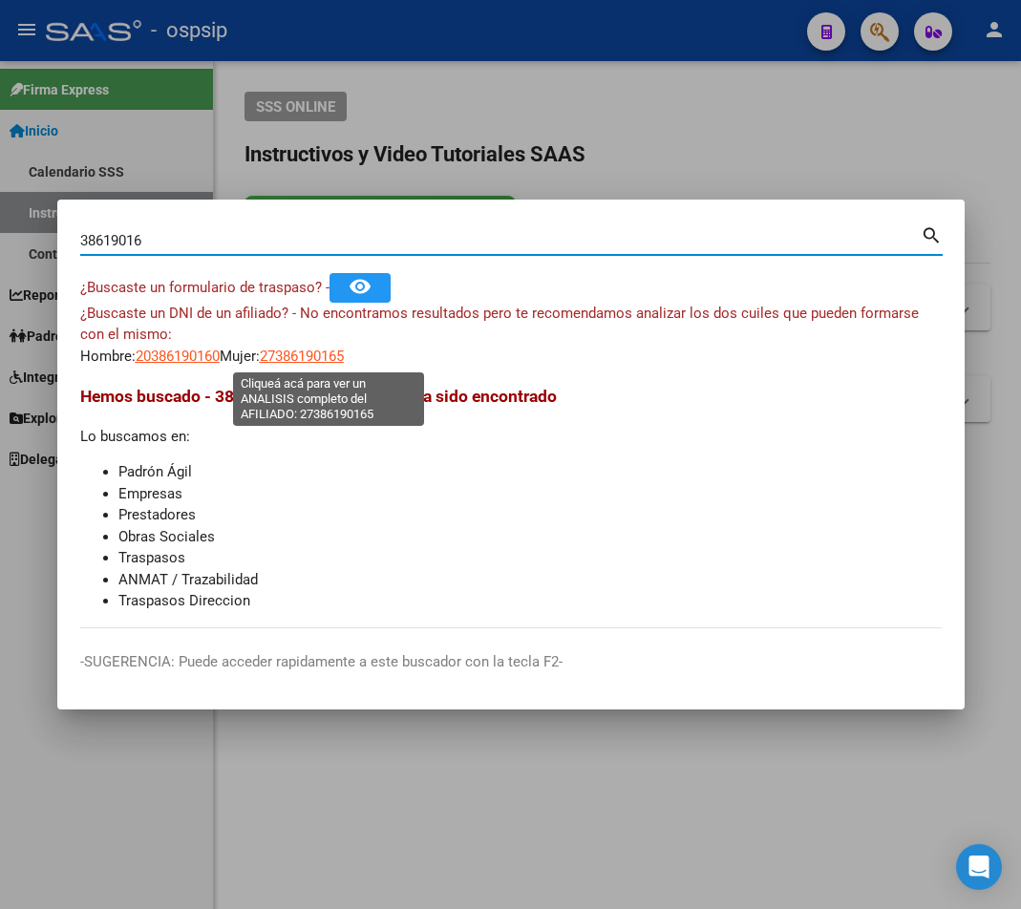
click at [329, 362] on span "27386190165" at bounding box center [302, 356] width 84 height 17
type textarea "27386190165"
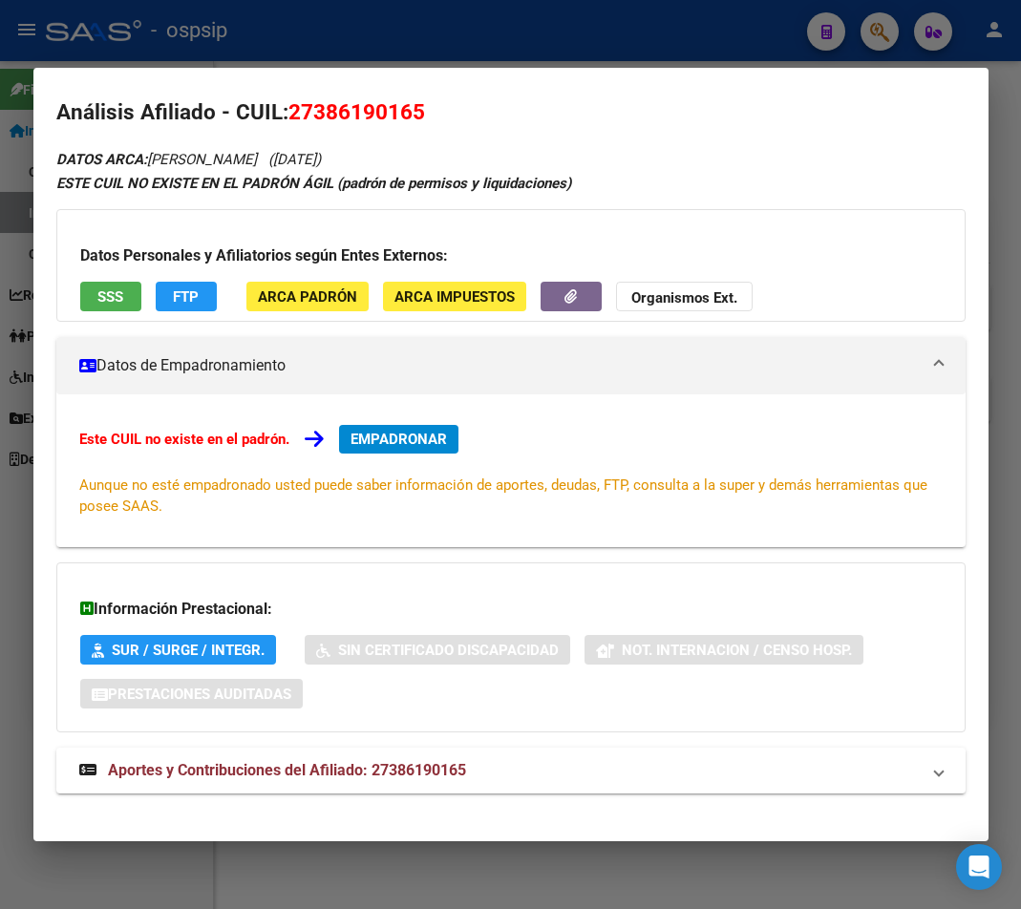
scroll to position [31, 0]
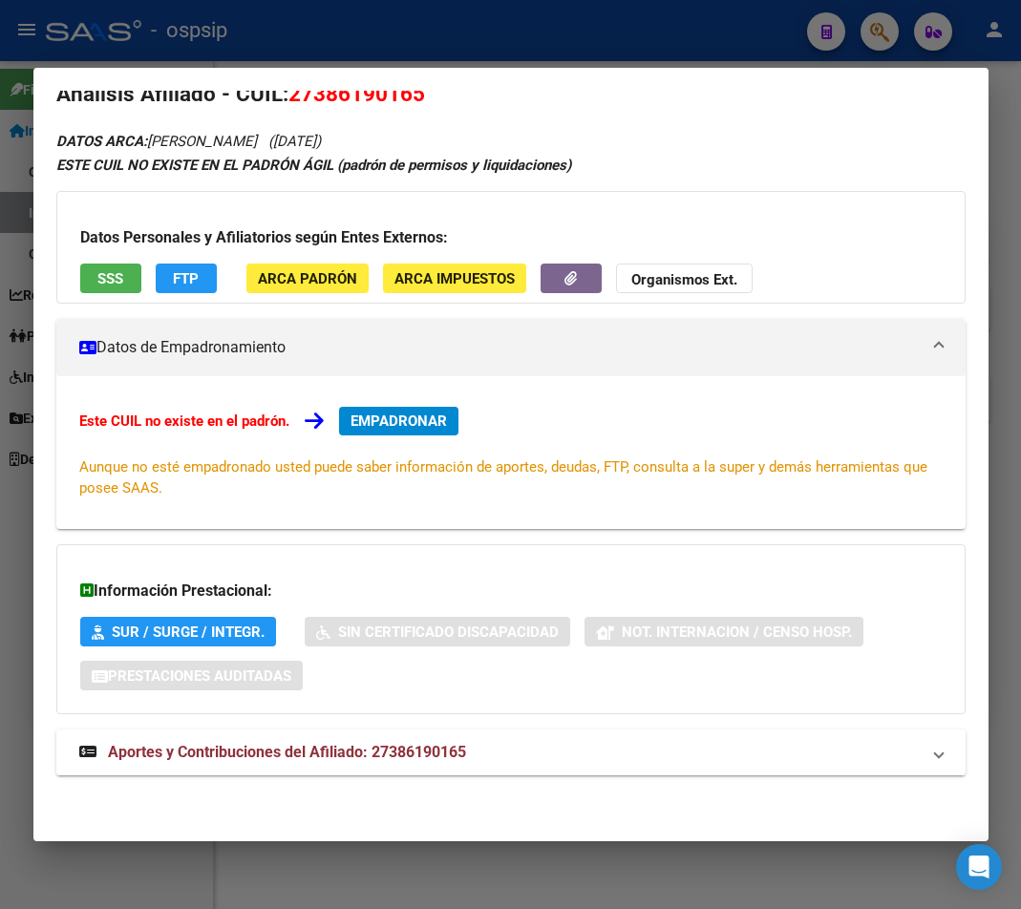
click at [270, 749] on span "Aportes y Contribuciones del Afiliado: 27386190165" at bounding box center [287, 752] width 358 height 18
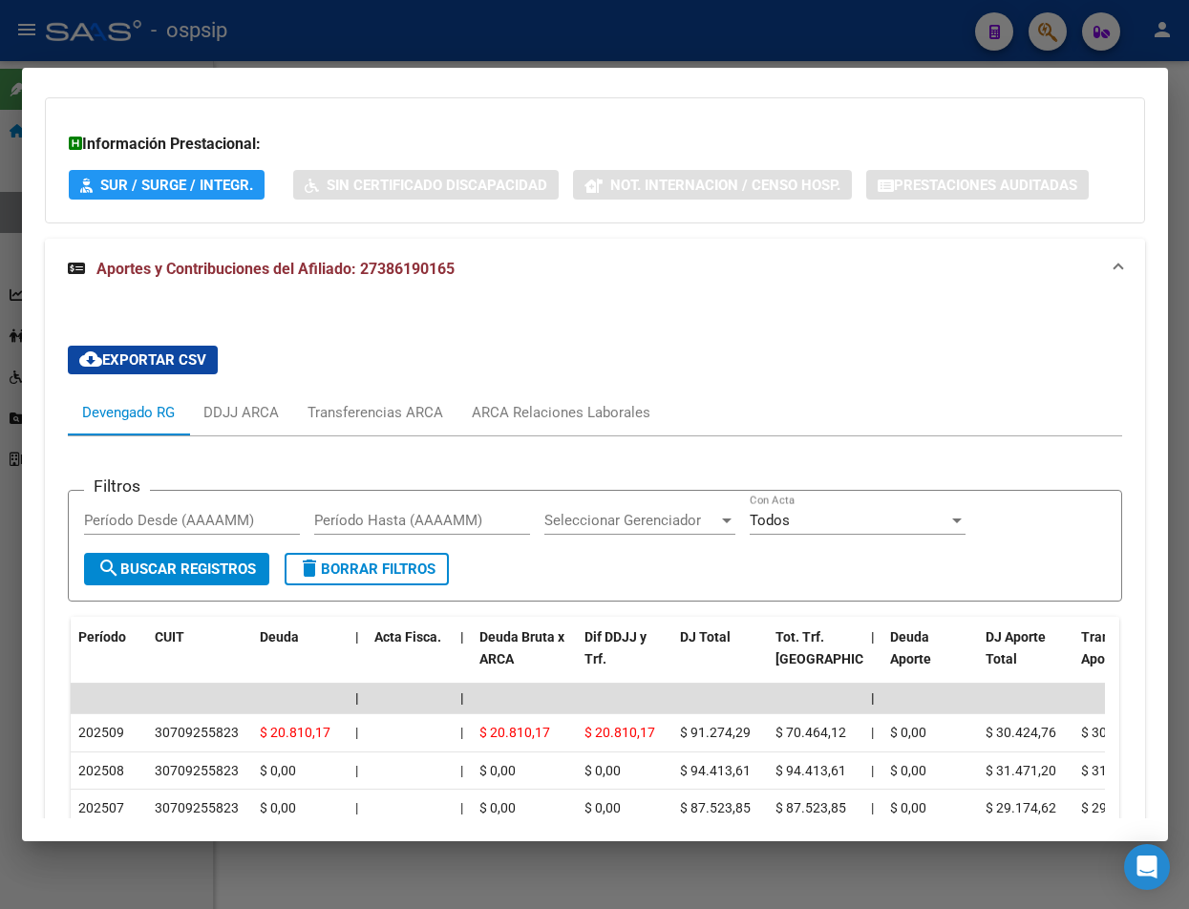
scroll to position [265, 0]
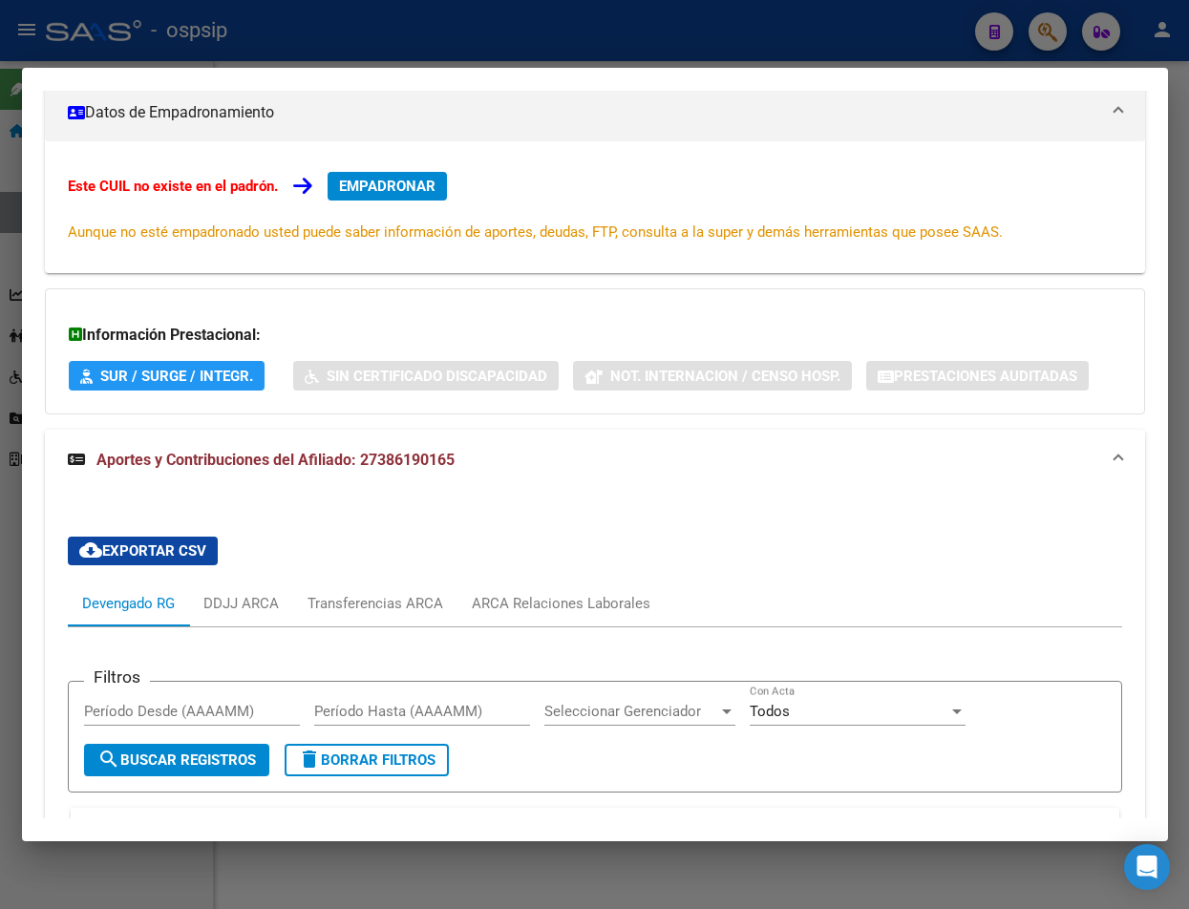
click at [392, 49] on div at bounding box center [594, 454] width 1189 height 909
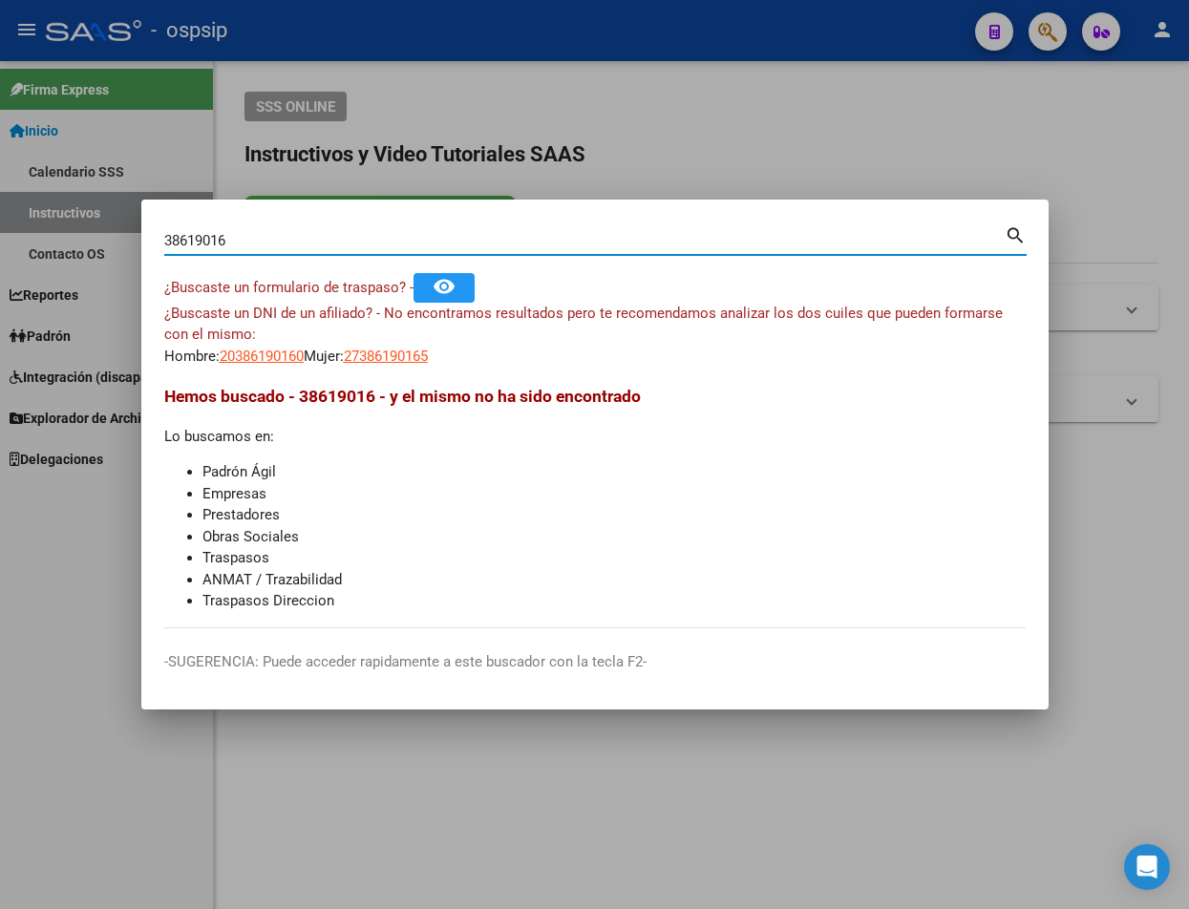
click at [244, 242] on input "38619016" at bounding box center [584, 240] width 840 height 17
type input "3"
type input "94847184"
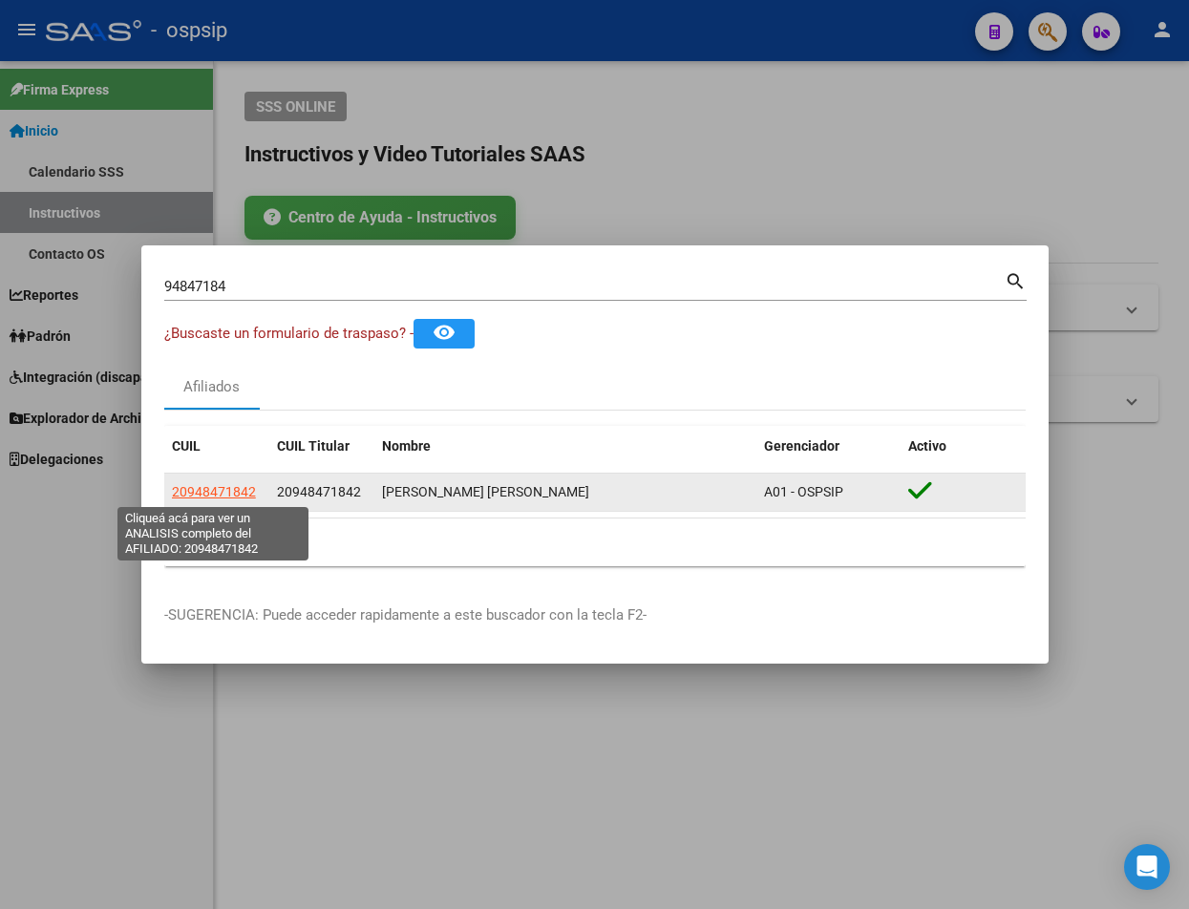
click at [223, 496] on span "20948471842" at bounding box center [214, 491] width 84 height 15
type textarea "20948471842"
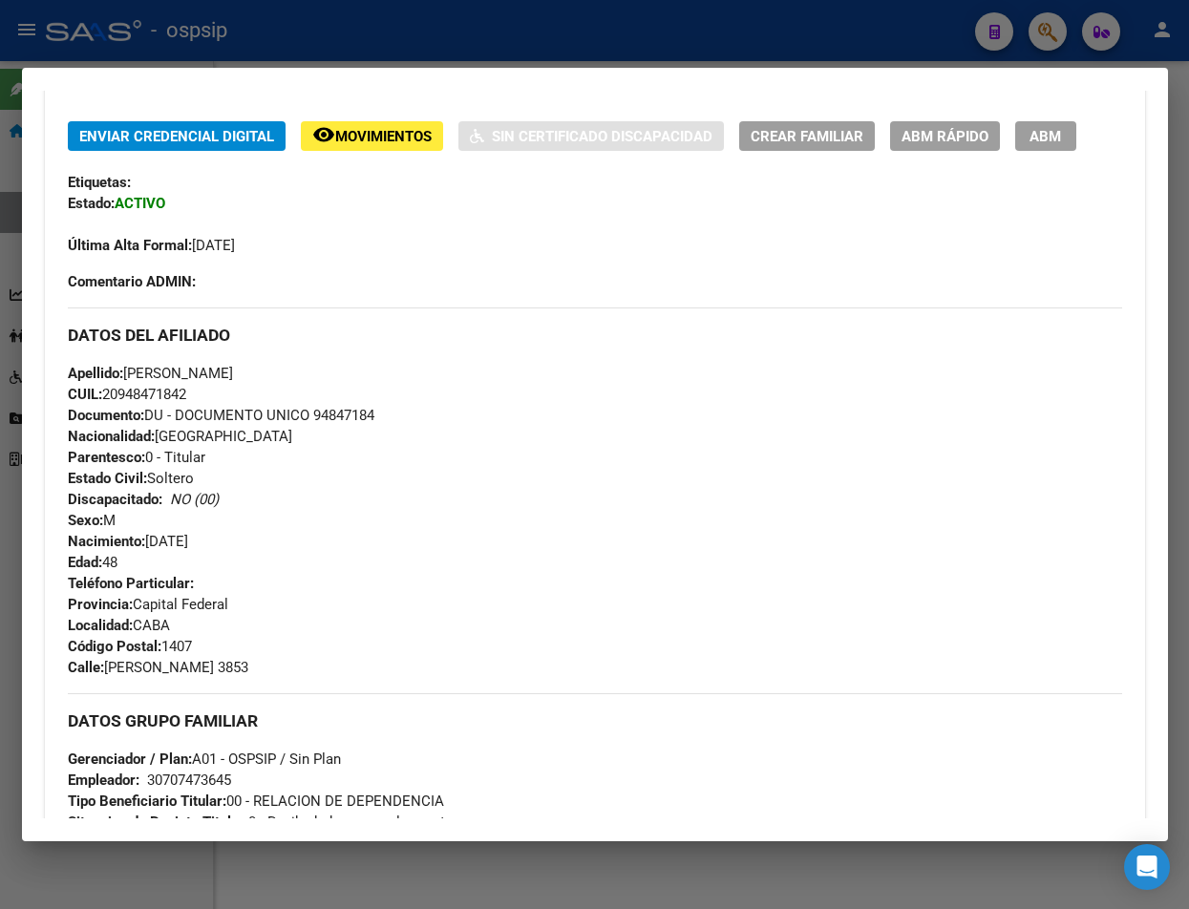
scroll to position [191, 0]
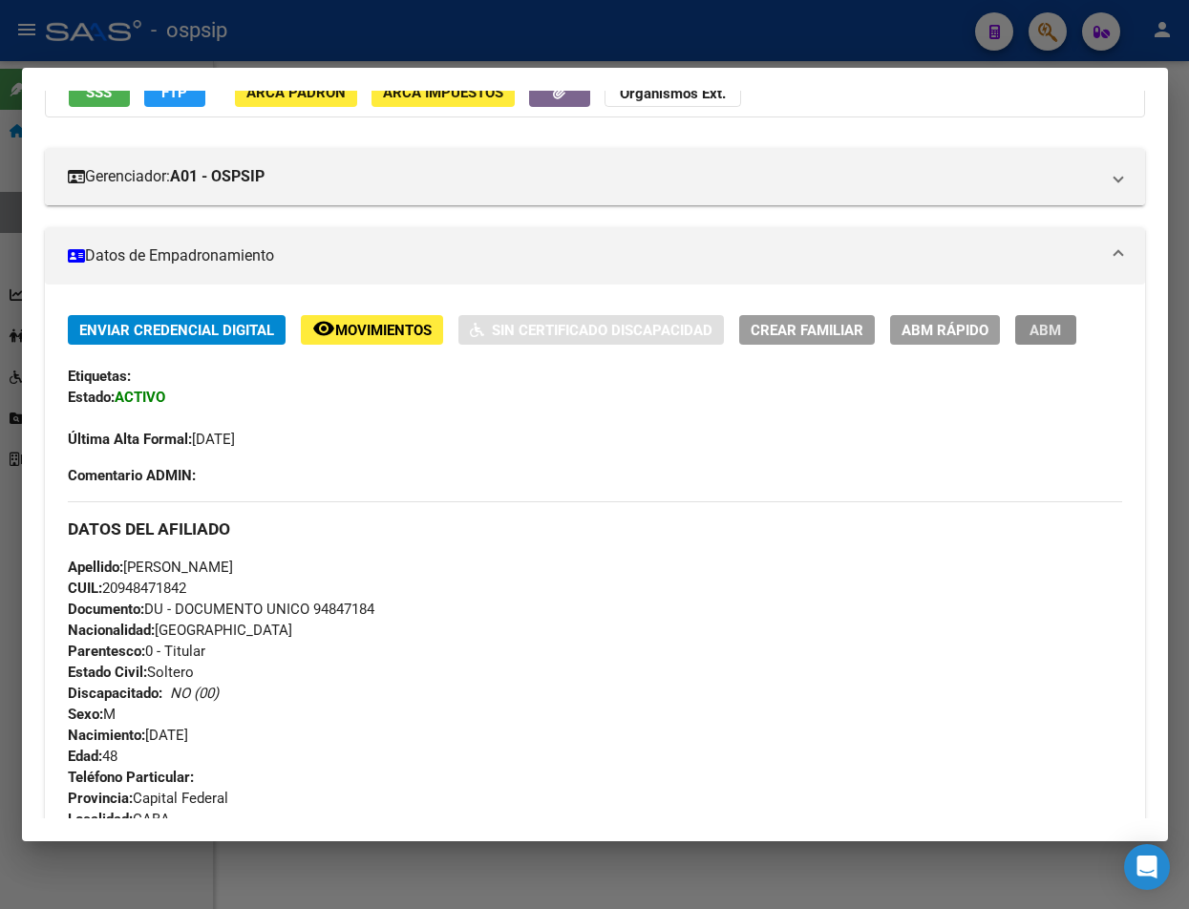
click at [1047, 329] on span "ABM" at bounding box center [1046, 330] width 32 height 17
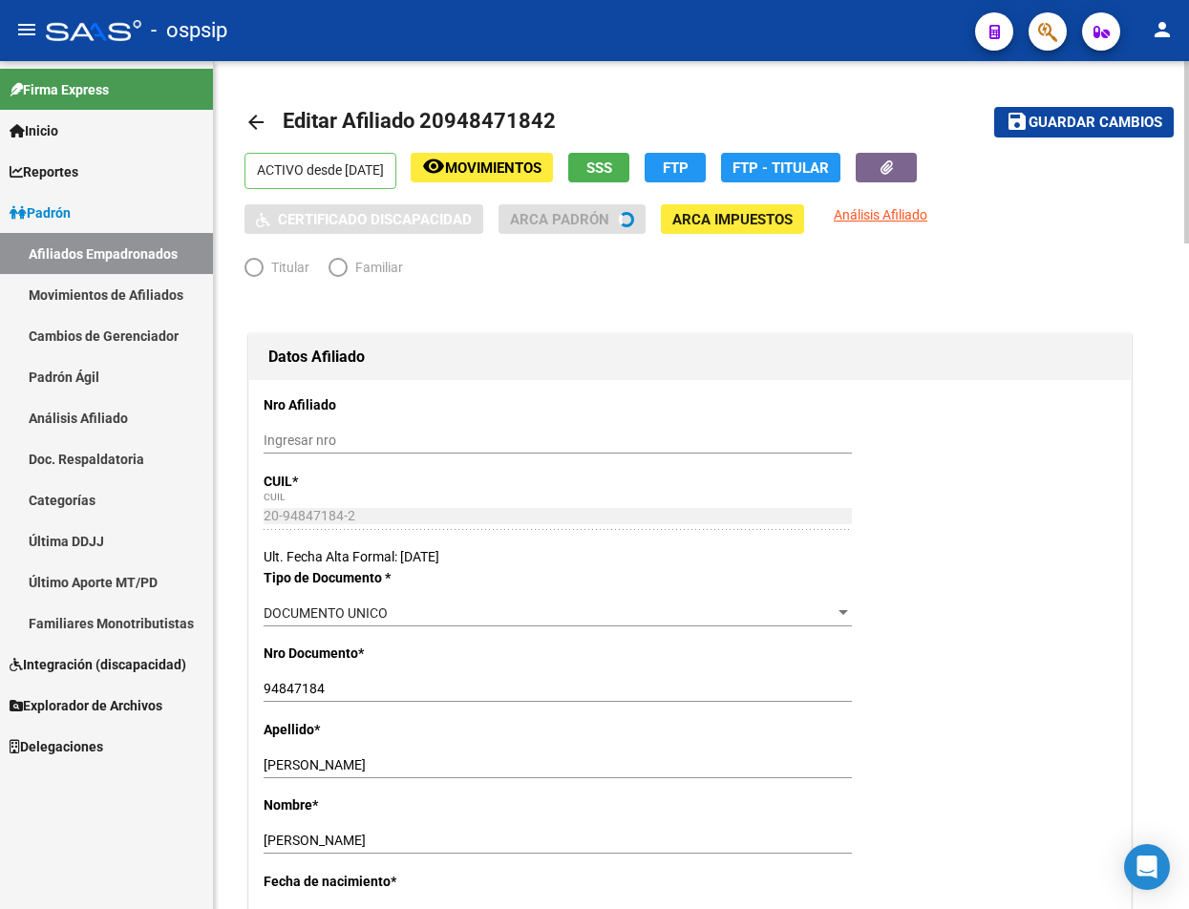
radio input "true"
type input "30-70747364-5"
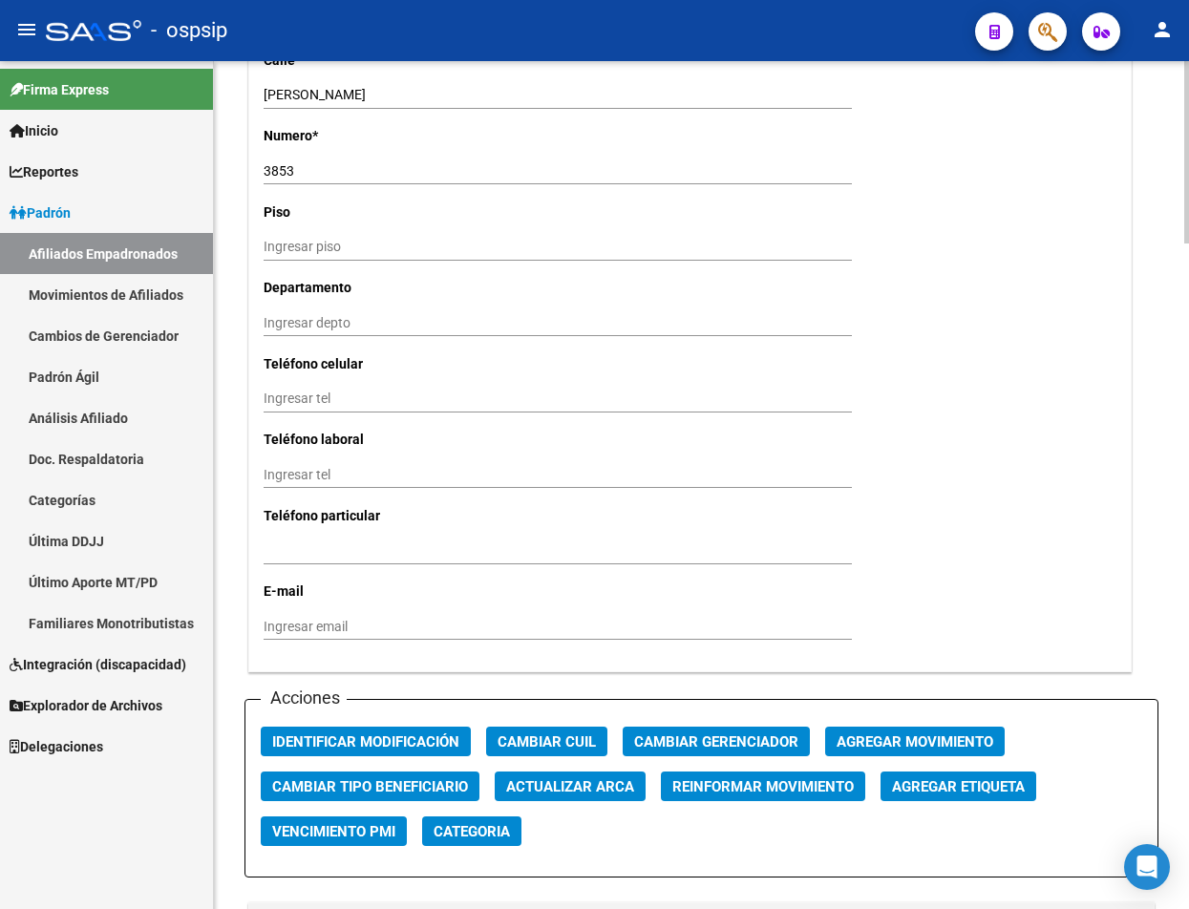
scroll to position [1719, 0]
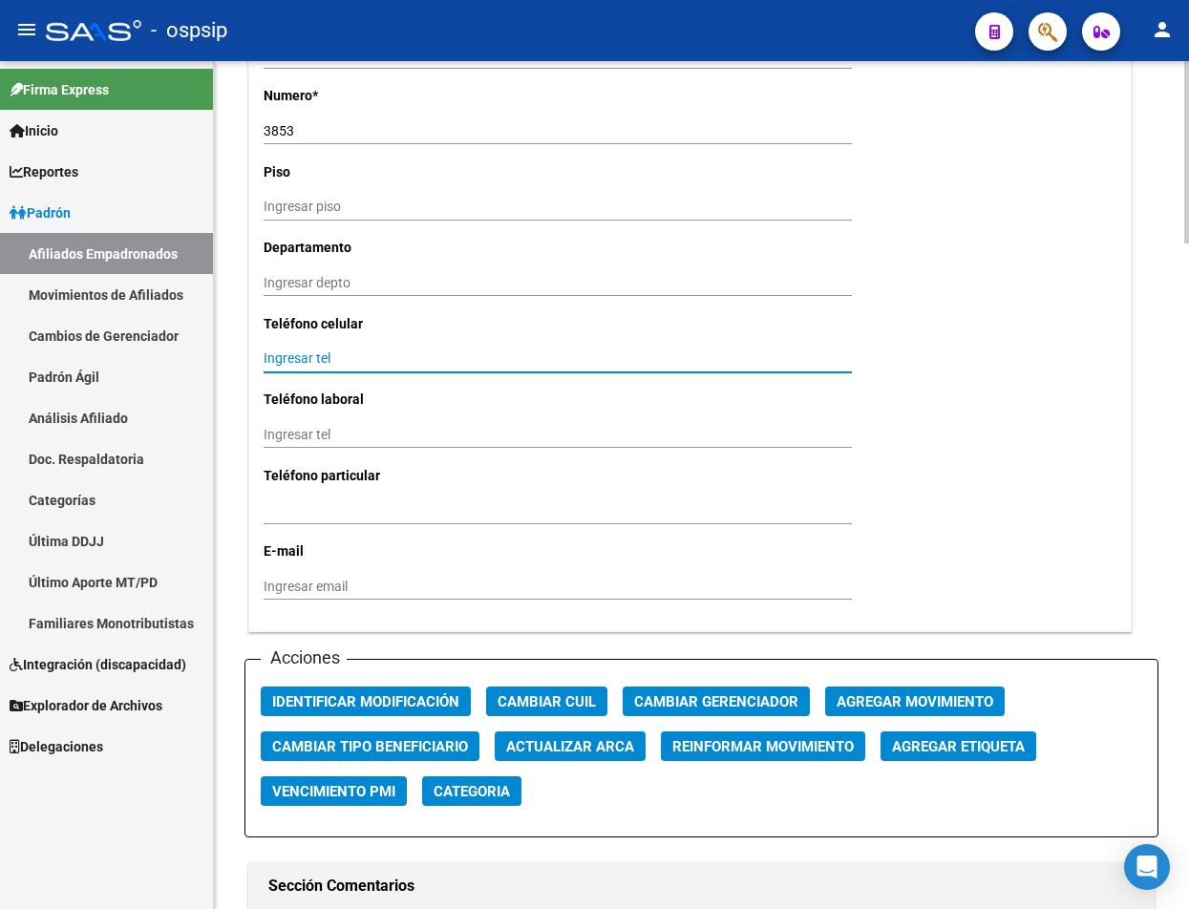
click at [298, 361] on input "Ingresar tel" at bounding box center [558, 358] width 588 height 16
type input "1122846863"
click at [300, 580] on input "Ingresar email" at bounding box center [558, 587] width 588 height 16
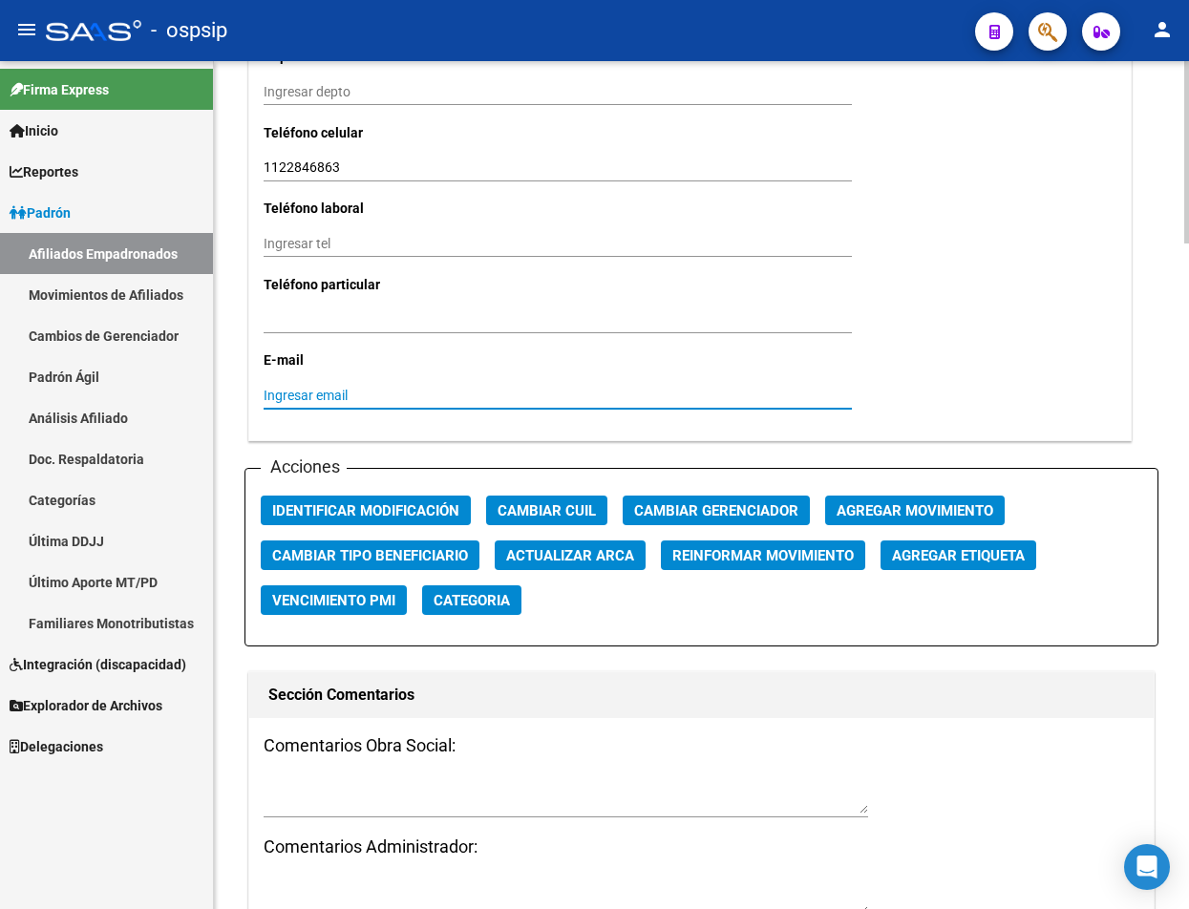
click at [294, 394] on input "Ingresar email" at bounding box center [558, 396] width 588 height 16
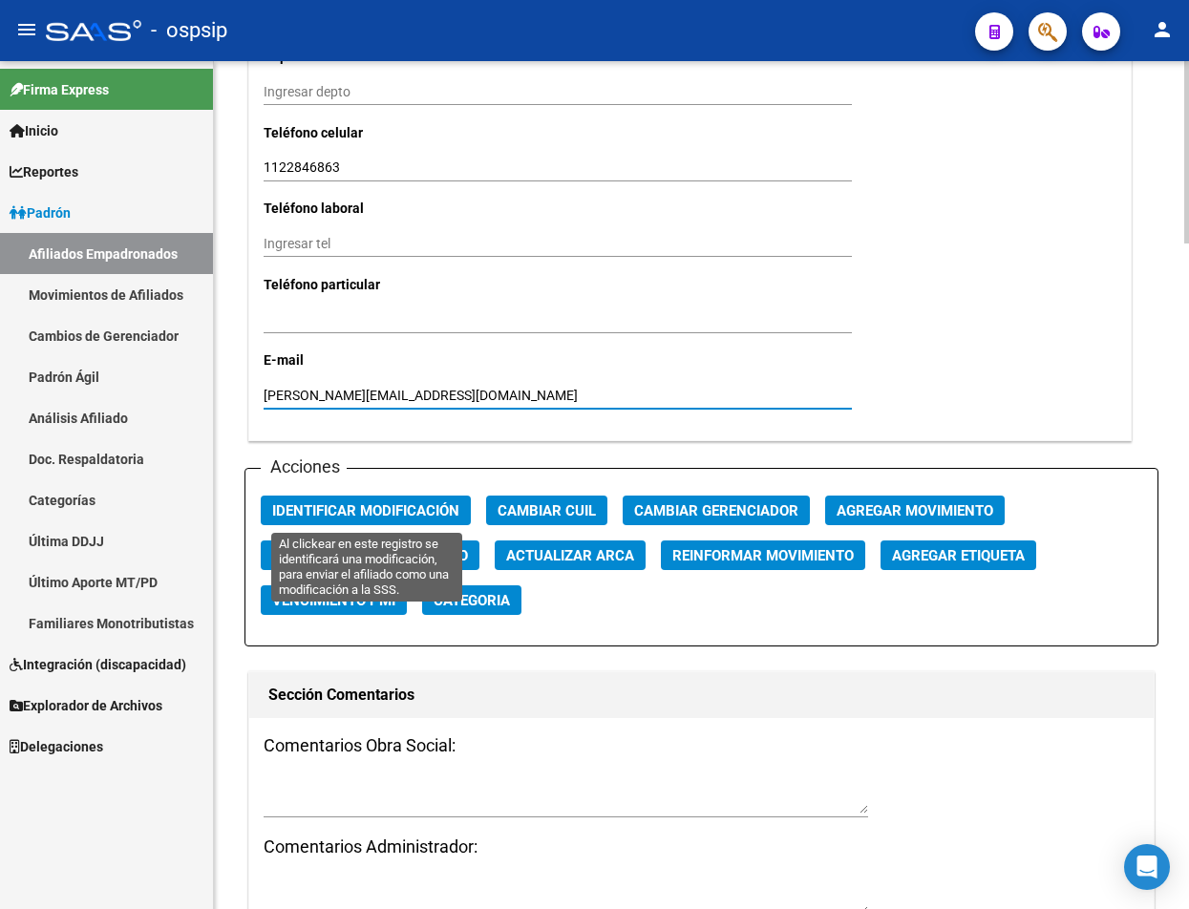
type input "[PERSON_NAME][EMAIL_ADDRESS][DOMAIN_NAME]"
click at [404, 522] on button "Identificar Modificación" at bounding box center [366, 511] width 210 height 30
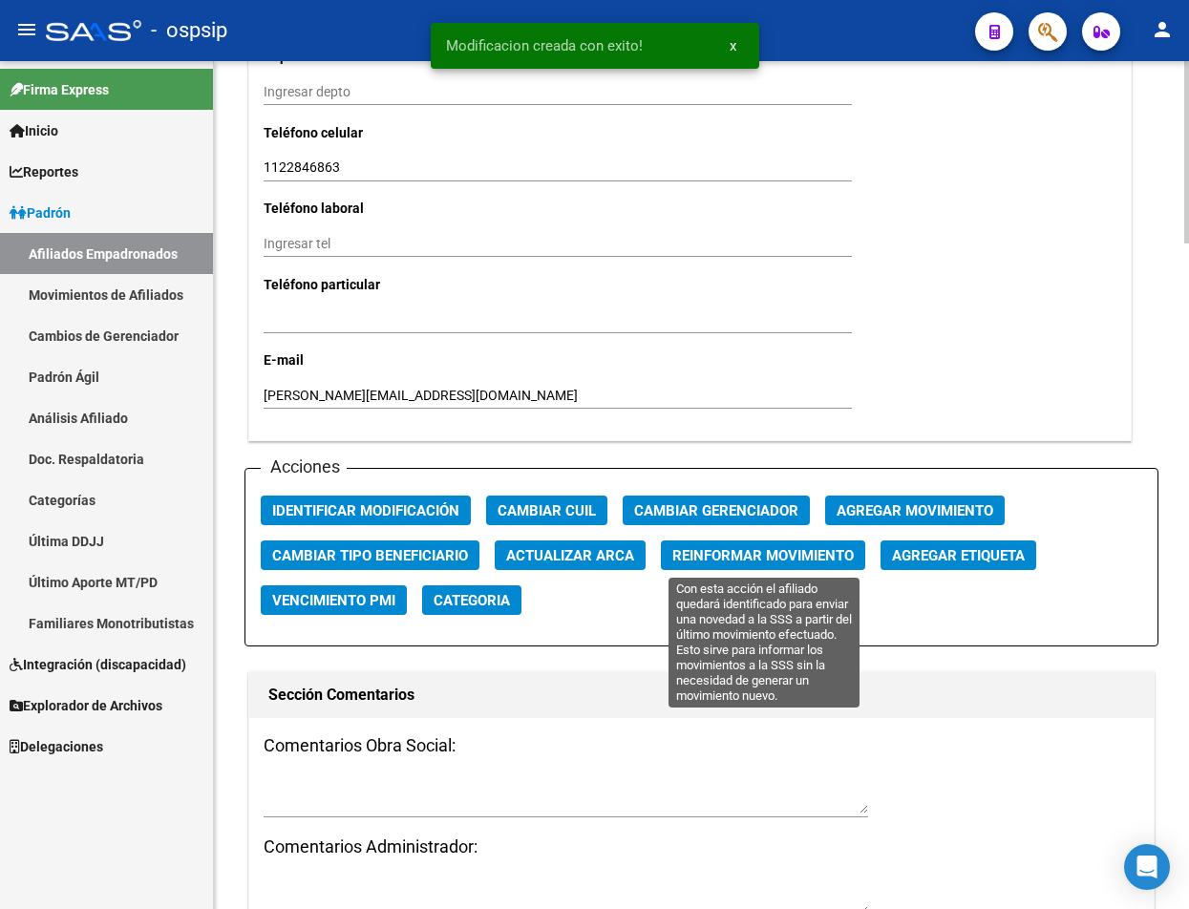
click at [817, 558] on span "Reinformar Movimiento" at bounding box center [762, 555] width 181 height 17
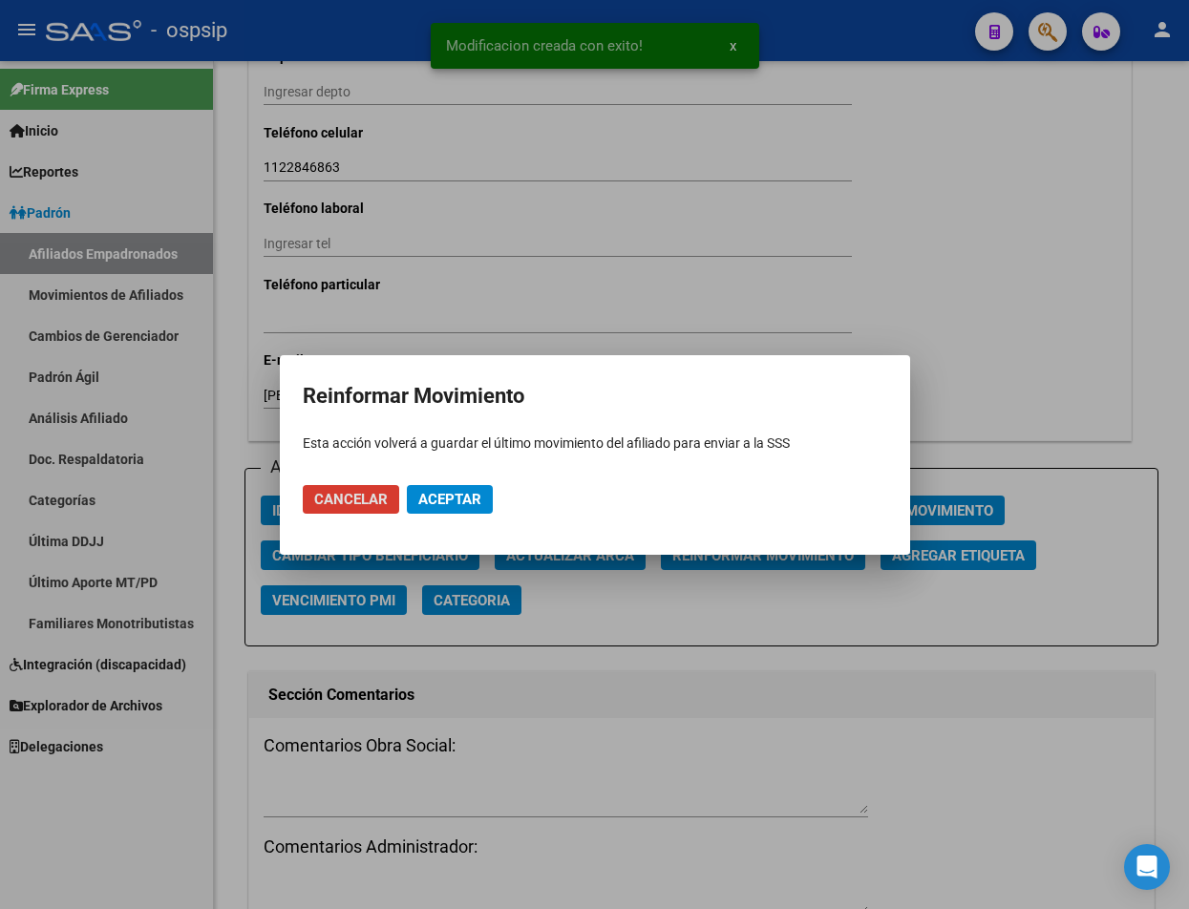
click at [435, 493] on span "Aceptar" at bounding box center [449, 499] width 63 height 17
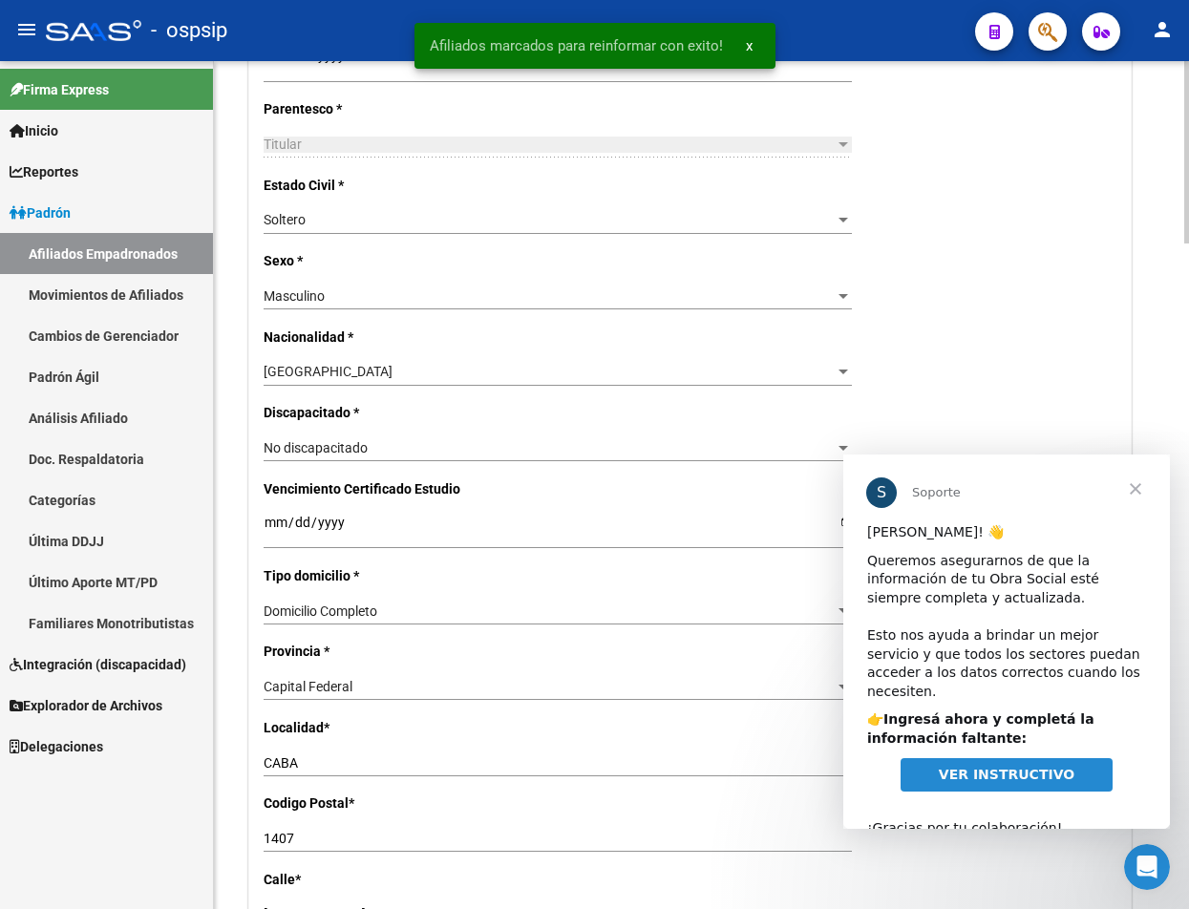
scroll to position [791, 0]
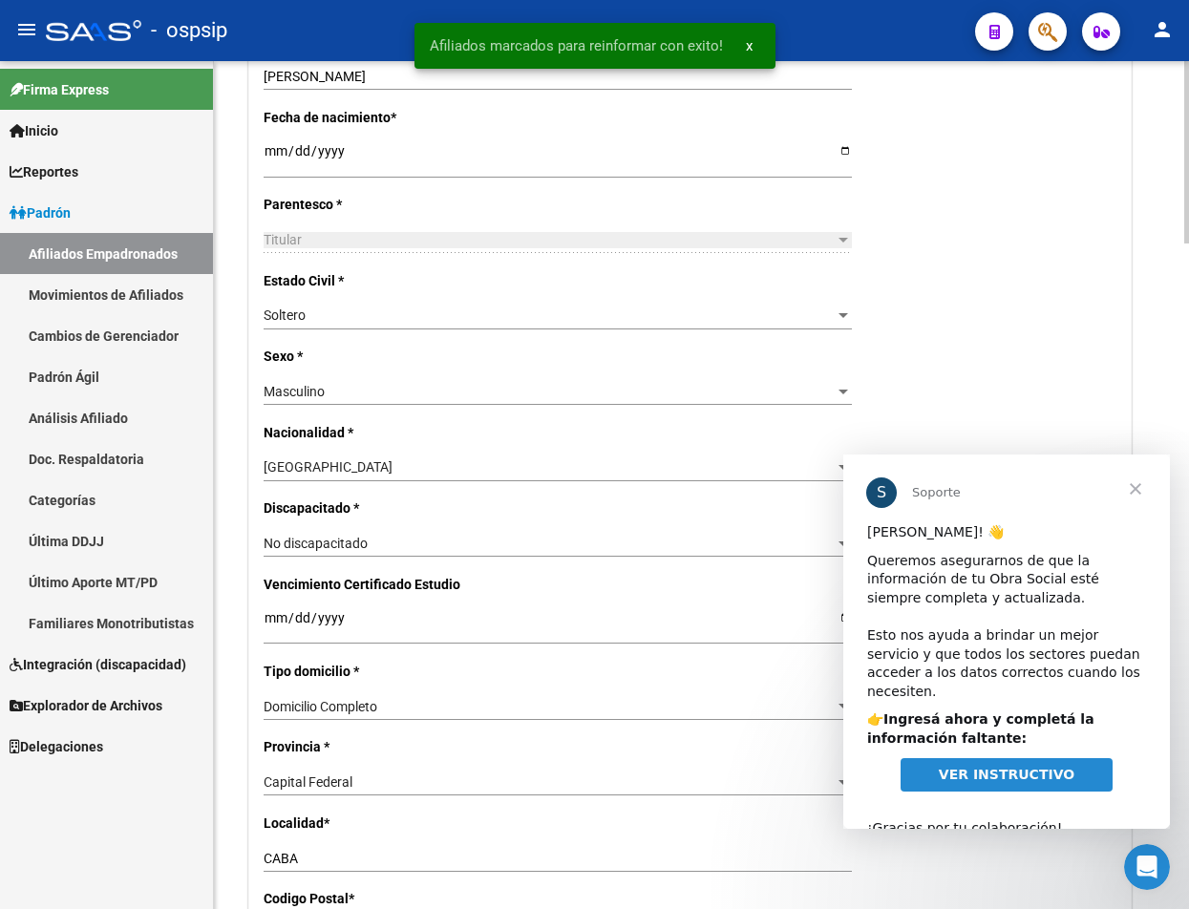
drag, startPoint x: 1103, startPoint y: 329, endPoint x: 1077, endPoint y: 222, distance: 110.0
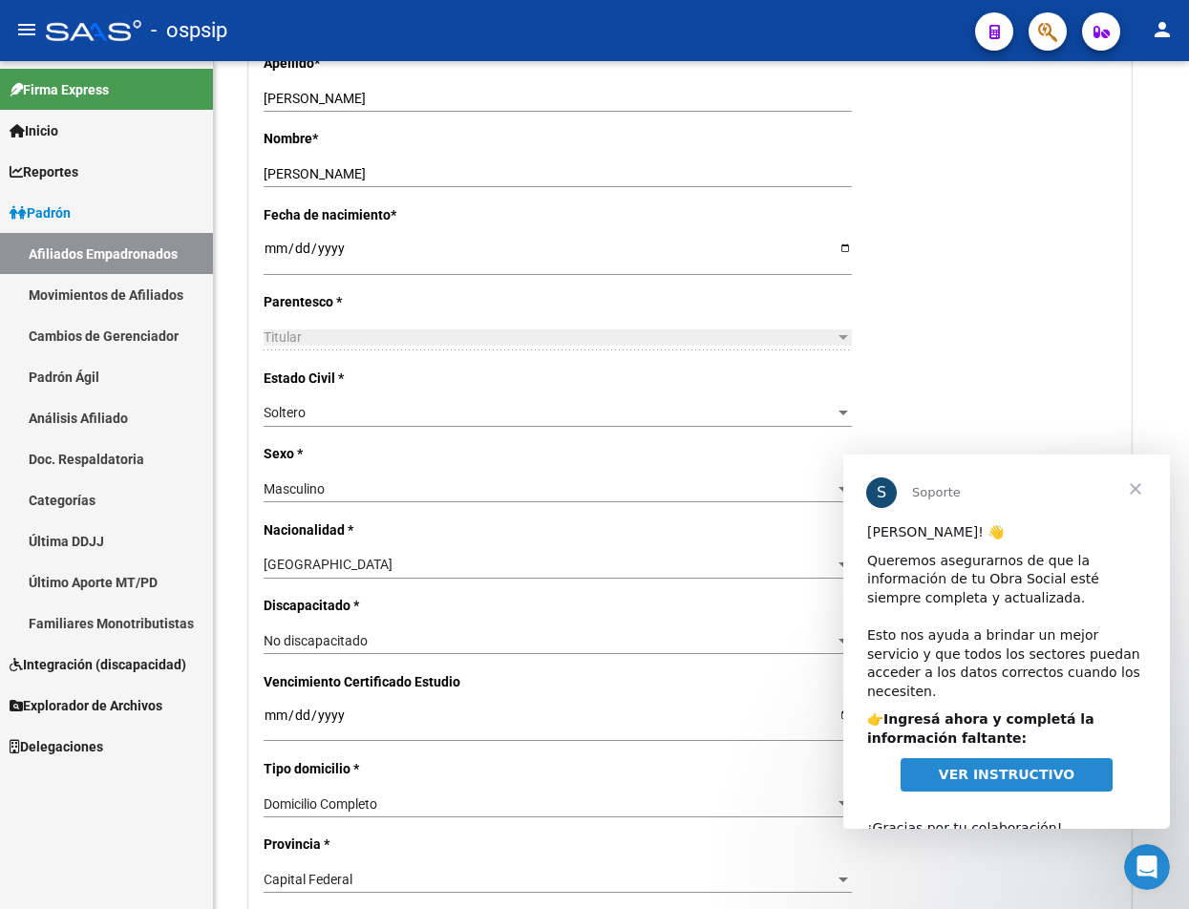
click at [1134, 486] on span "Cerrar" at bounding box center [1135, 489] width 69 height 69
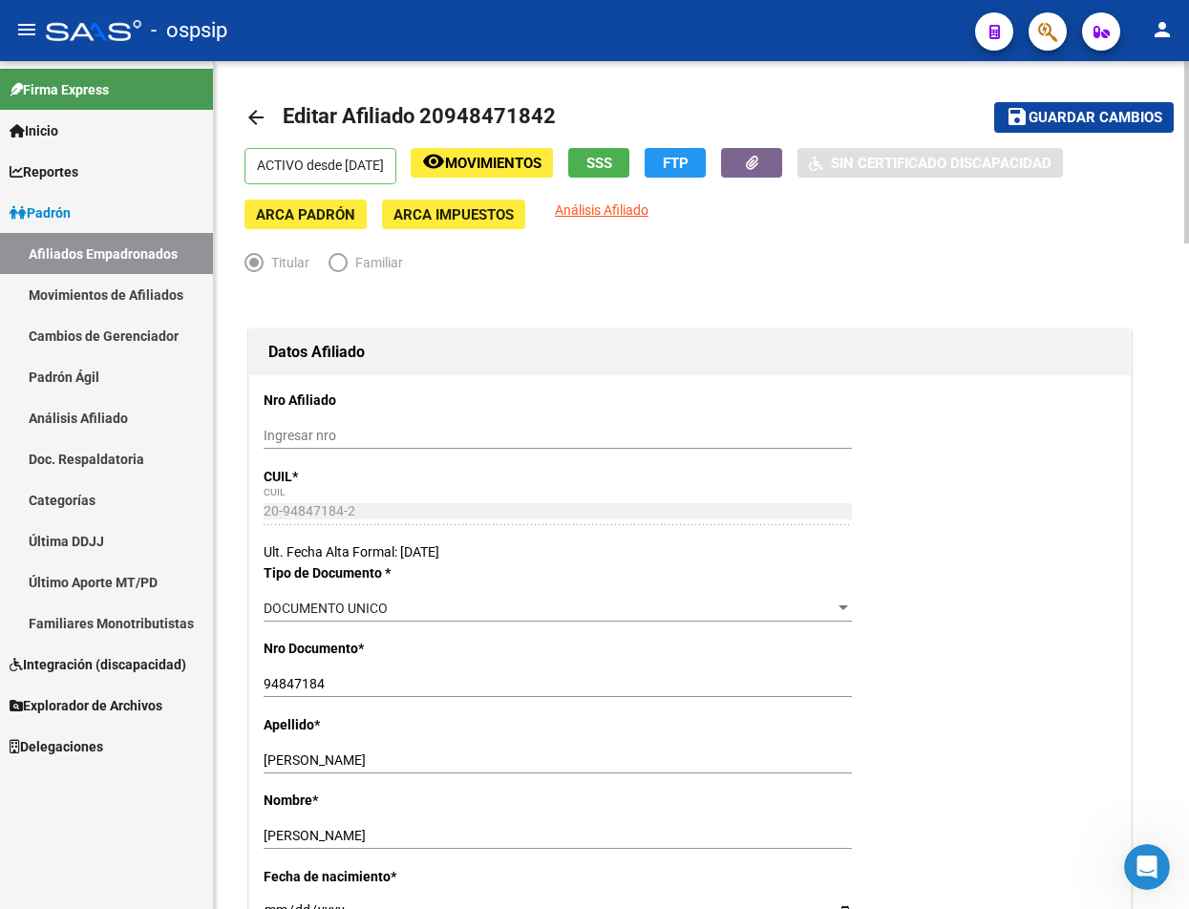
scroll to position [0, 0]
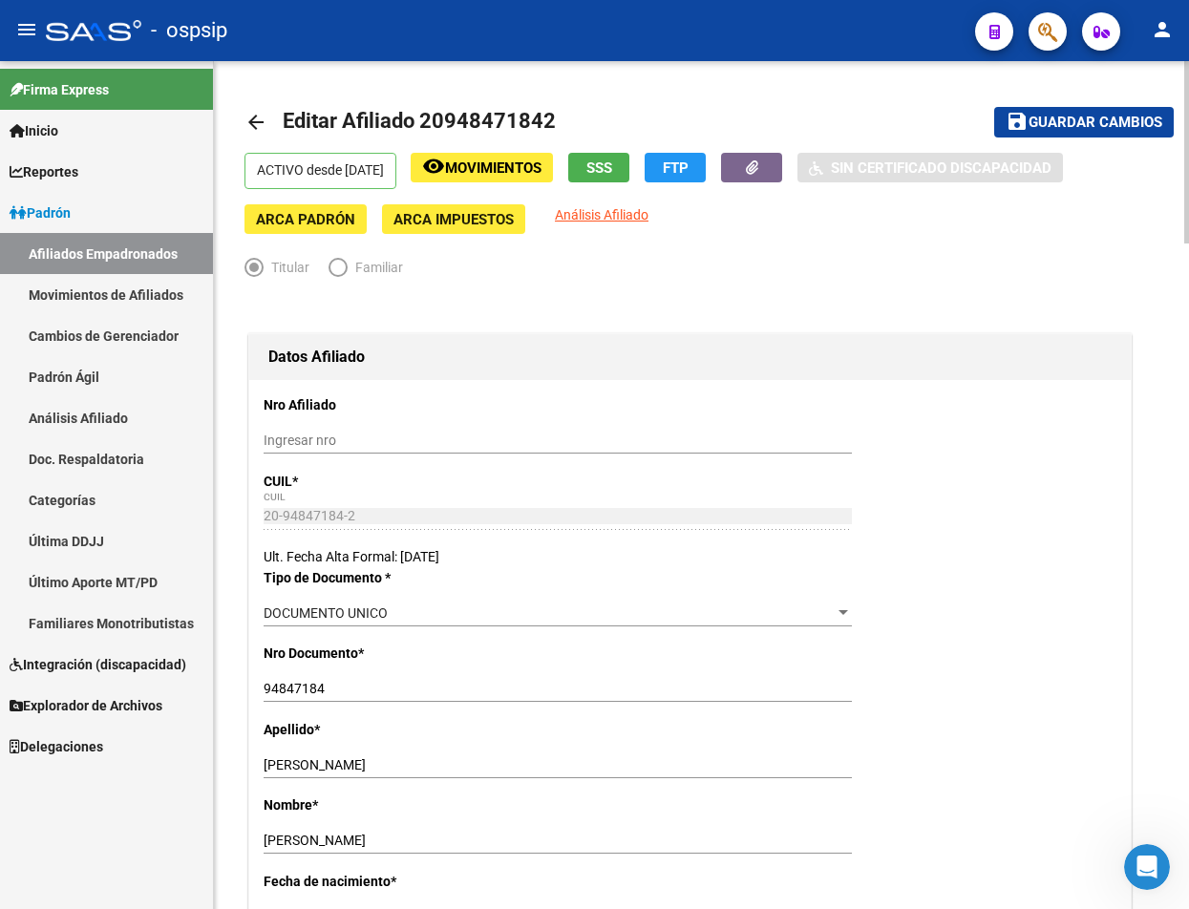
click at [1115, 125] on span "Guardar cambios" at bounding box center [1096, 123] width 134 height 17
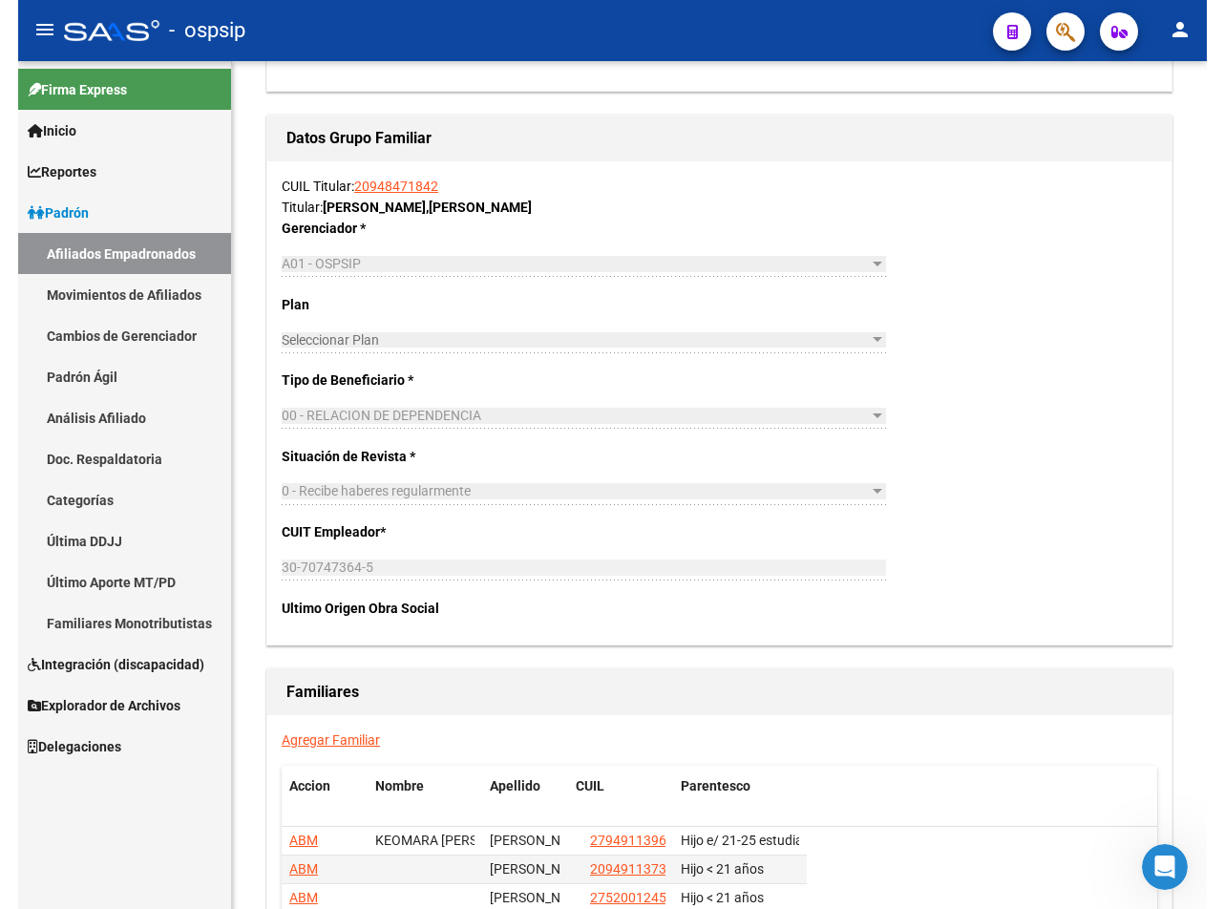
scroll to position [2770, 0]
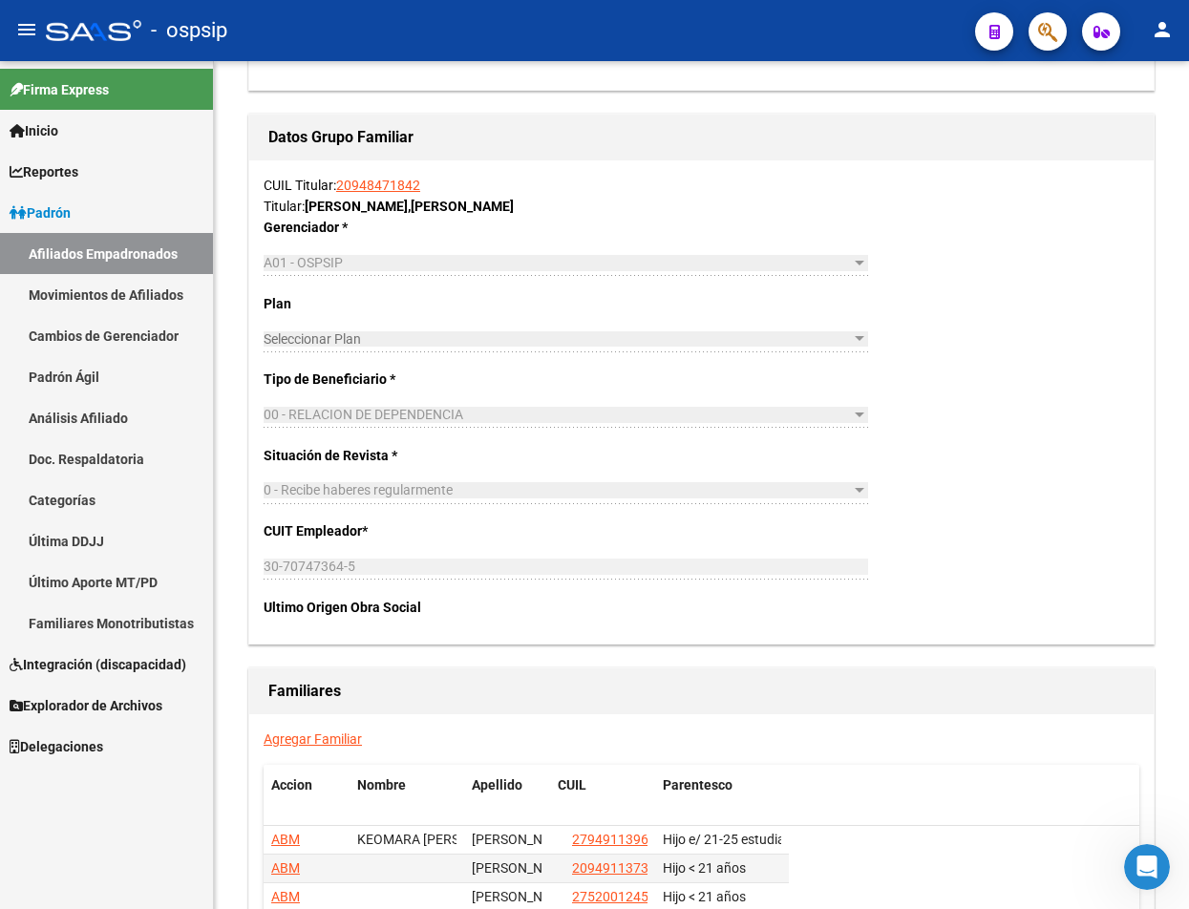
click at [674, 43] on div "- ospsip" at bounding box center [503, 31] width 914 height 42
click at [703, 35] on div "- ospsip" at bounding box center [503, 31] width 914 height 42
click at [925, 32] on div "- ospsip" at bounding box center [503, 31] width 914 height 42
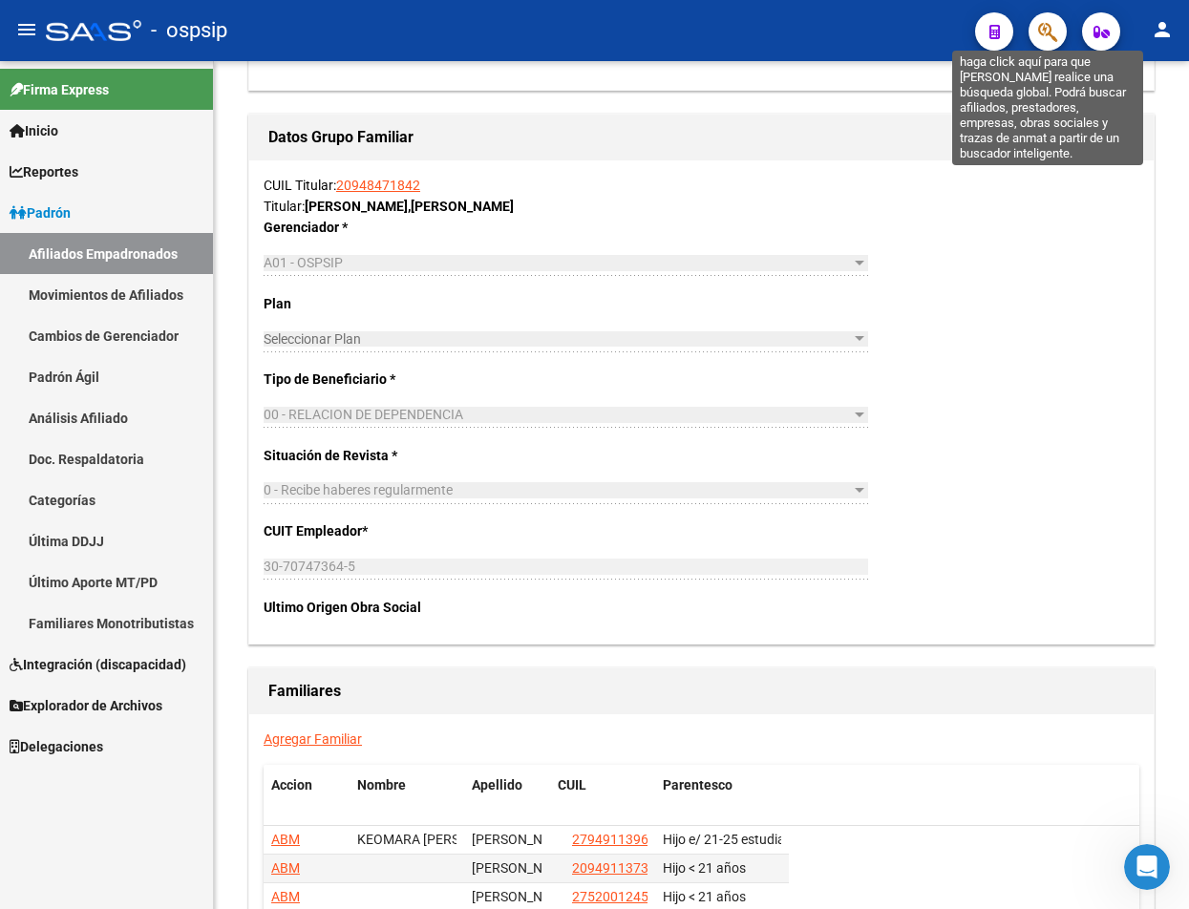
click at [1057, 32] on icon "button" at bounding box center [1047, 32] width 19 height 22
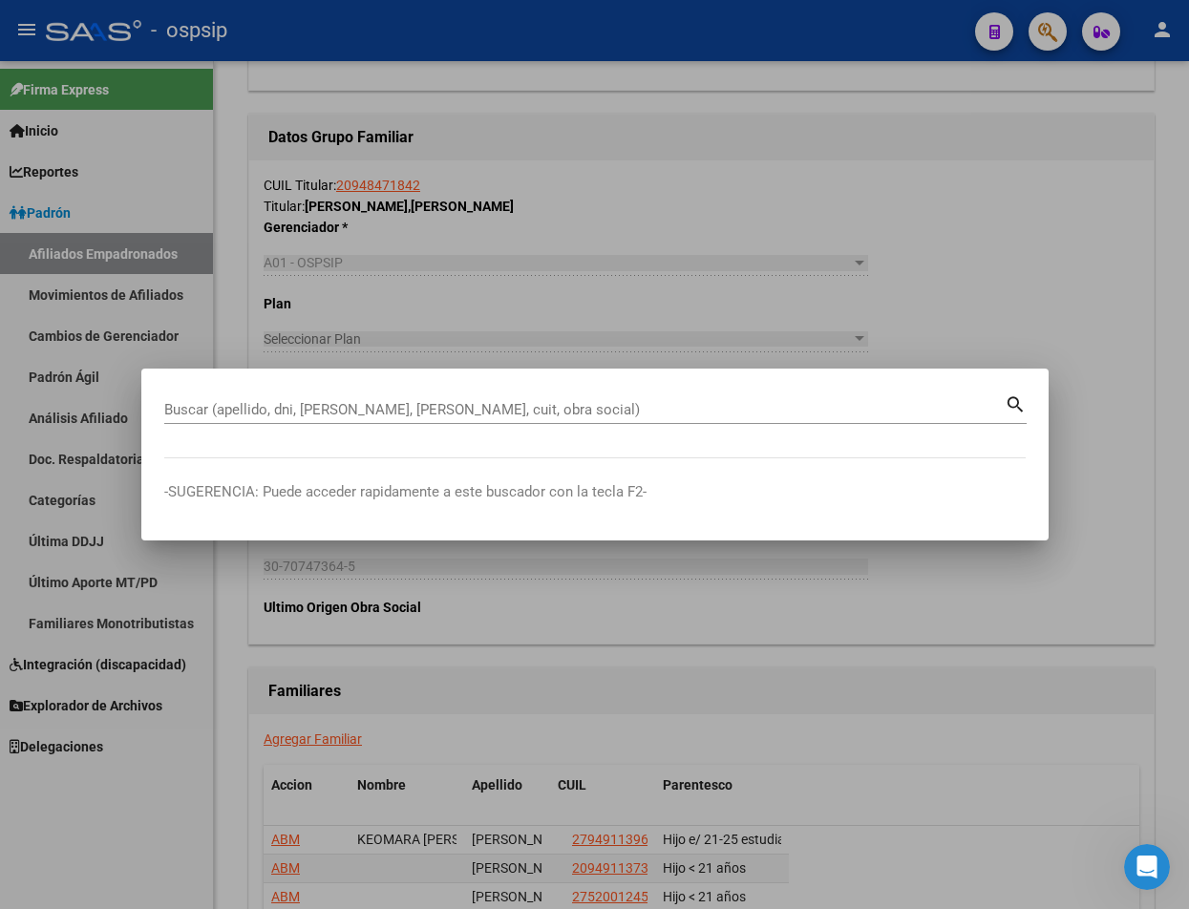
drag, startPoint x: 1176, startPoint y: 42, endPoint x: 1102, endPoint y: 48, distance: 73.8
click at [1102, 48] on div at bounding box center [594, 454] width 1189 height 909
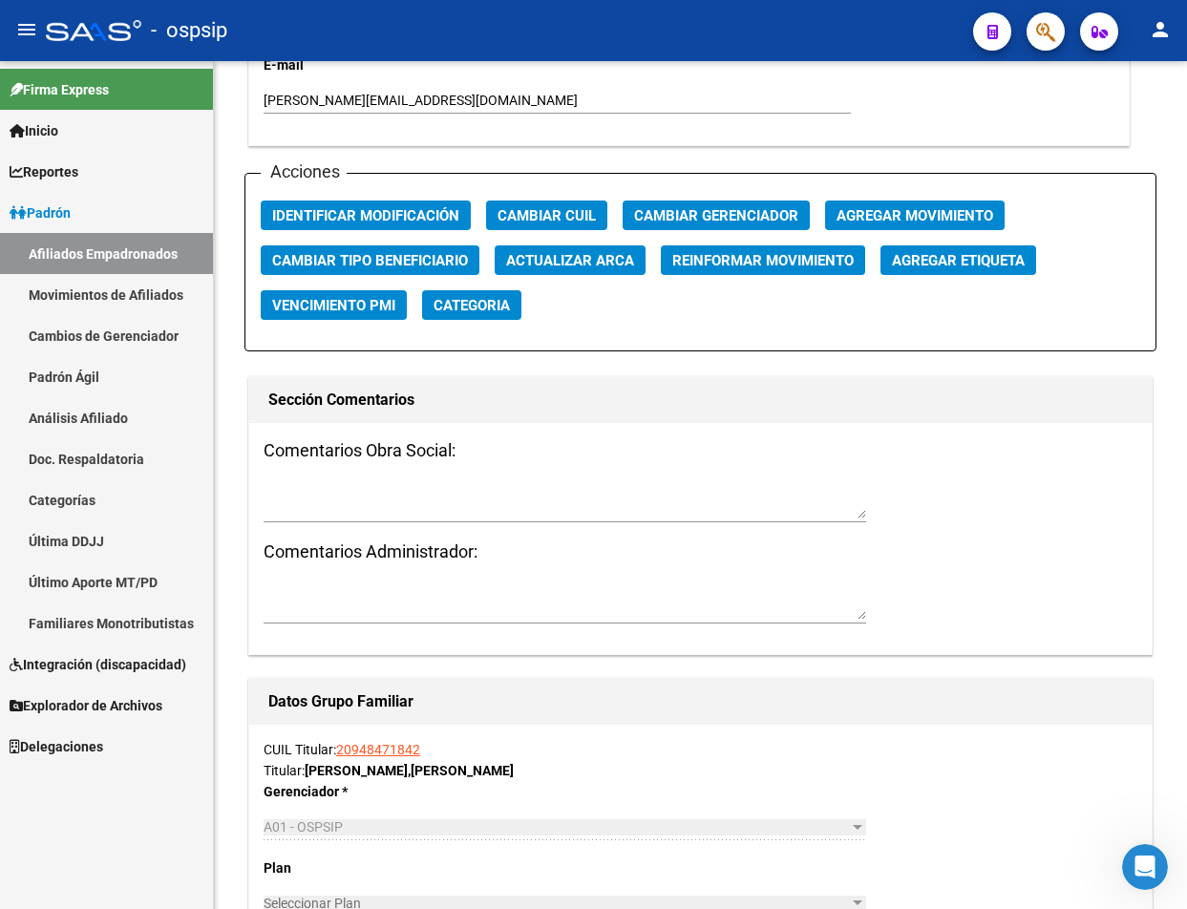
scroll to position [2197, 0]
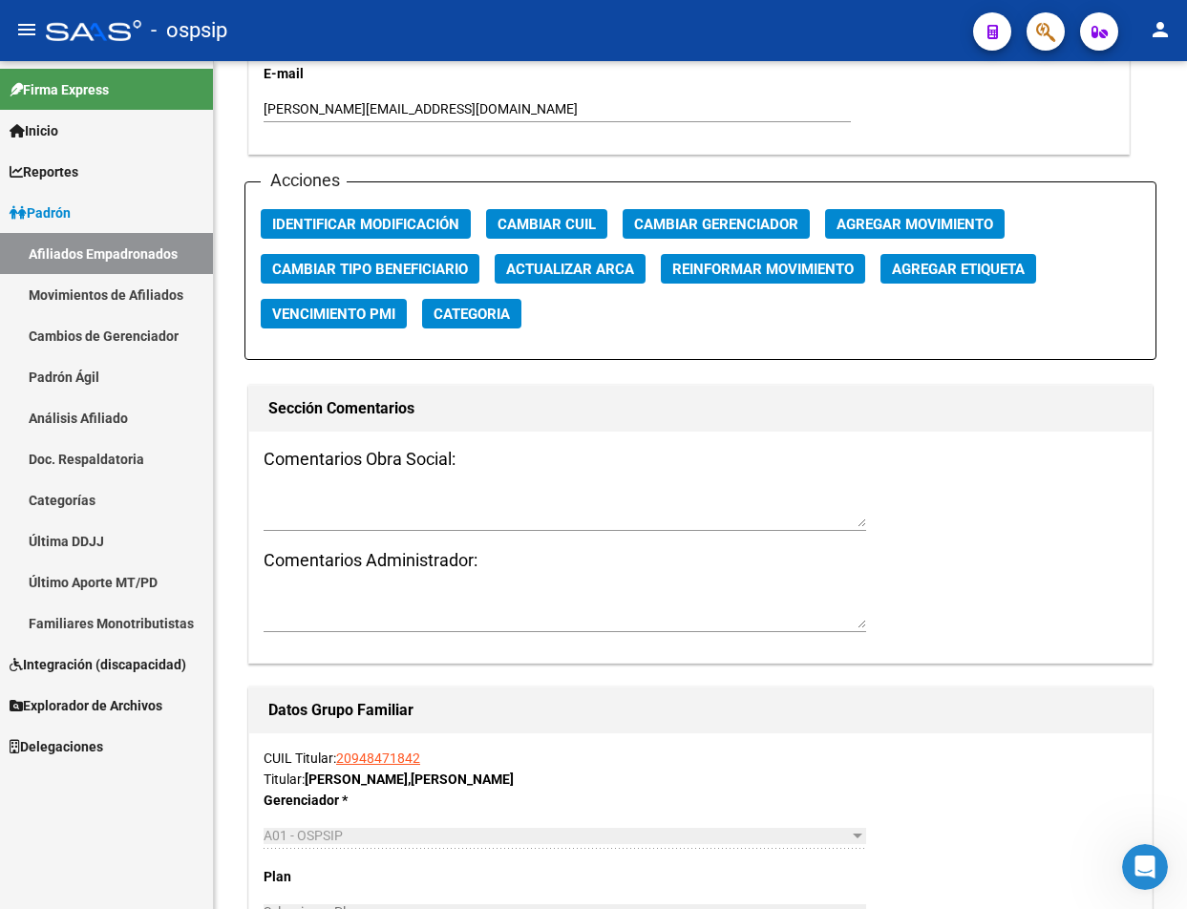
click at [802, 45] on div "- ospsip" at bounding box center [502, 31] width 912 height 42
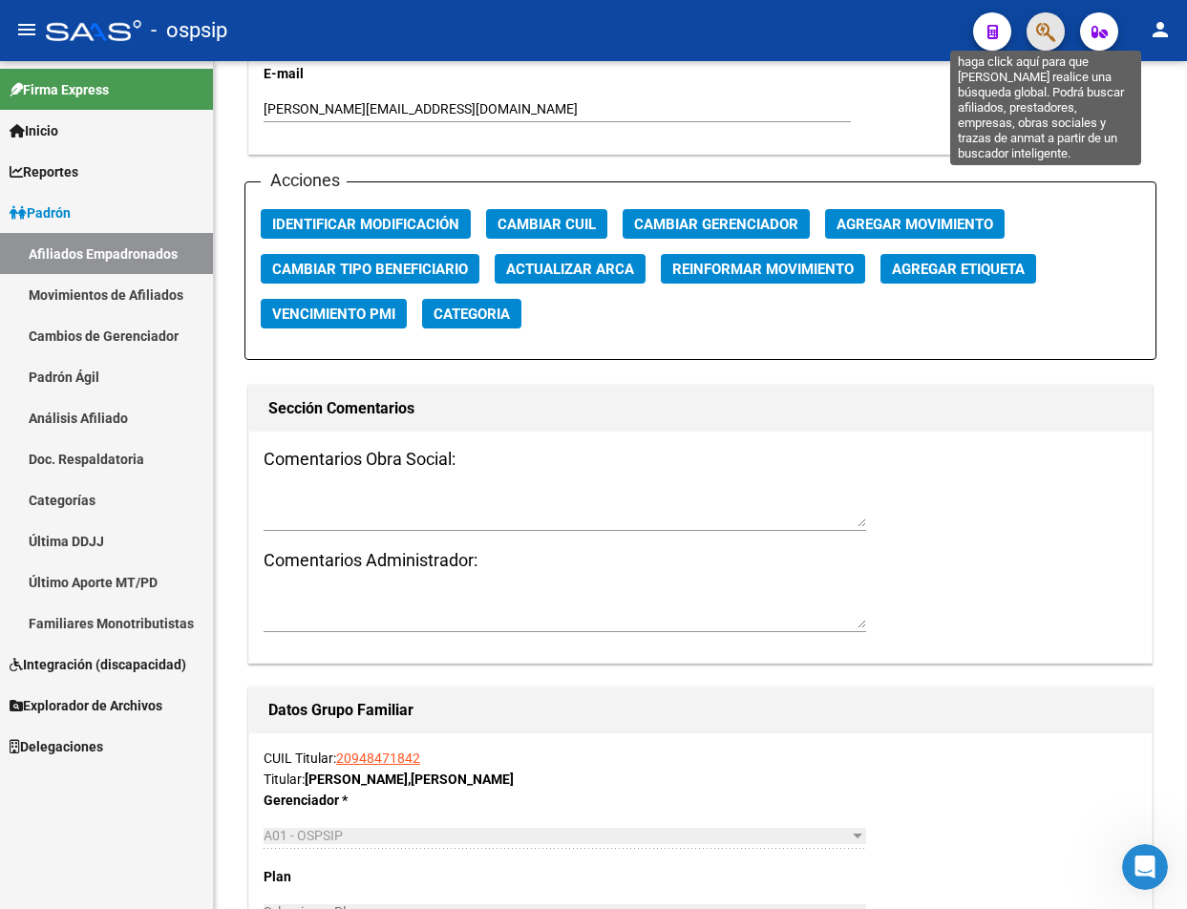
click at [1046, 35] on icon "button" at bounding box center [1045, 32] width 19 height 22
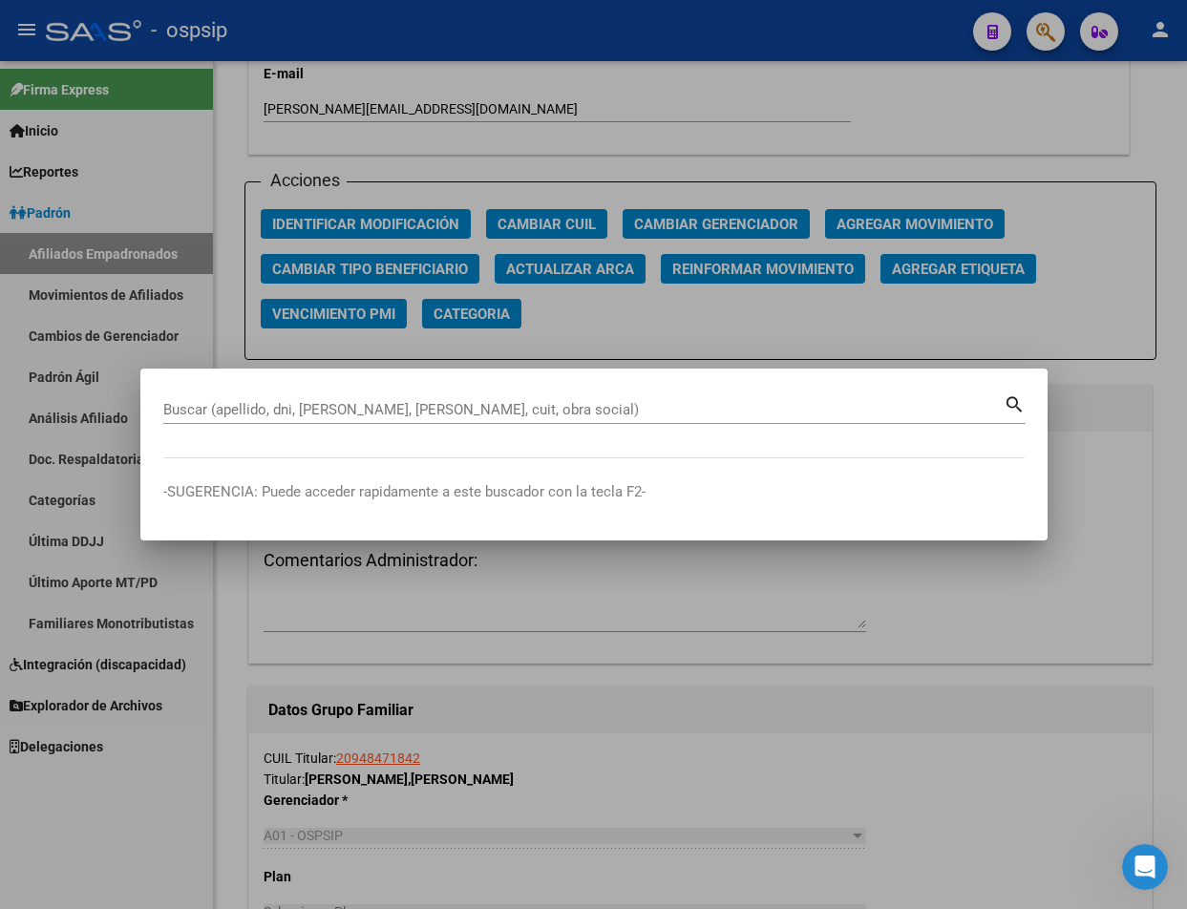
click at [741, 41] on div at bounding box center [593, 454] width 1187 height 909
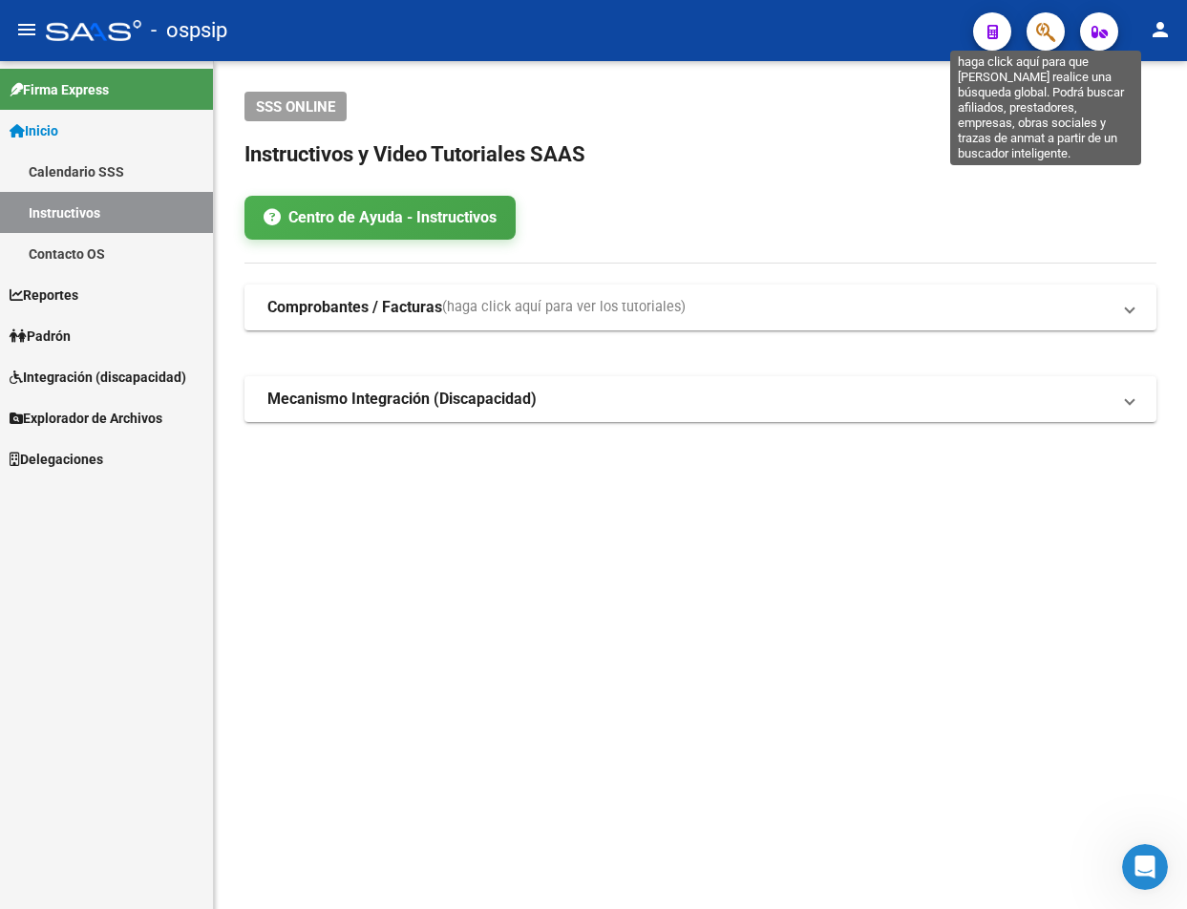
click at [1037, 33] on icon "button" at bounding box center [1045, 32] width 19 height 22
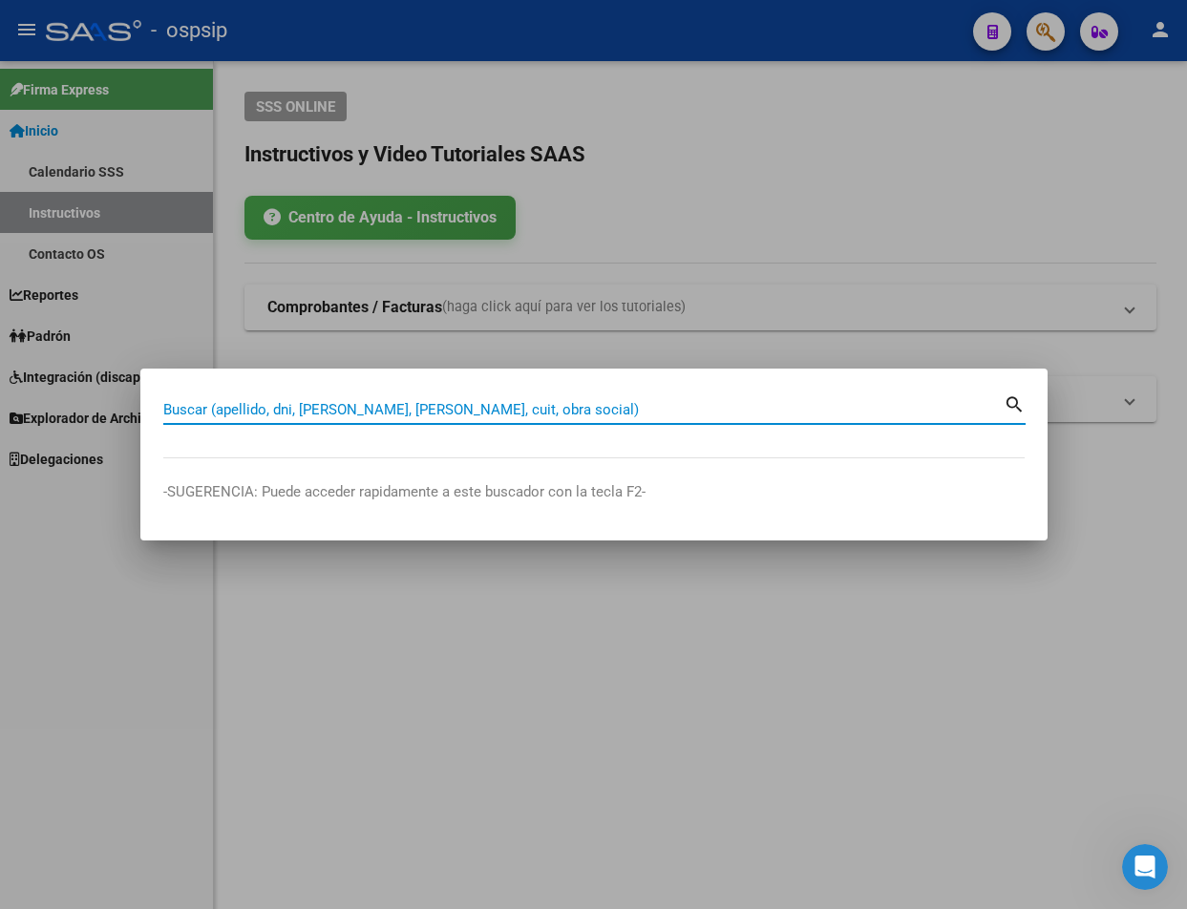
click at [248, 413] on input "Buscar (apellido, dni, [PERSON_NAME], [PERSON_NAME], cuit, obra social)" at bounding box center [583, 409] width 840 height 17
type input "34936594"
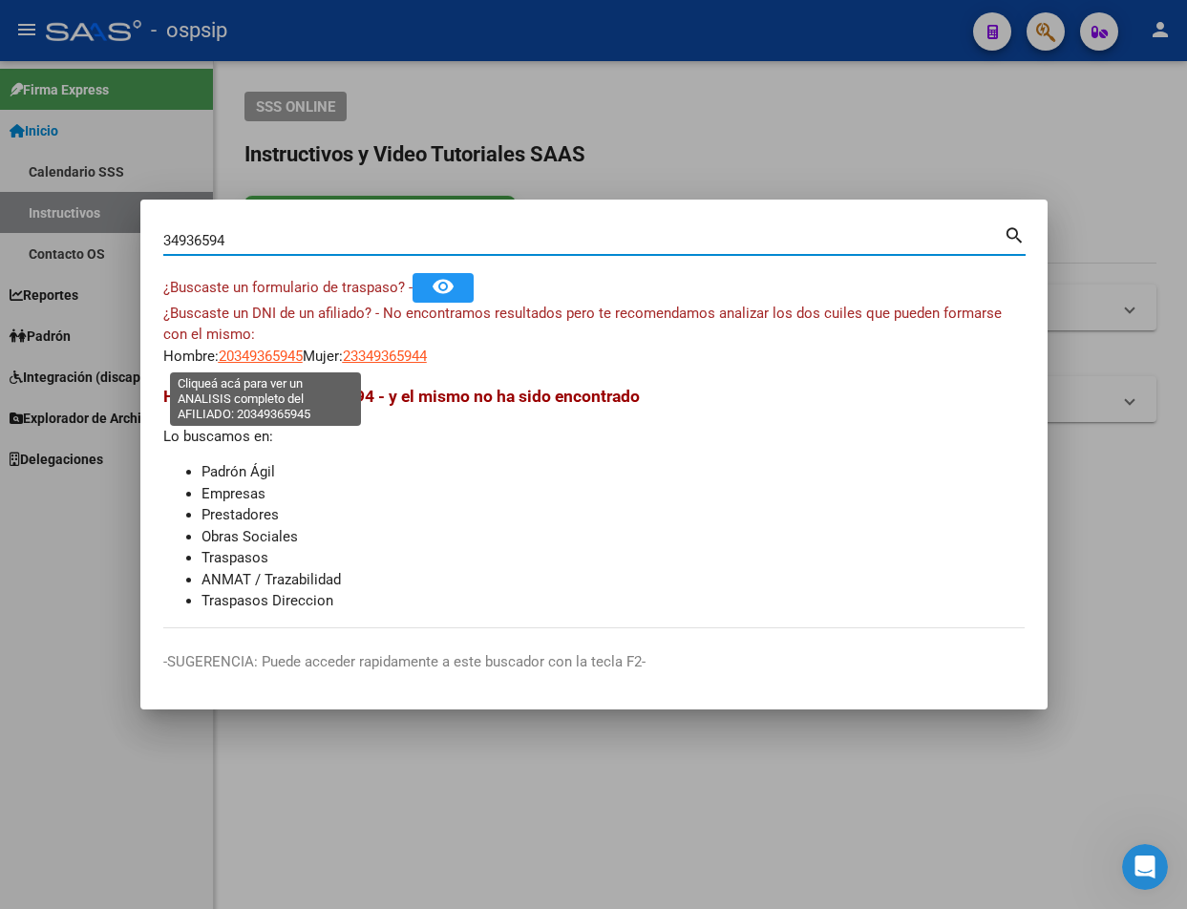
click at [281, 359] on span "20349365945" at bounding box center [261, 356] width 84 height 17
type textarea "20349365945"
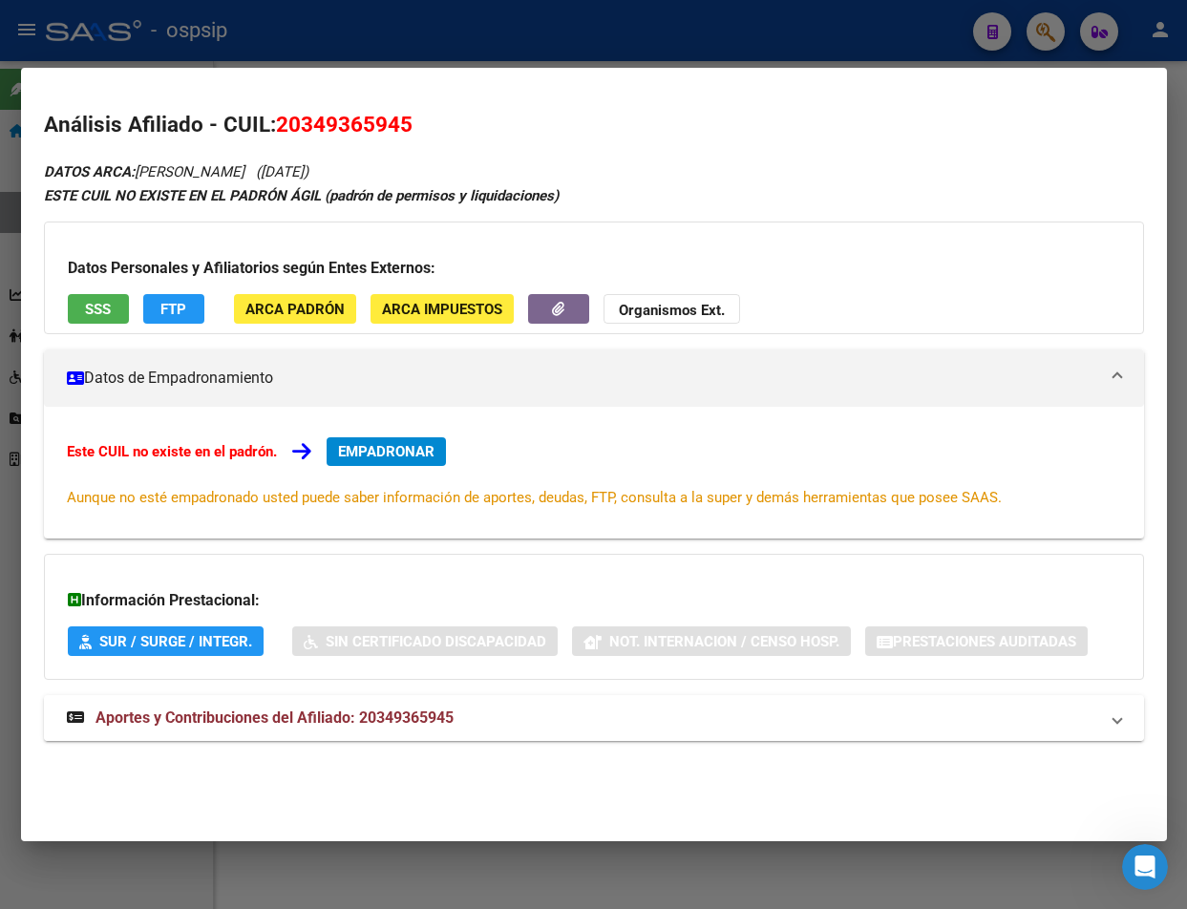
click at [314, 715] on span "Aportes y Contribuciones del Afiliado: 20349365945" at bounding box center [275, 718] width 358 height 18
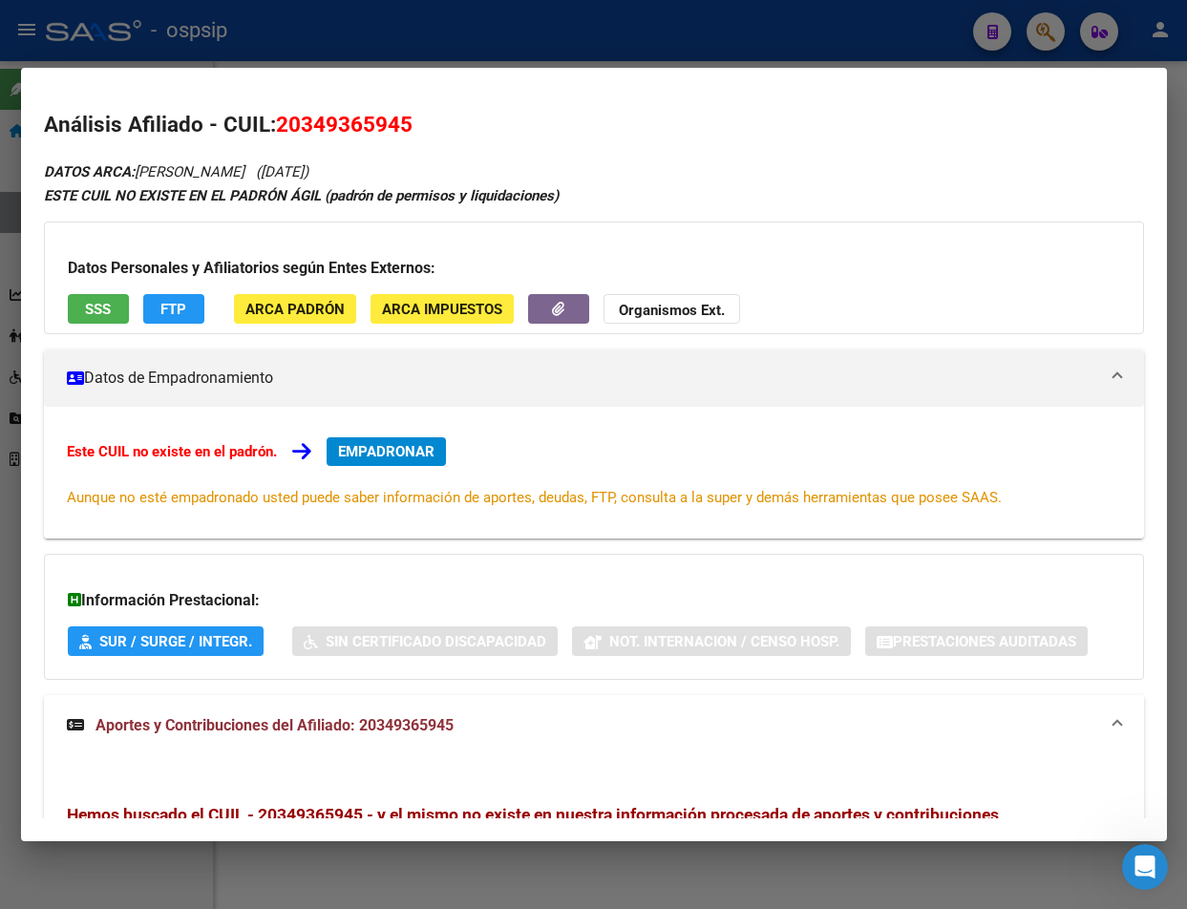
click at [291, 47] on div at bounding box center [593, 454] width 1187 height 909
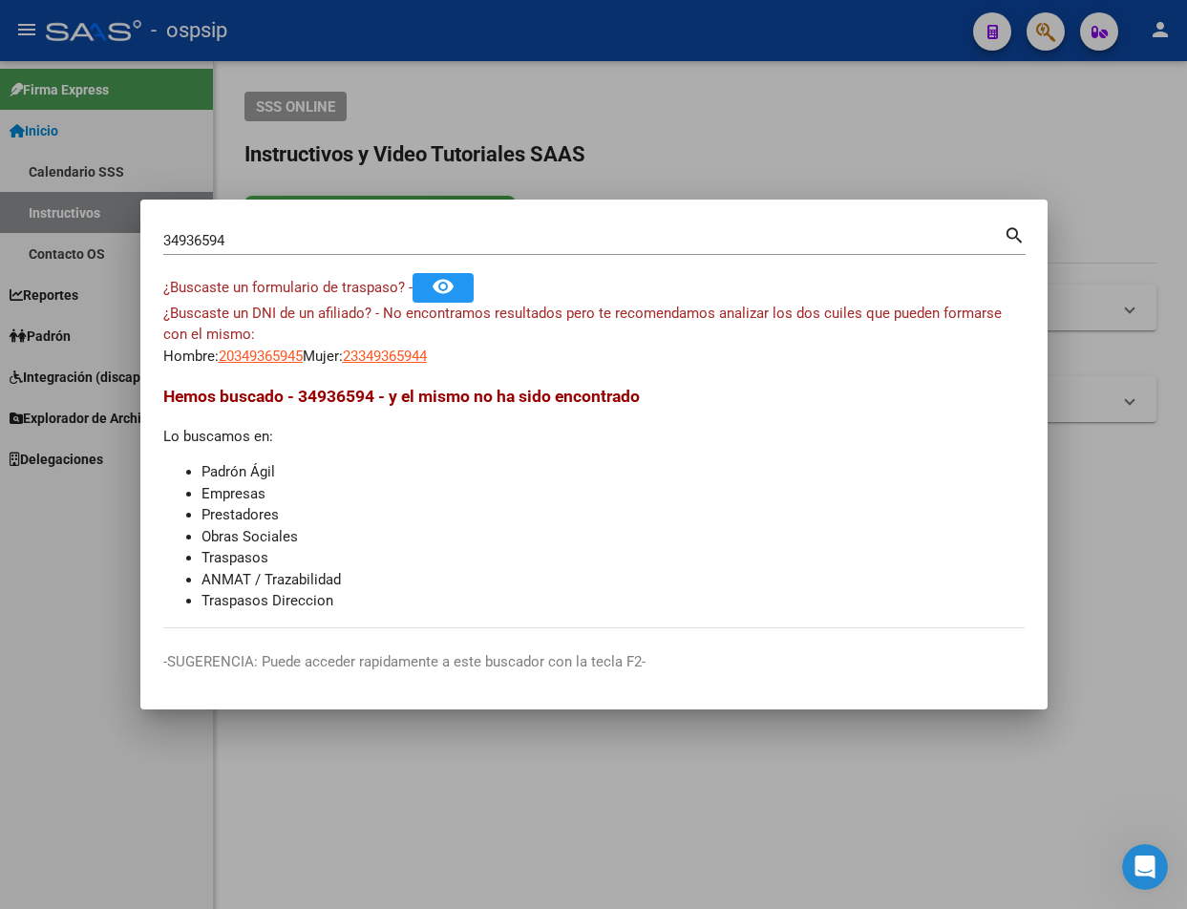
click at [295, 47] on div at bounding box center [593, 454] width 1187 height 909
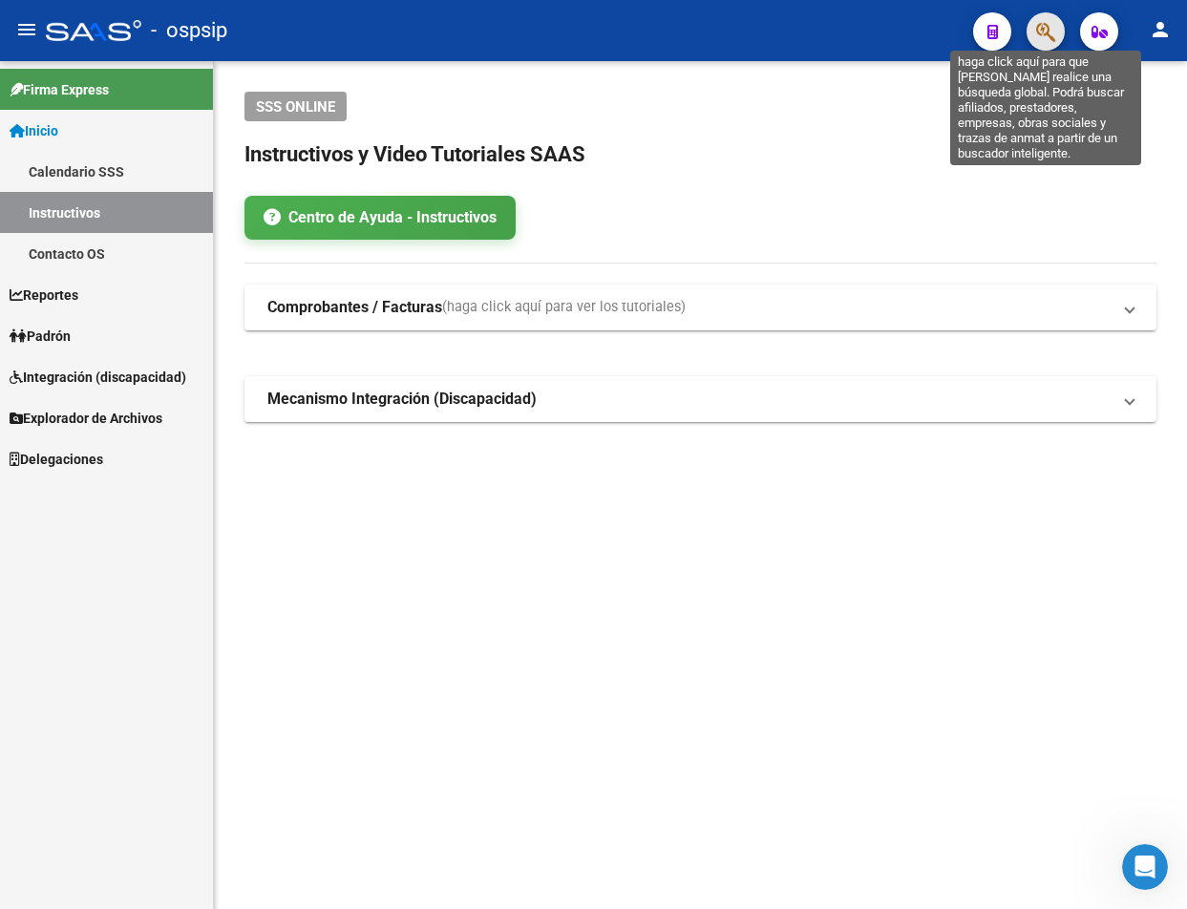
click at [1049, 39] on icon "button" at bounding box center [1045, 32] width 19 height 22
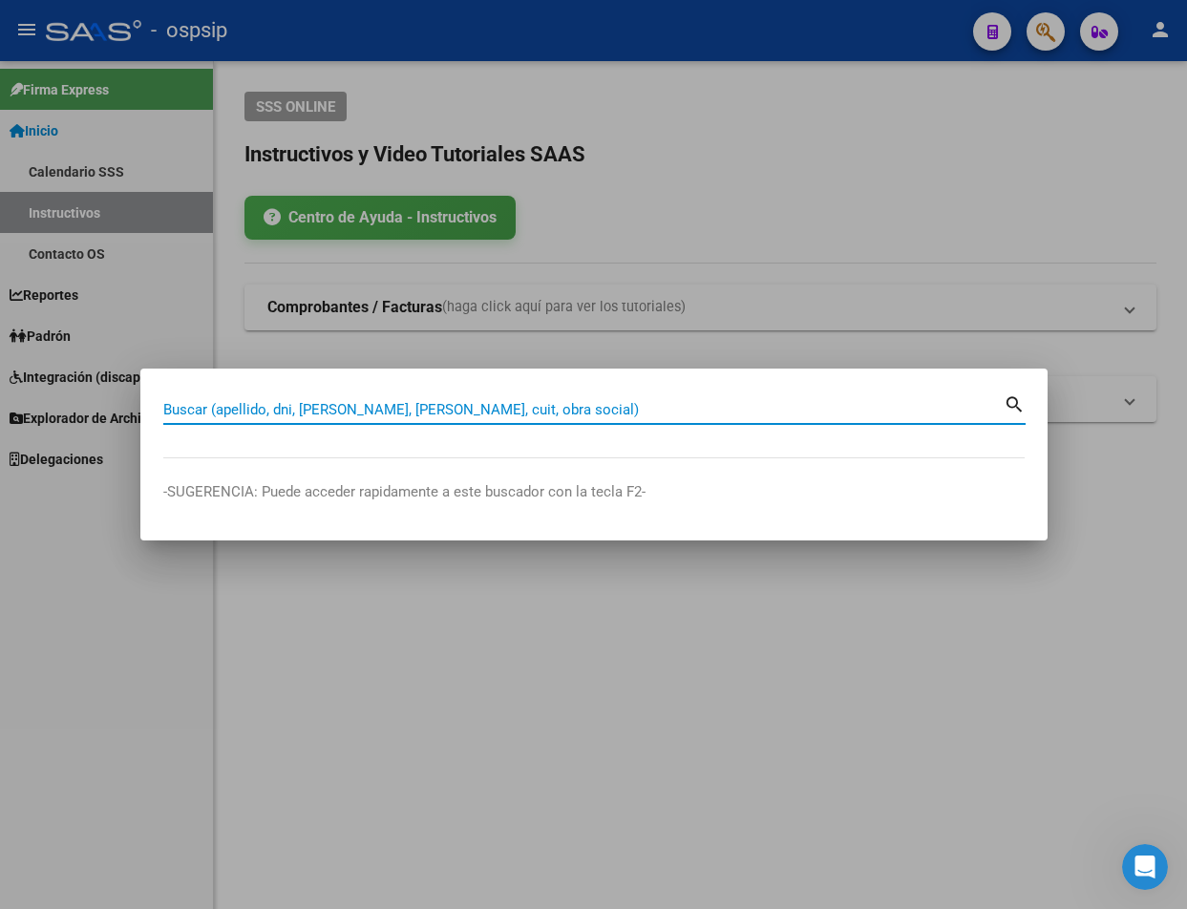
click at [200, 411] on input "Buscar (apellido, dni, [PERSON_NAME], [PERSON_NAME], cuit, obra social)" at bounding box center [583, 409] width 840 height 17
type input "41259304"
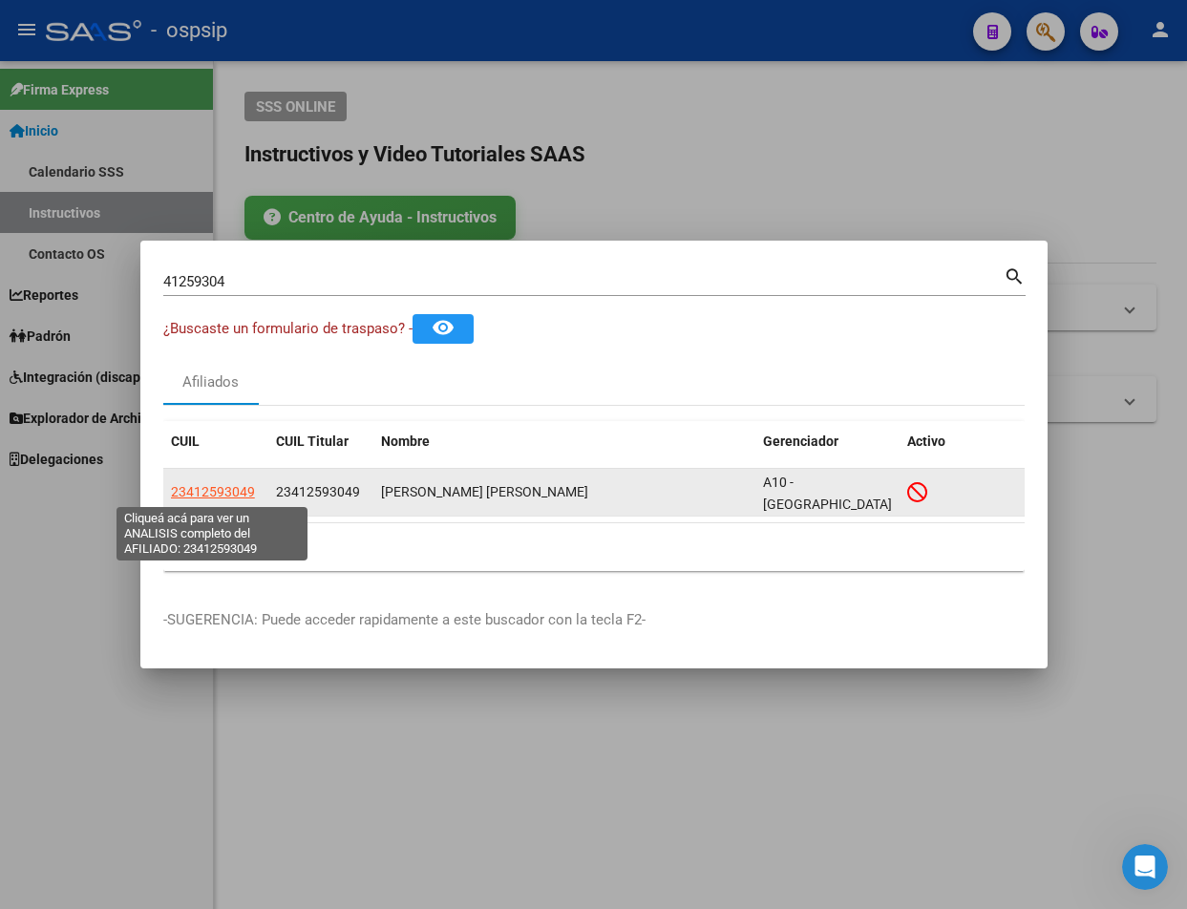
click at [202, 486] on span "23412593049" at bounding box center [213, 491] width 84 height 15
type textarea "23412593049"
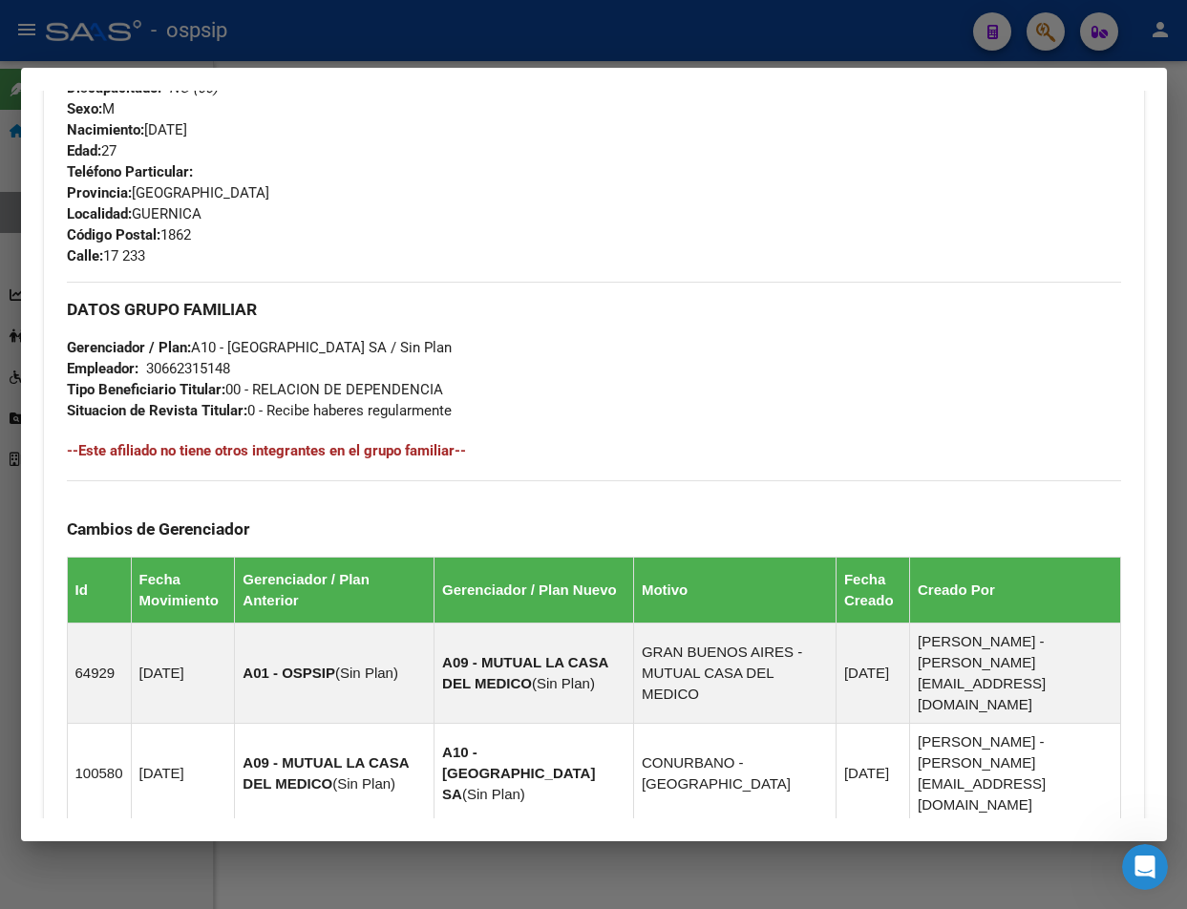
scroll to position [1132, 0]
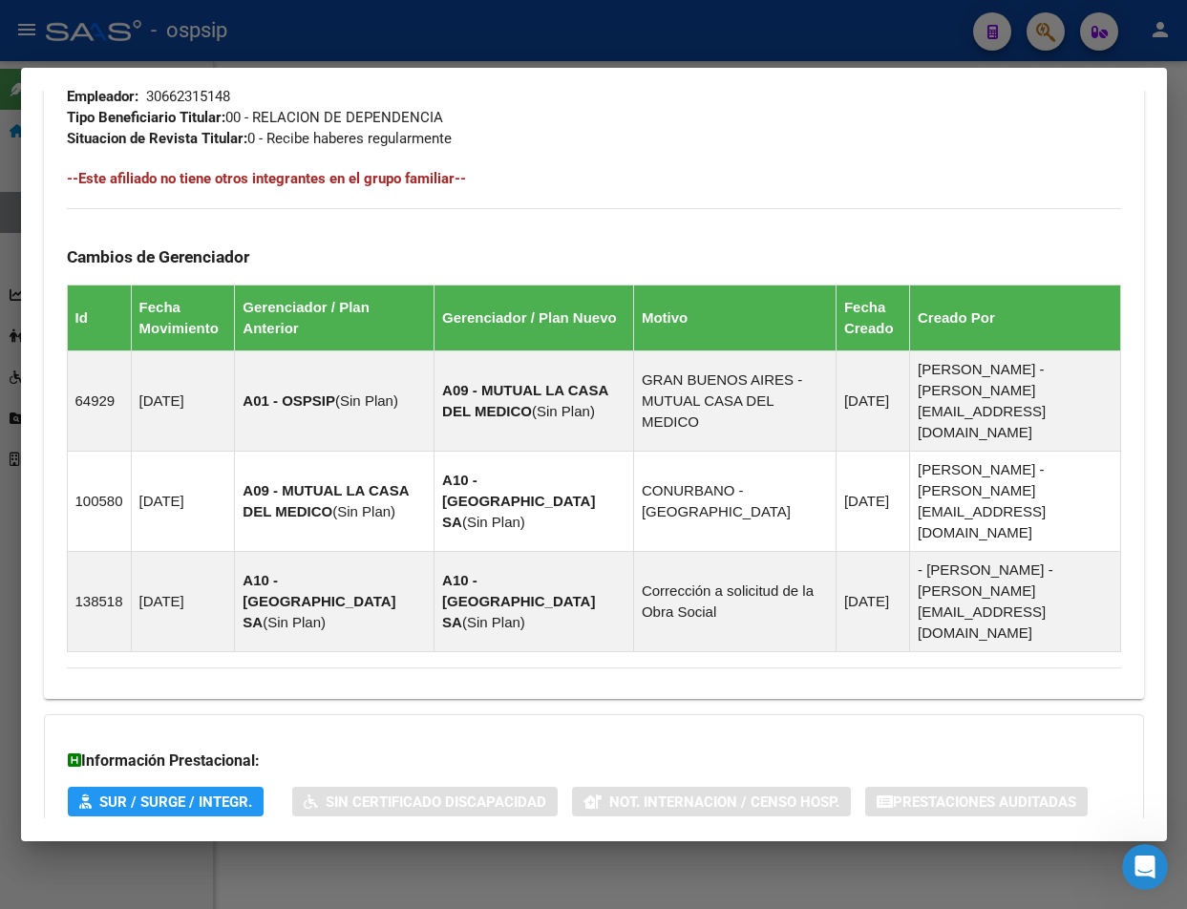
click at [301, 869] on span "Aportes y Contribuciones del Afiliado: 23412593049" at bounding box center [275, 878] width 358 height 18
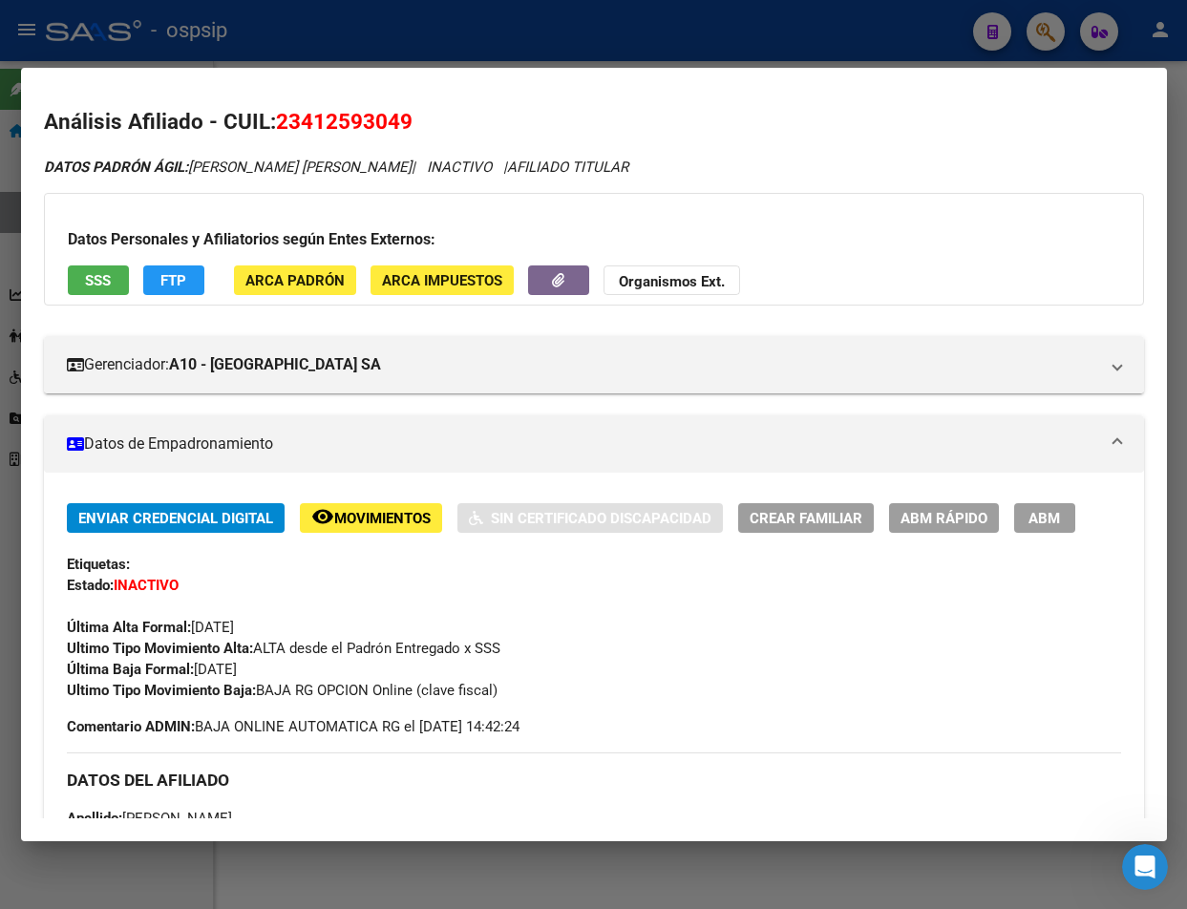
scroll to position [0, 0]
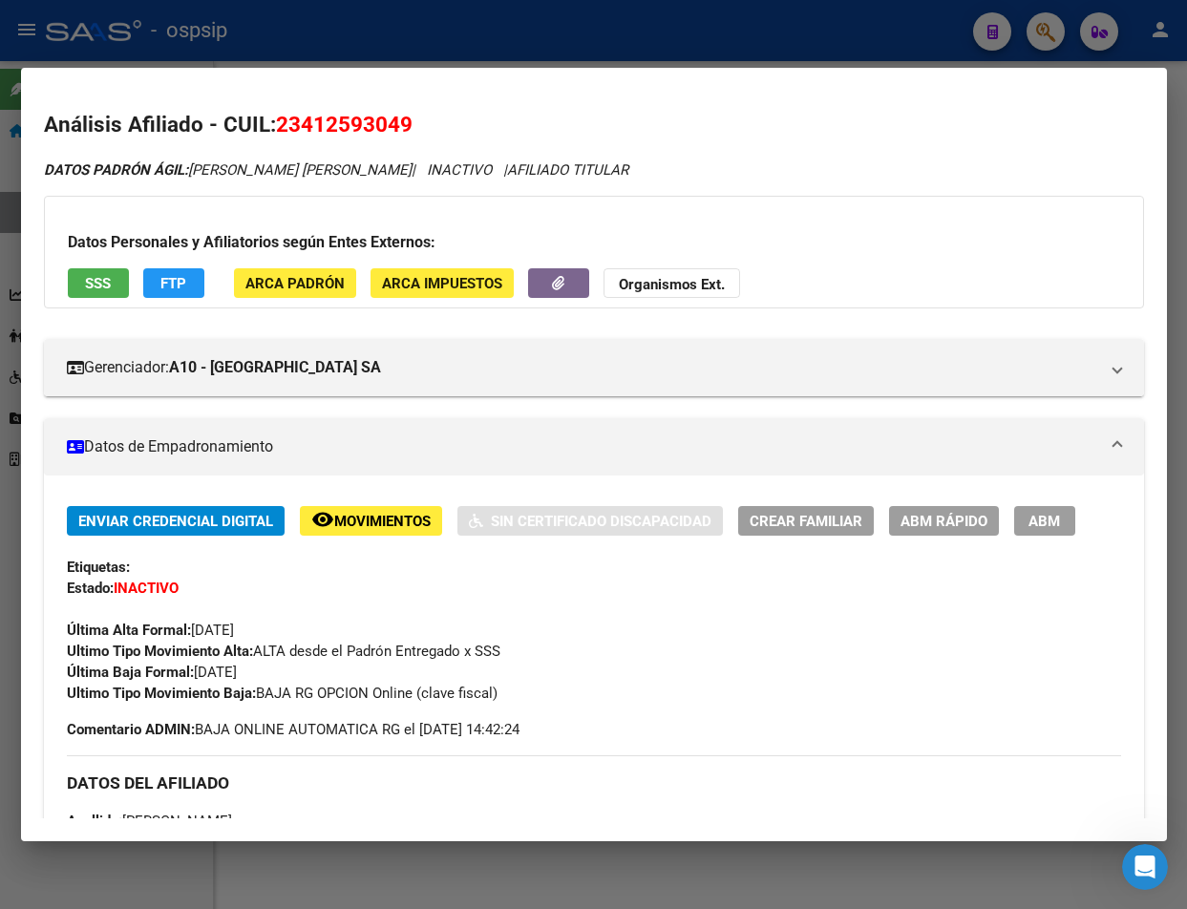
click at [353, 43] on div at bounding box center [593, 454] width 1187 height 909
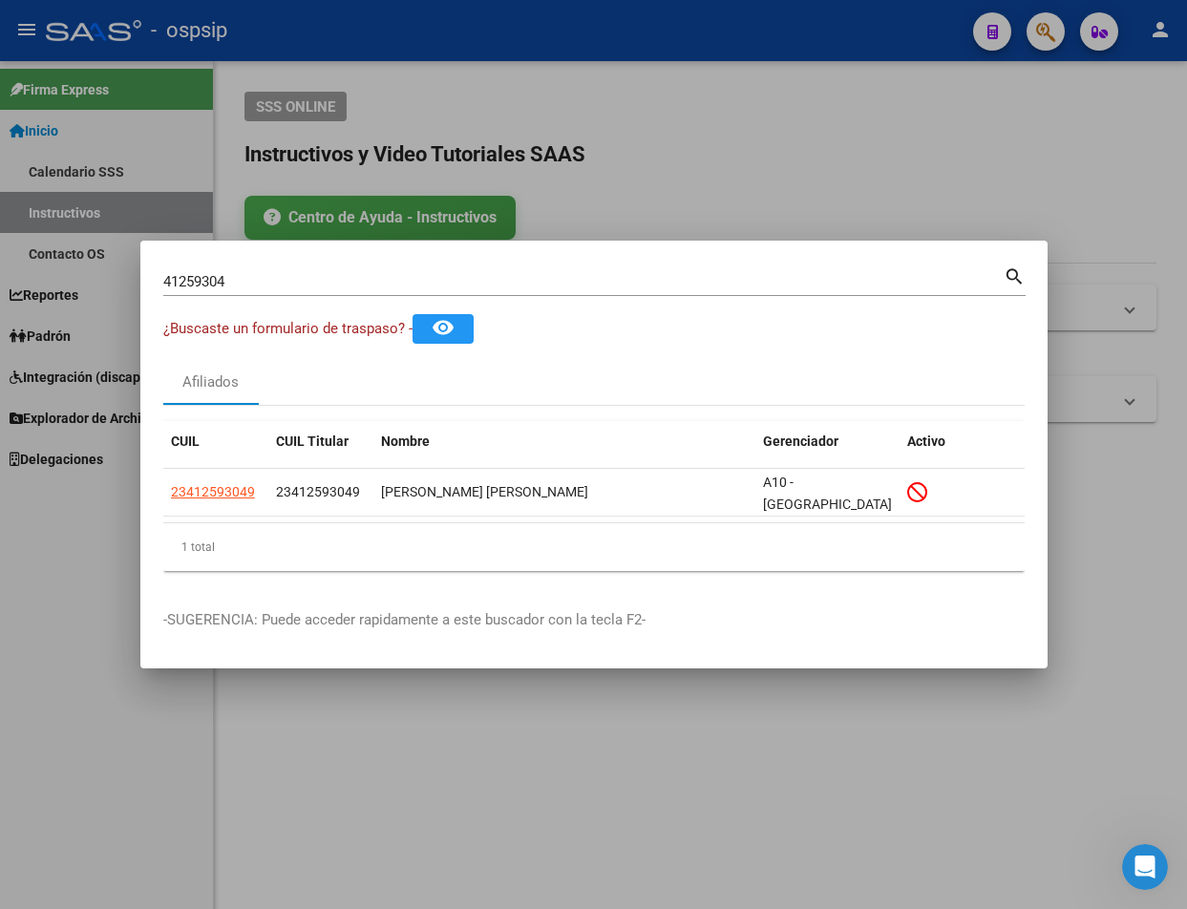
click at [247, 282] on input "41259304" at bounding box center [583, 281] width 840 height 17
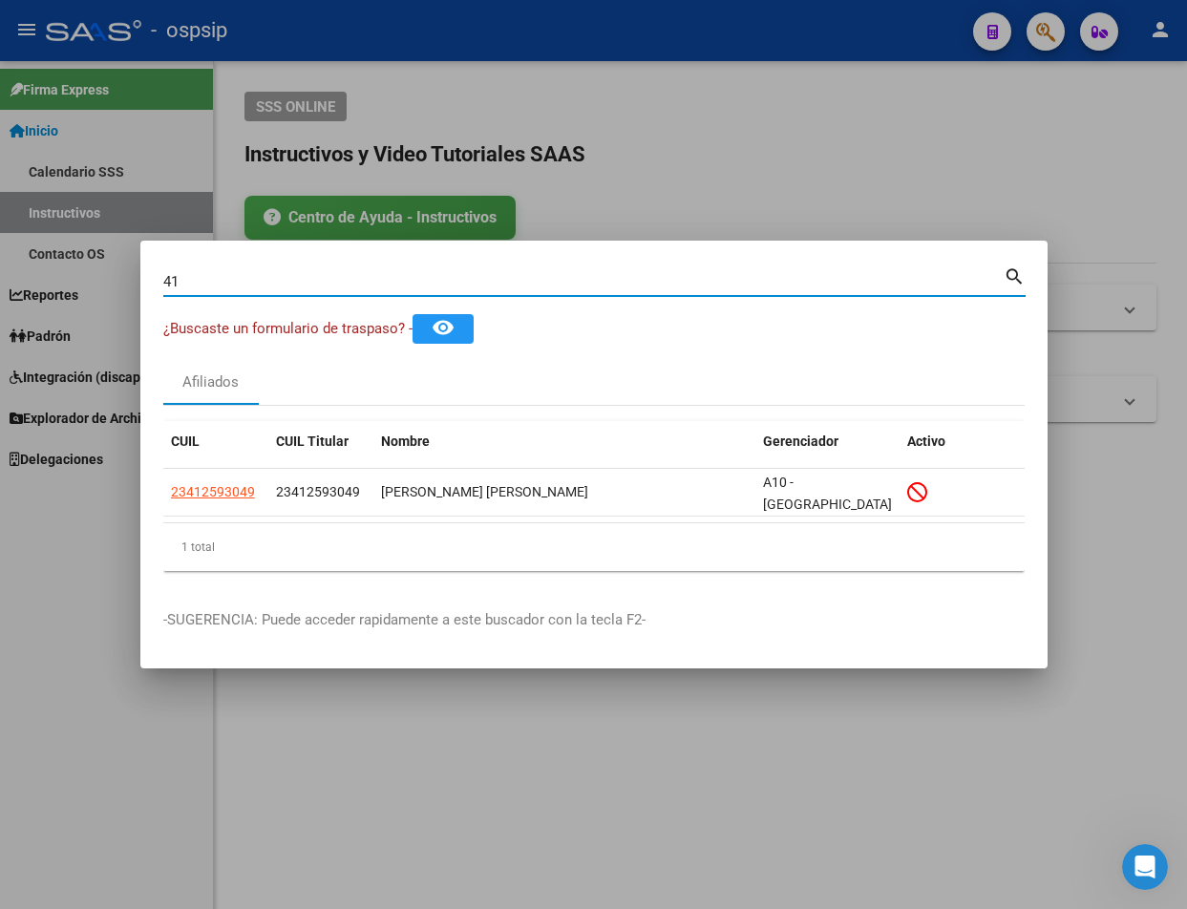
type input "4"
type input "33847489"
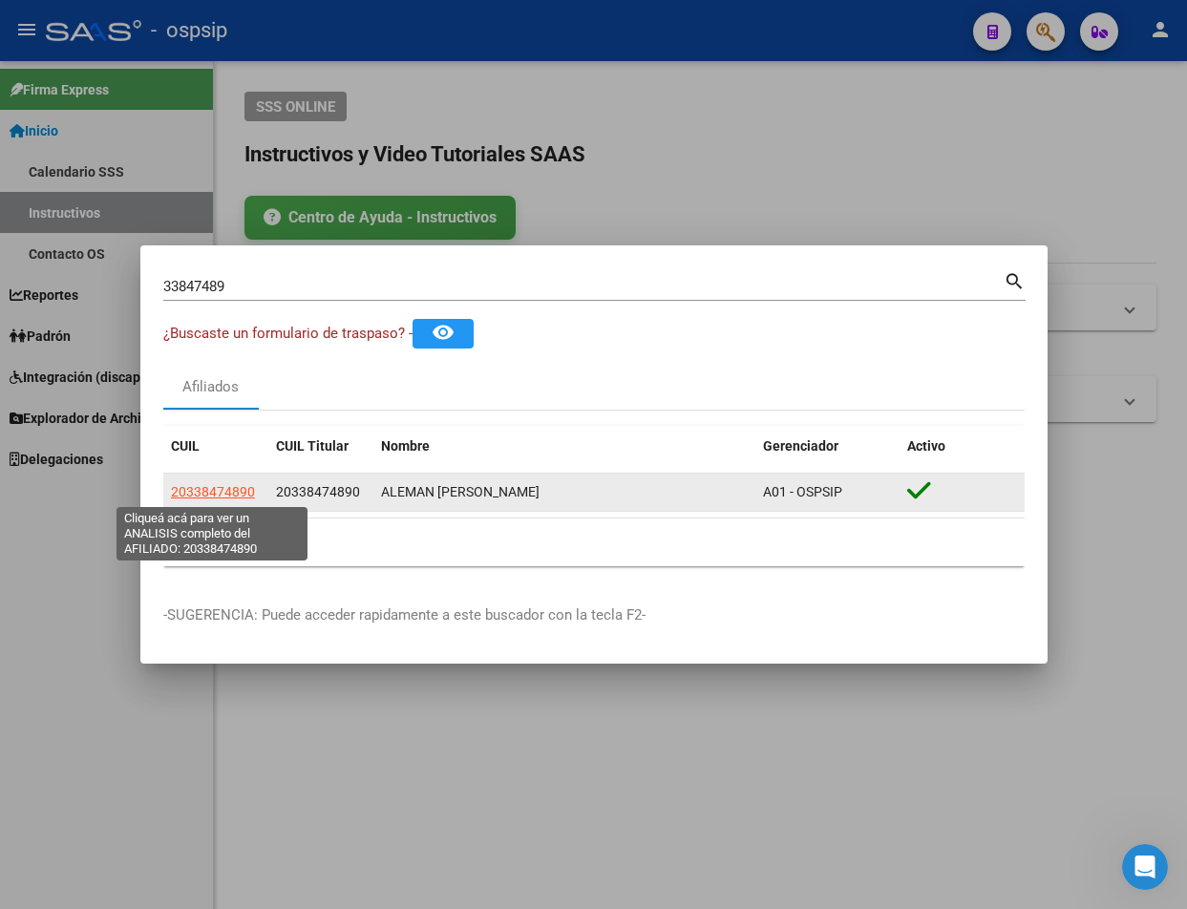
click at [200, 490] on span "20338474890" at bounding box center [213, 491] width 84 height 15
type textarea "20338474890"
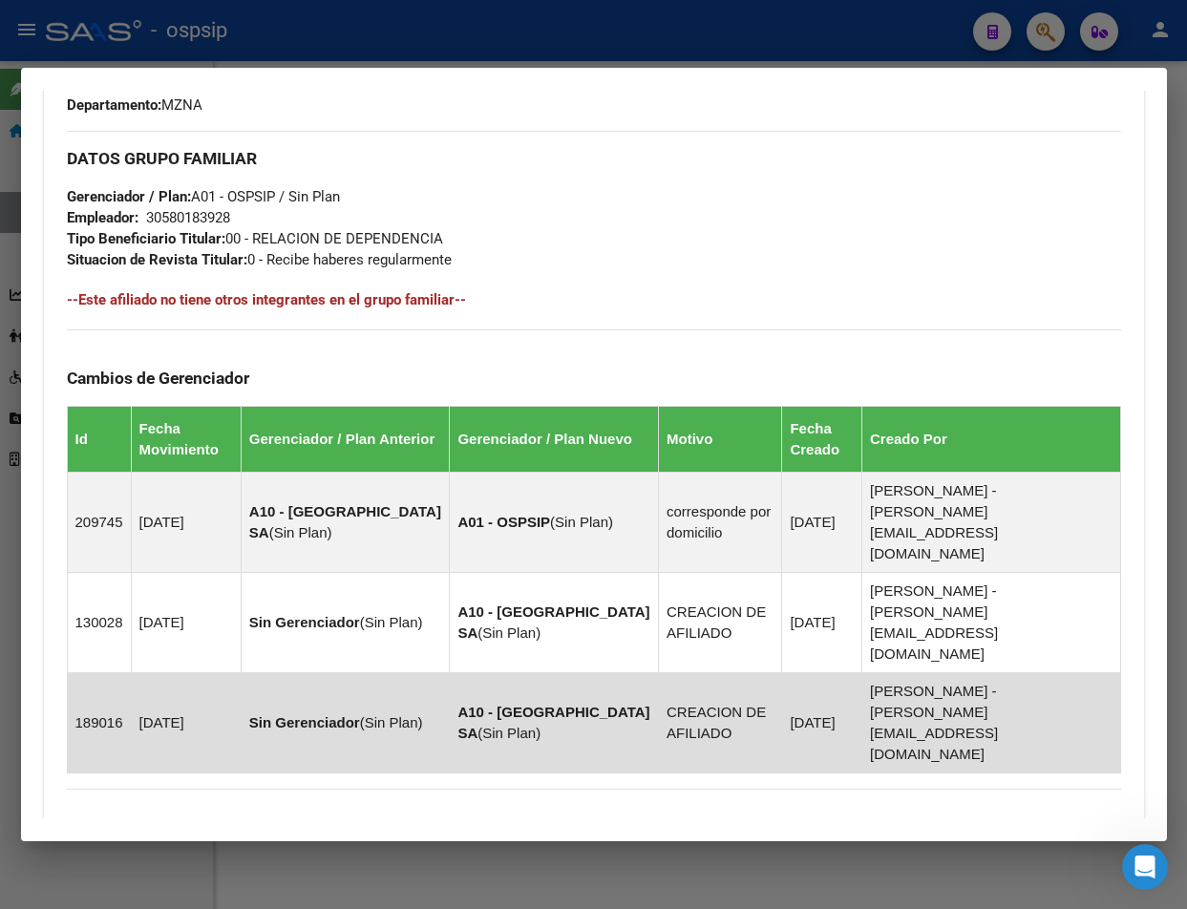
scroll to position [1095, 0]
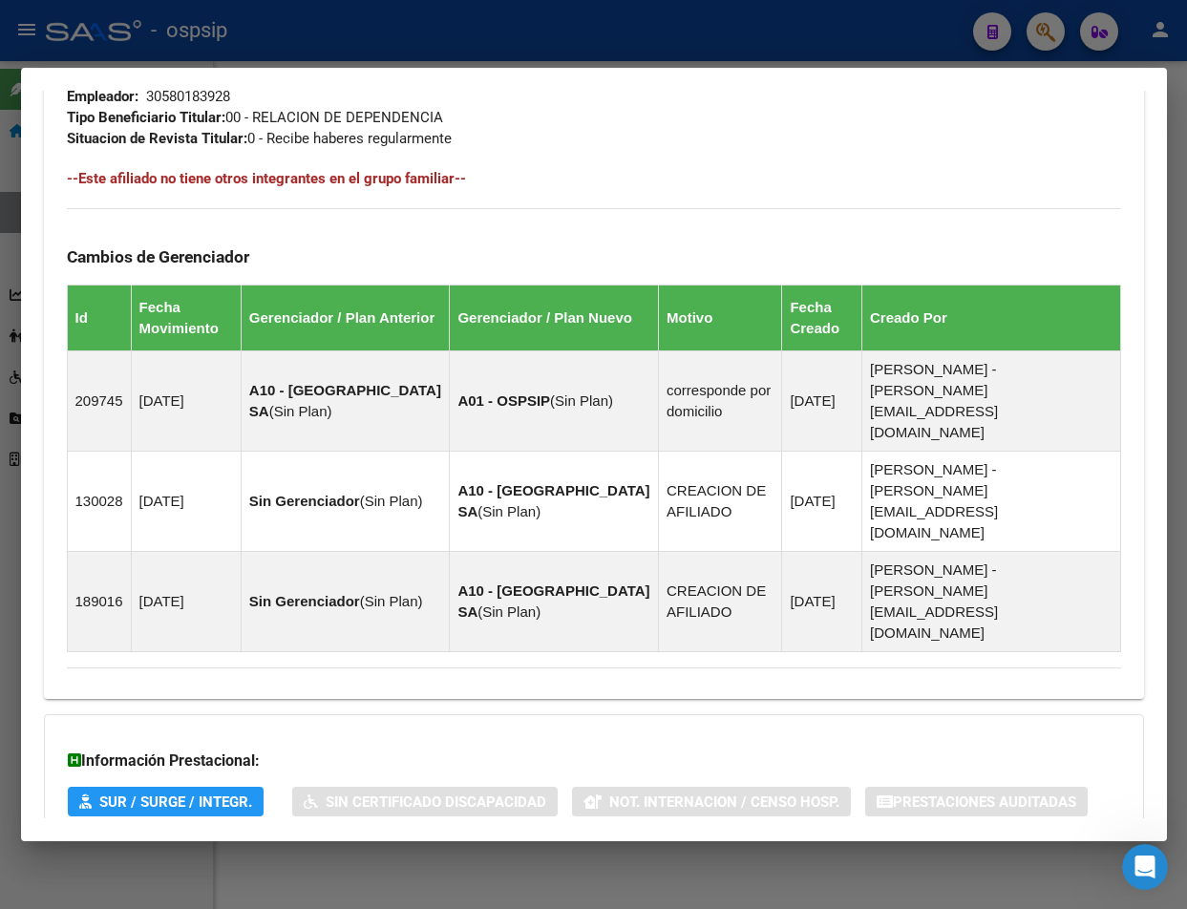
click at [366, 869] on span "Aportes y Contribuciones del Afiliado: 20338474890" at bounding box center [275, 878] width 358 height 18
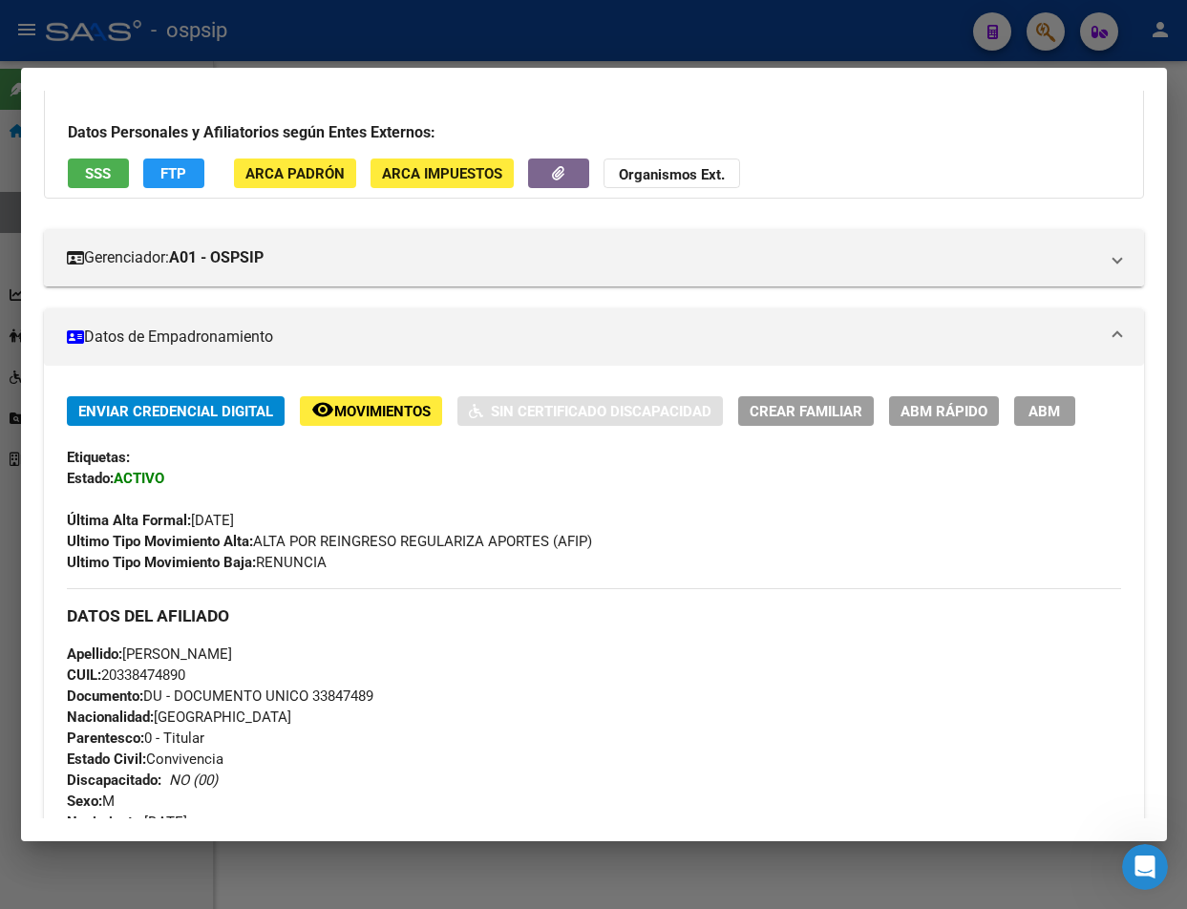
scroll to position [0, 0]
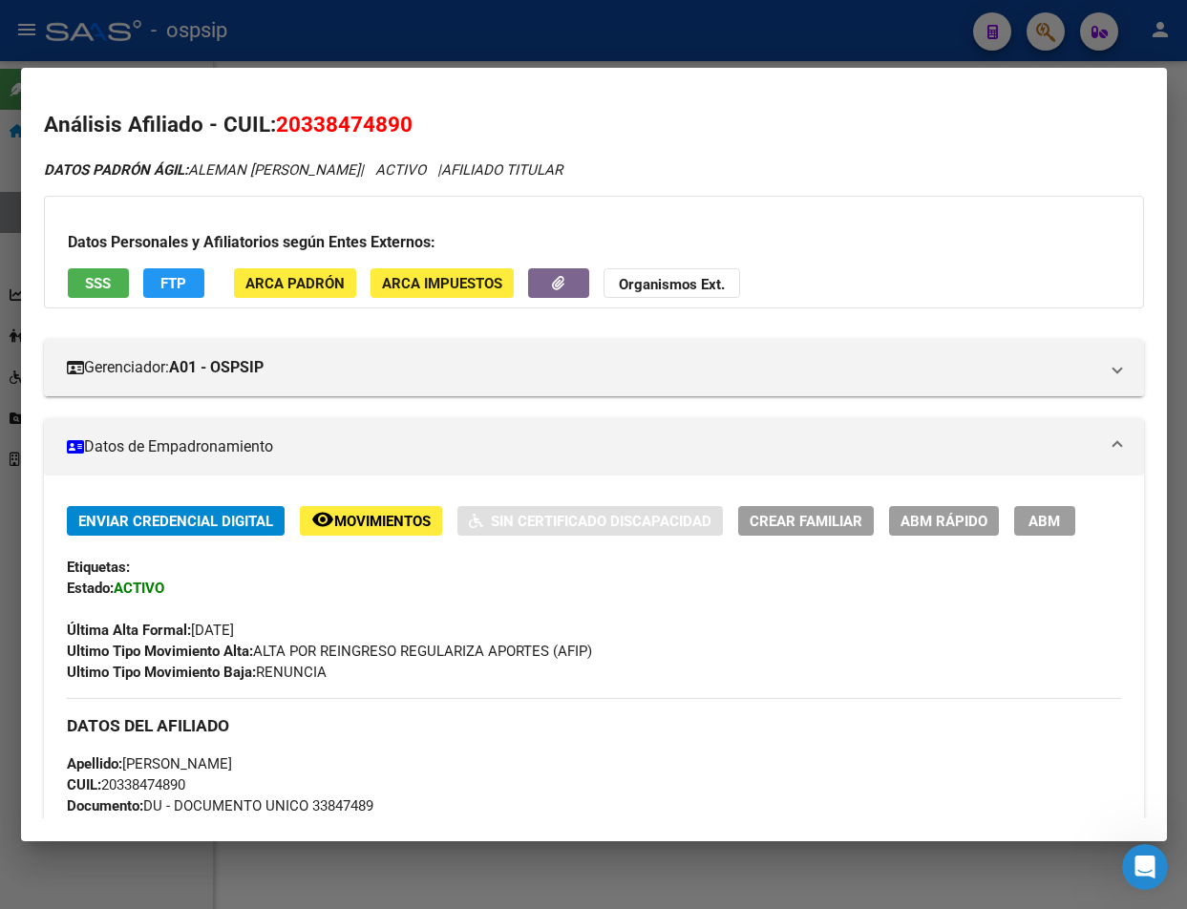
click at [503, 42] on div at bounding box center [593, 454] width 1187 height 909
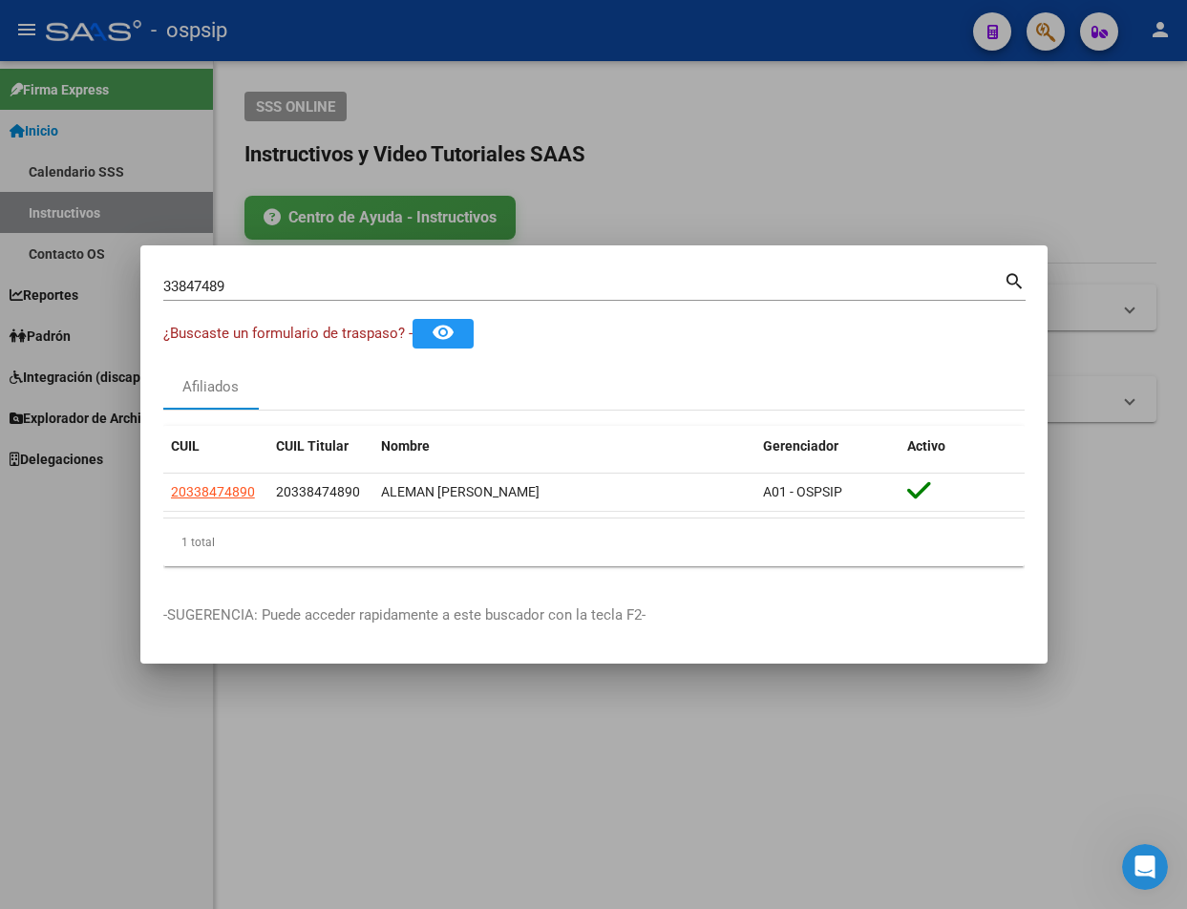
click at [503, 42] on div at bounding box center [593, 454] width 1187 height 909
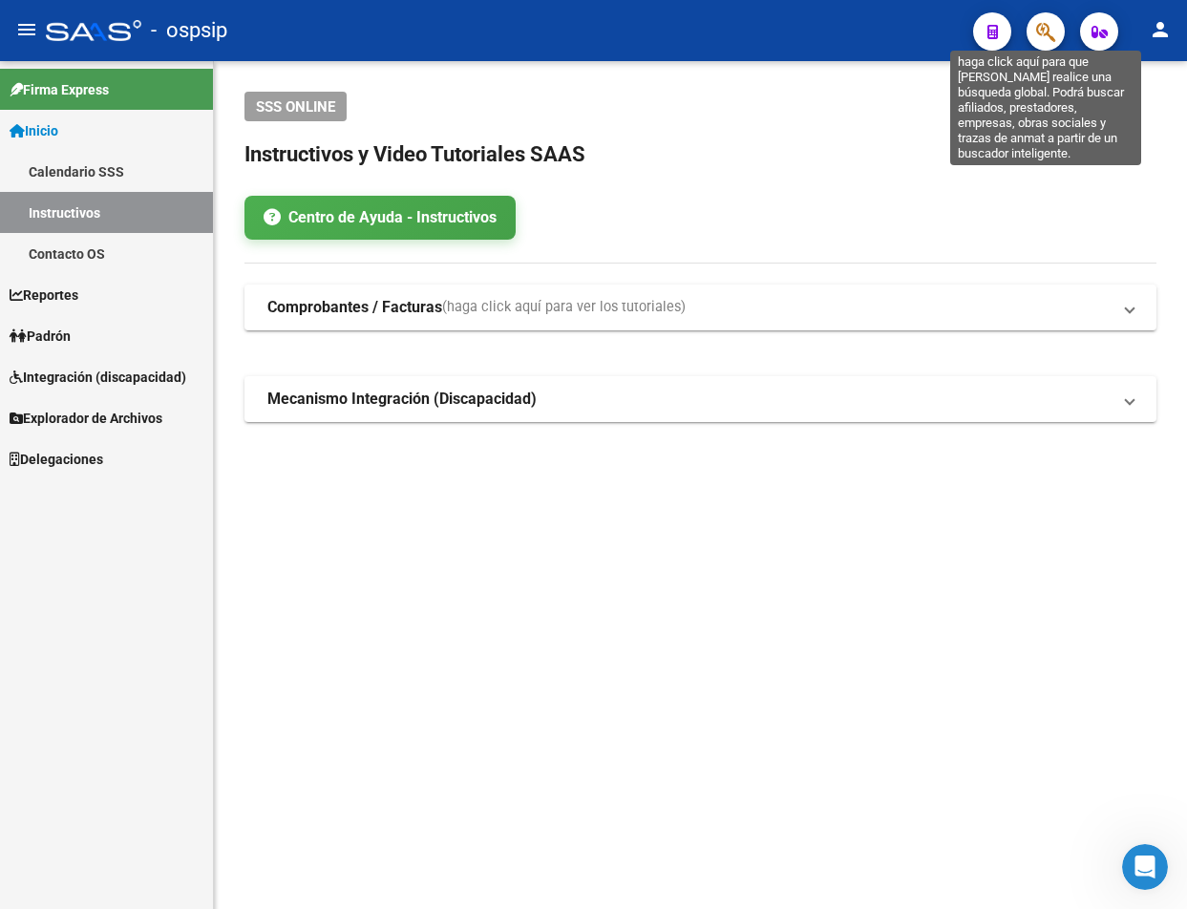
click at [1044, 32] on icon "button" at bounding box center [1045, 32] width 19 height 22
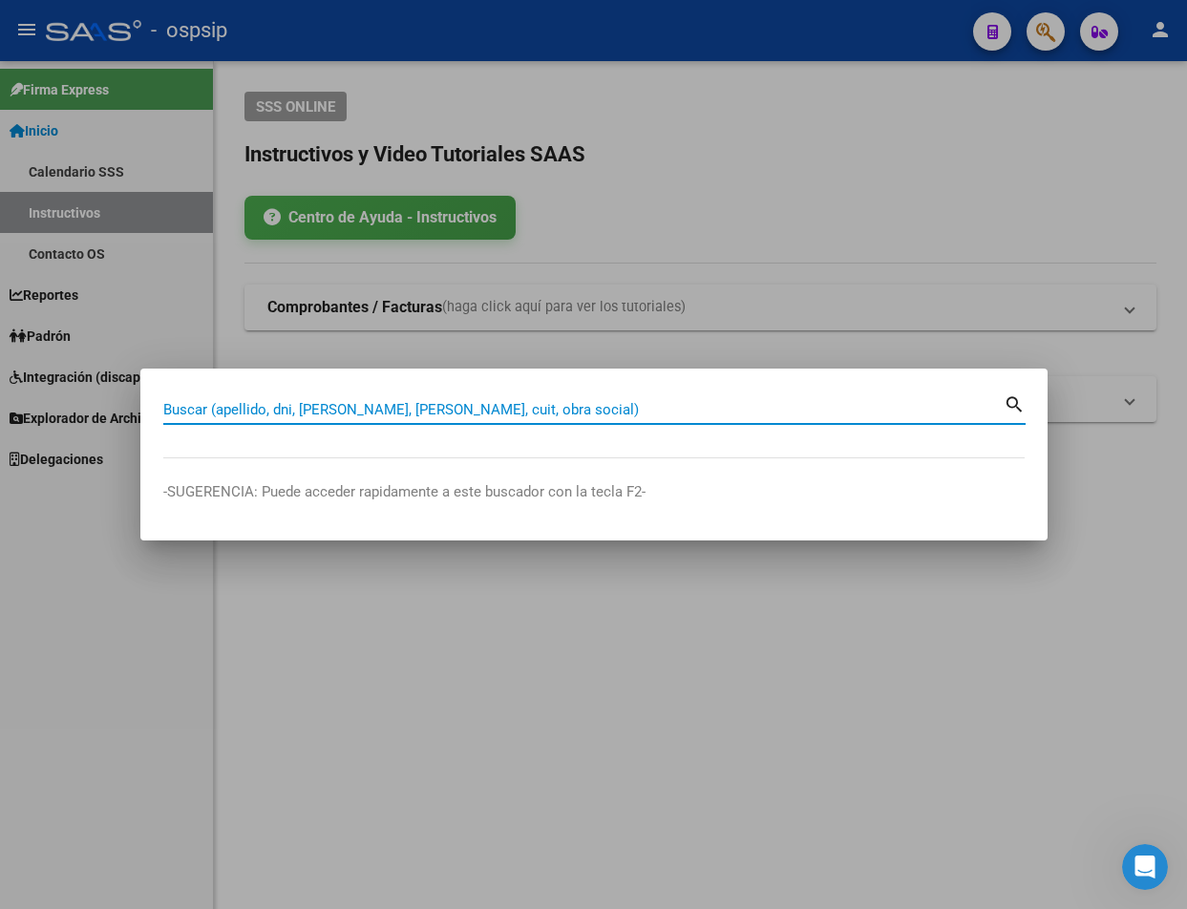
click at [231, 408] on input "Buscar (apellido, dni, [PERSON_NAME], [PERSON_NAME], cuit, obra social)" at bounding box center [583, 409] width 840 height 17
type input "94525629"
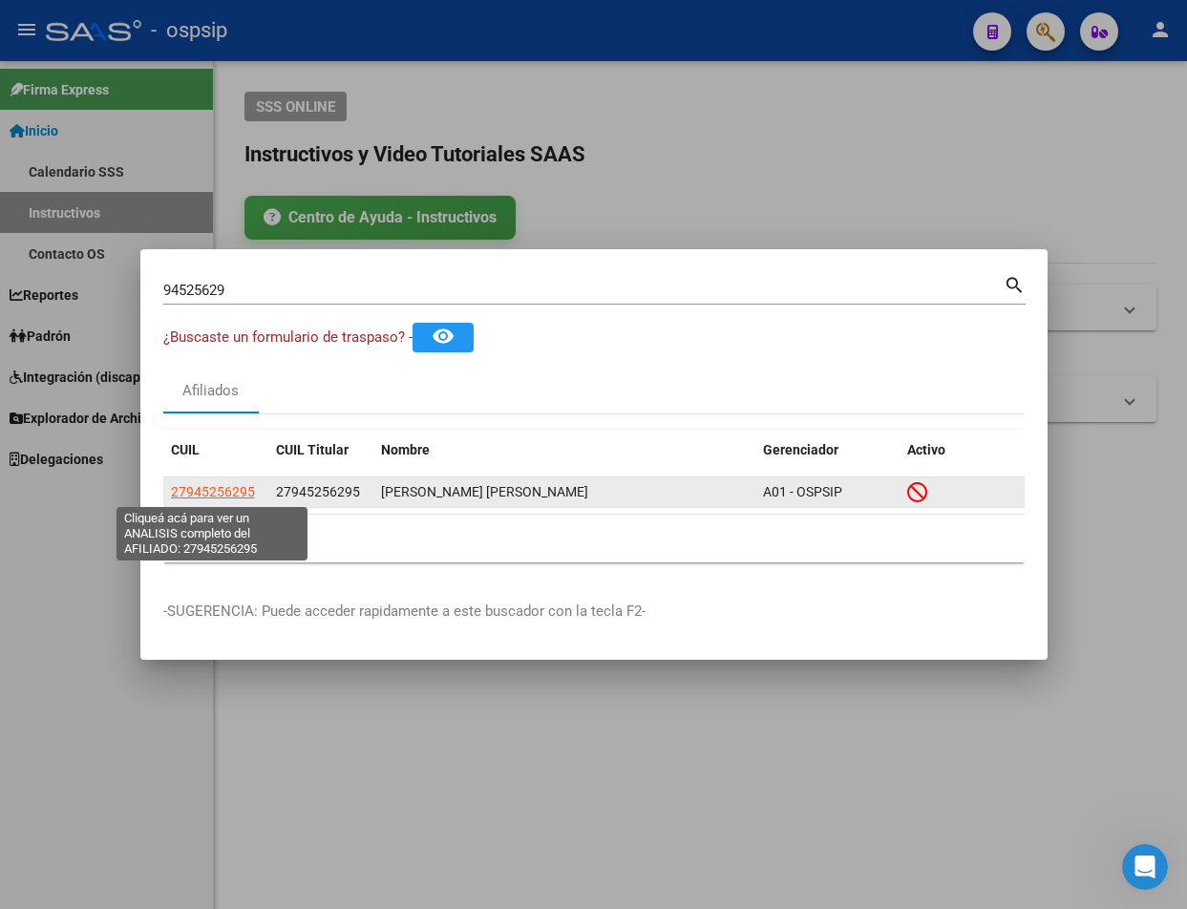
click at [191, 491] on span "27945256295" at bounding box center [213, 491] width 84 height 15
type textarea "27945256295"
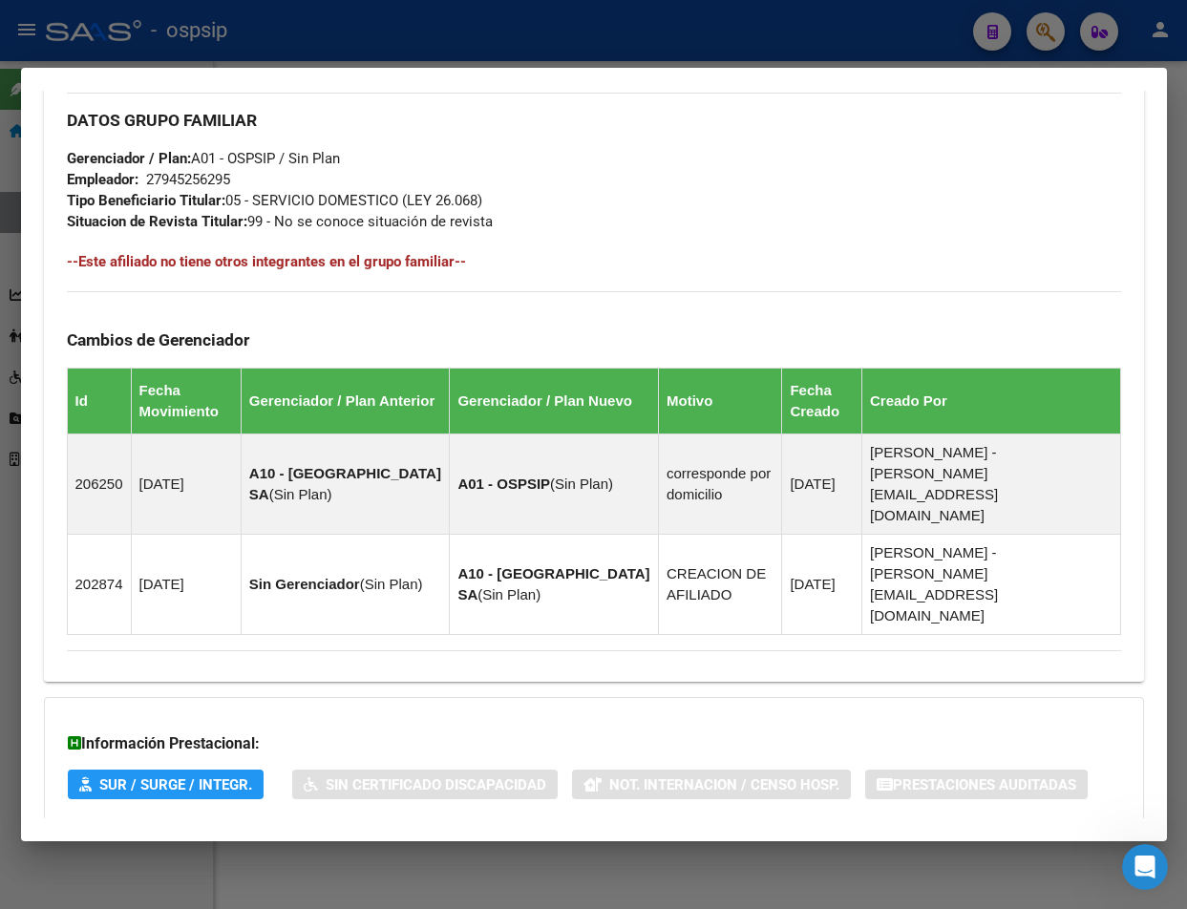
scroll to position [1037, 0]
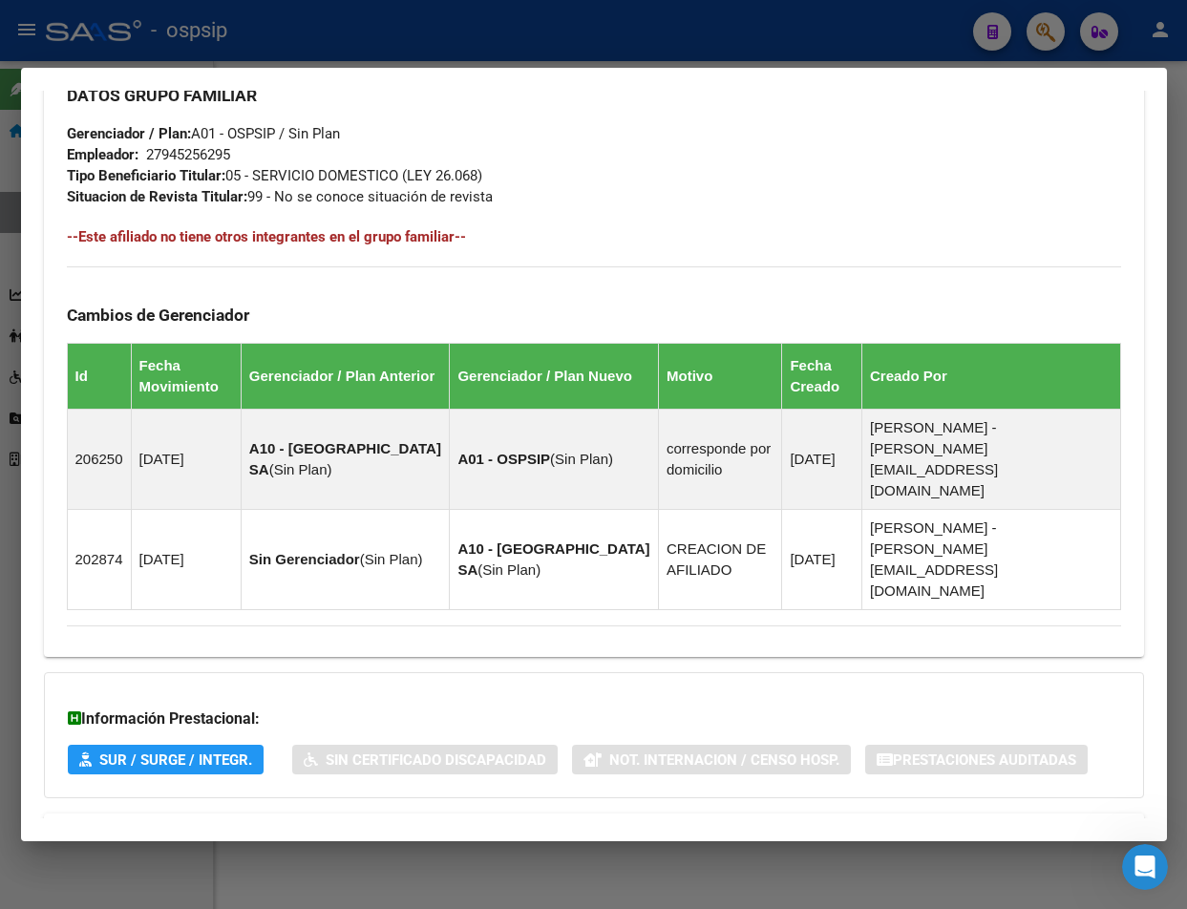
click at [303, 827] on span "Aportes y Contribuciones del Afiliado: 27945256295" at bounding box center [275, 836] width 358 height 18
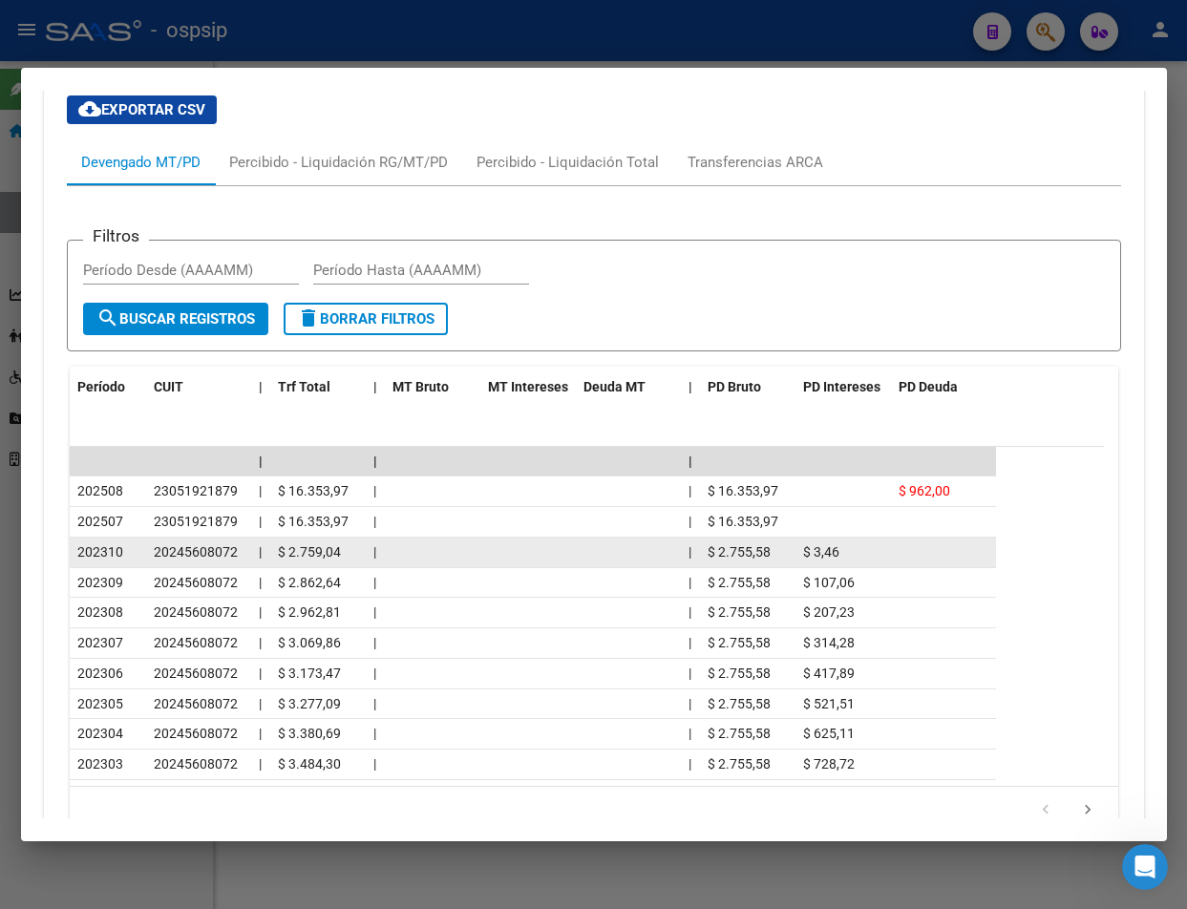
scroll to position [1883, 0]
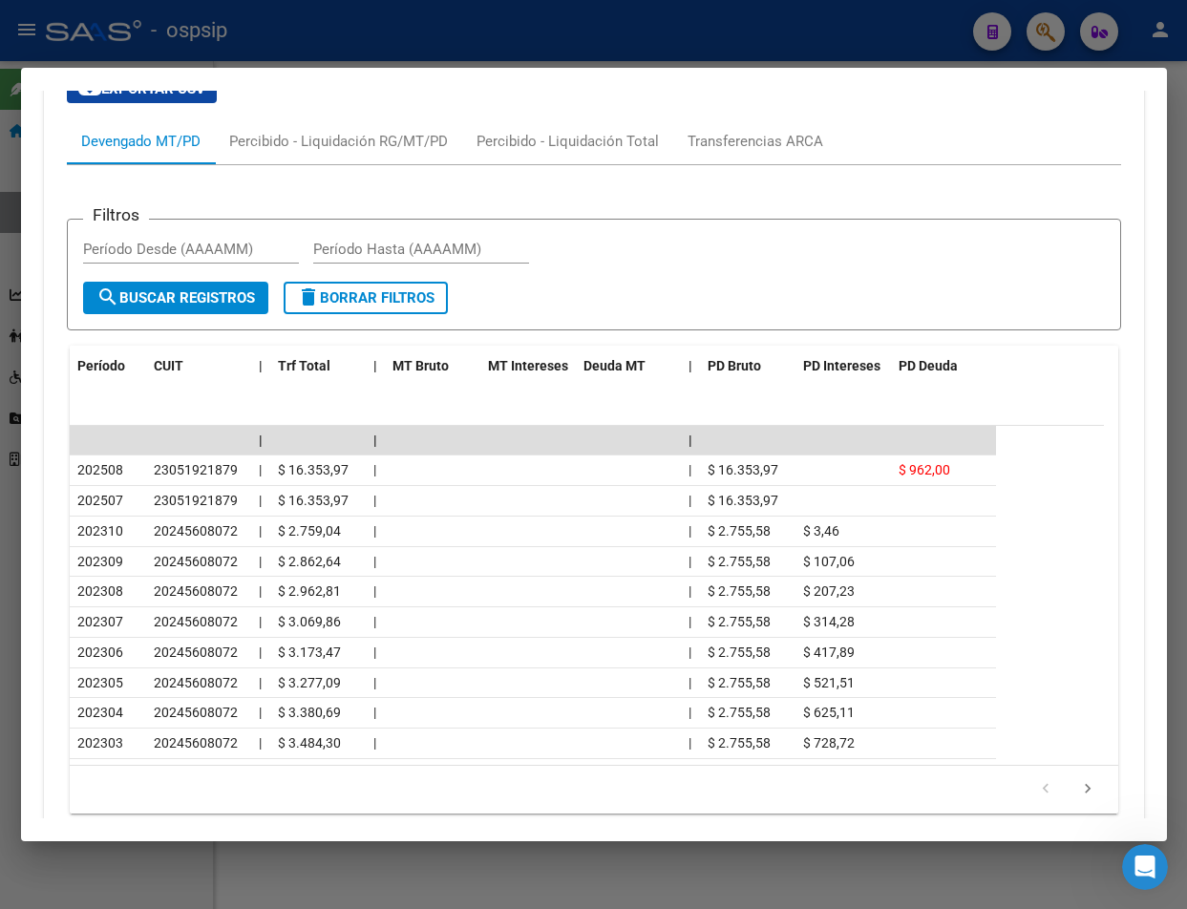
click at [345, 54] on div at bounding box center [593, 454] width 1187 height 909
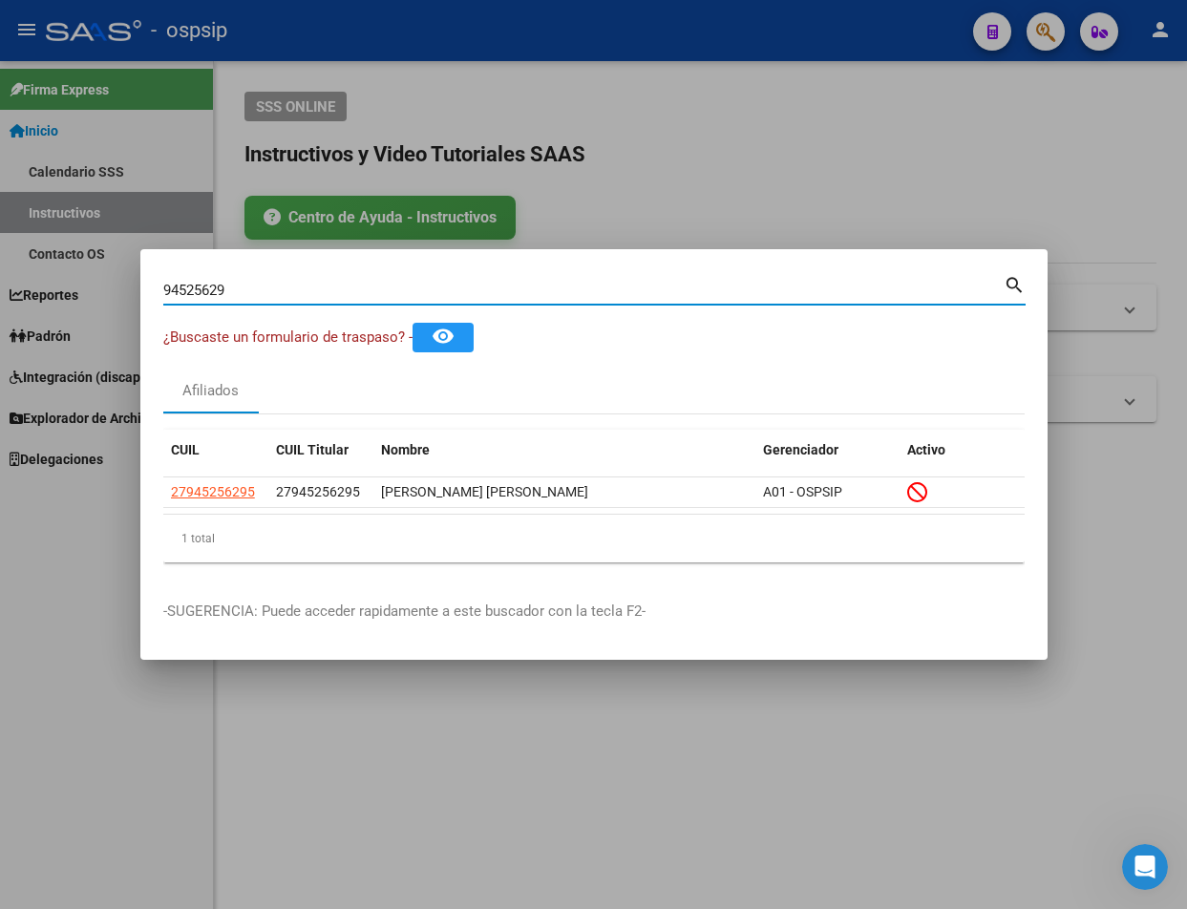
click at [231, 284] on input "94525629" at bounding box center [583, 290] width 840 height 17
type input "9"
type input "93898847"
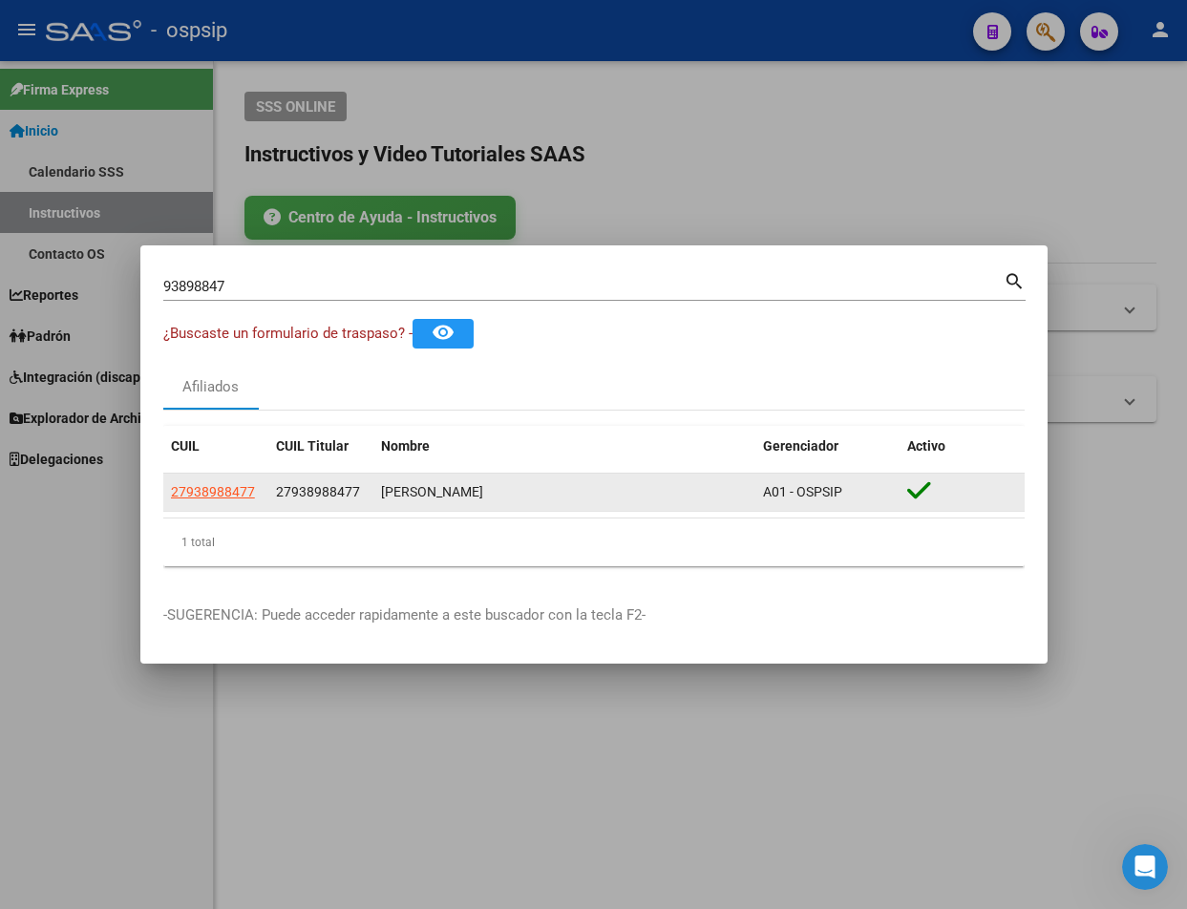
click at [212, 500] on app-link-go-to "27938988477" at bounding box center [213, 492] width 84 height 22
click at [214, 492] on span "27938988477" at bounding box center [213, 491] width 84 height 15
type textarea "27938988477"
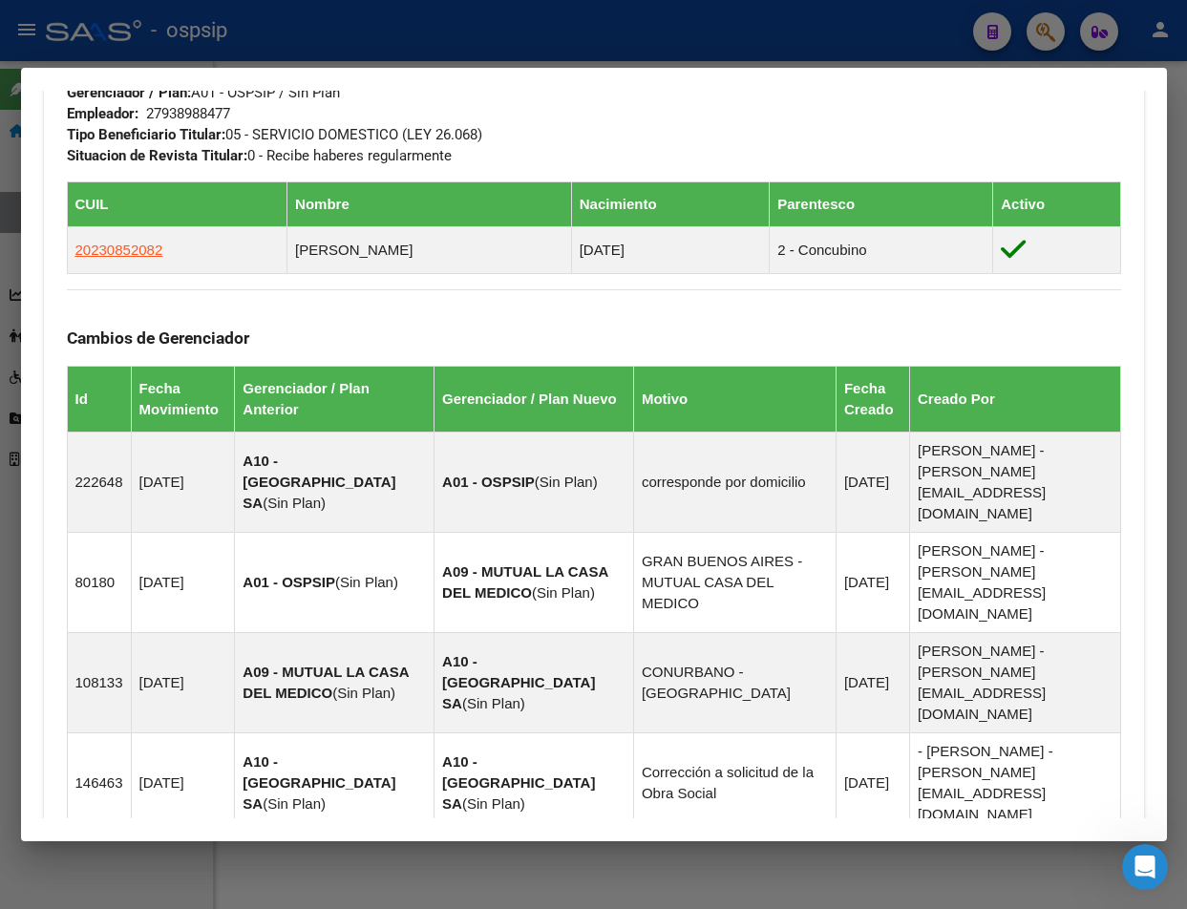
scroll to position [1191, 0]
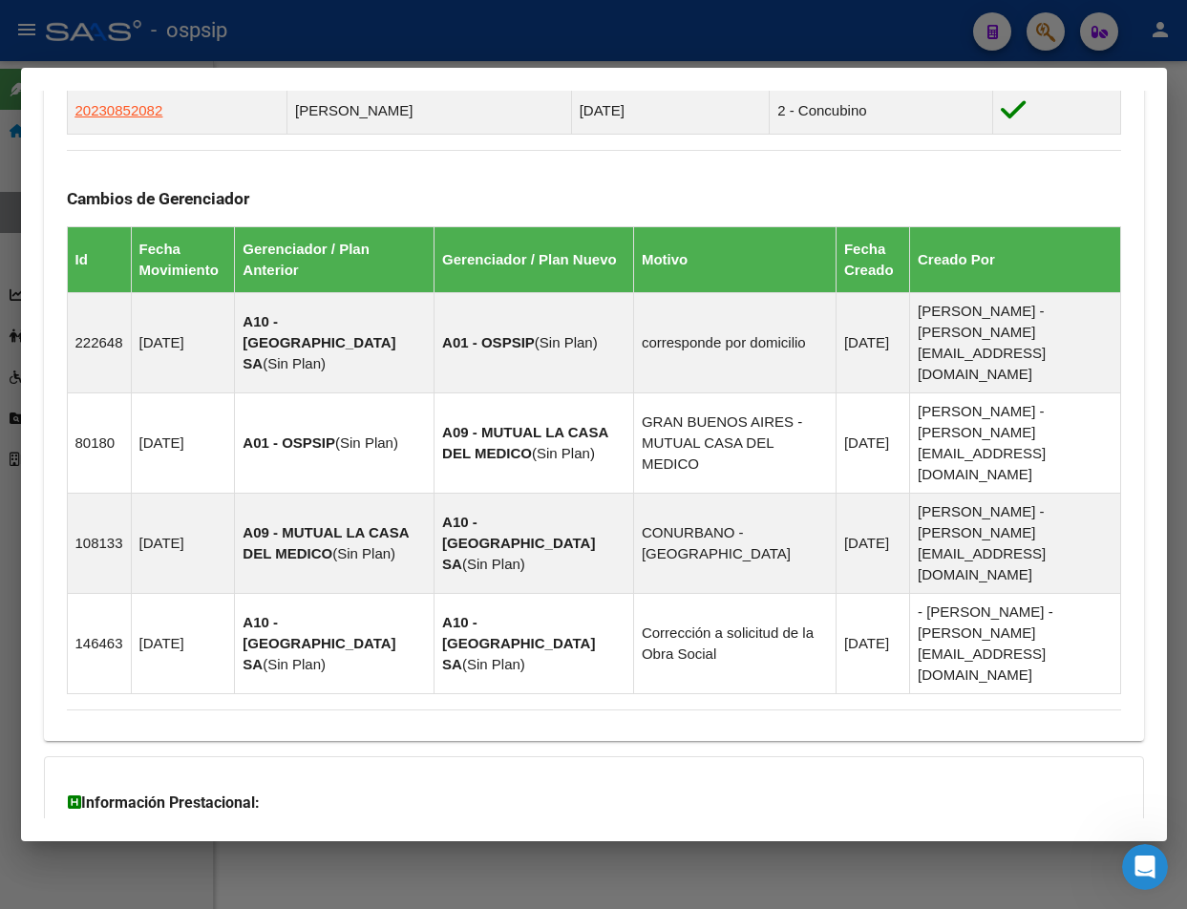
click at [321, 908] on span "Aportes y Contribuciones del Afiliado: 27938988477" at bounding box center [275, 920] width 358 height 18
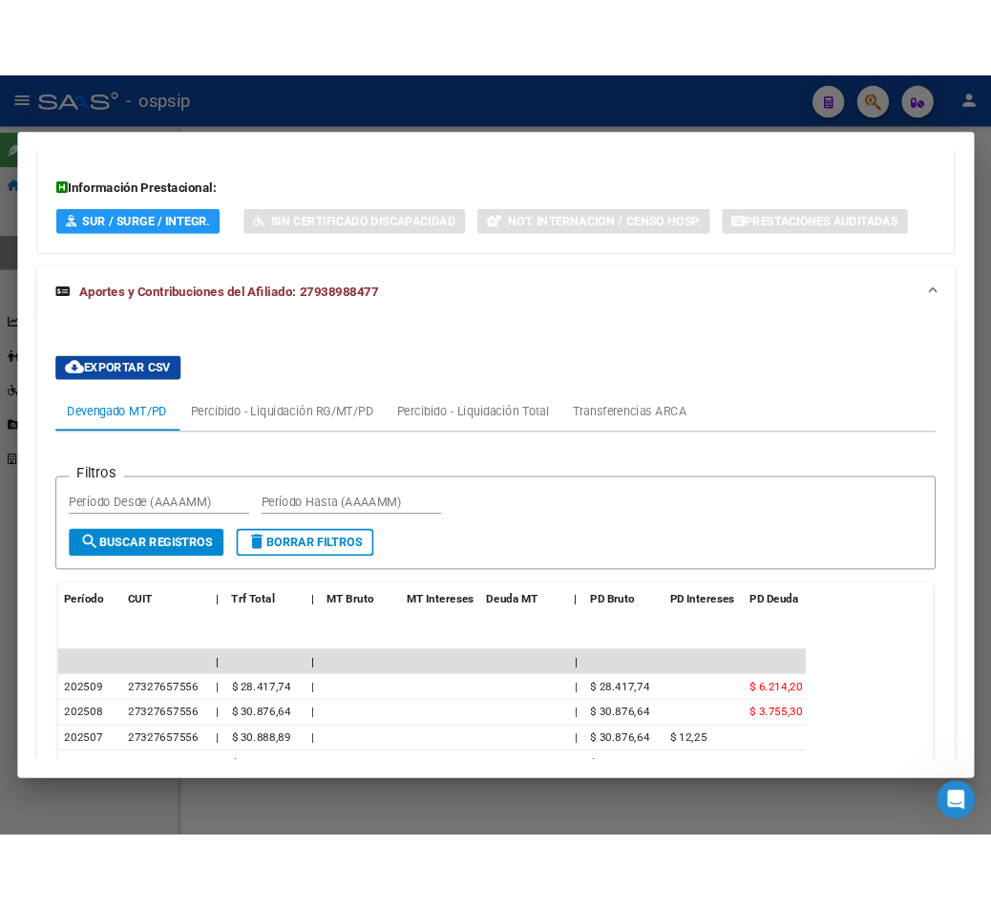
scroll to position [2075, 0]
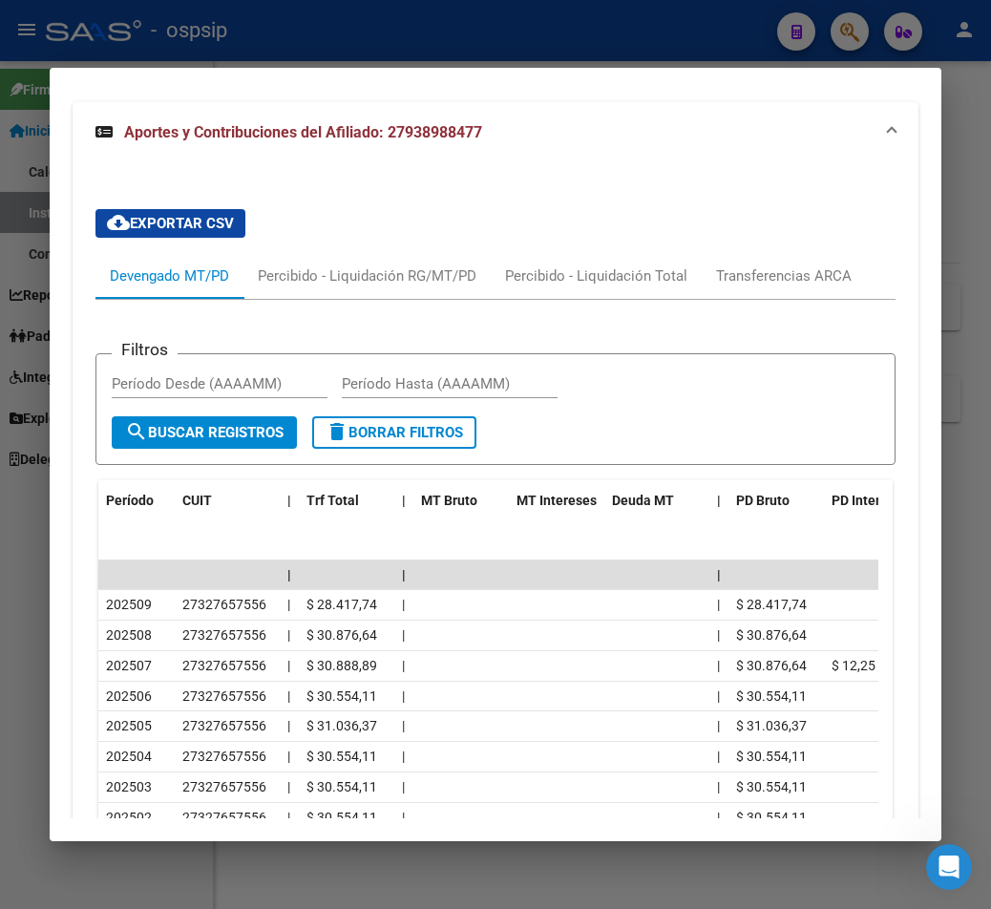
click at [579, 39] on div at bounding box center [495, 454] width 991 height 909
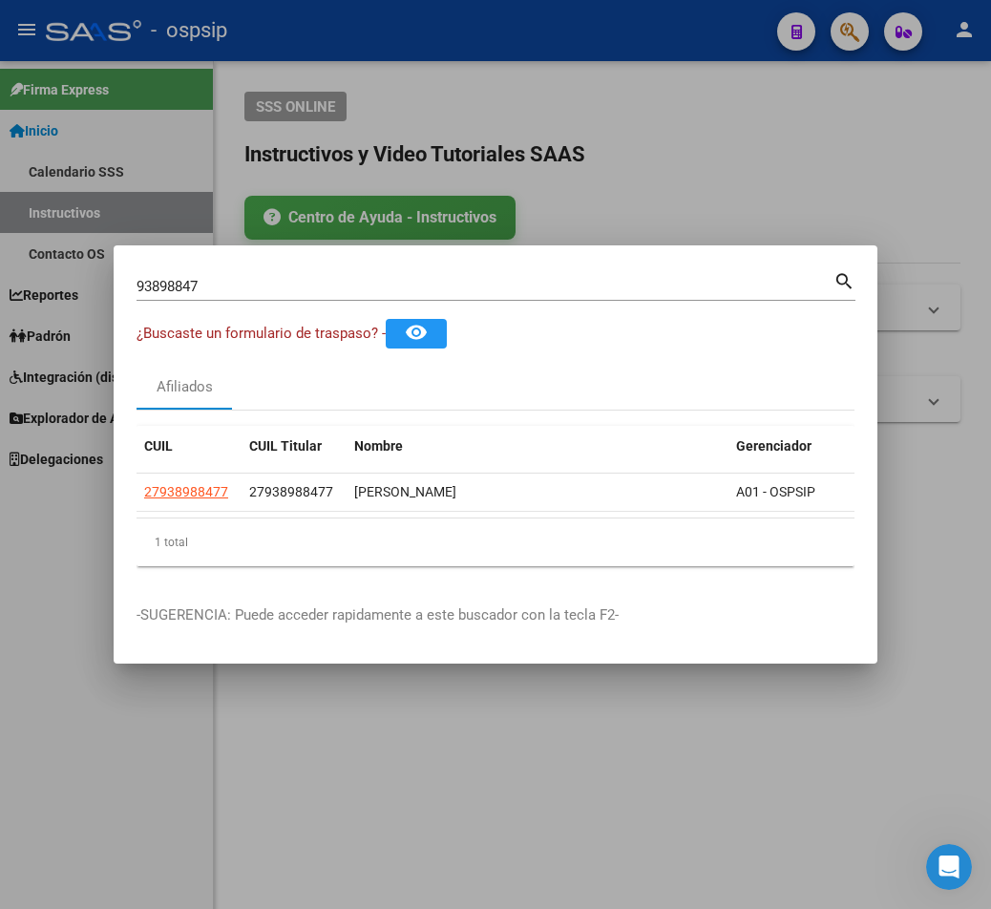
click at [579, 39] on div at bounding box center [495, 454] width 991 height 909
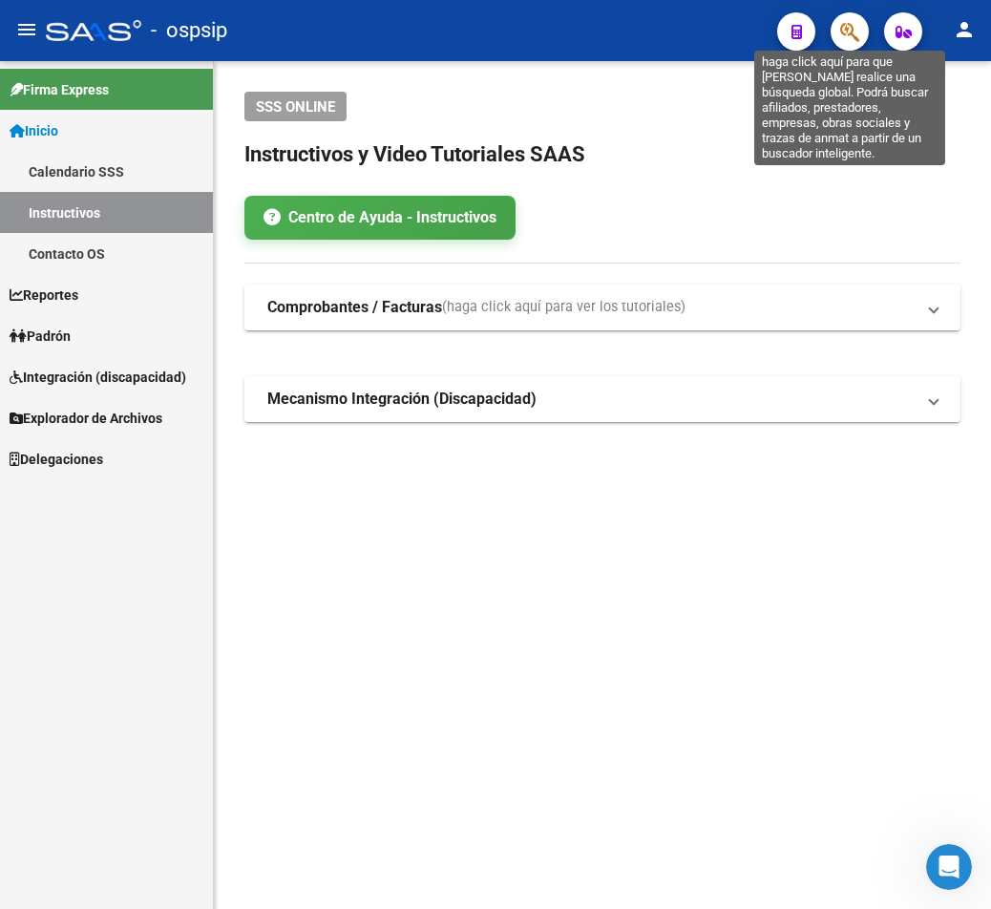
click at [851, 23] on icon "button" at bounding box center [849, 32] width 19 height 22
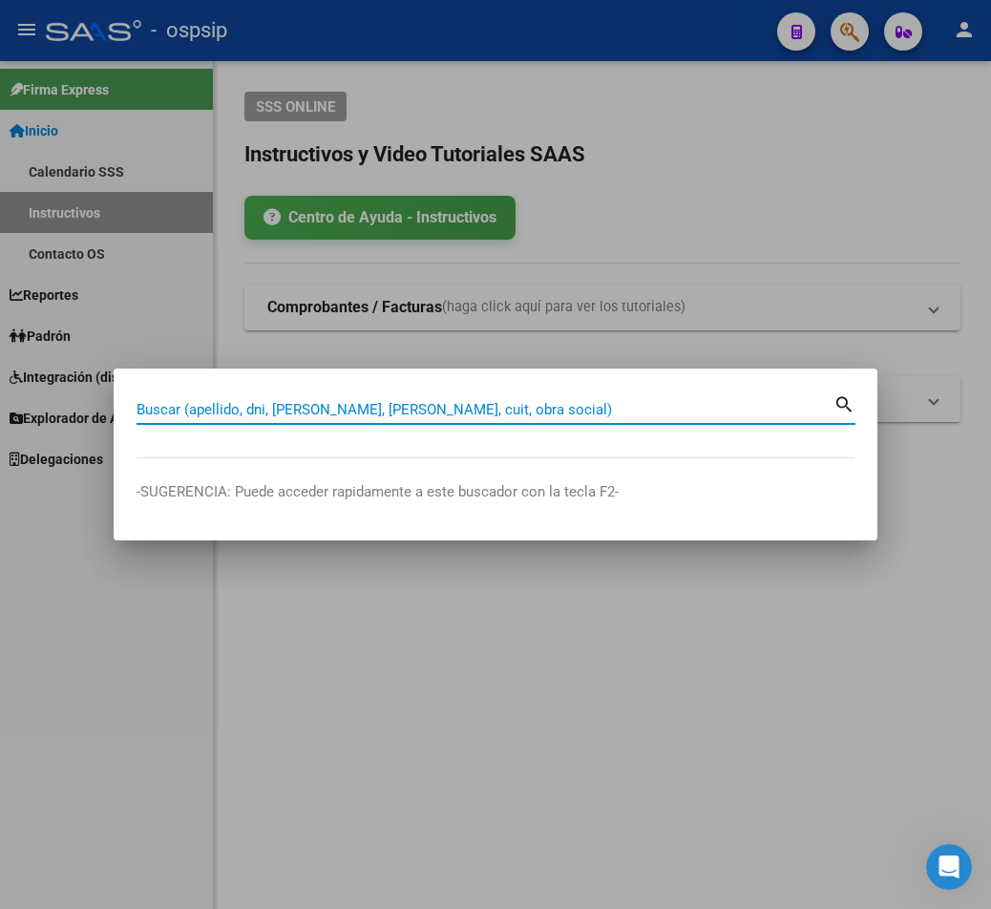
click at [214, 407] on input "Buscar (apellido, dni, [PERSON_NAME], [PERSON_NAME], cuit, obra social)" at bounding box center [485, 409] width 697 height 17
type input "31284244"
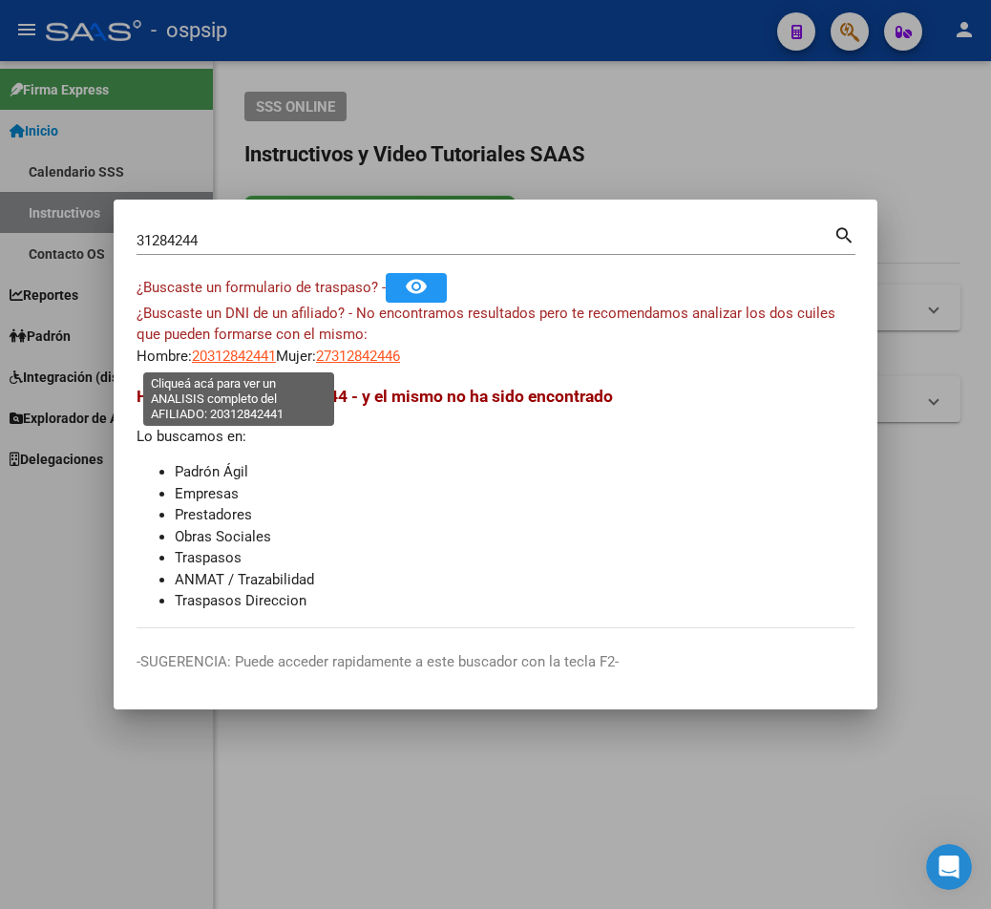
click at [244, 362] on span "20312842441" at bounding box center [234, 356] width 84 height 17
type textarea "20312842441"
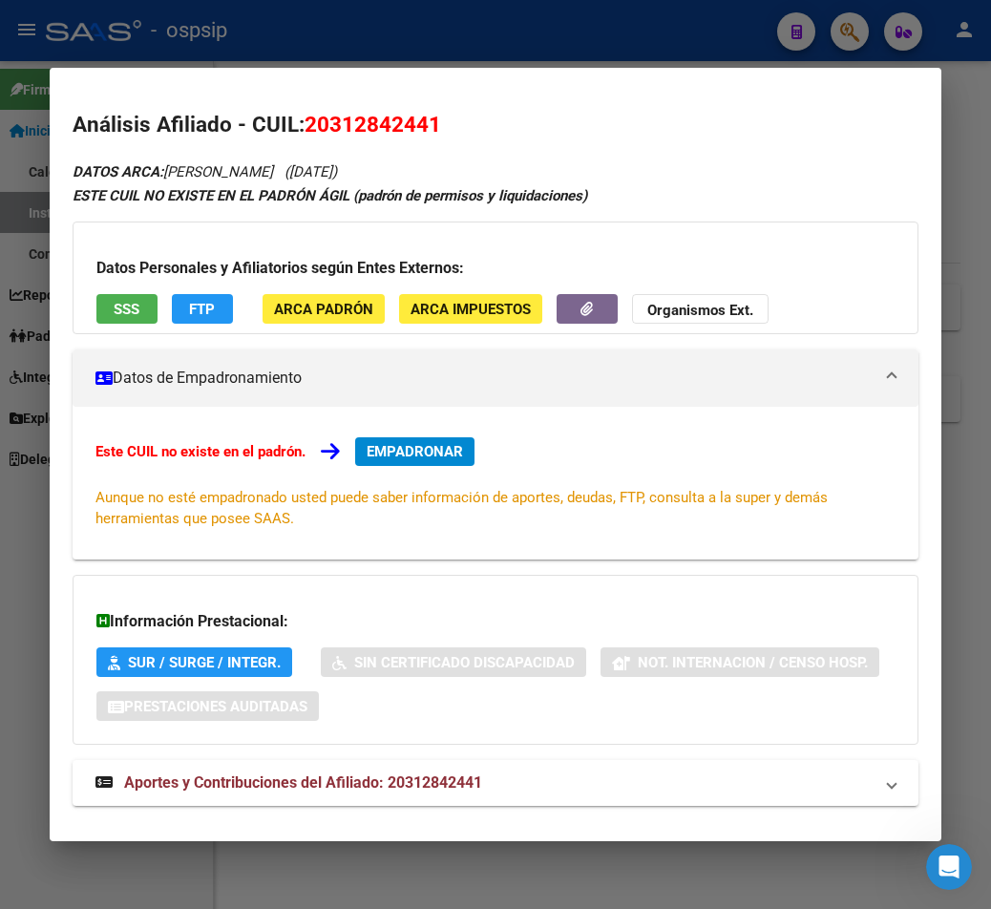
scroll to position [31, 0]
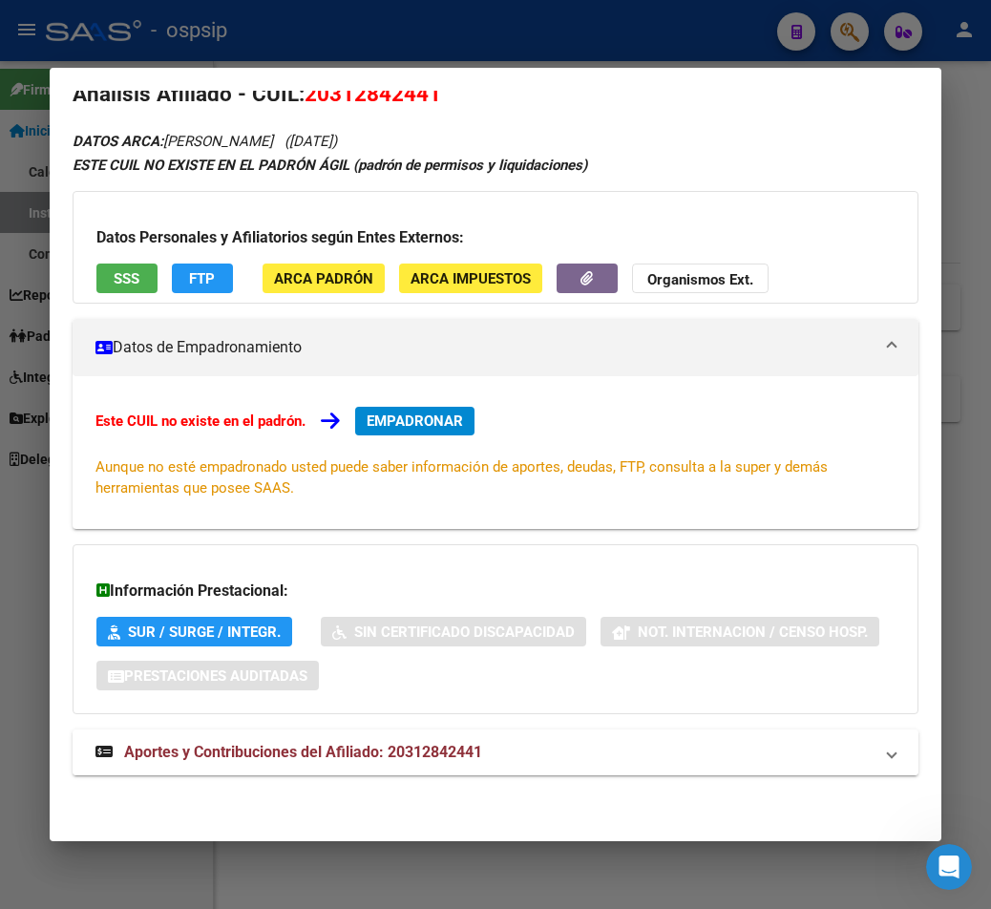
click at [422, 757] on span "Aportes y Contribuciones del Afiliado: 20312842441" at bounding box center [303, 752] width 358 height 18
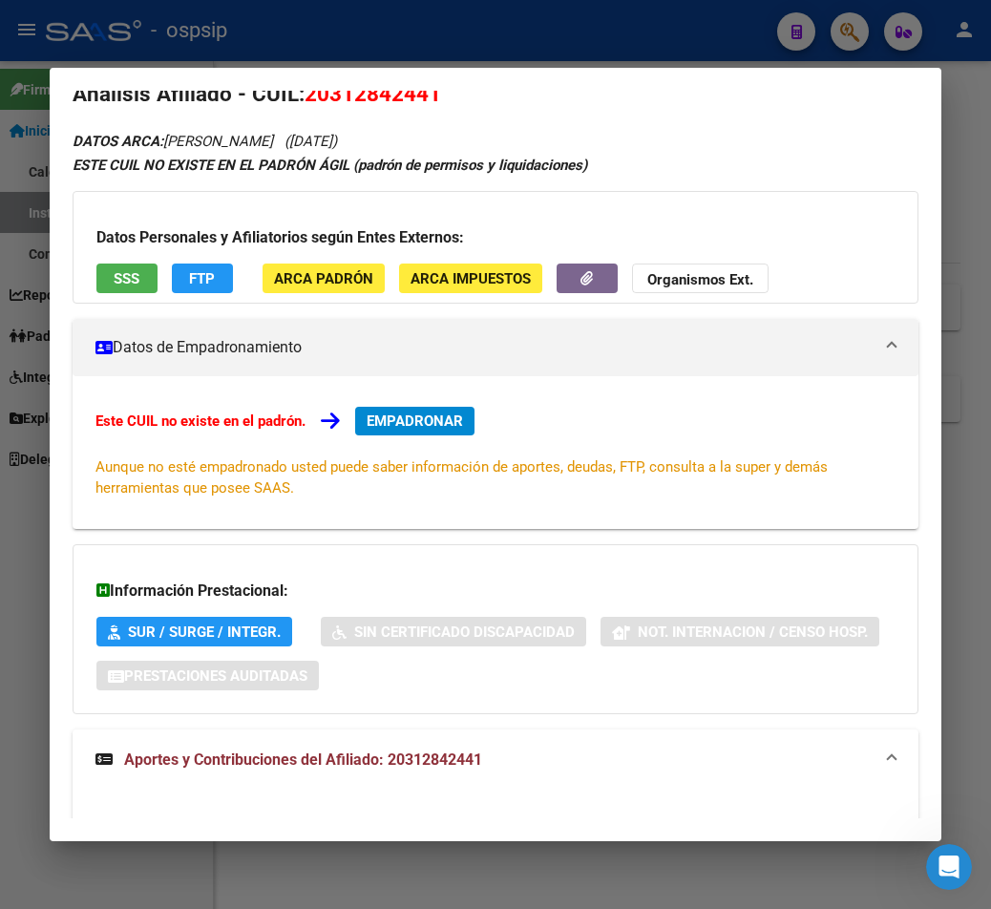
click at [371, 37] on div at bounding box center [495, 454] width 991 height 909
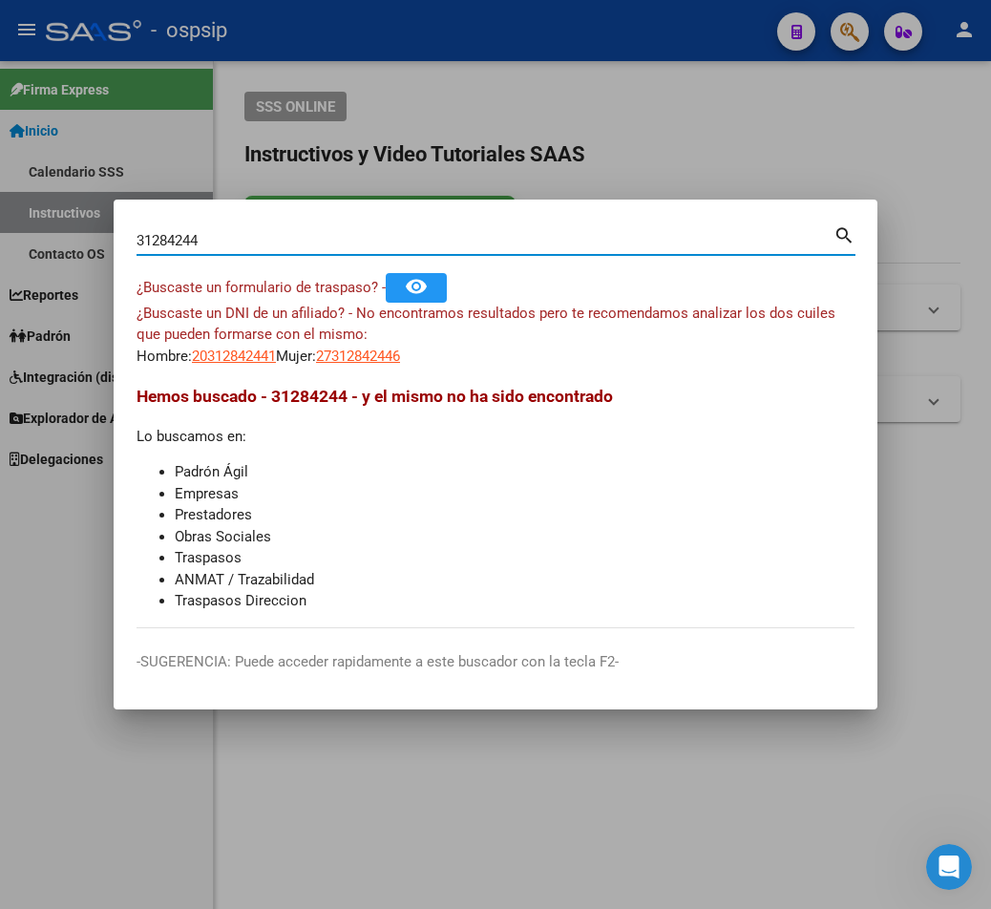
click at [208, 232] on input "31284244" at bounding box center [485, 240] width 697 height 17
type input "3"
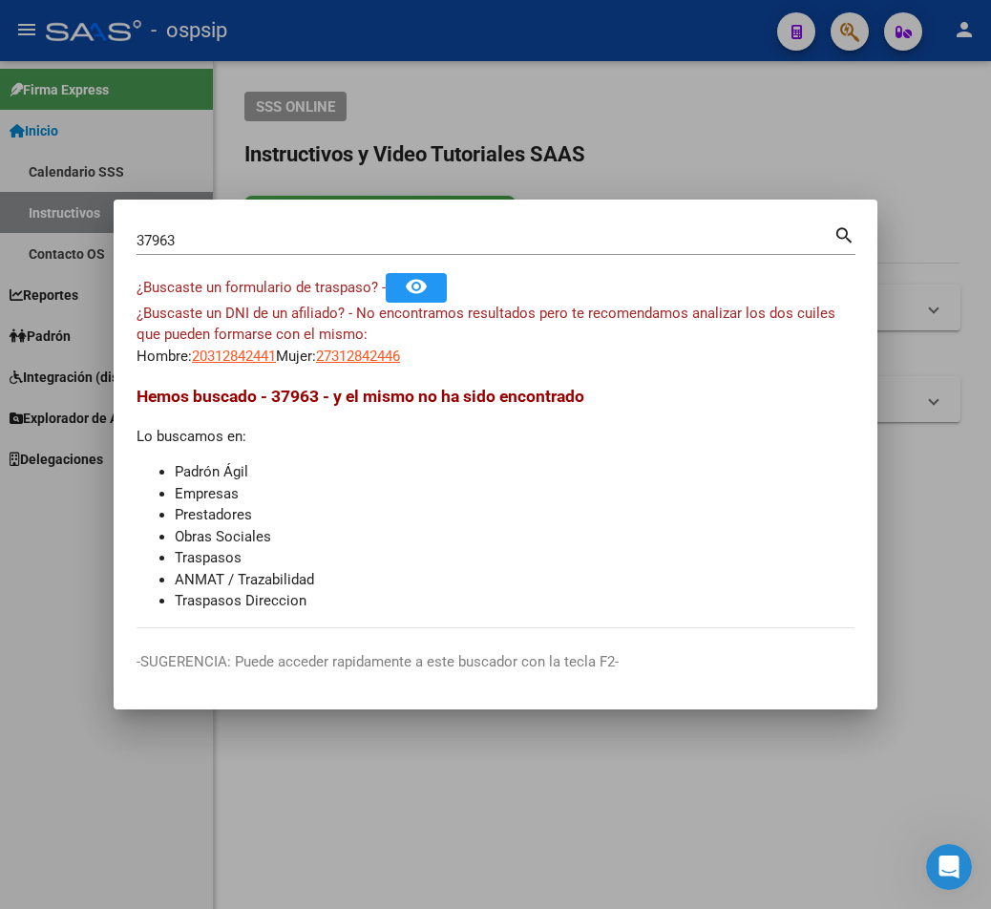
click at [192, 239] on input "37963" at bounding box center [485, 240] width 697 height 17
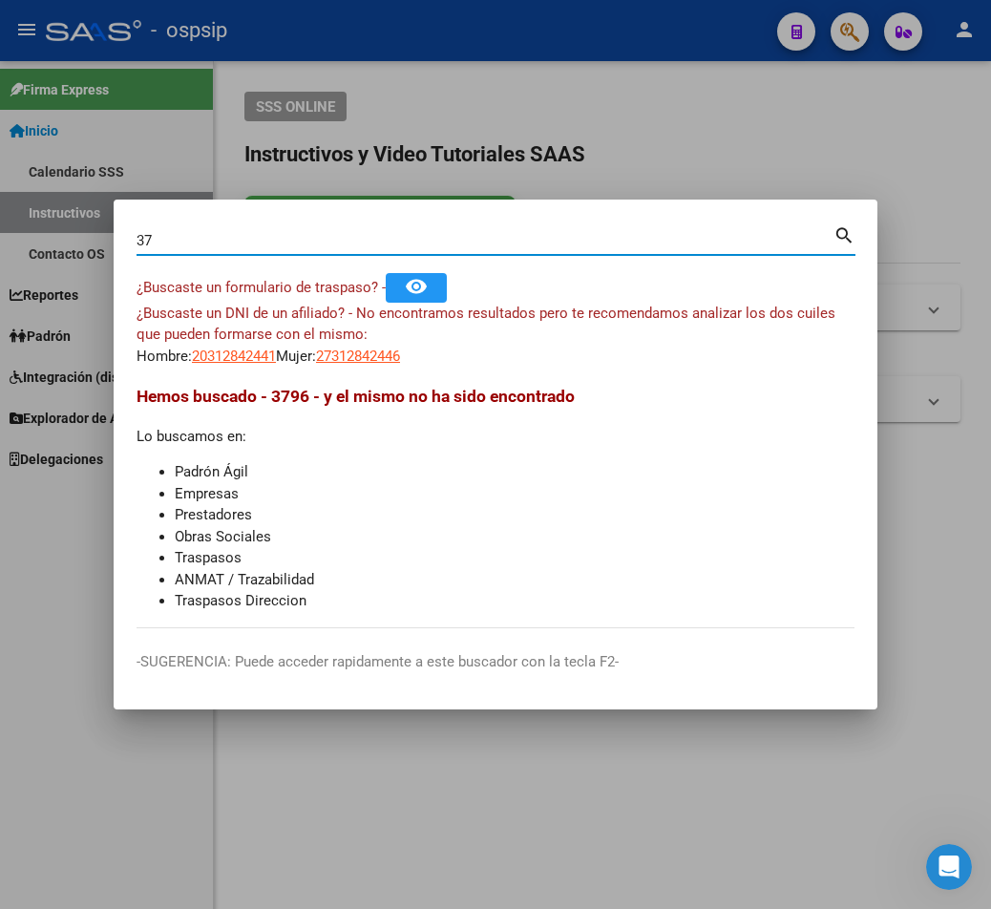
type input "3"
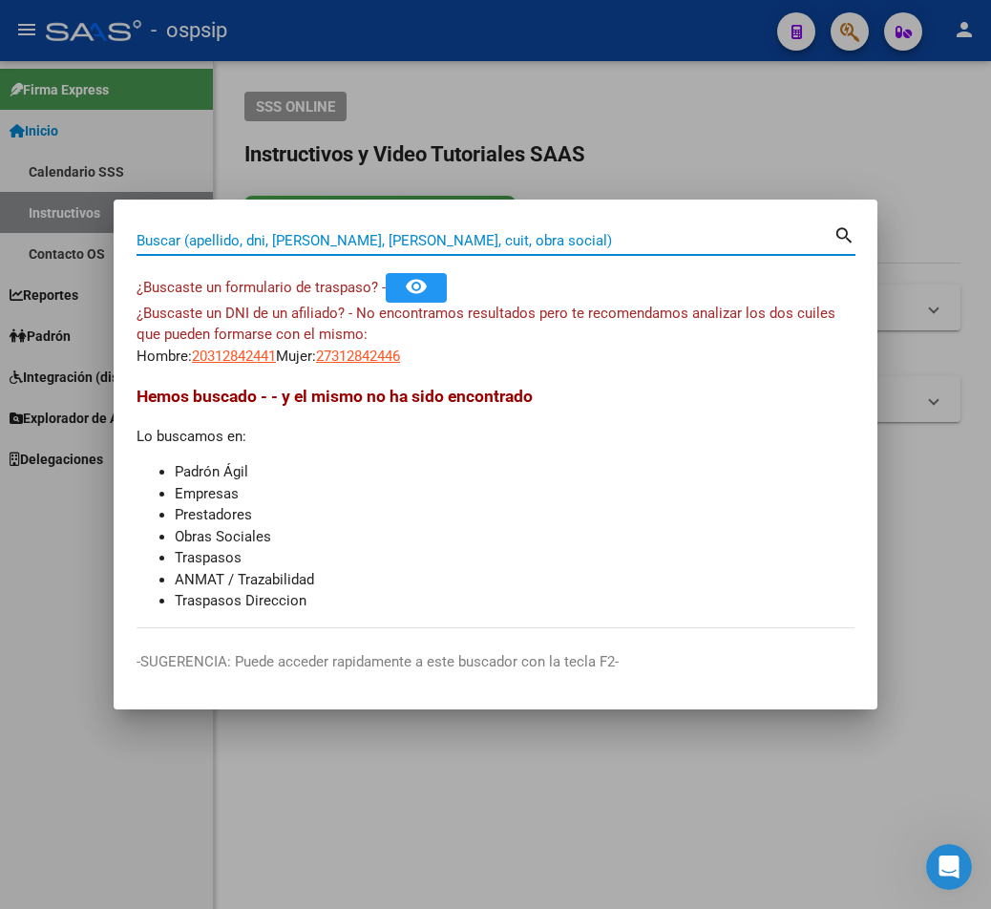
click at [195, 240] on input "Buscar (apellido, dni, [PERSON_NAME], [PERSON_NAME], cuit, obra social)" at bounding box center [485, 240] width 697 height 17
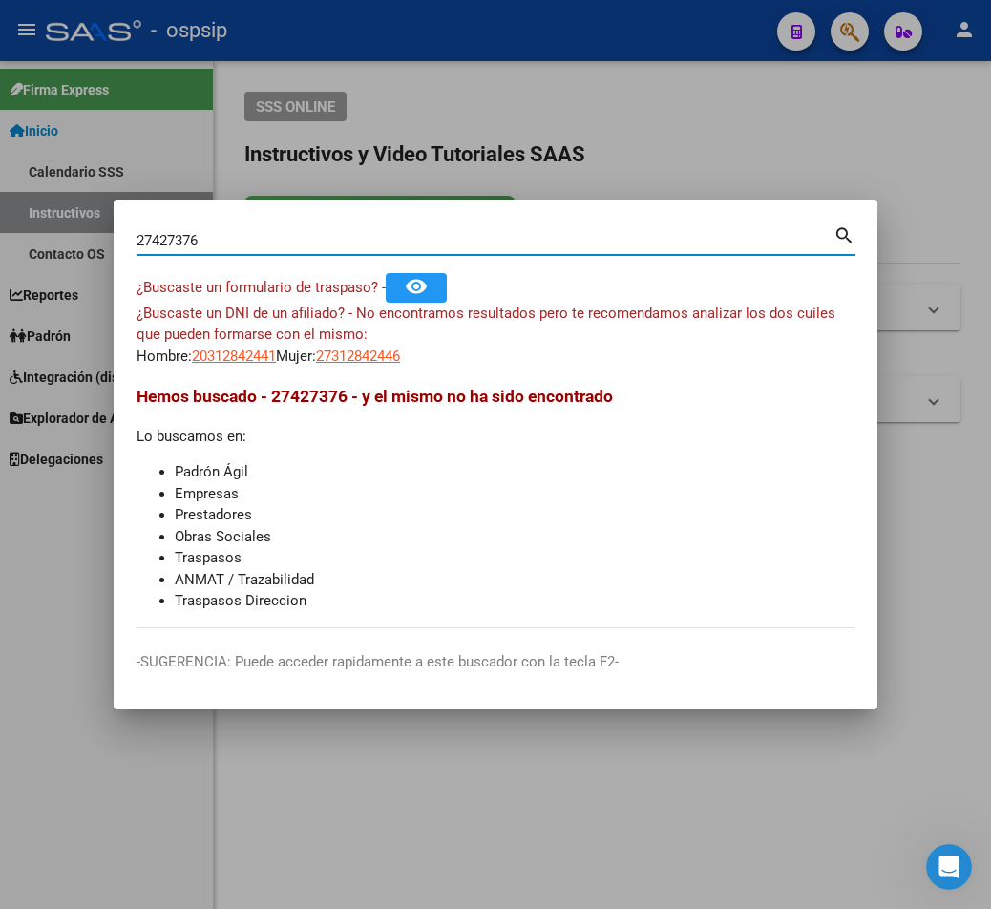
type input "27427376"
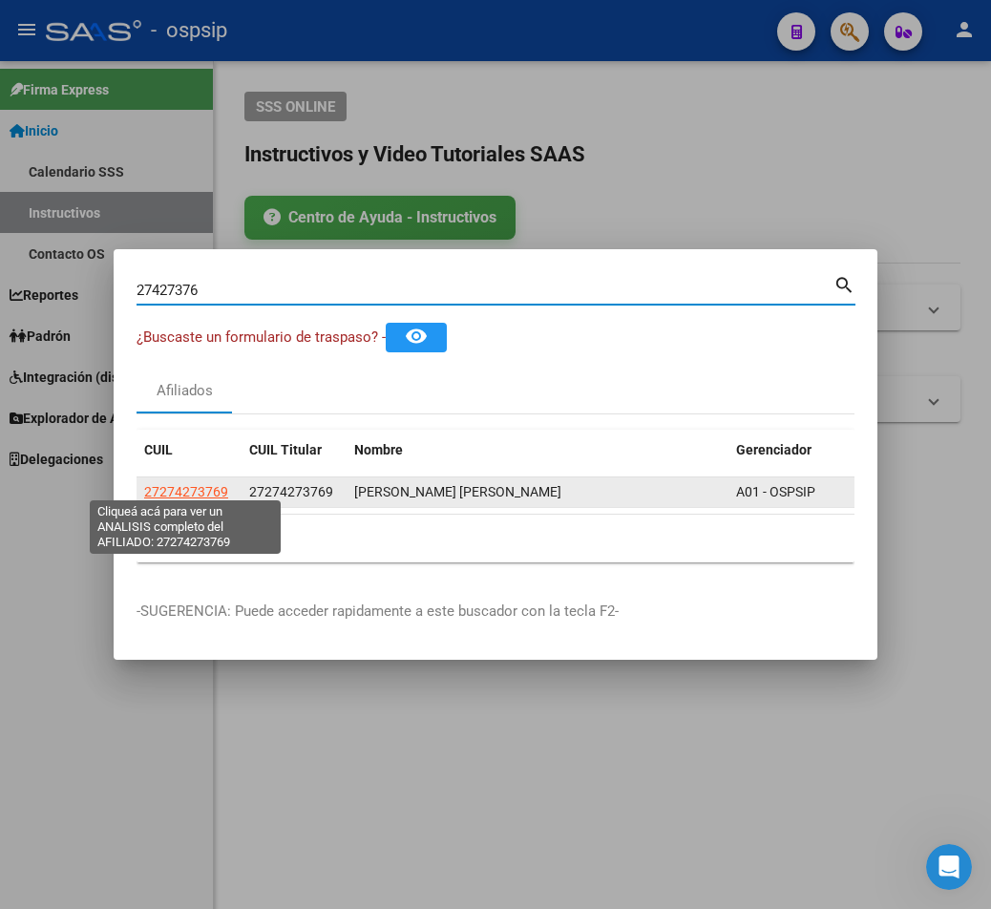
click at [167, 490] on span "27274273769" at bounding box center [186, 491] width 84 height 15
type textarea "27274273769"
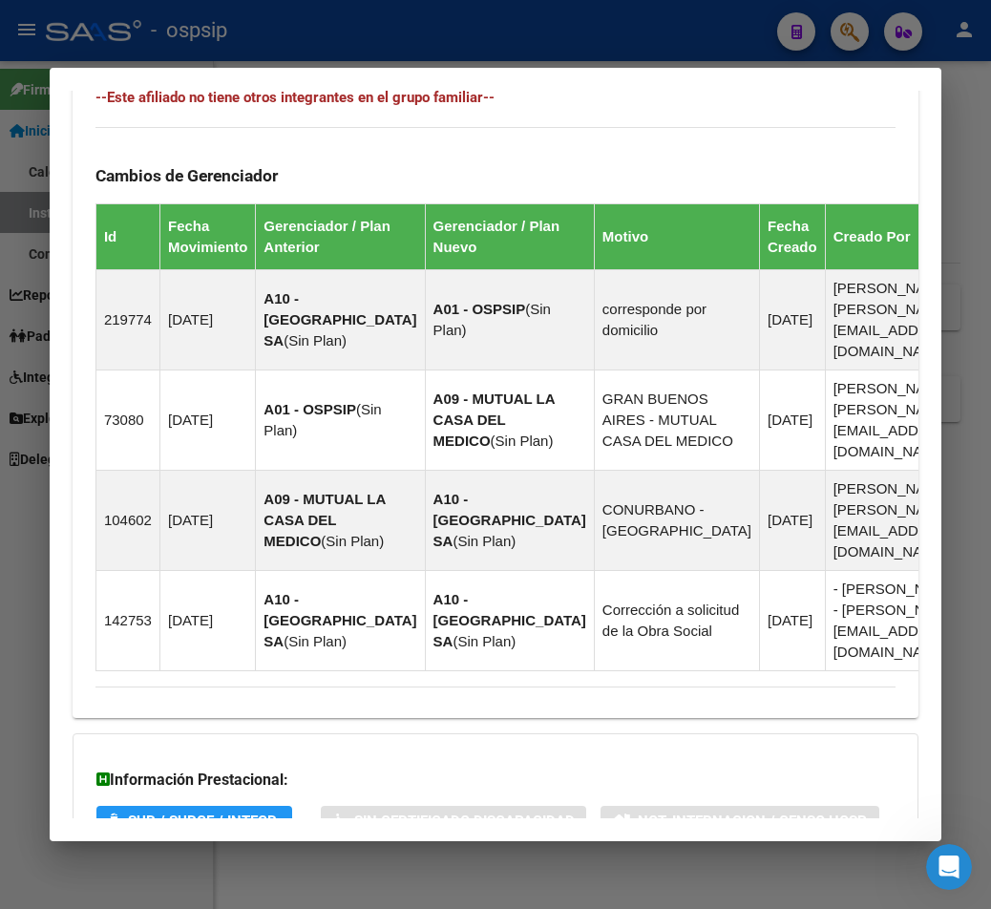
scroll to position [1426, 0]
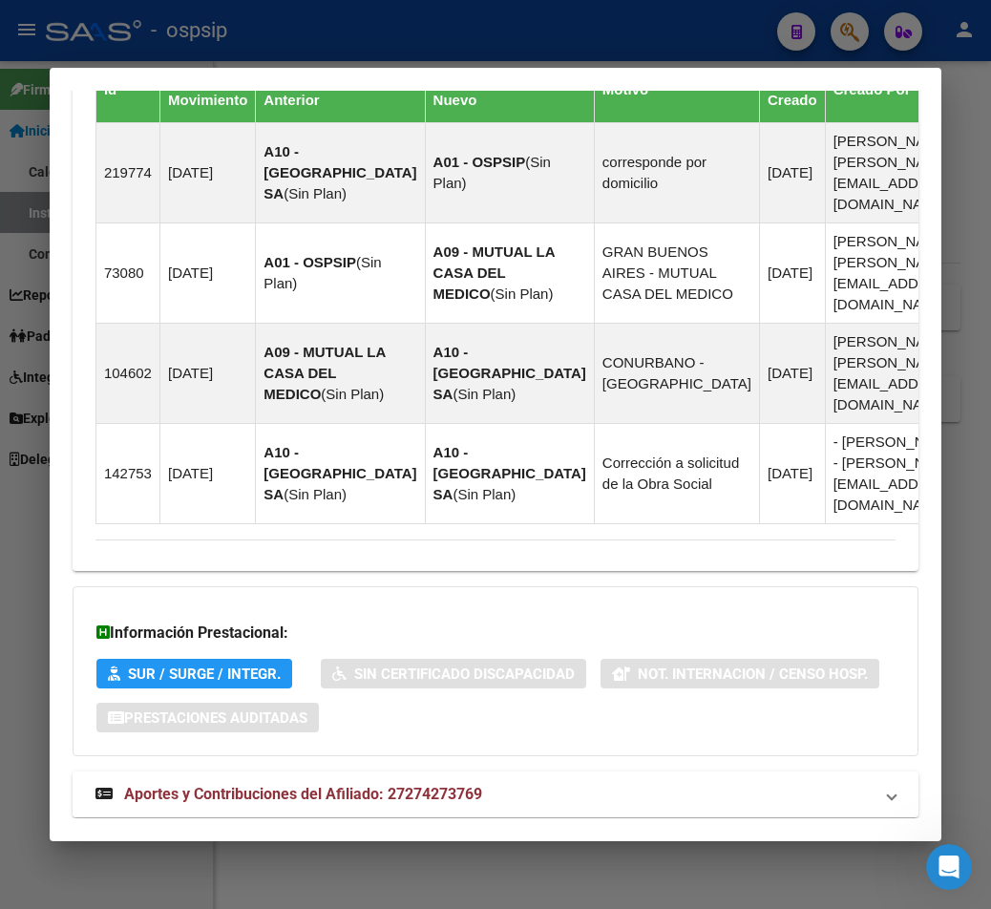
click at [275, 785] on span "Aportes y Contribuciones del Afiliado: 27274273769" at bounding box center [303, 794] width 358 height 18
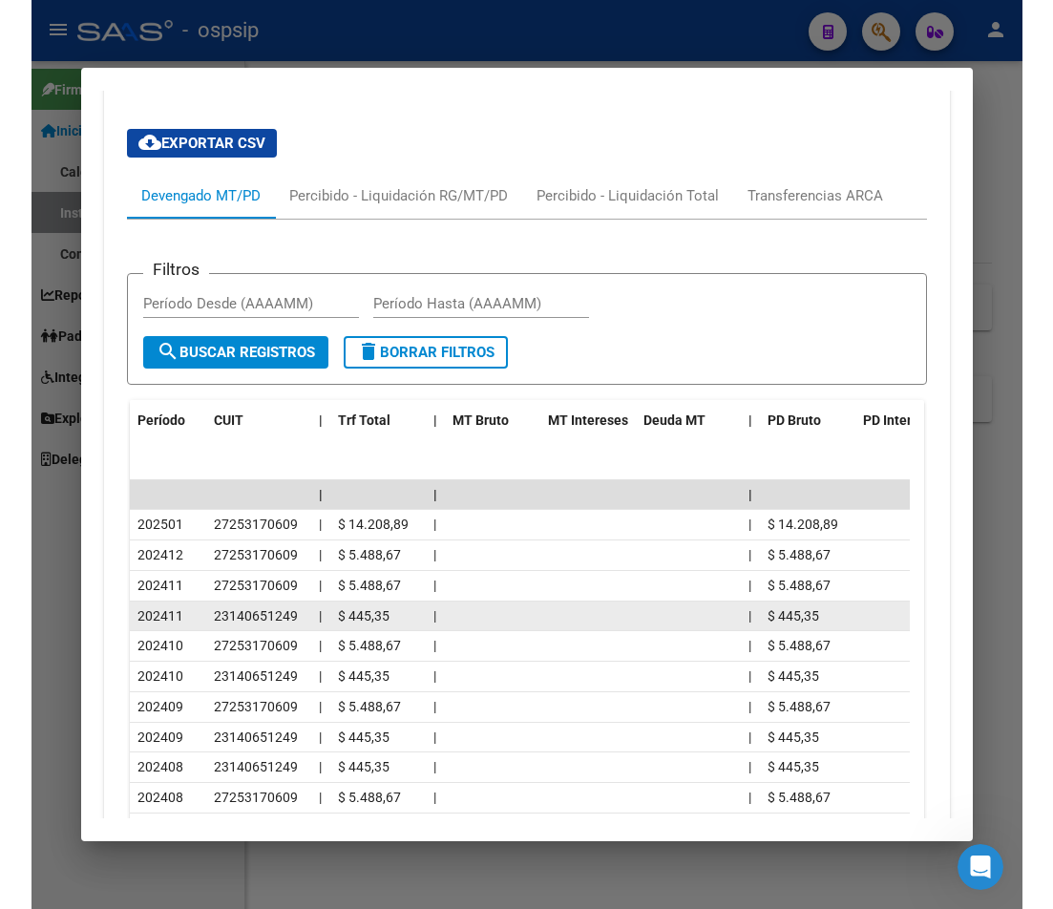
scroll to position [2190, 0]
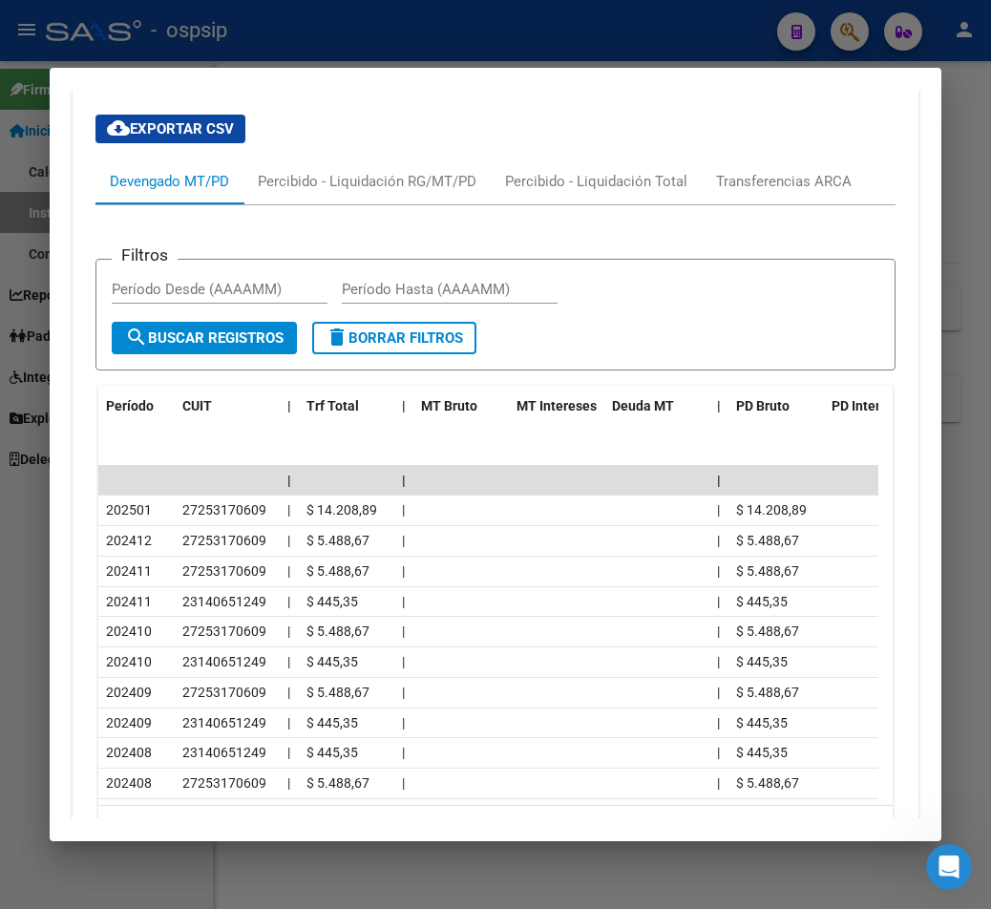
click at [418, 22] on div at bounding box center [495, 454] width 991 height 909
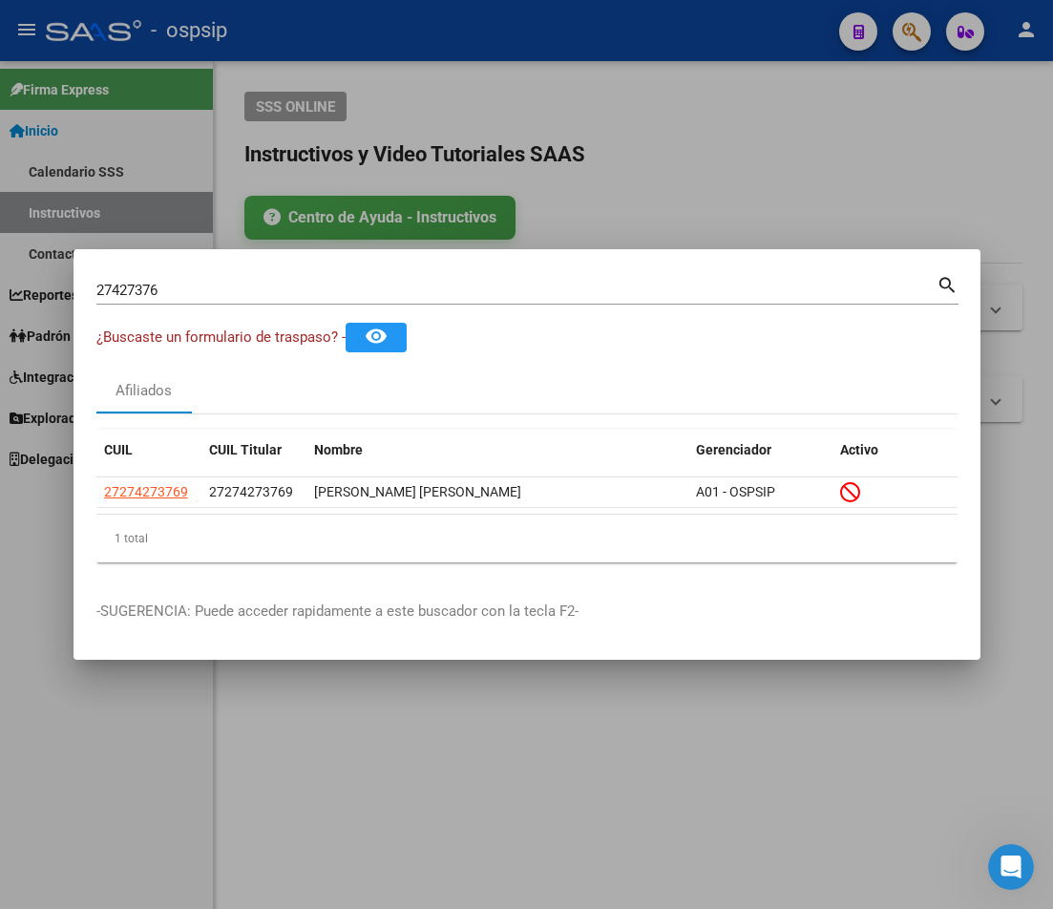
click at [856, 193] on div at bounding box center [526, 454] width 1053 height 909
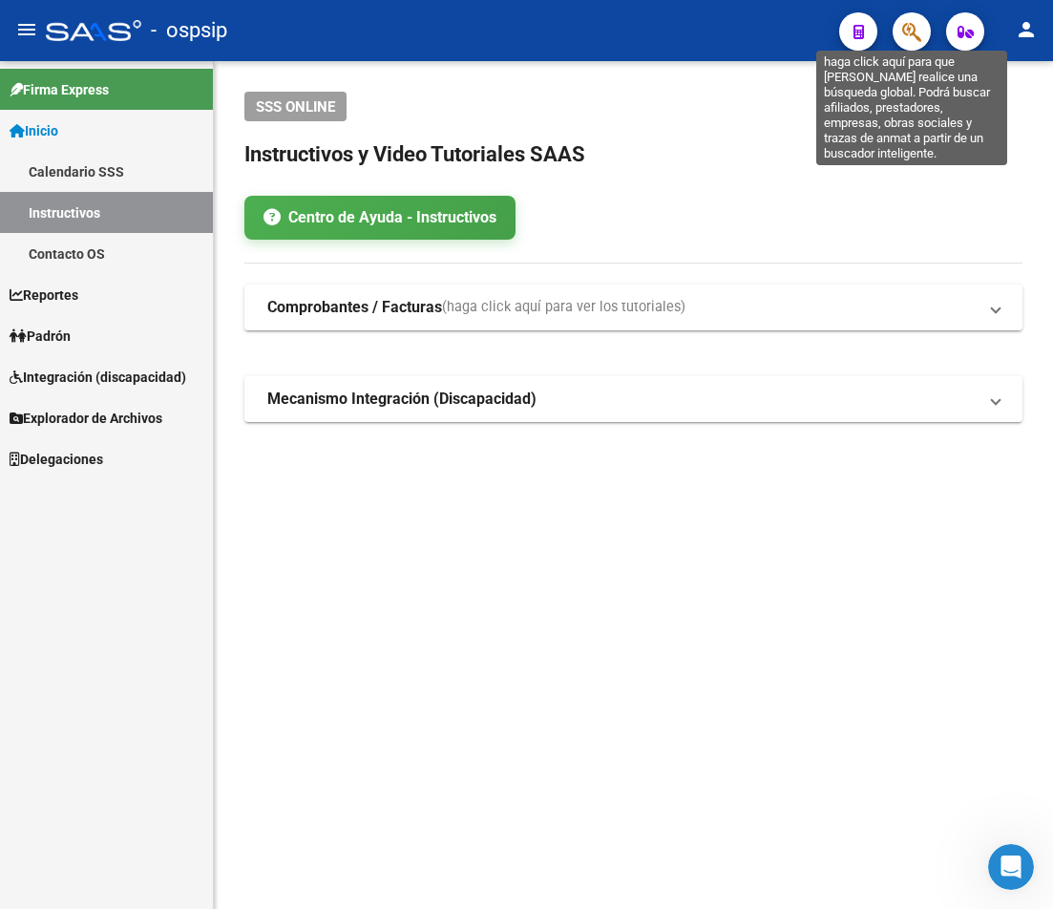
click at [917, 38] on icon "button" at bounding box center [911, 32] width 19 height 22
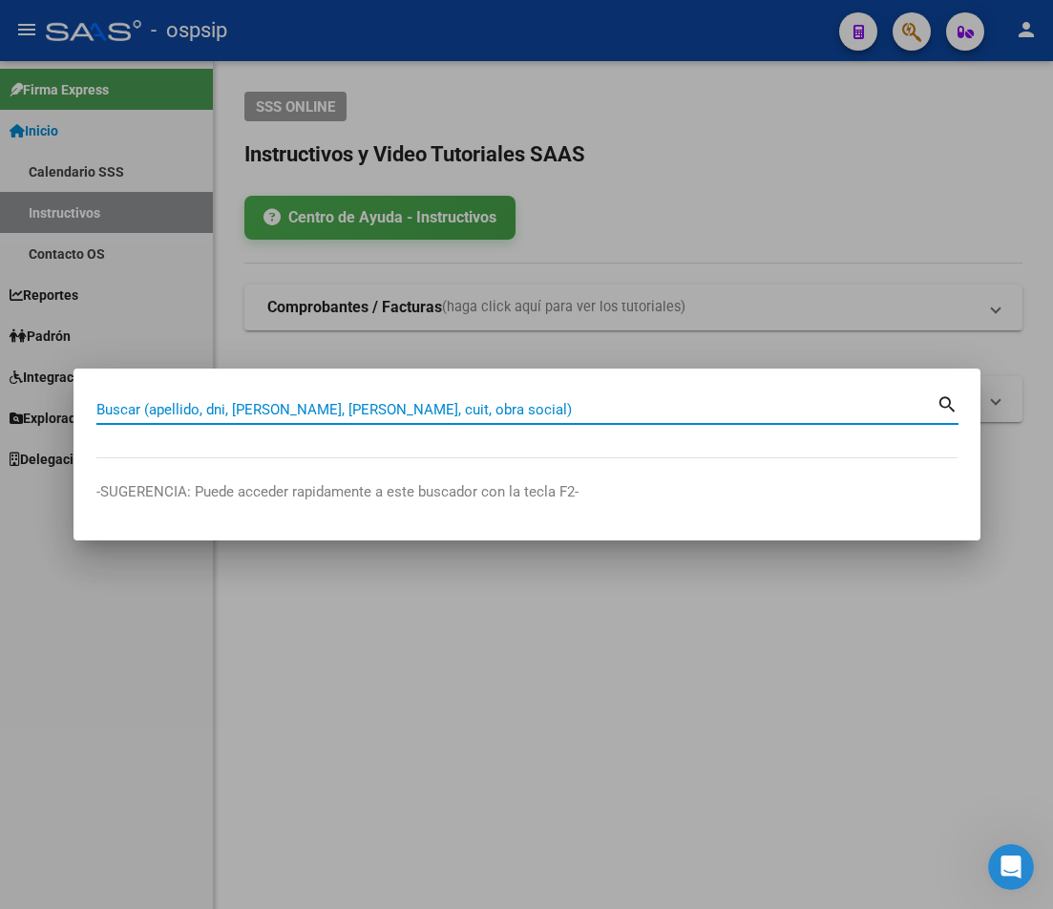
paste input "37963028"
type input "37963028"
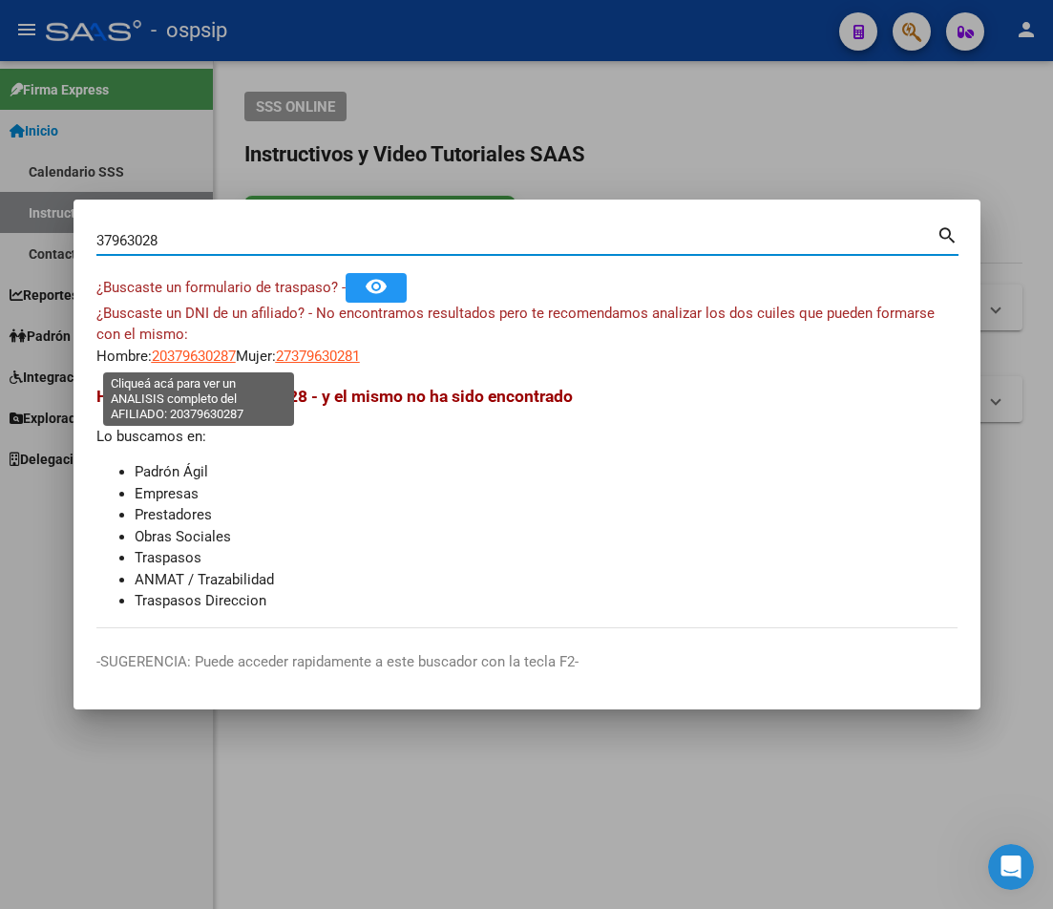
click at [180, 350] on span "20379630287" at bounding box center [194, 356] width 84 height 17
type textarea "20379630287"
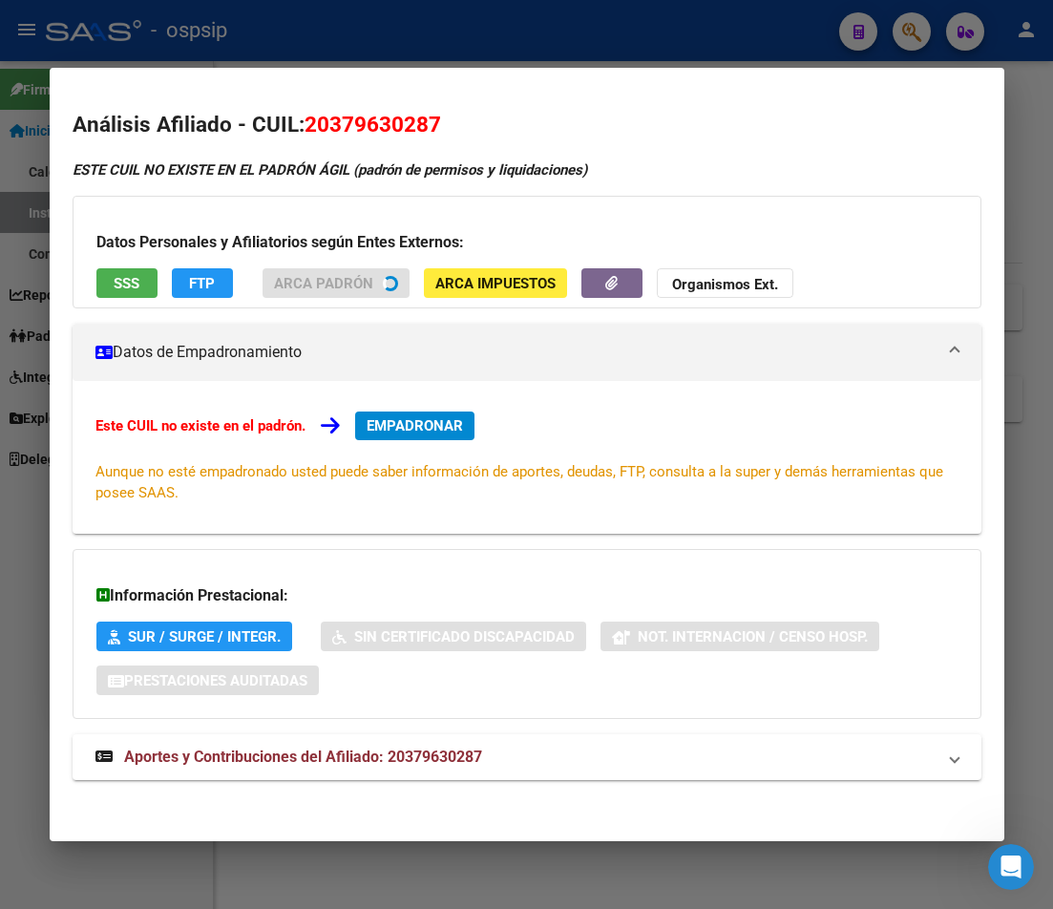
scroll to position [5, 0]
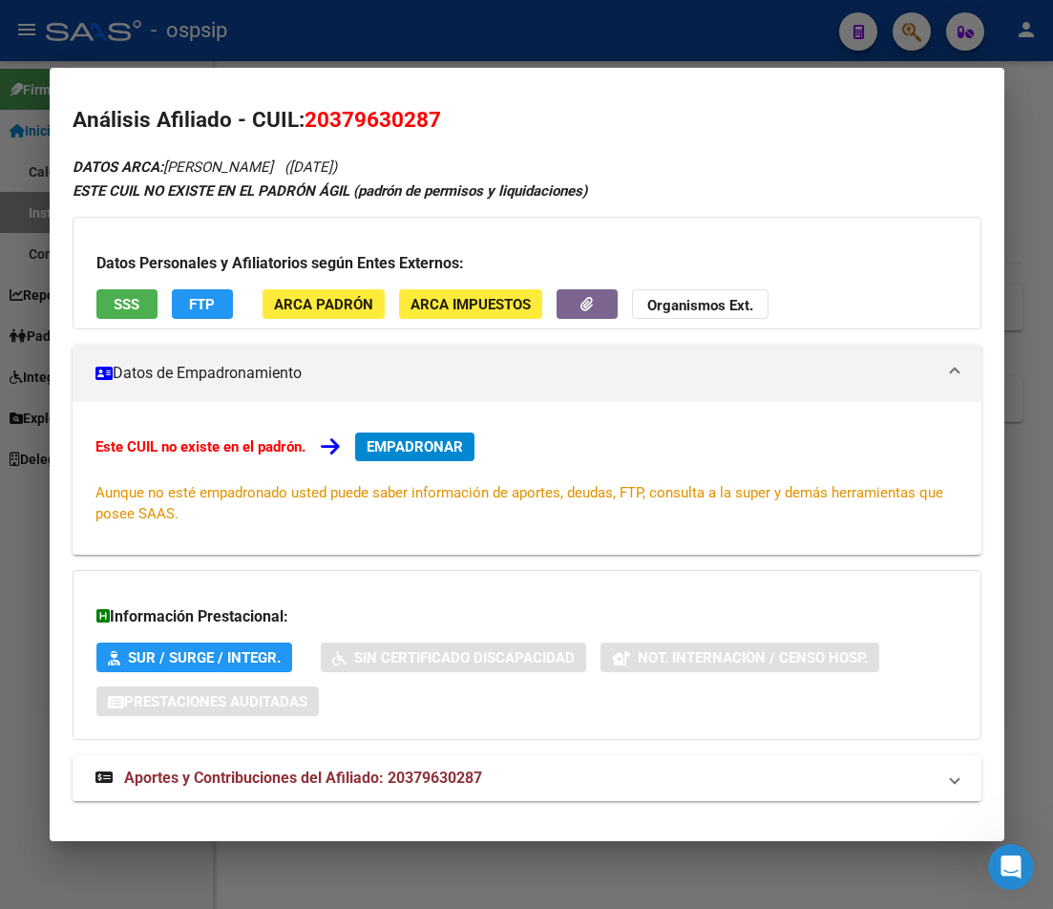
click at [413, 783] on span "Aportes y Contribuciones del Afiliado: 20379630287" at bounding box center [303, 778] width 358 height 18
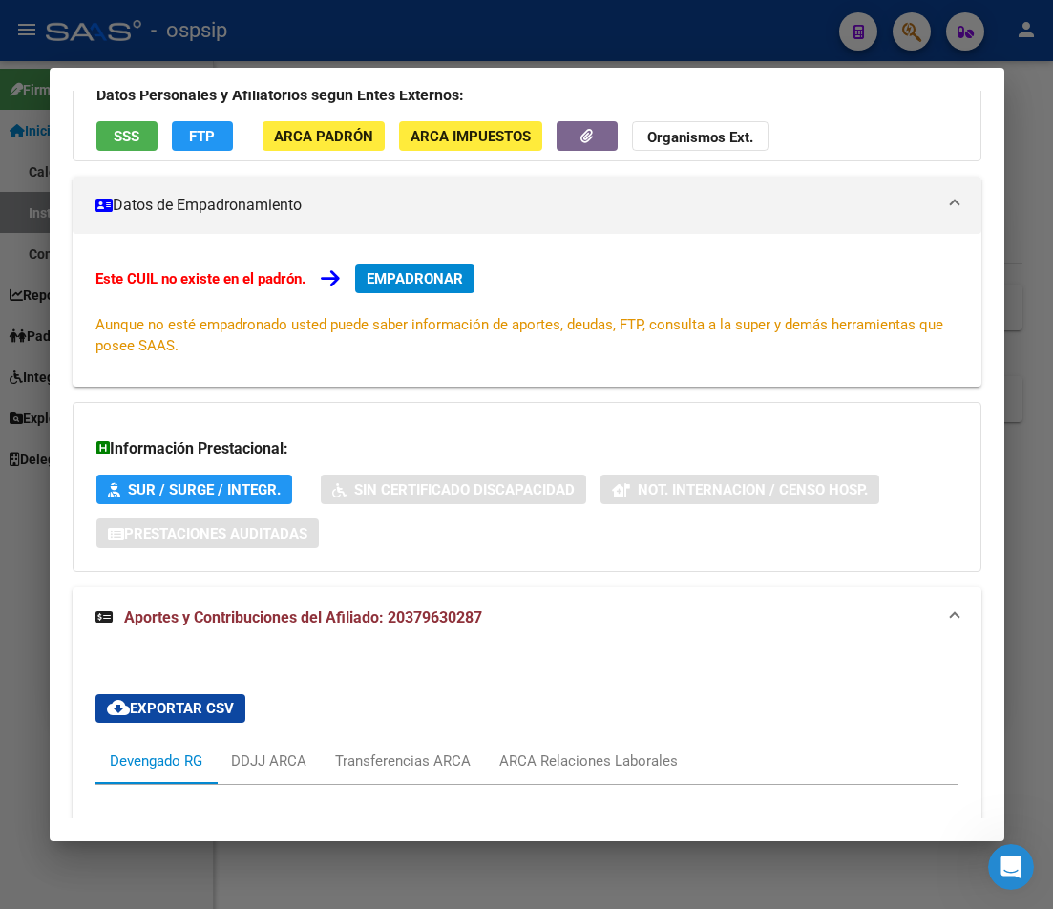
scroll to position [165, 0]
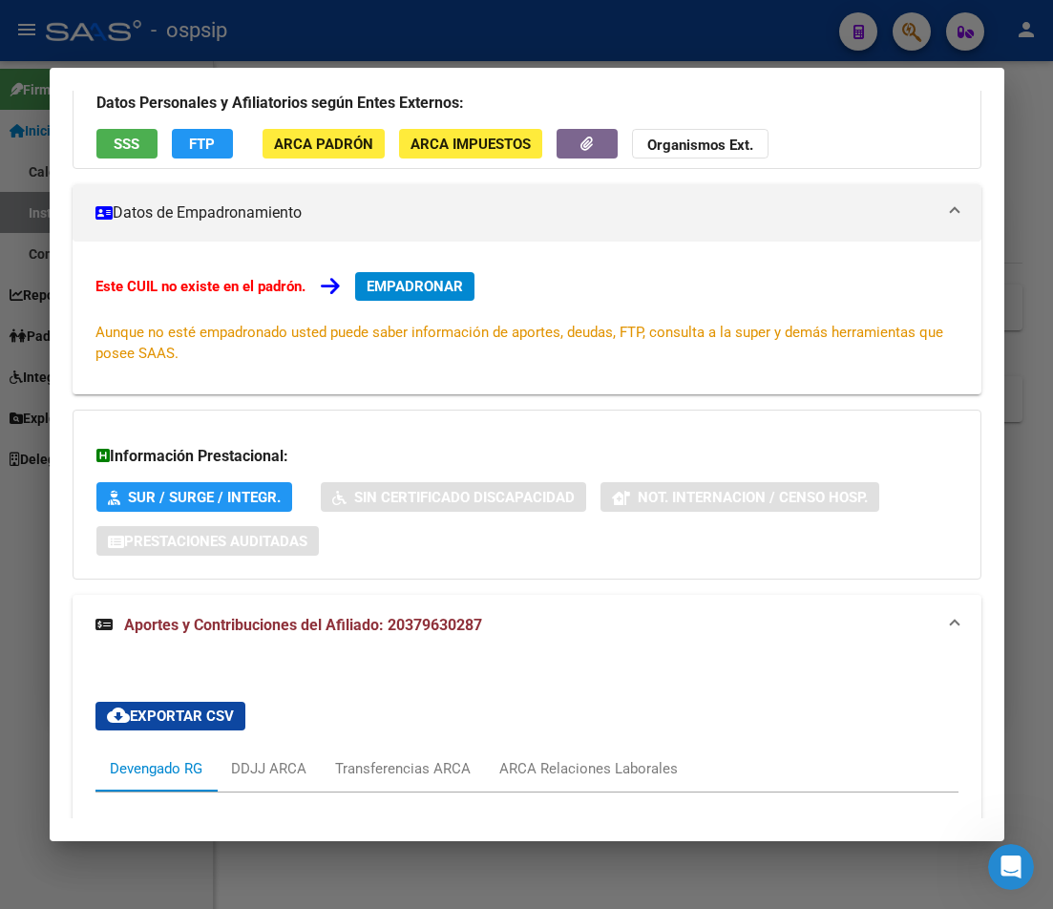
click at [532, 37] on div at bounding box center [526, 454] width 1053 height 909
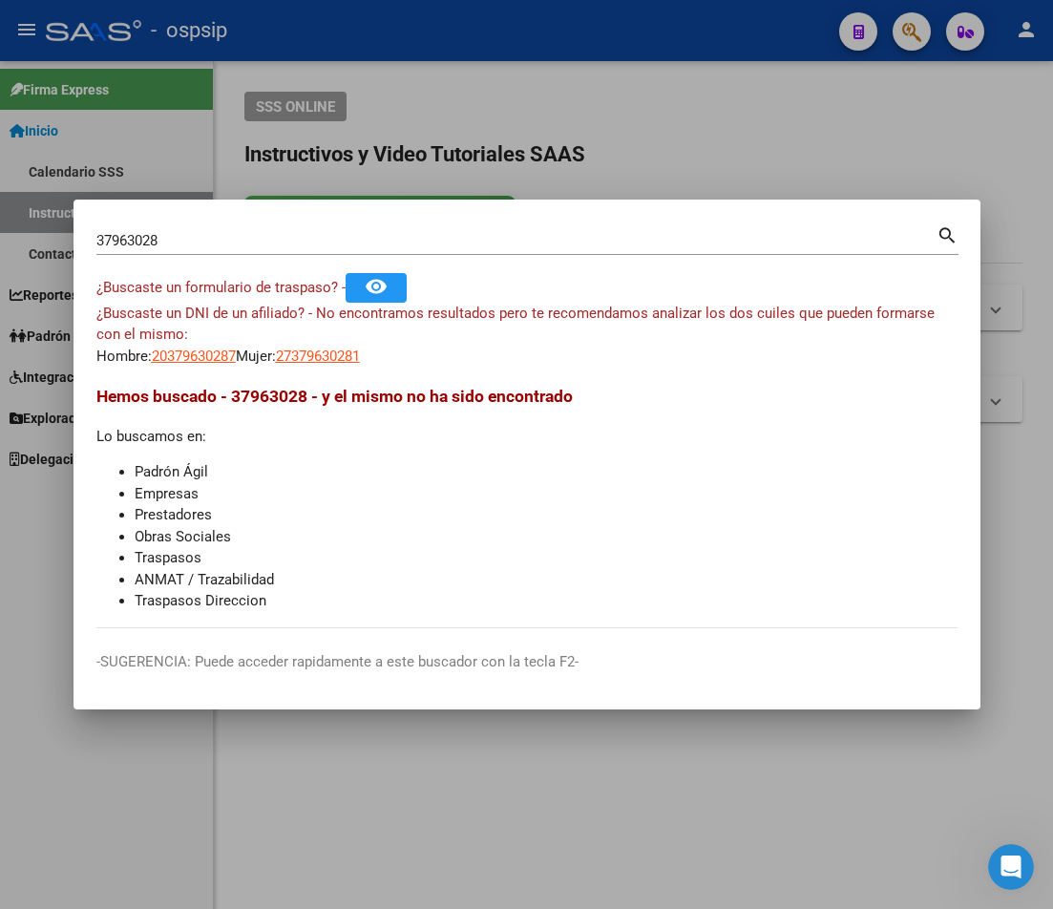
click at [532, 37] on div at bounding box center [526, 454] width 1053 height 909
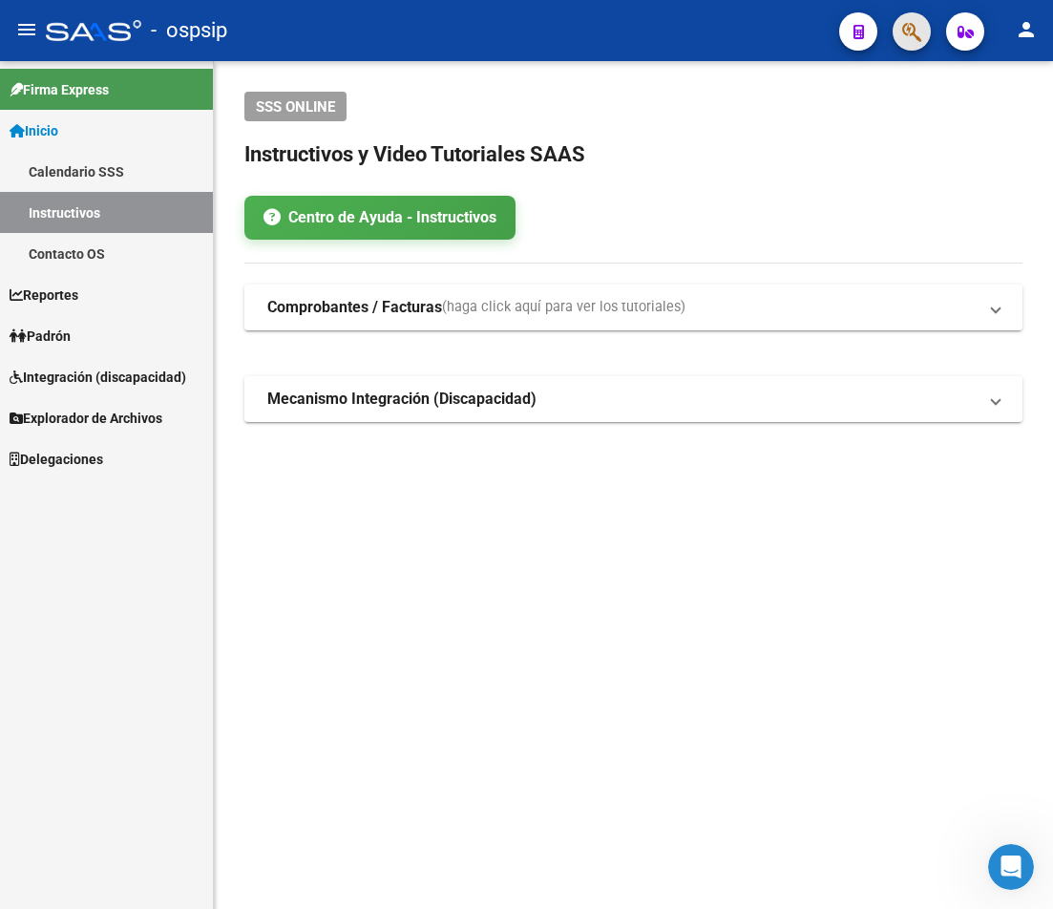
click at [910, 45] on span "button" at bounding box center [911, 31] width 19 height 39
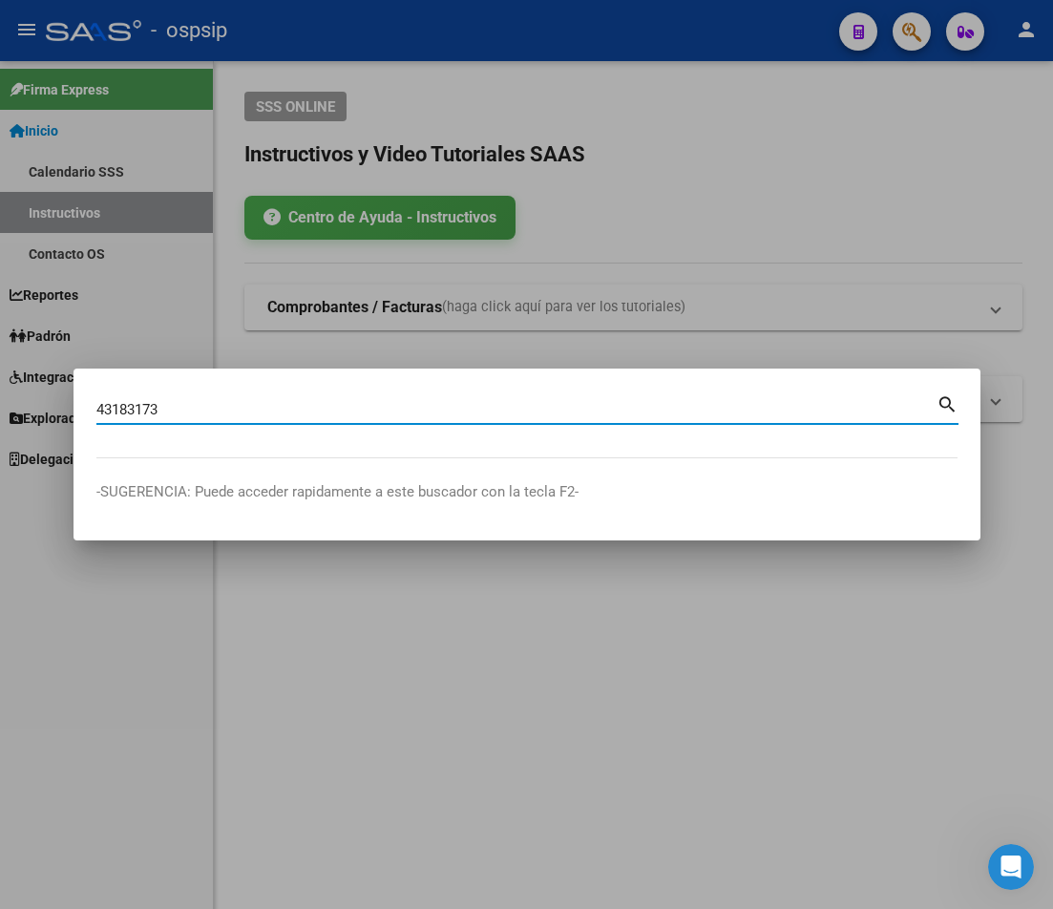
type input "43183173"
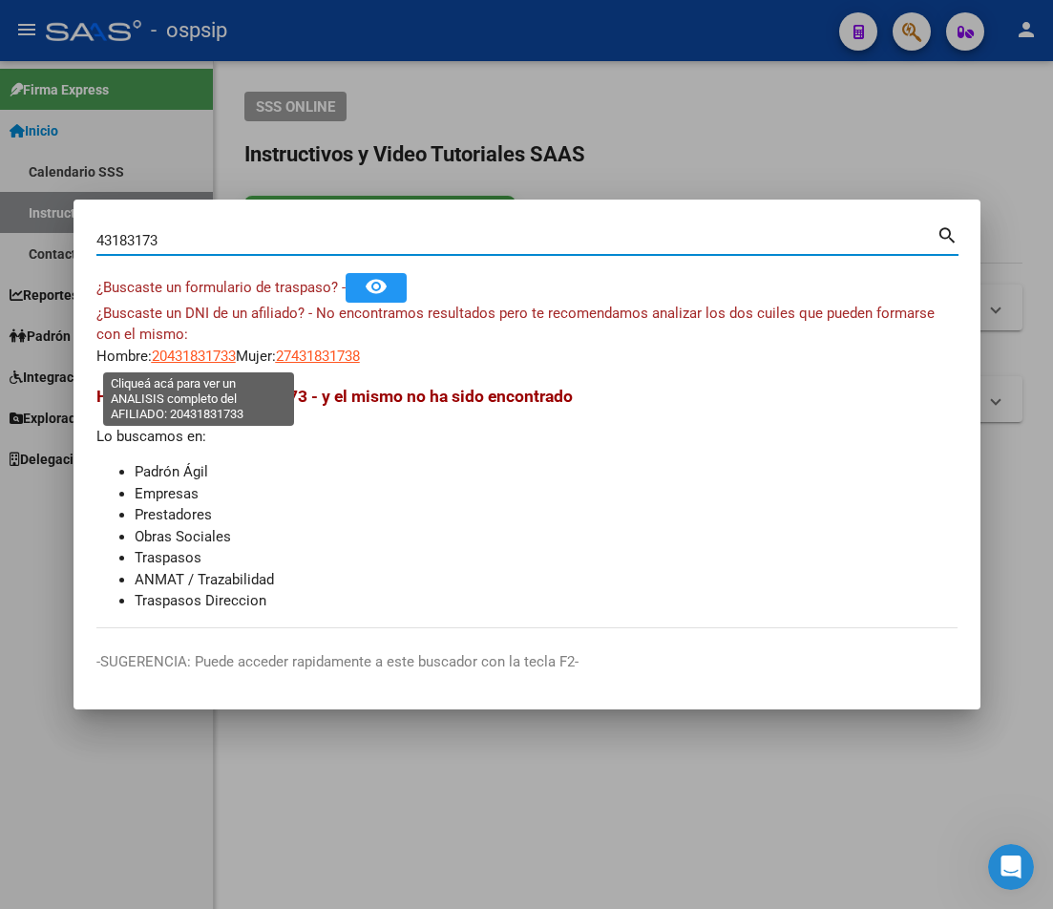
click at [202, 355] on span "20431831733" at bounding box center [194, 356] width 84 height 17
type textarea "20431831733"
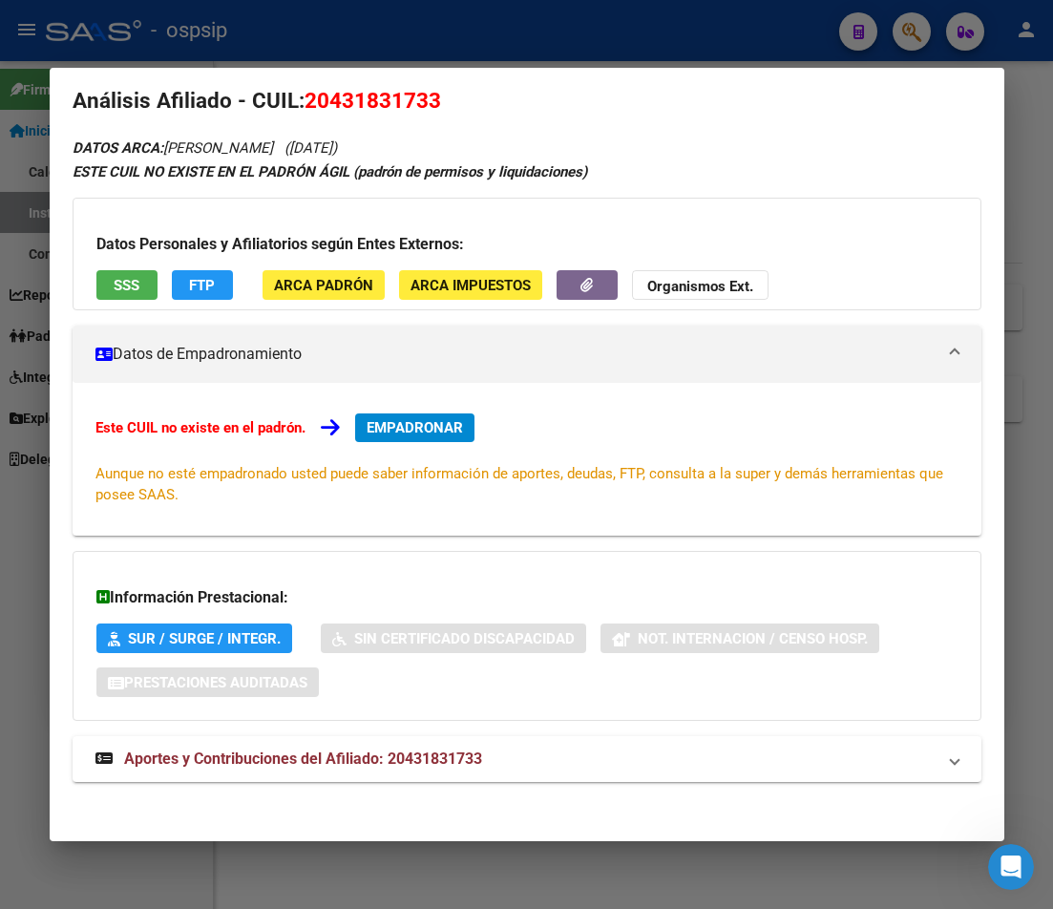
scroll to position [31, 0]
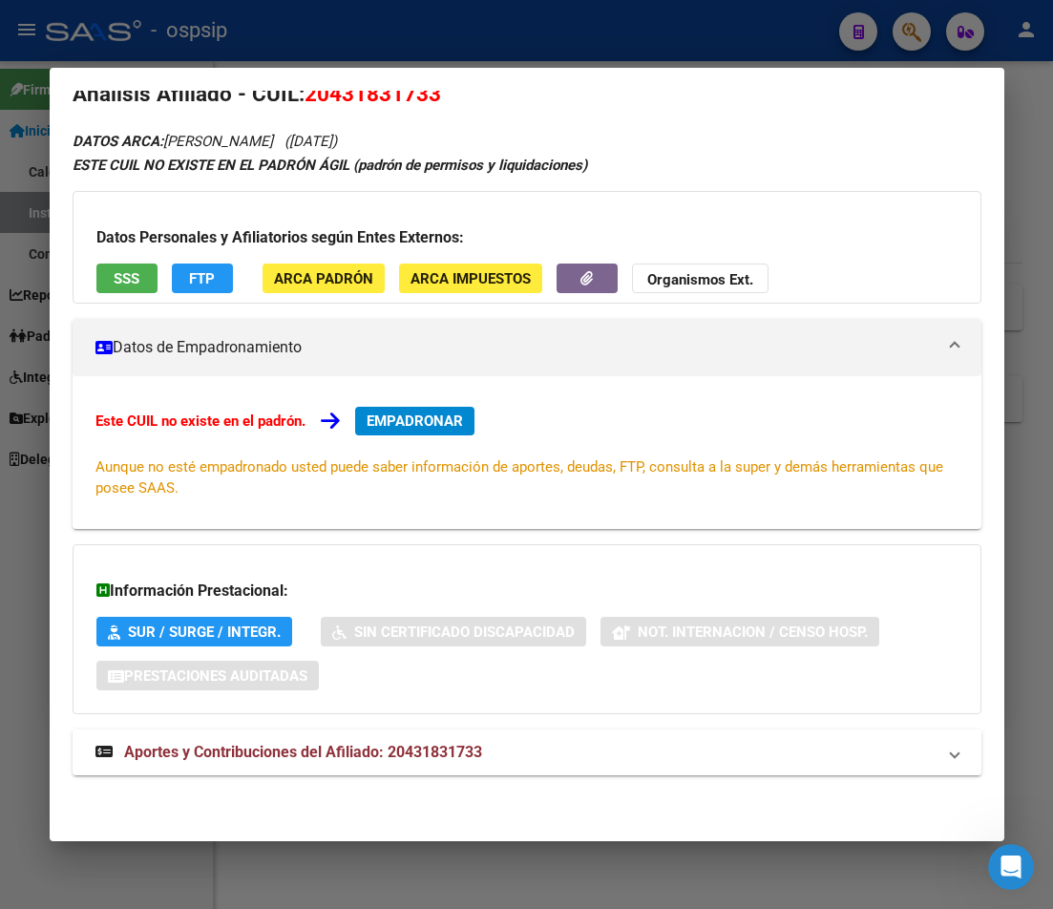
click at [335, 754] on span "Aportes y Contribuciones del Afiliado: 20431831733" at bounding box center [303, 752] width 358 height 18
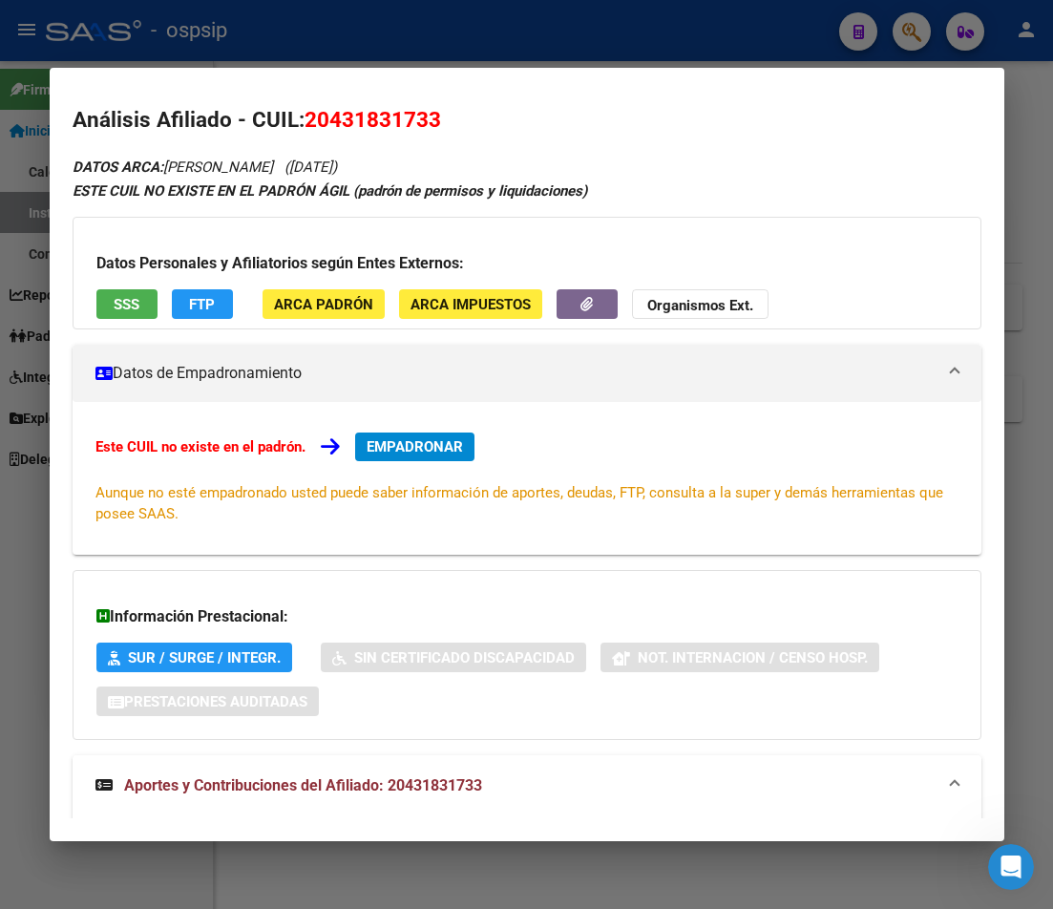
scroll to position [0, 0]
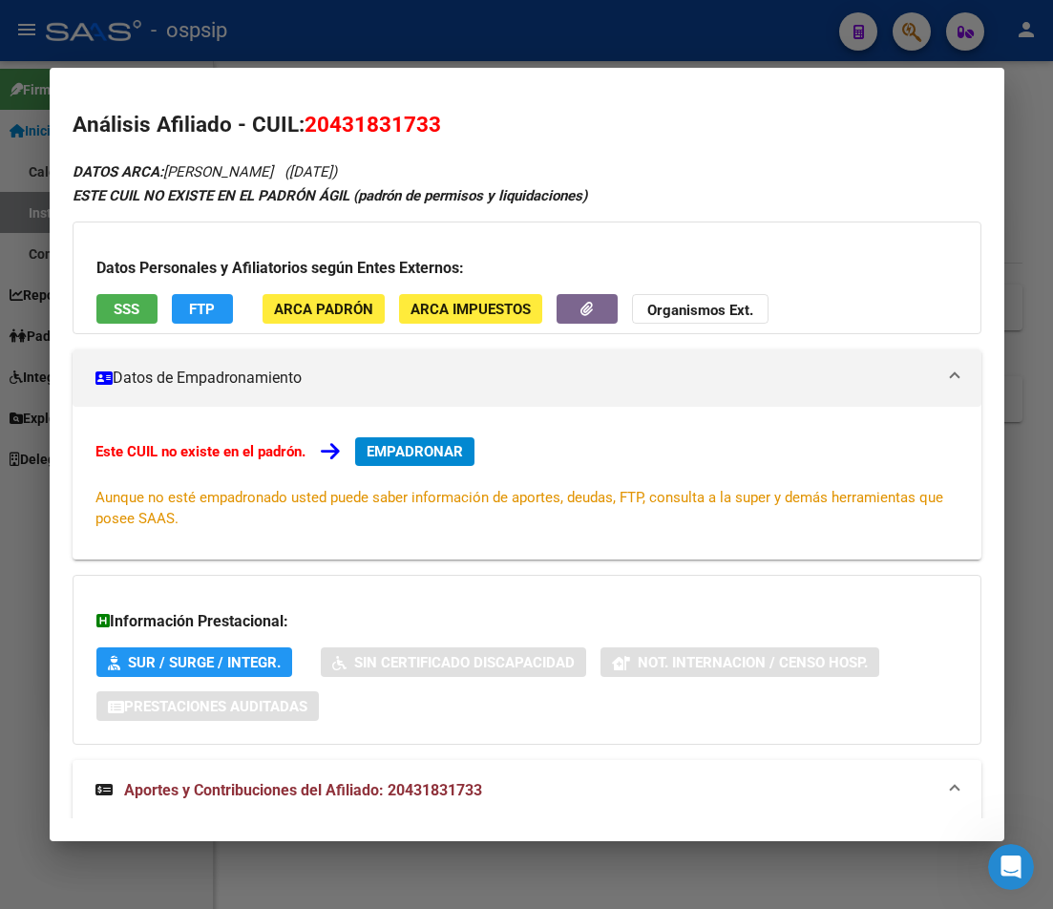
click at [910, 29] on div at bounding box center [526, 454] width 1053 height 909
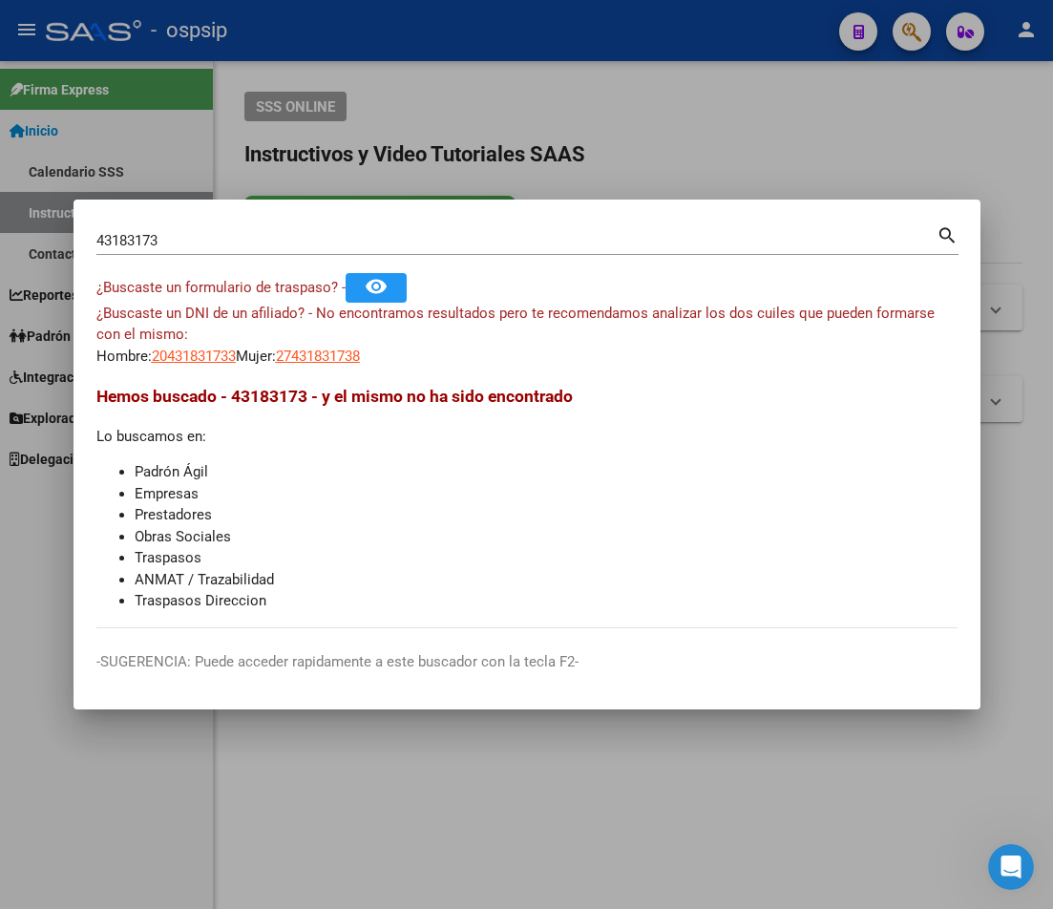
click at [919, 31] on div at bounding box center [526, 454] width 1053 height 909
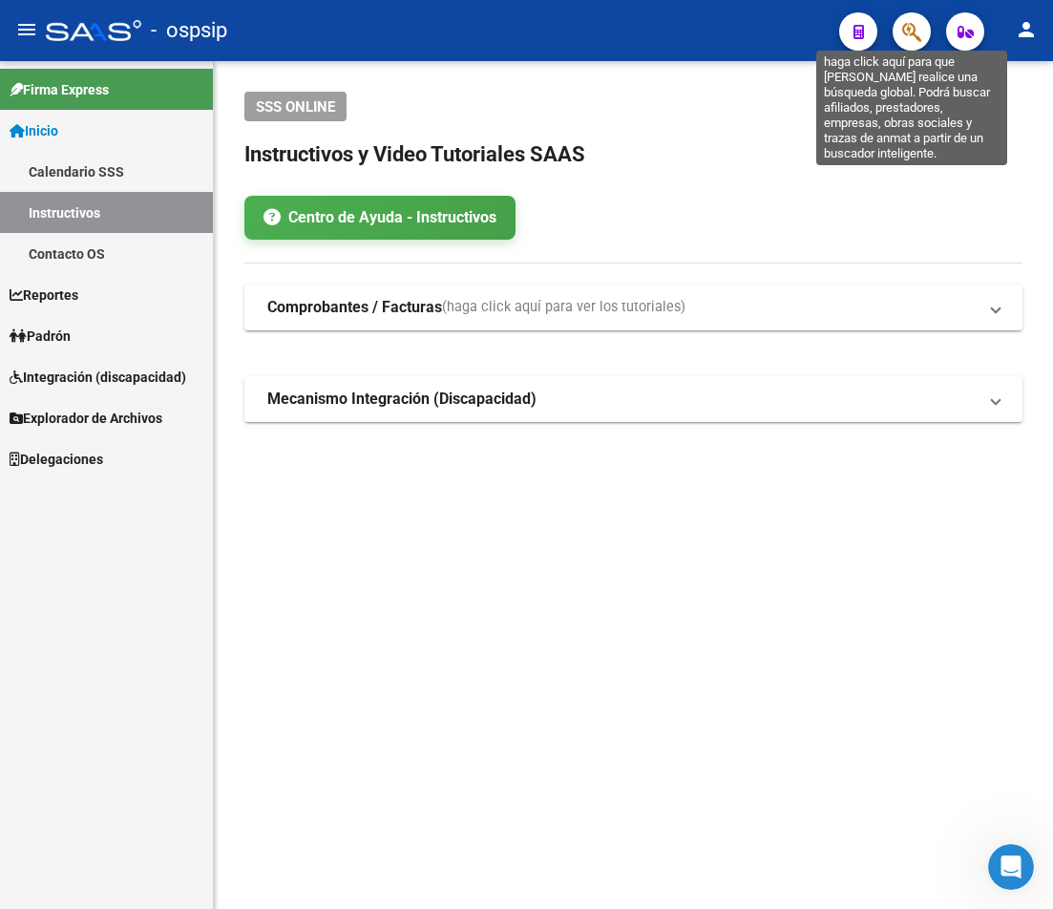
click at [915, 35] on icon "button" at bounding box center [911, 32] width 19 height 22
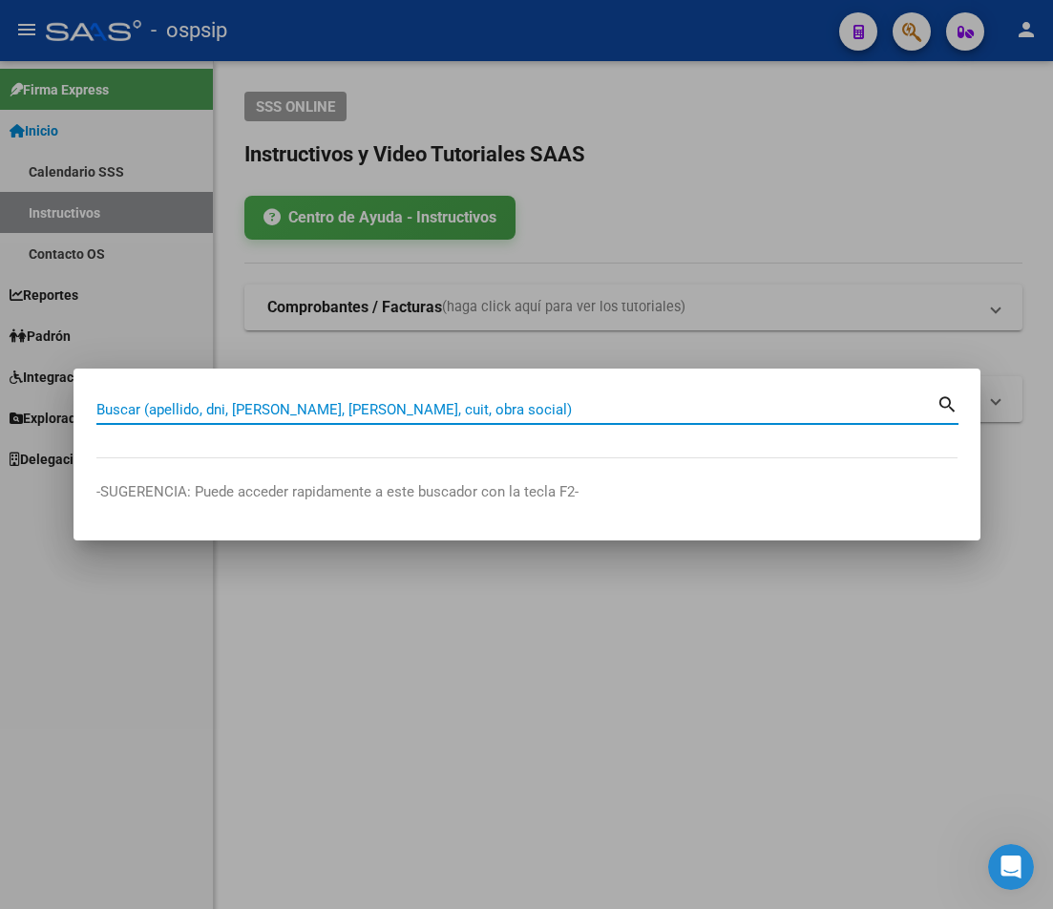
paste input "25627571"
type input "25627571"
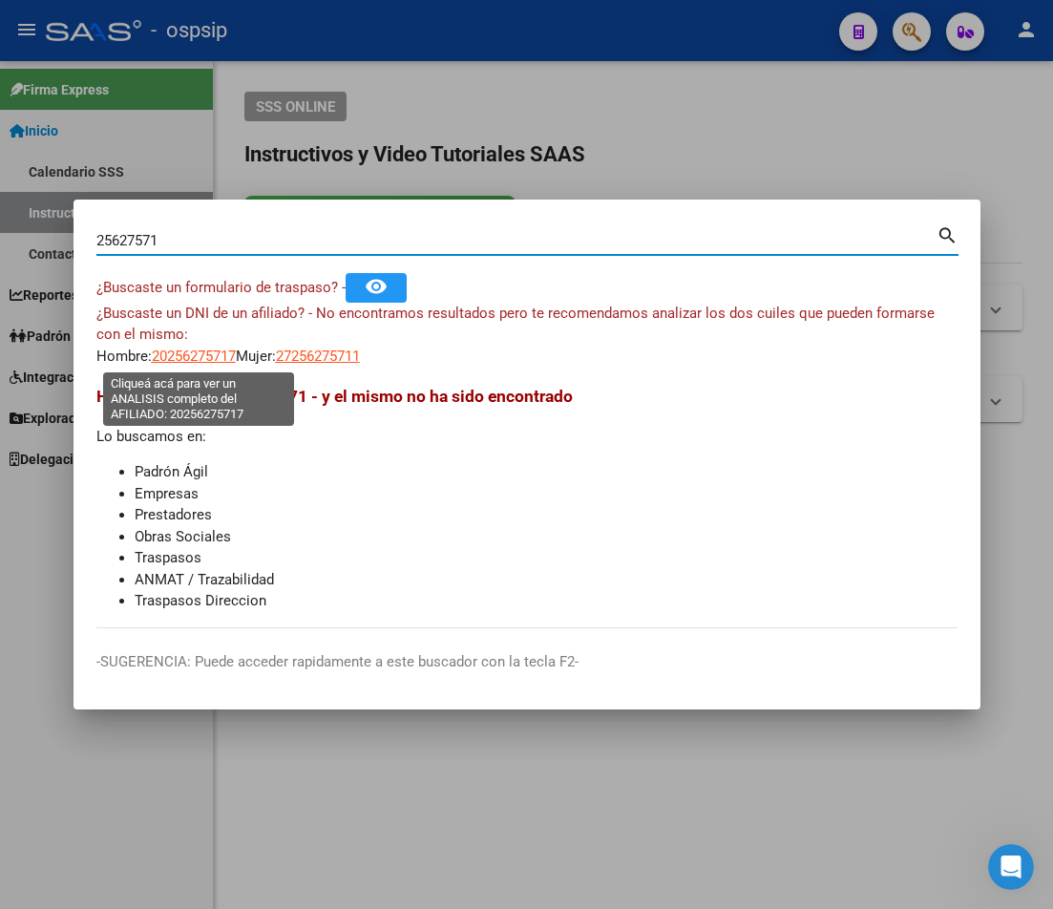
click at [195, 354] on span "20256275717" at bounding box center [194, 356] width 84 height 17
type textarea "20256275717"
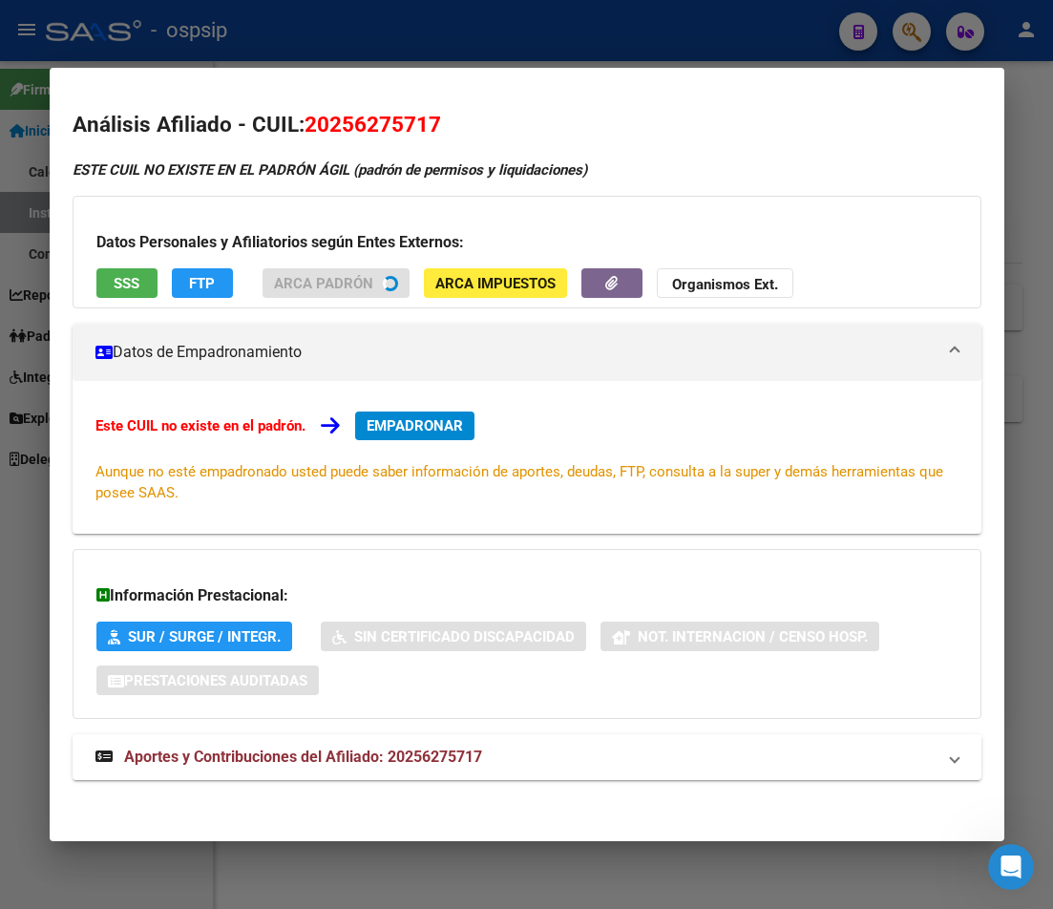
scroll to position [5, 0]
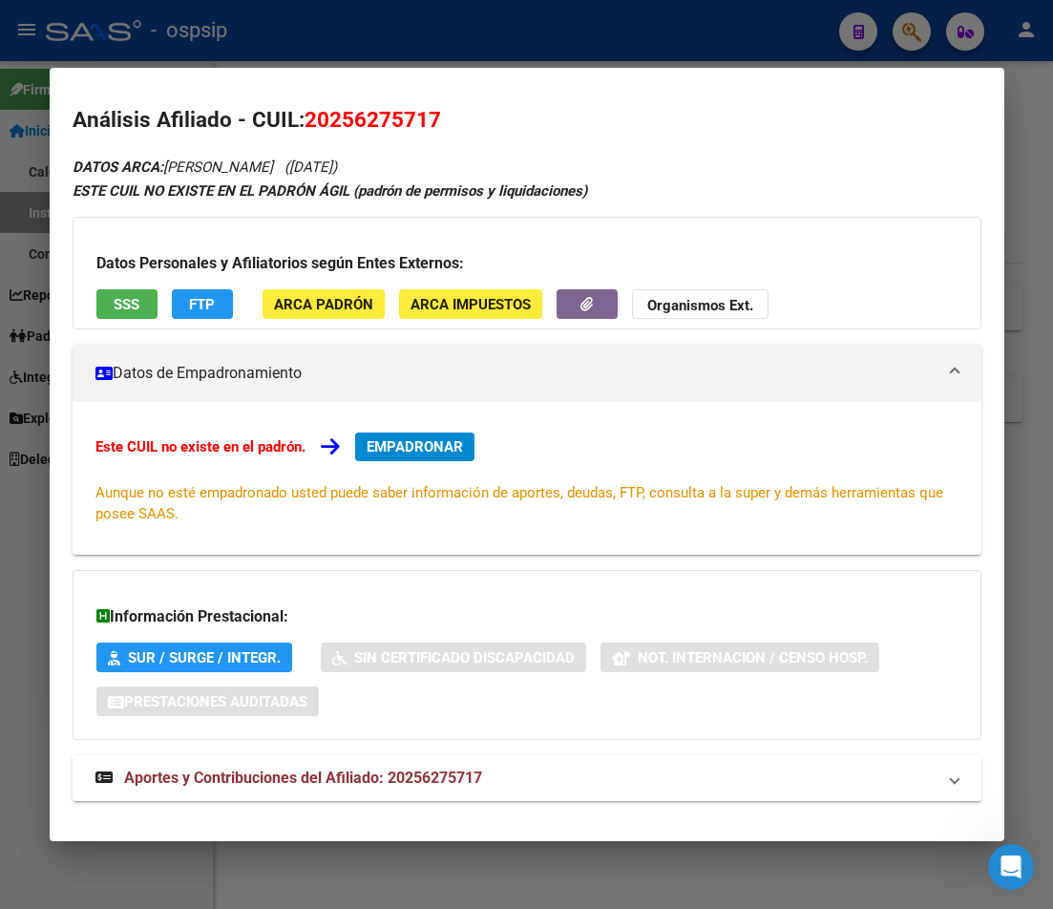
click at [387, 775] on span "Aportes y Contribuciones del Afiliado: 20256275717" at bounding box center [303, 778] width 358 height 18
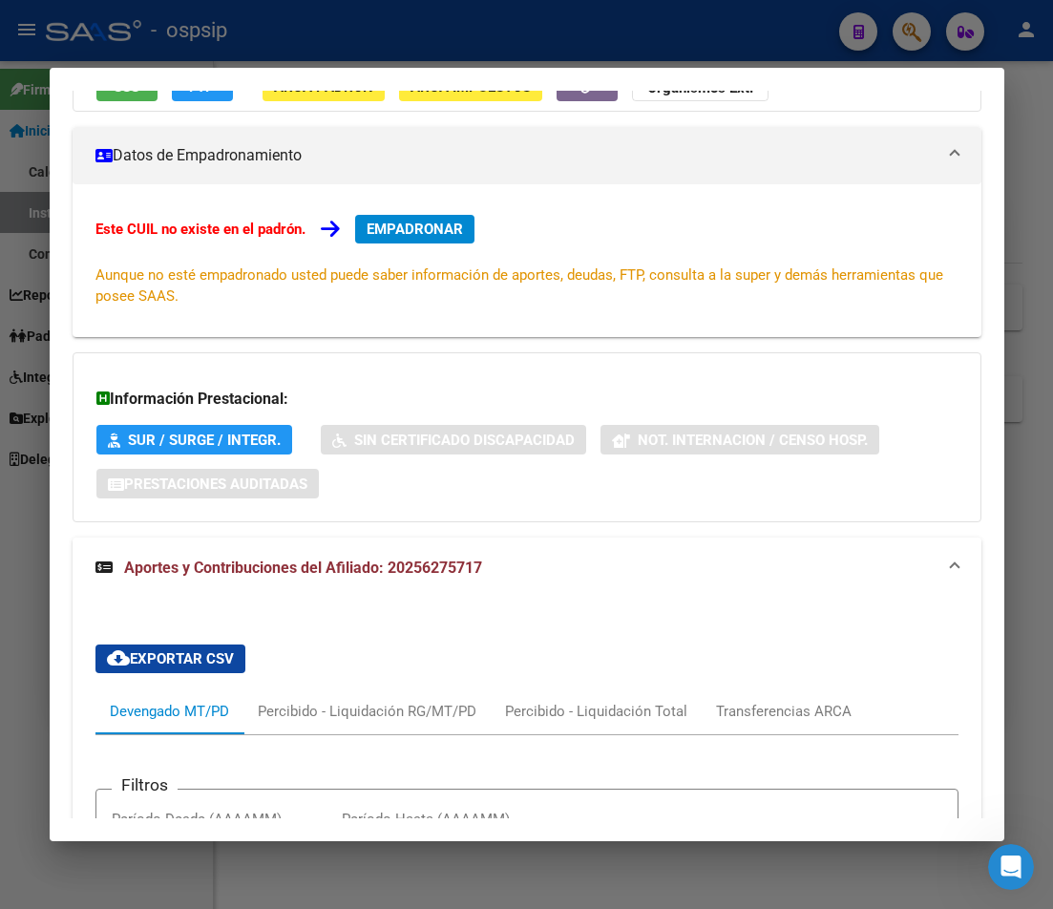
scroll to position [32, 0]
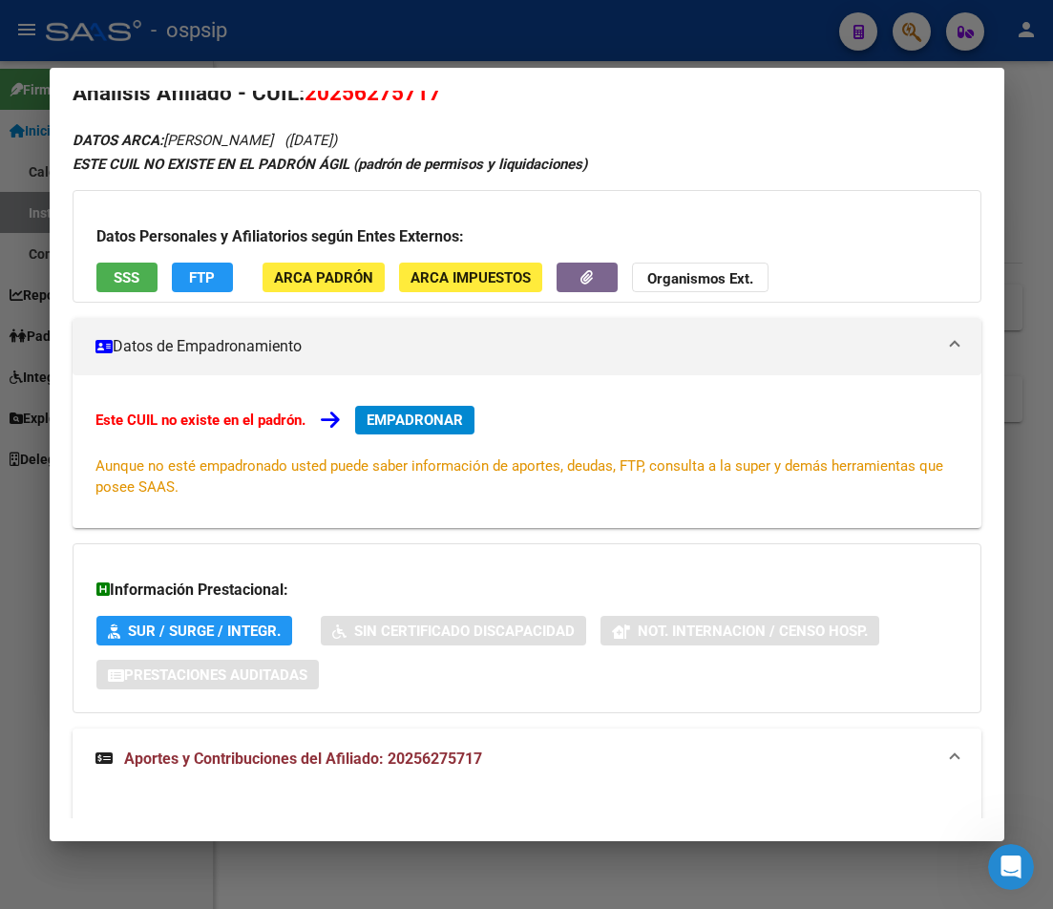
click at [677, 60] on div at bounding box center [526, 454] width 1053 height 909
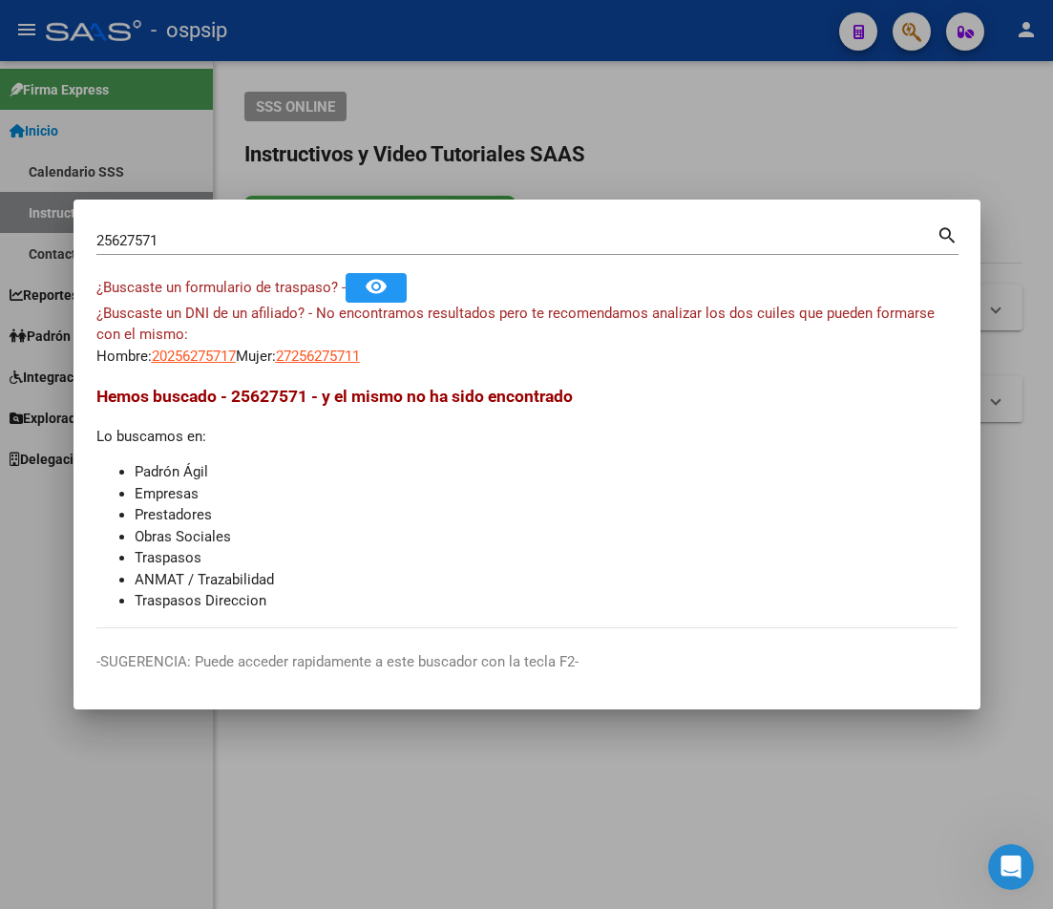
click at [677, 60] on div at bounding box center [526, 454] width 1053 height 909
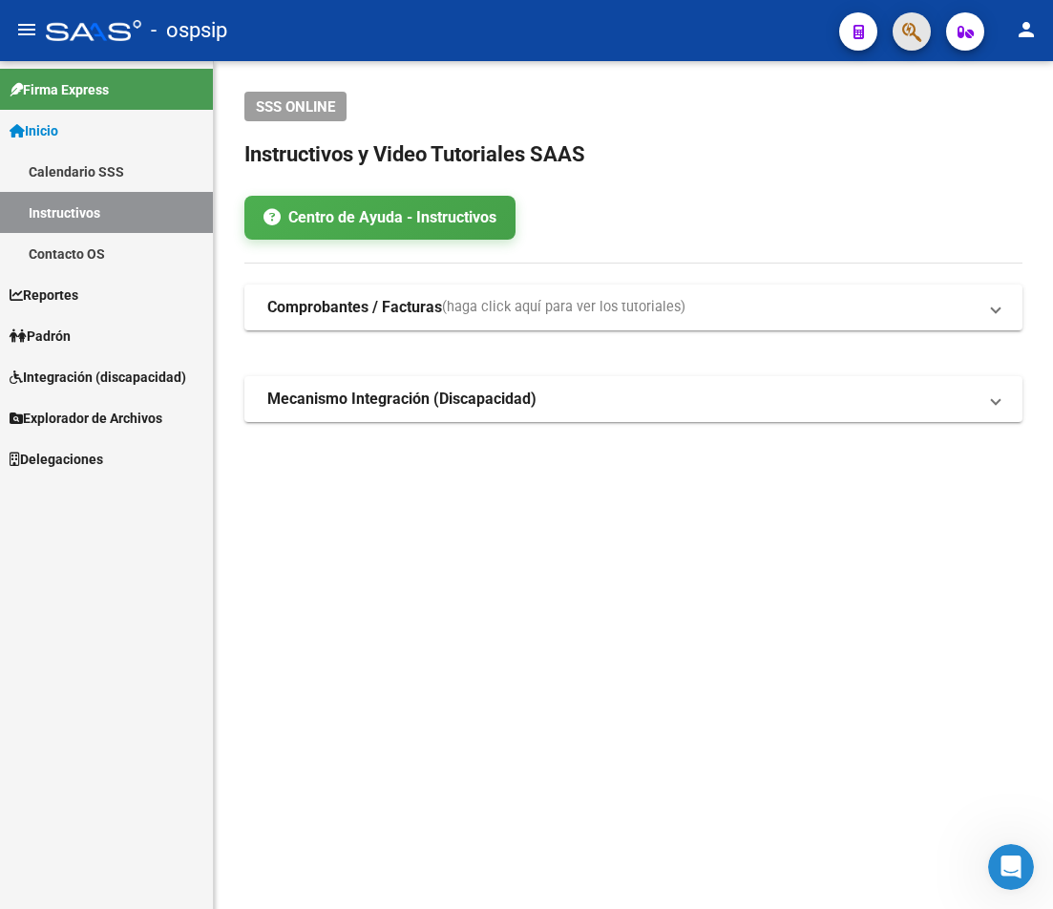
click at [924, 41] on button "button" at bounding box center [912, 31] width 38 height 38
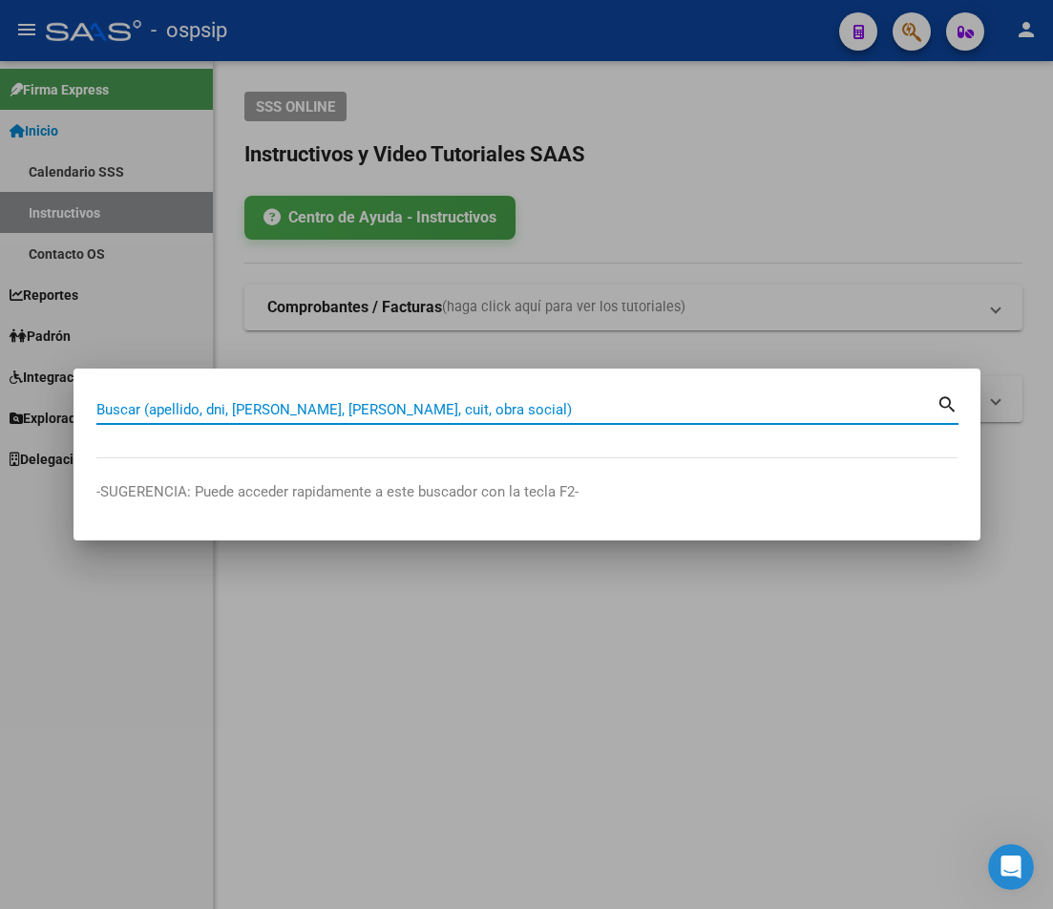
click at [154, 416] on input "Buscar (apellido, dni, [PERSON_NAME], [PERSON_NAME], cuit, obra social)" at bounding box center [516, 409] width 840 height 17
type input "95065408"
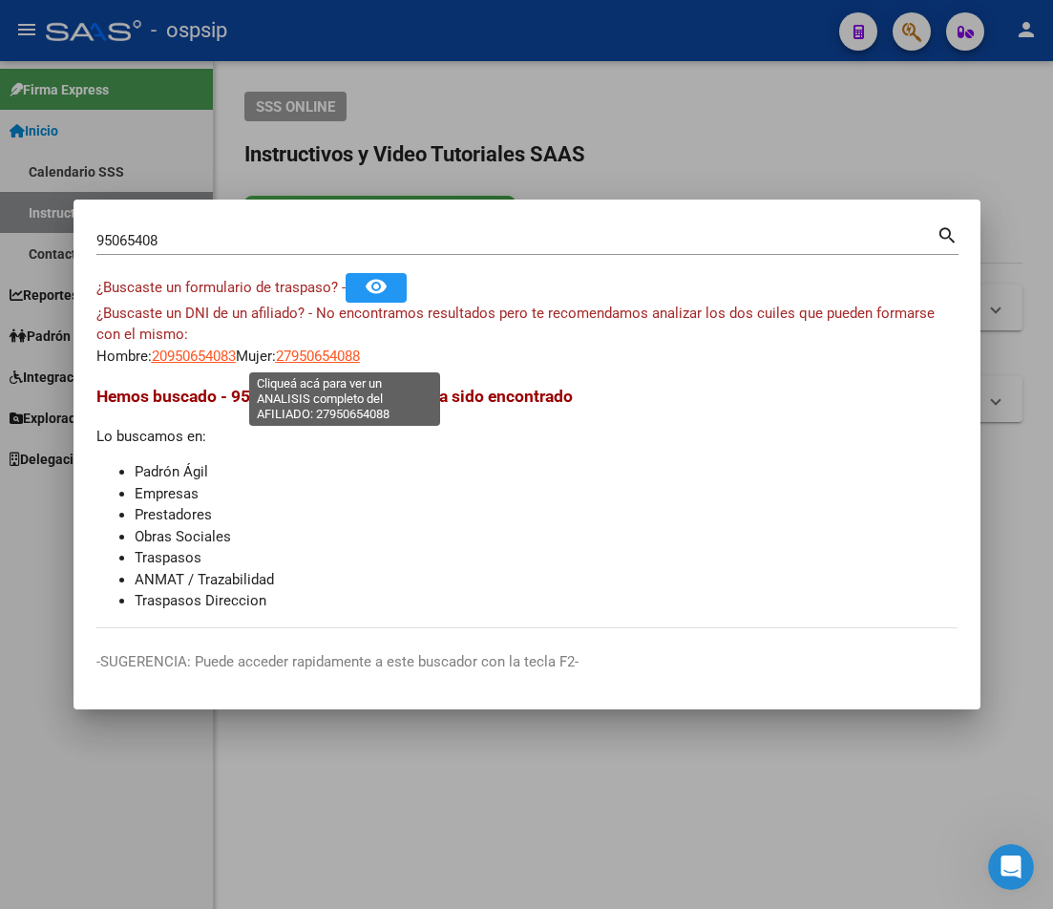
click at [334, 359] on span "27950654088" at bounding box center [318, 356] width 84 height 17
type textarea "27950654088"
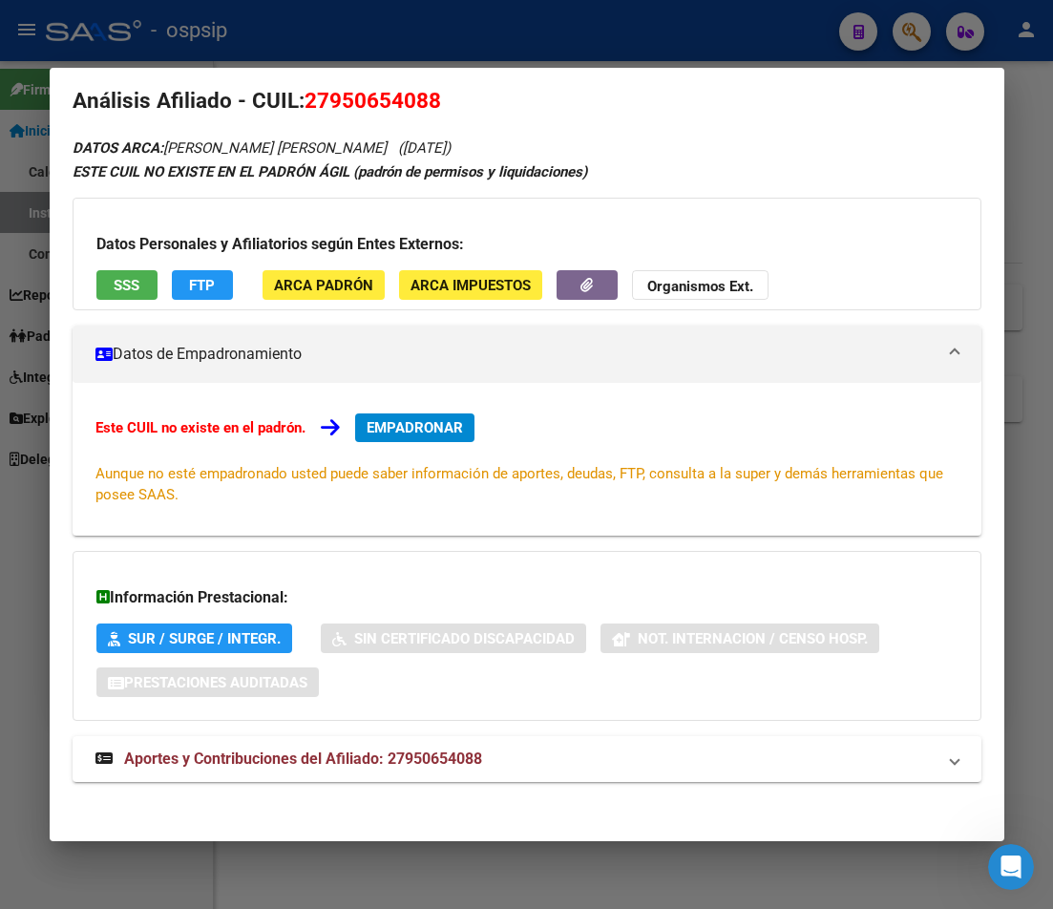
scroll to position [31, 0]
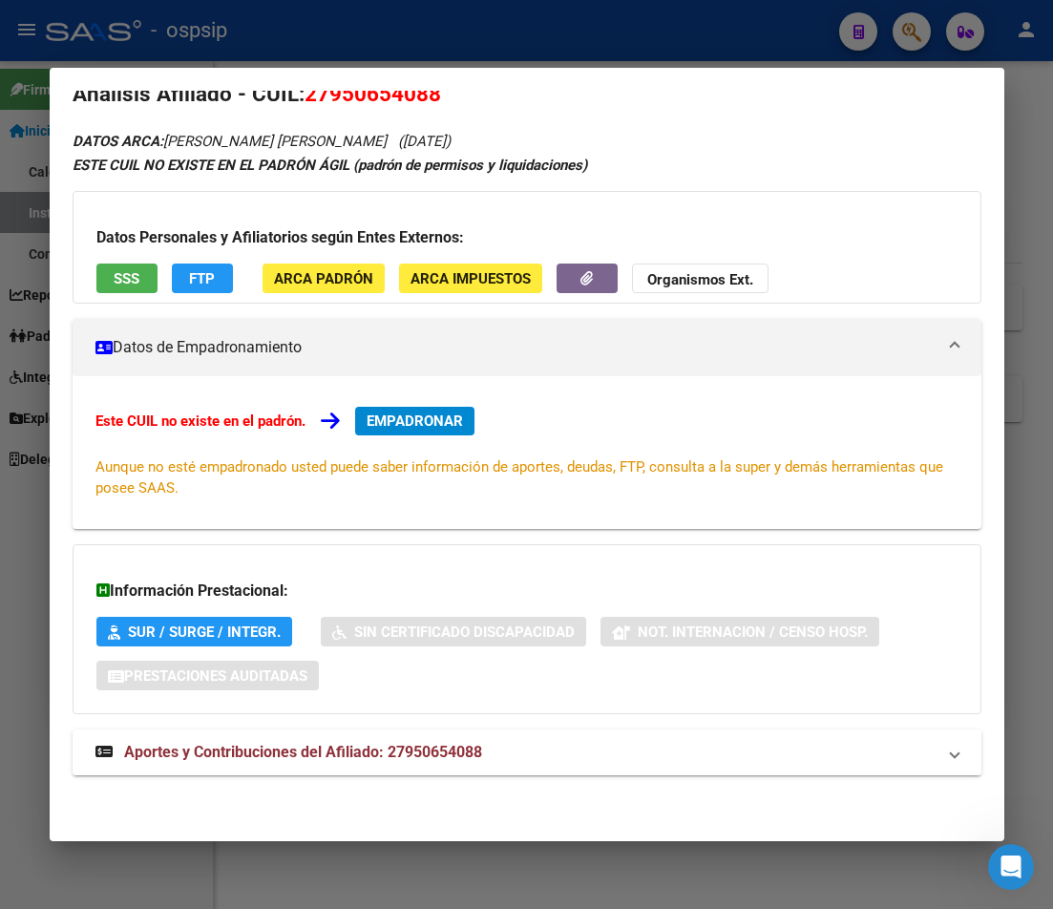
click at [271, 757] on span "Aportes y Contribuciones del Afiliado: 27950654088" at bounding box center [303, 752] width 358 height 18
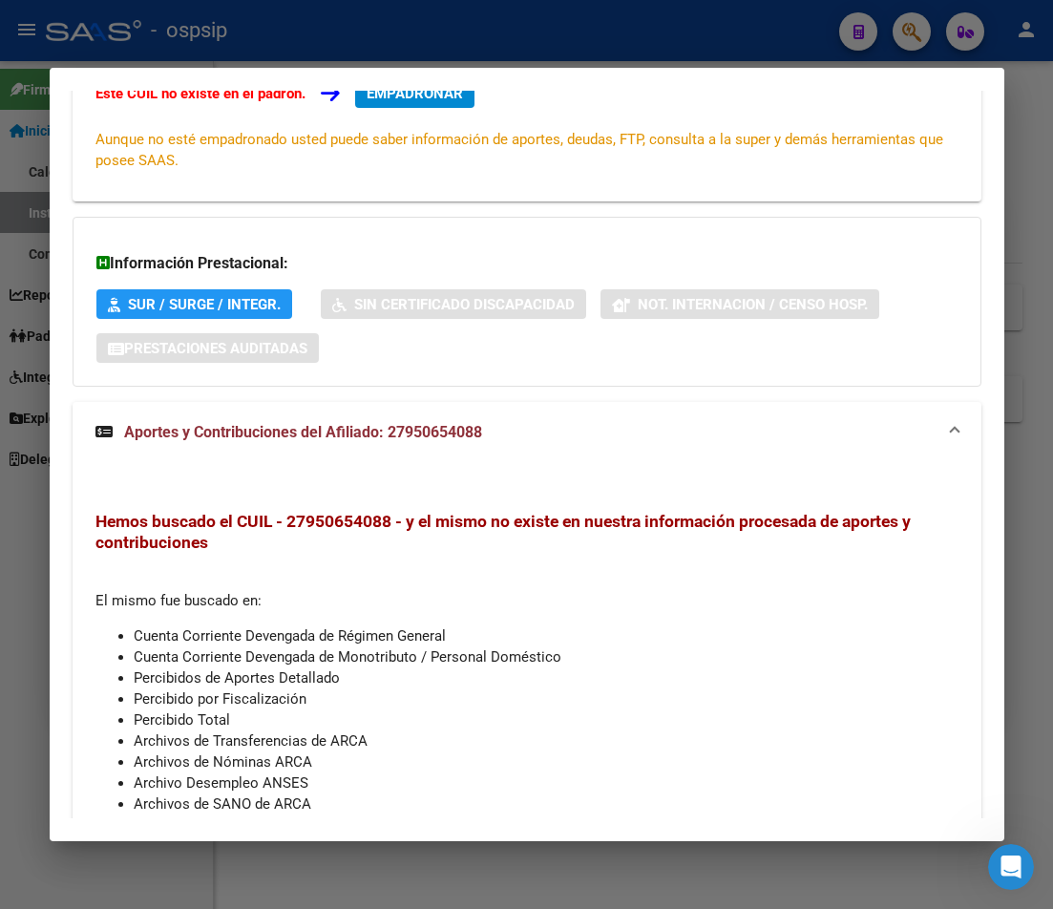
scroll to position [158, 0]
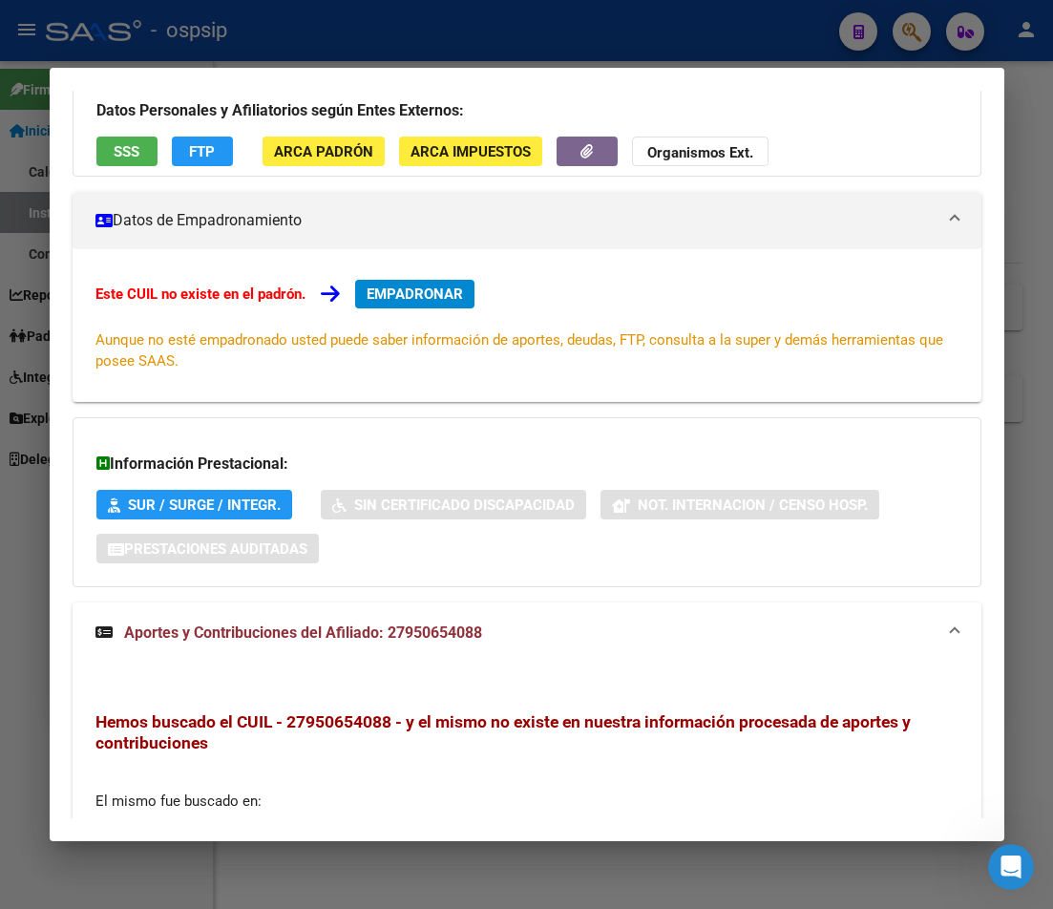
click at [912, 38] on div at bounding box center [526, 454] width 1053 height 909
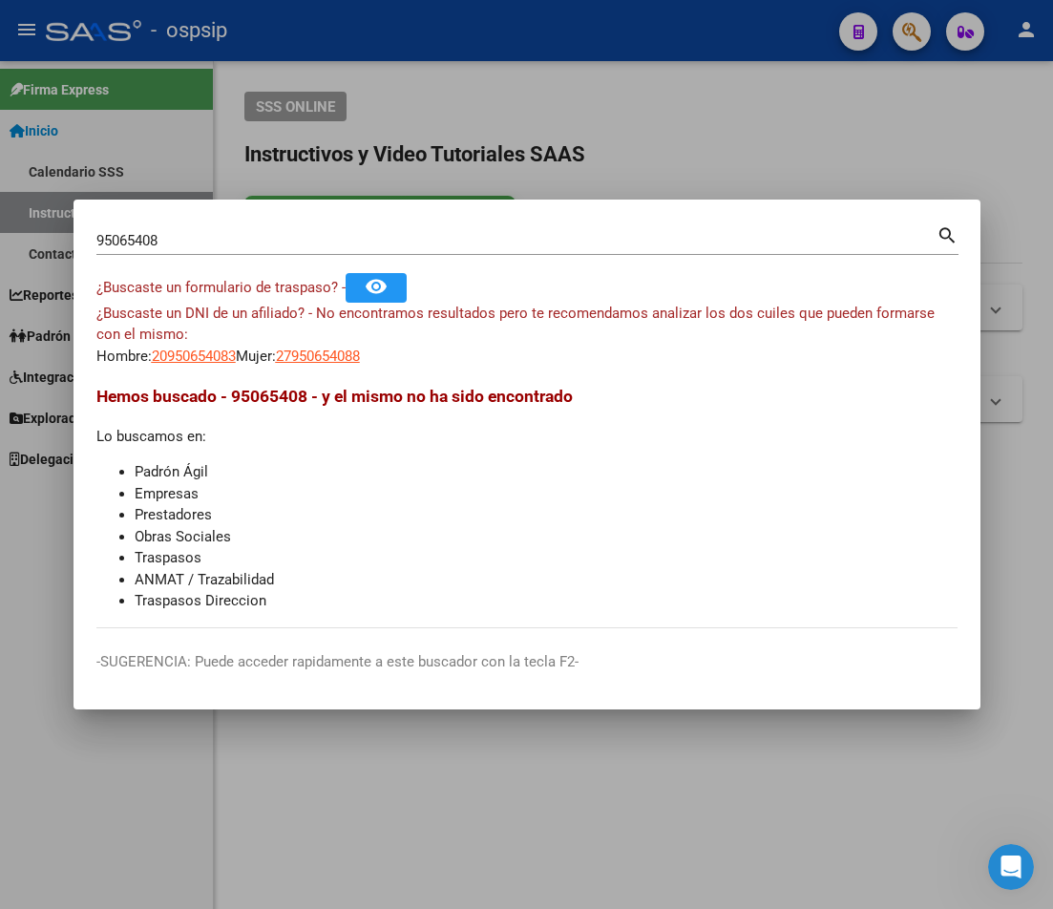
click at [912, 38] on div at bounding box center [526, 454] width 1053 height 909
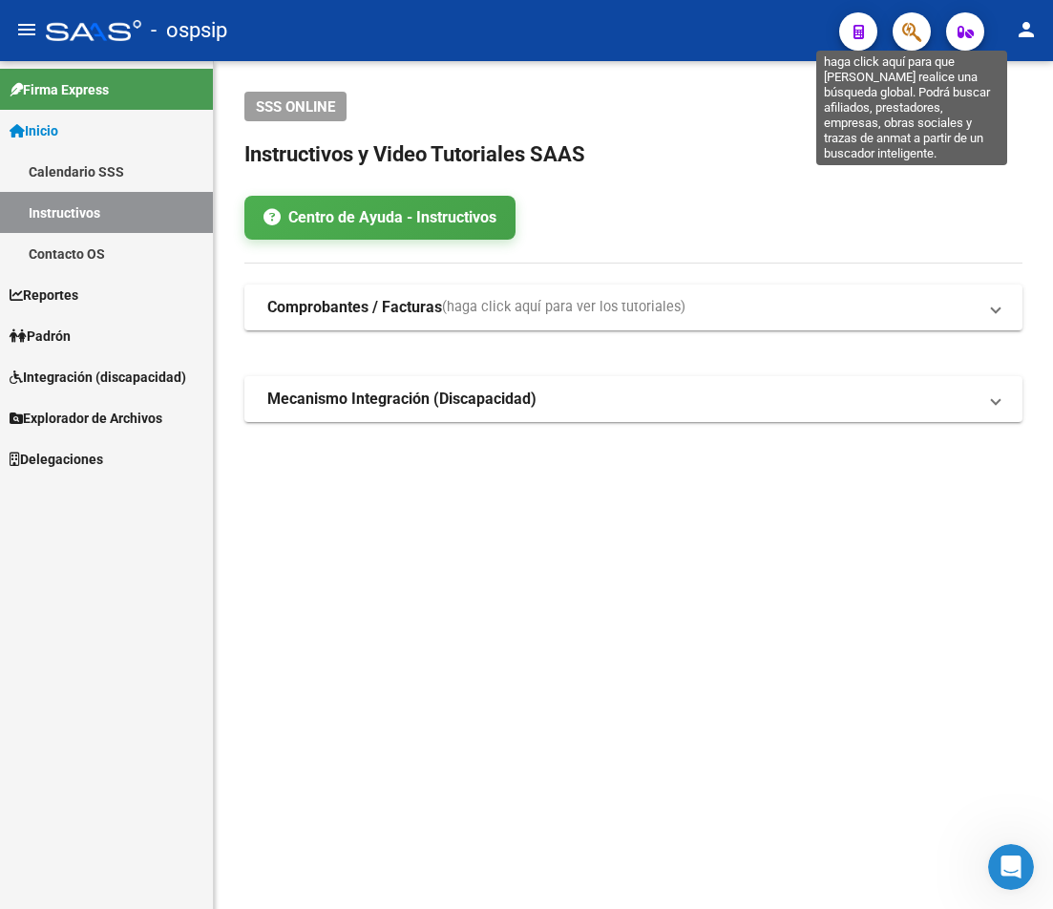
click at [904, 39] on icon "button" at bounding box center [911, 32] width 19 height 22
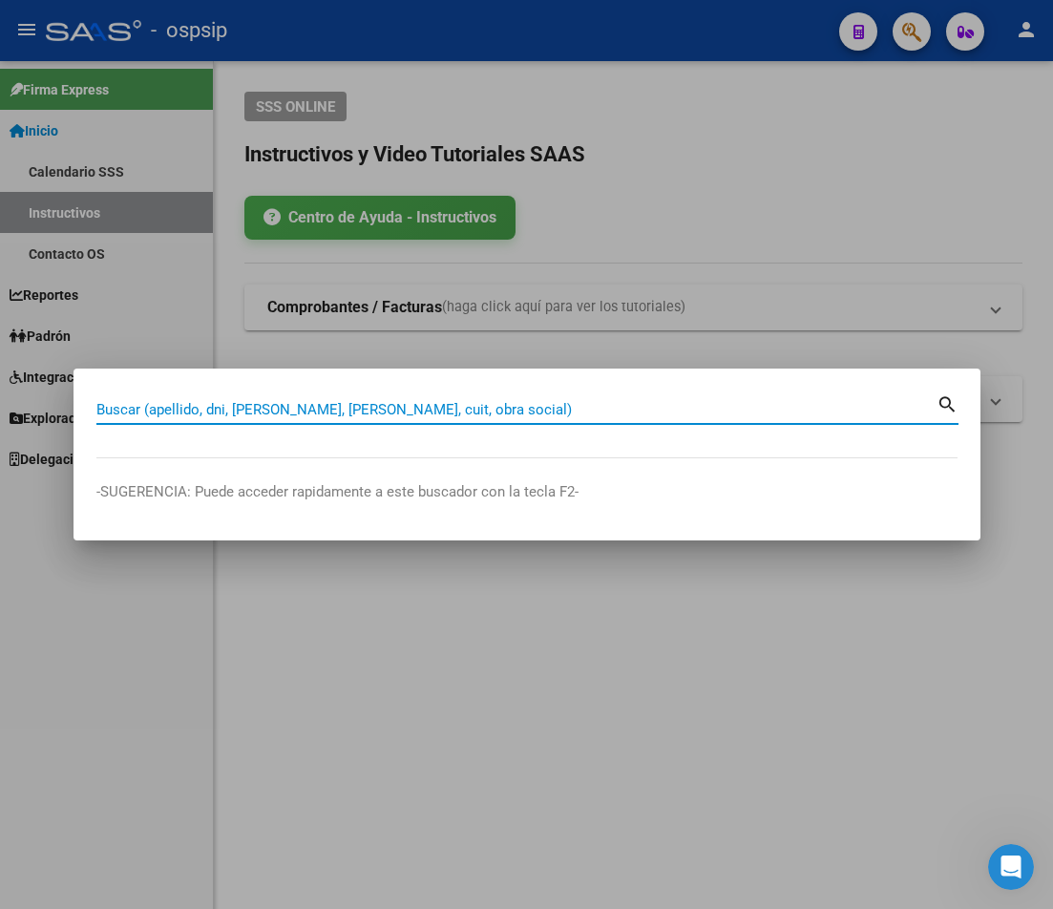
click at [141, 405] on input "Buscar (apellido, dni, [PERSON_NAME], [PERSON_NAME], cuit, obra social)" at bounding box center [516, 409] width 840 height 17
type input "42426147"
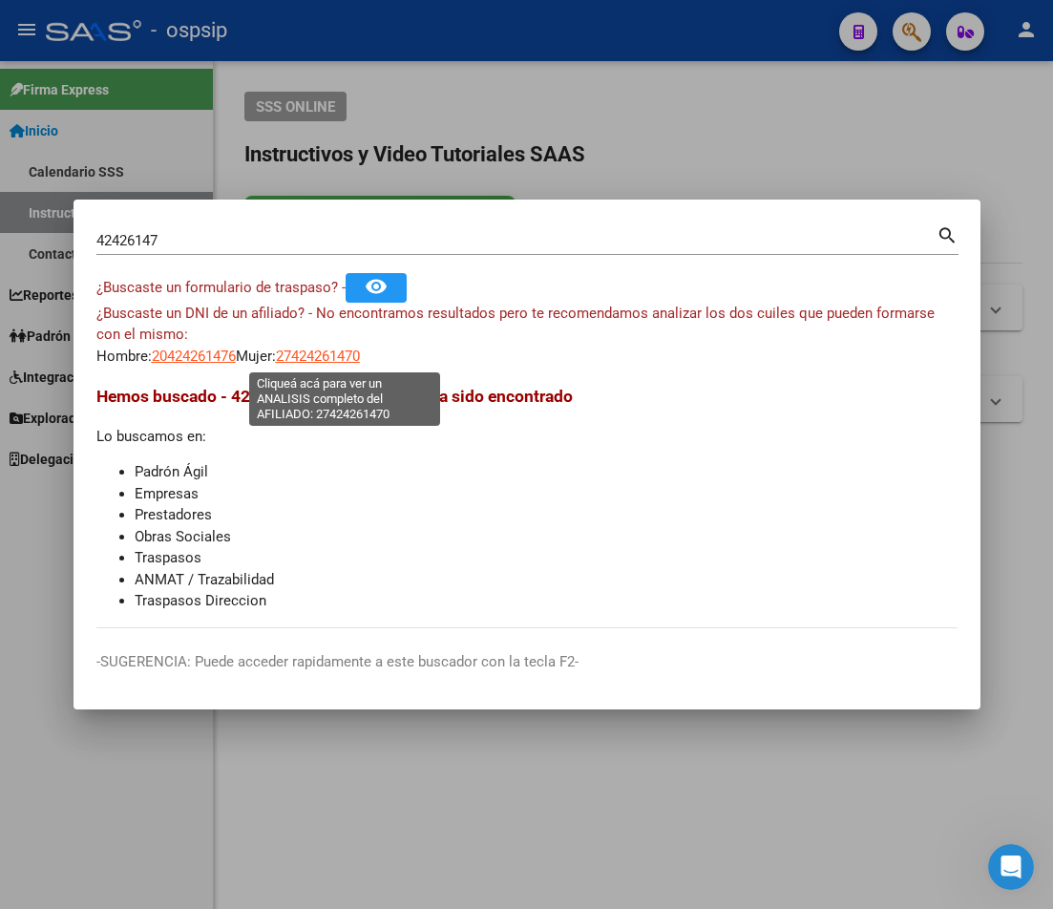
click at [326, 350] on span "27424261470" at bounding box center [318, 356] width 84 height 17
type textarea "27424261470"
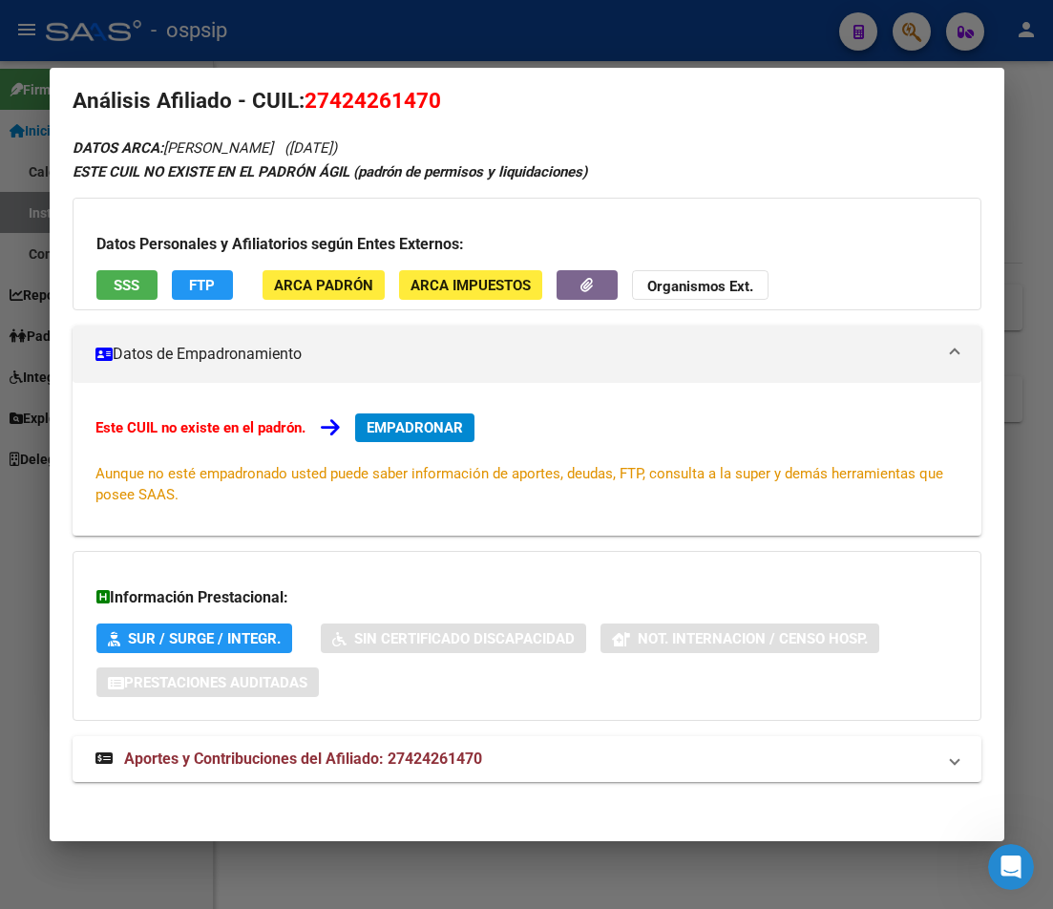
scroll to position [31, 0]
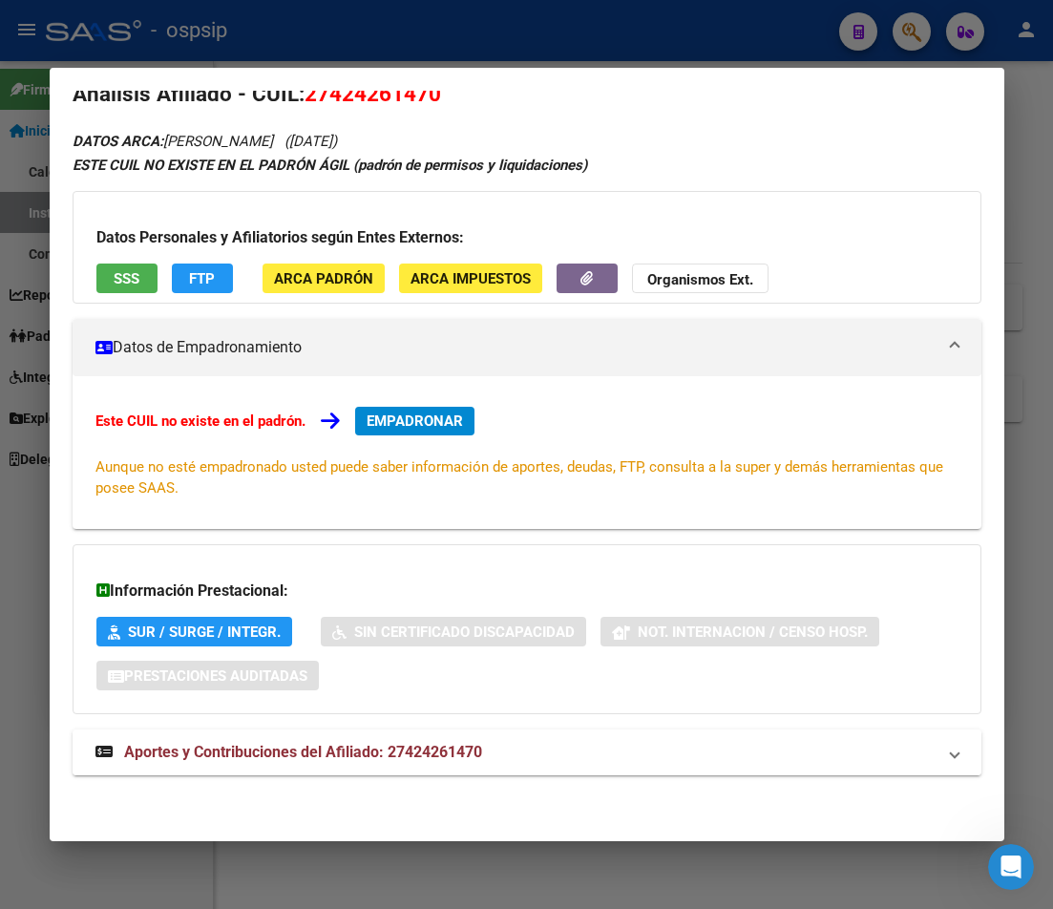
click at [327, 759] on span "Aportes y Contribuciones del Afiliado: 27424261470" at bounding box center [303, 752] width 358 height 18
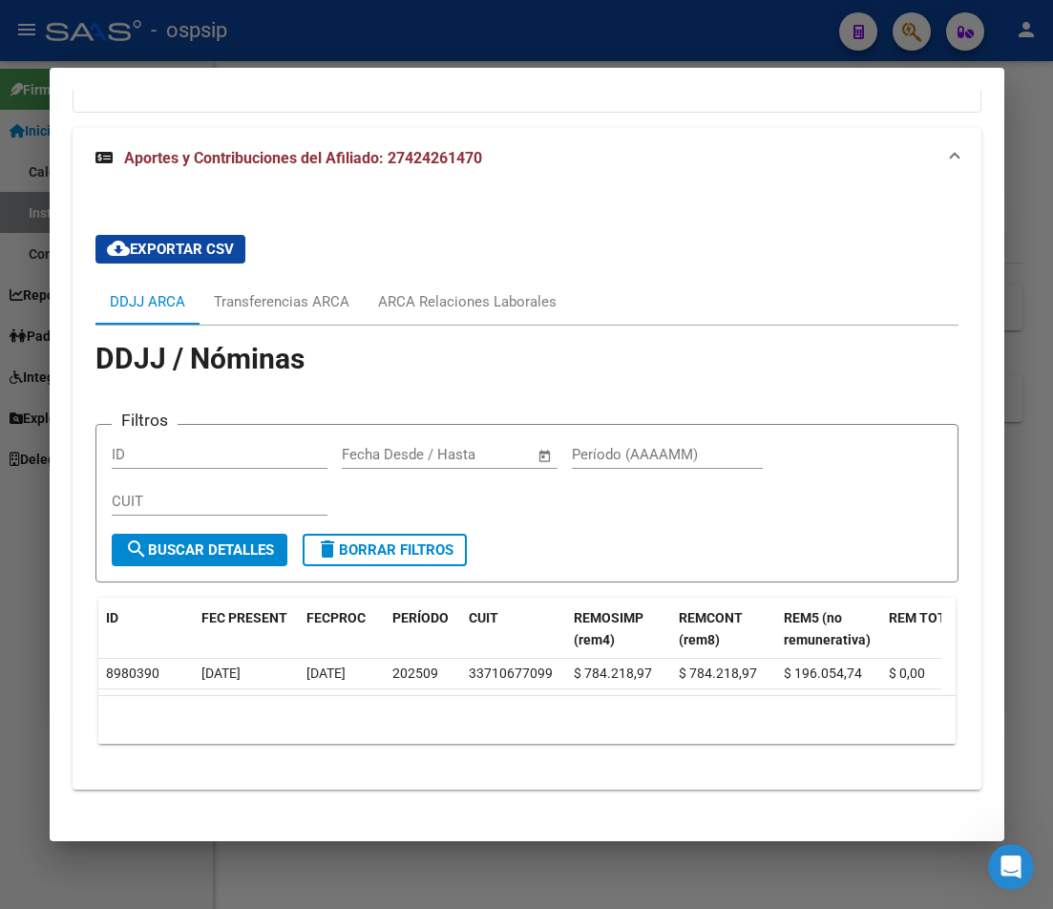
scroll to position [661, 0]
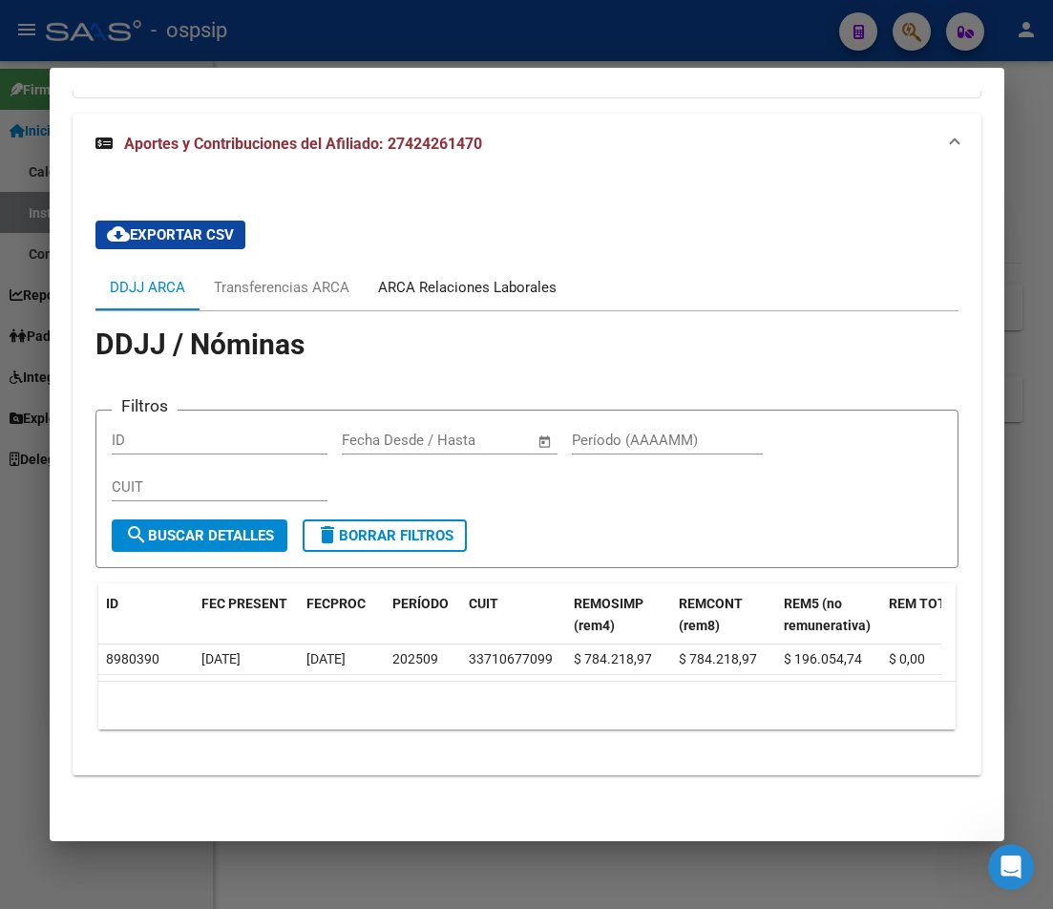
click at [448, 277] on div "ARCA Relaciones Laborales" at bounding box center [467, 287] width 179 height 21
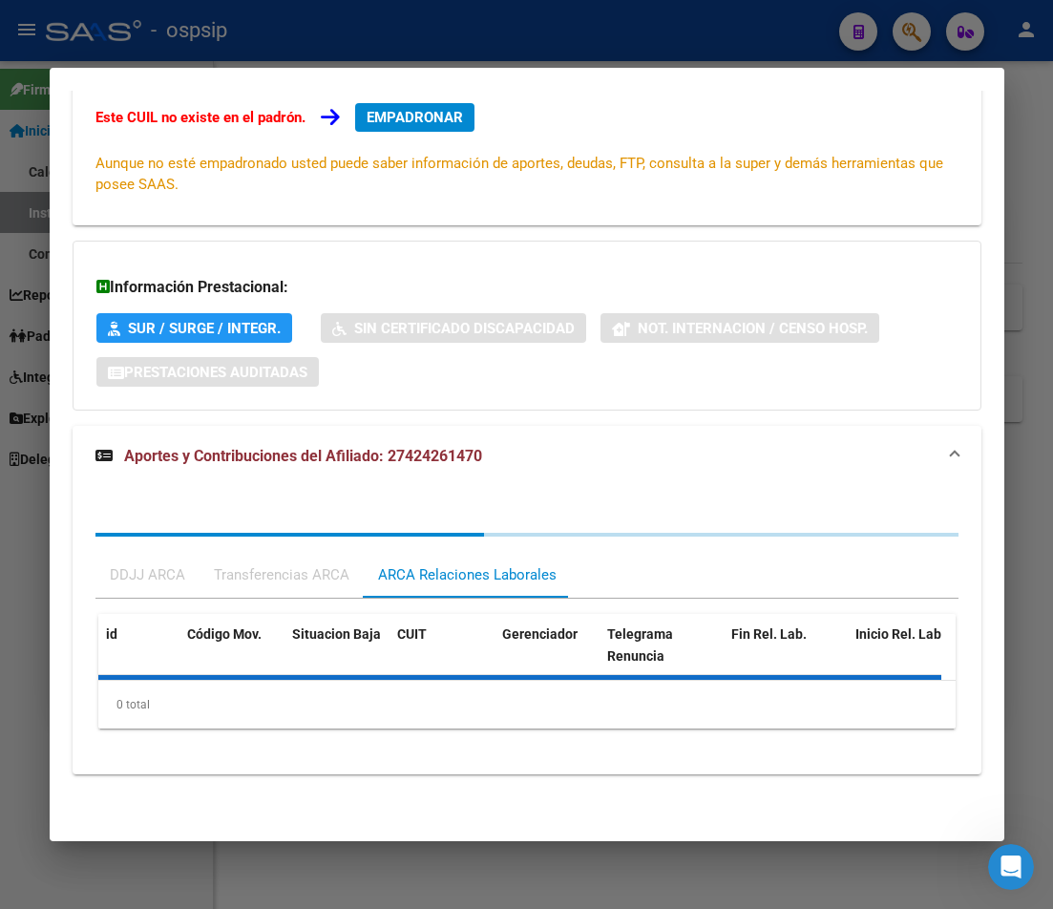
scroll to position [422, 0]
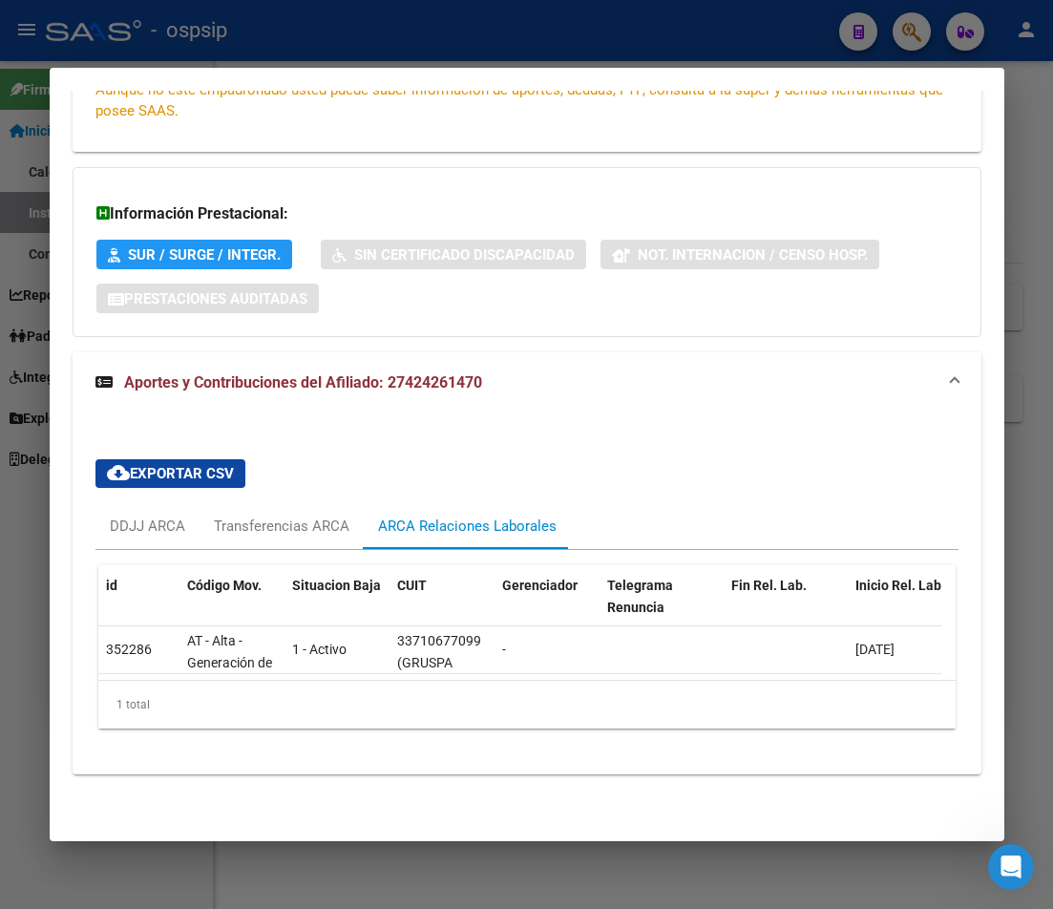
click at [925, 38] on div at bounding box center [526, 454] width 1053 height 909
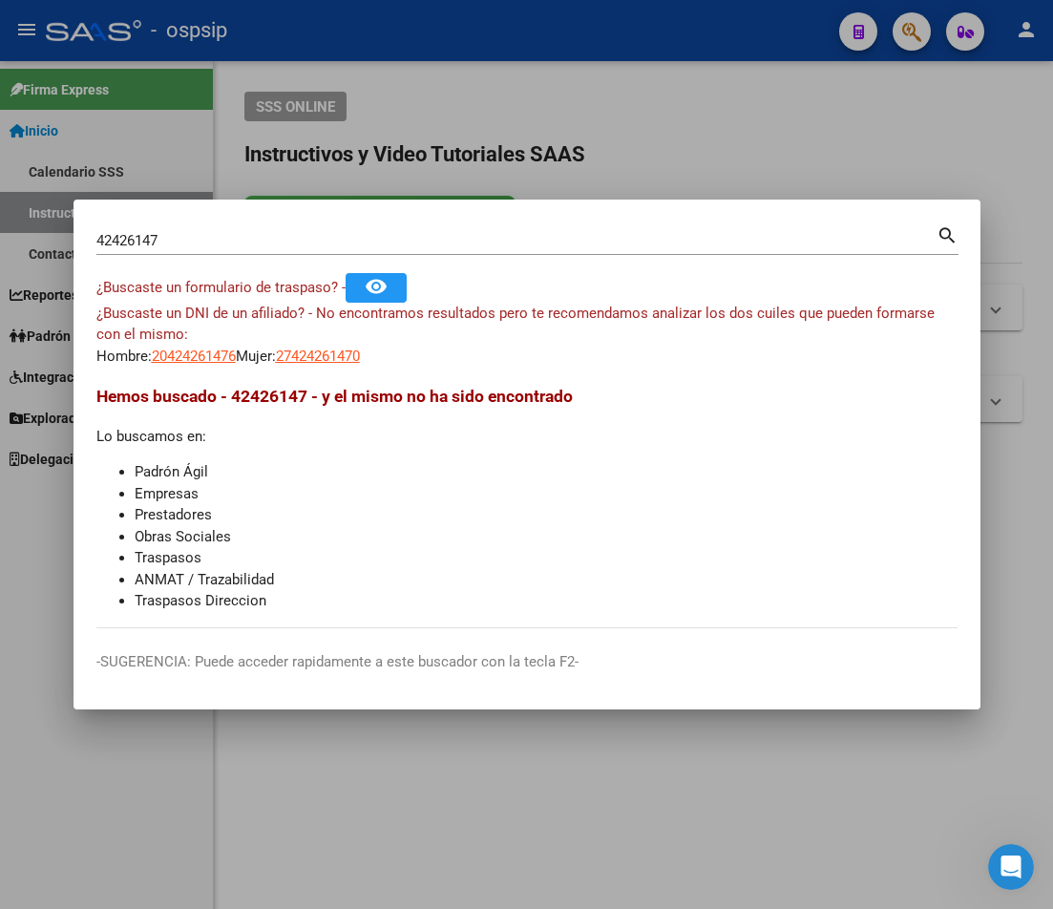
click at [162, 236] on input "42426147" at bounding box center [516, 240] width 840 height 17
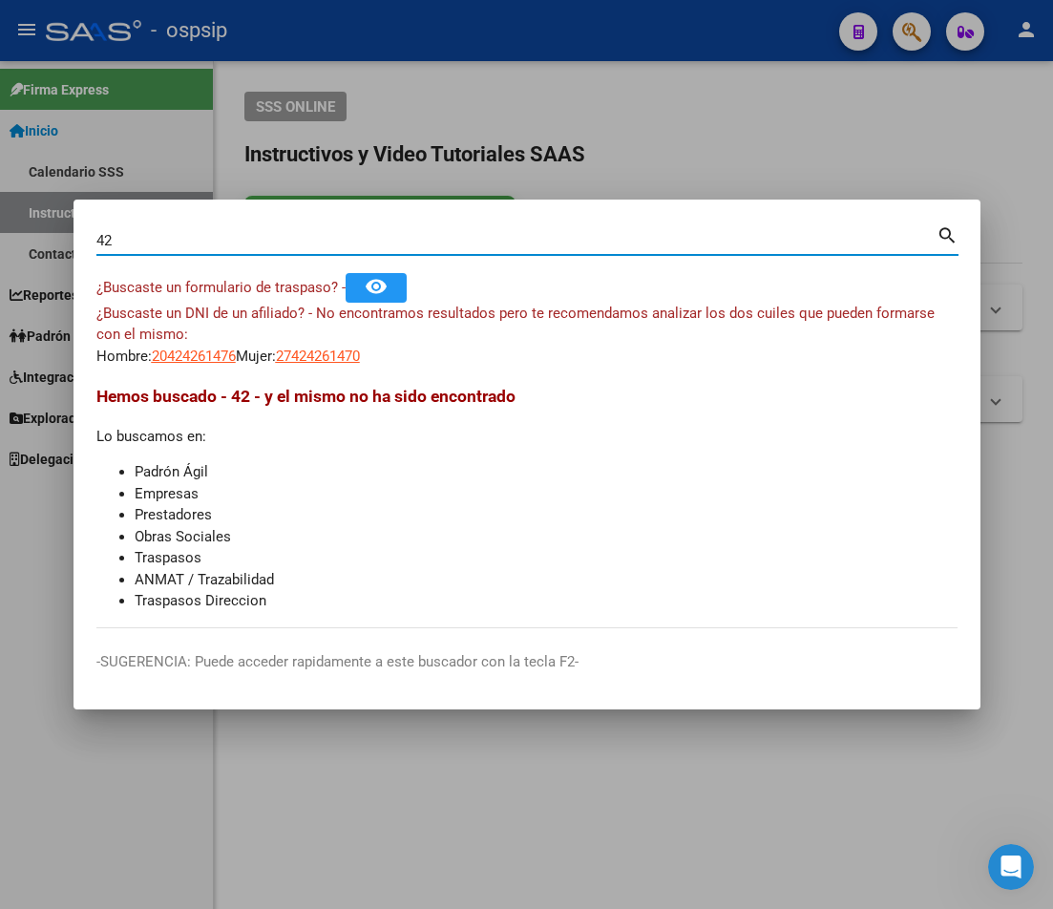
type input "4"
type input "42228608"
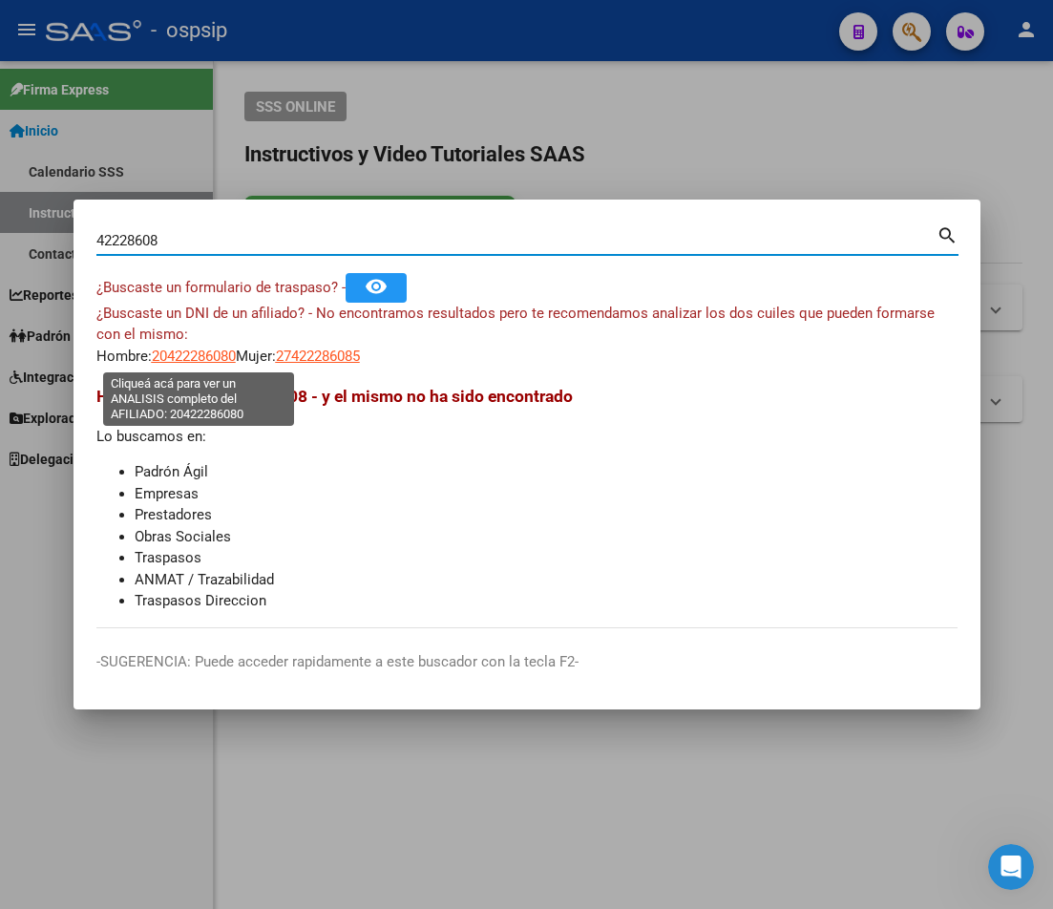
click at [207, 359] on span "20422286080" at bounding box center [194, 356] width 84 height 17
type textarea "20422286080"
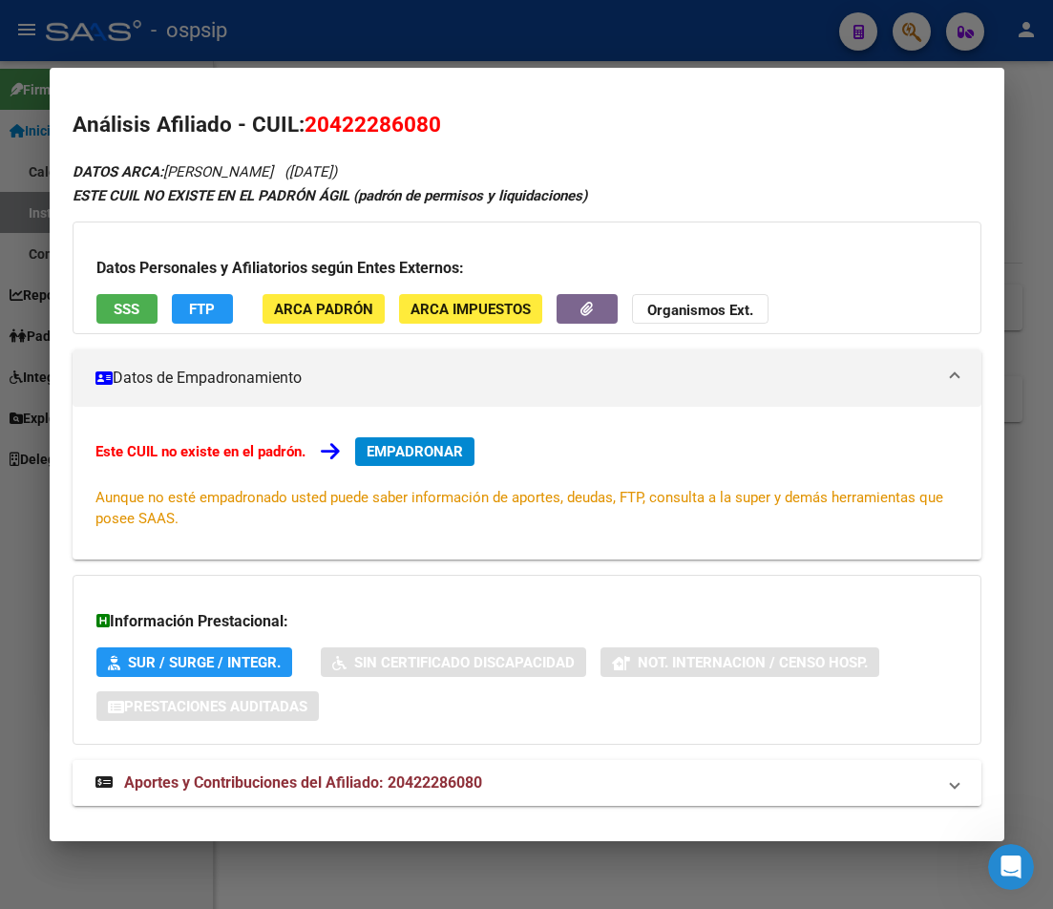
click at [393, 784] on span "Aportes y Contribuciones del Afiliado: 20422286080" at bounding box center [303, 783] width 358 height 18
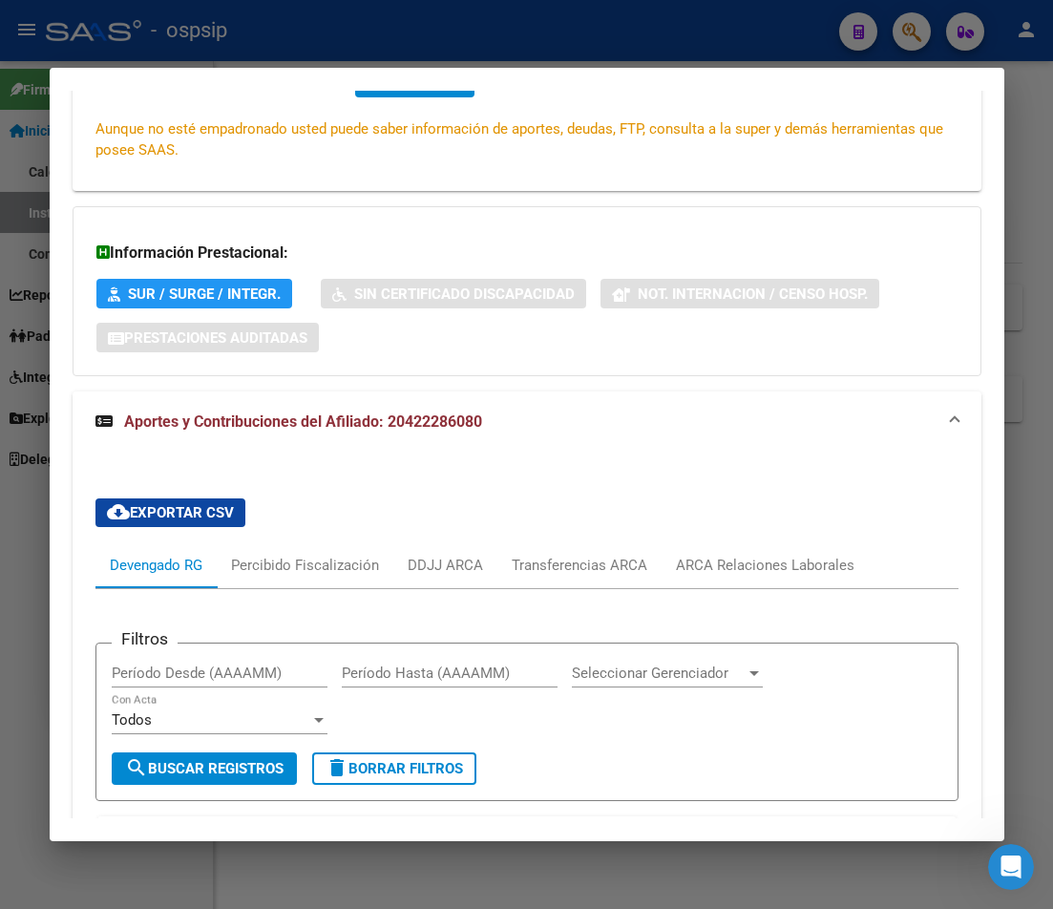
scroll to position [109, 0]
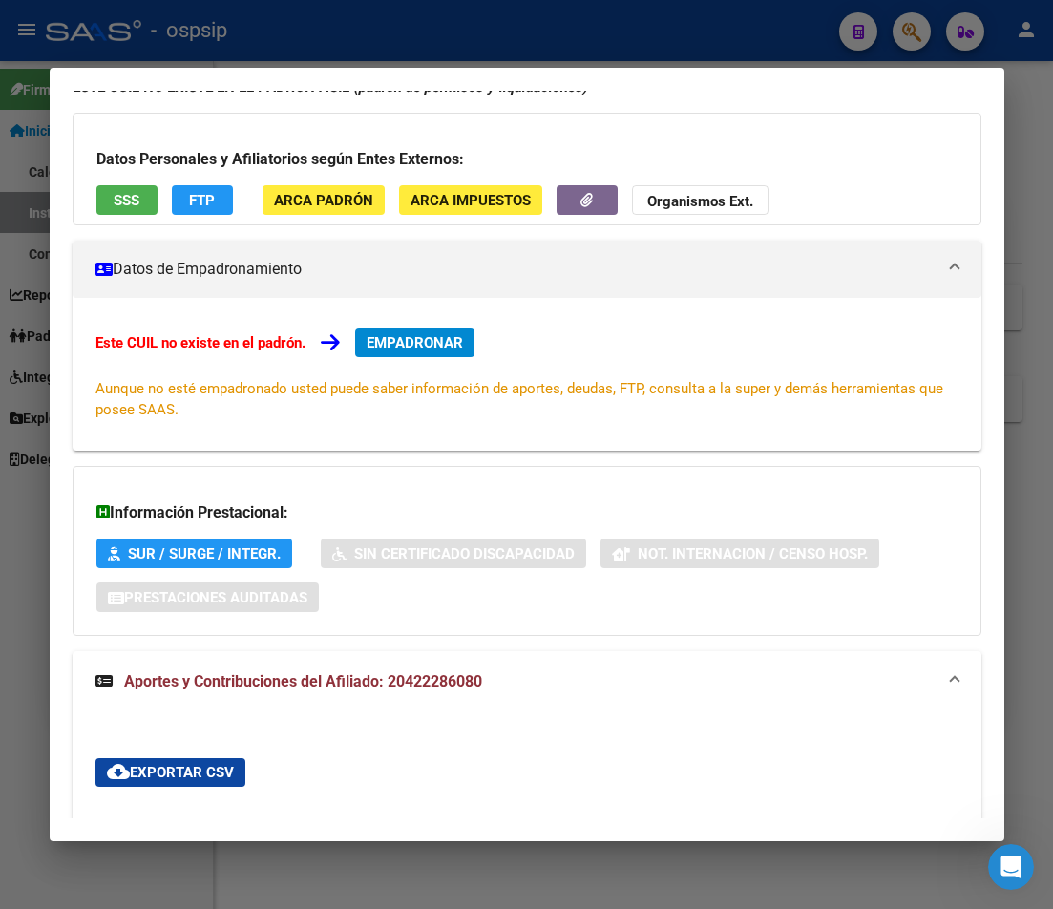
click at [917, 38] on div at bounding box center [526, 454] width 1053 height 909
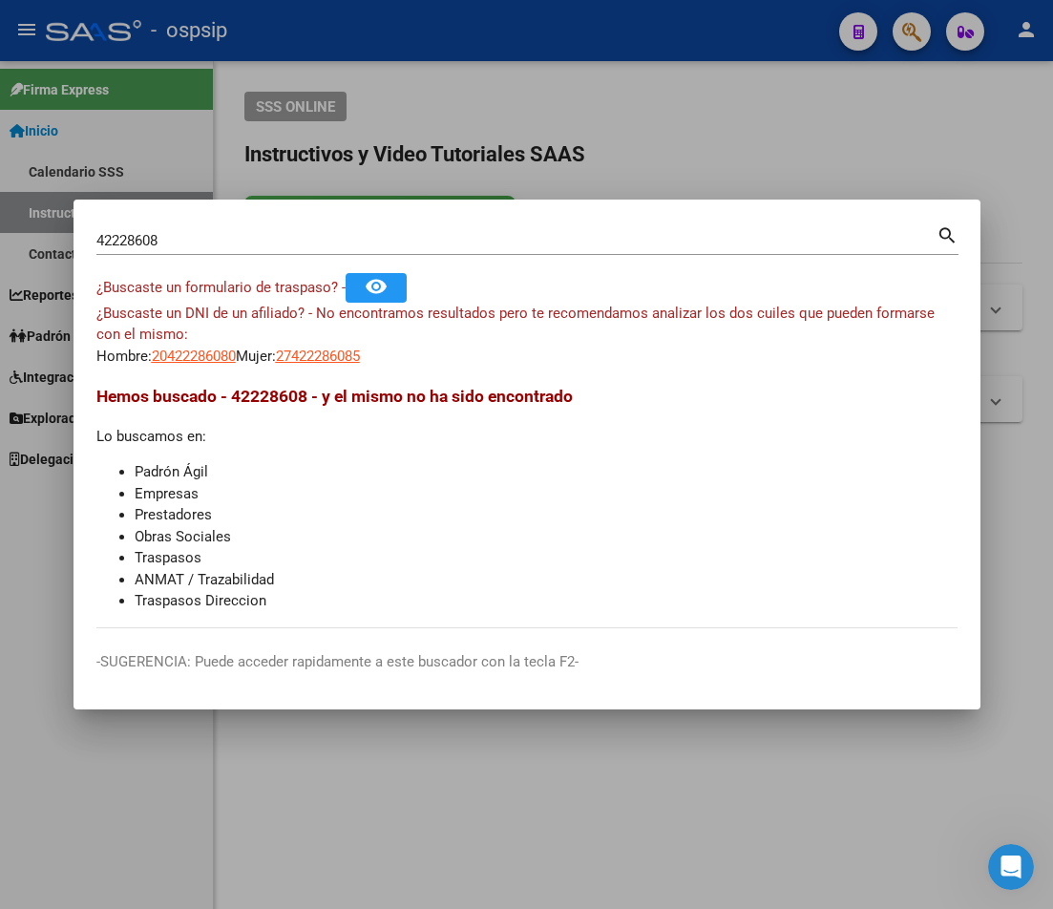
click at [181, 241] on input "42228608" at bounding box center [516, 240] width 840 height 17
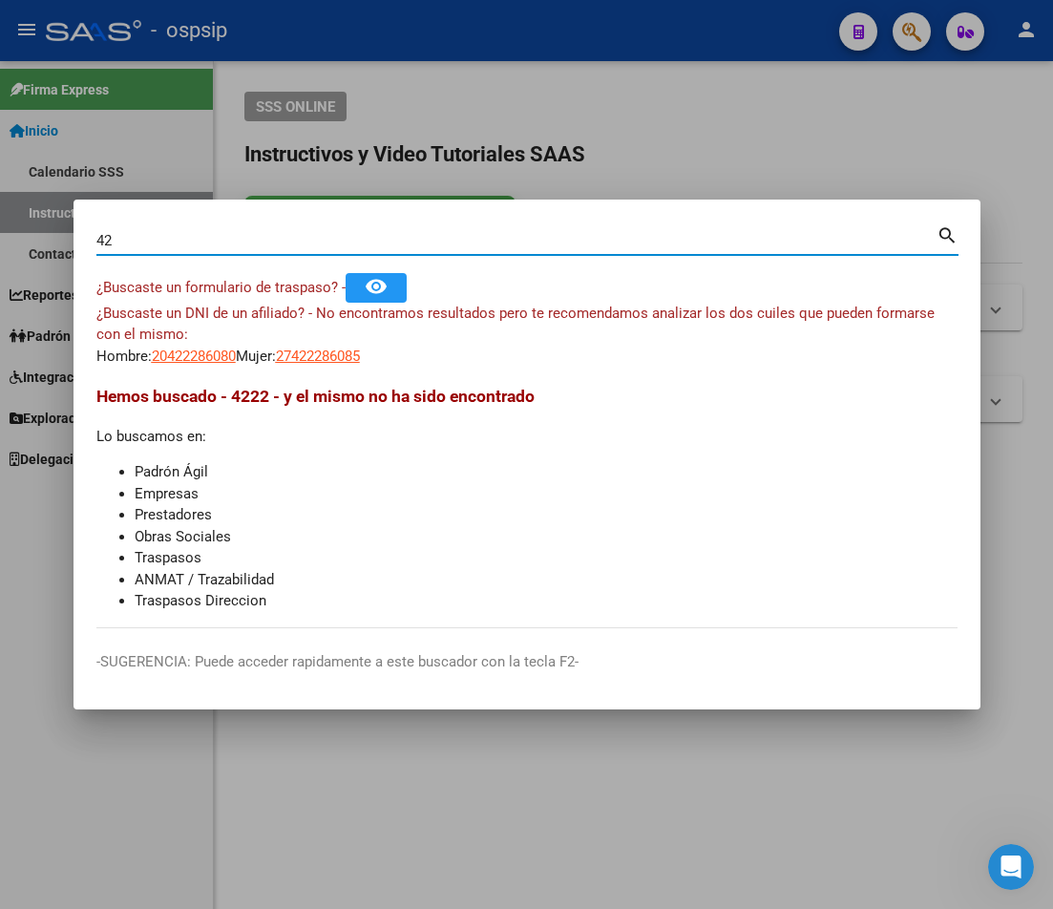
type input "4"
type input "47483409"
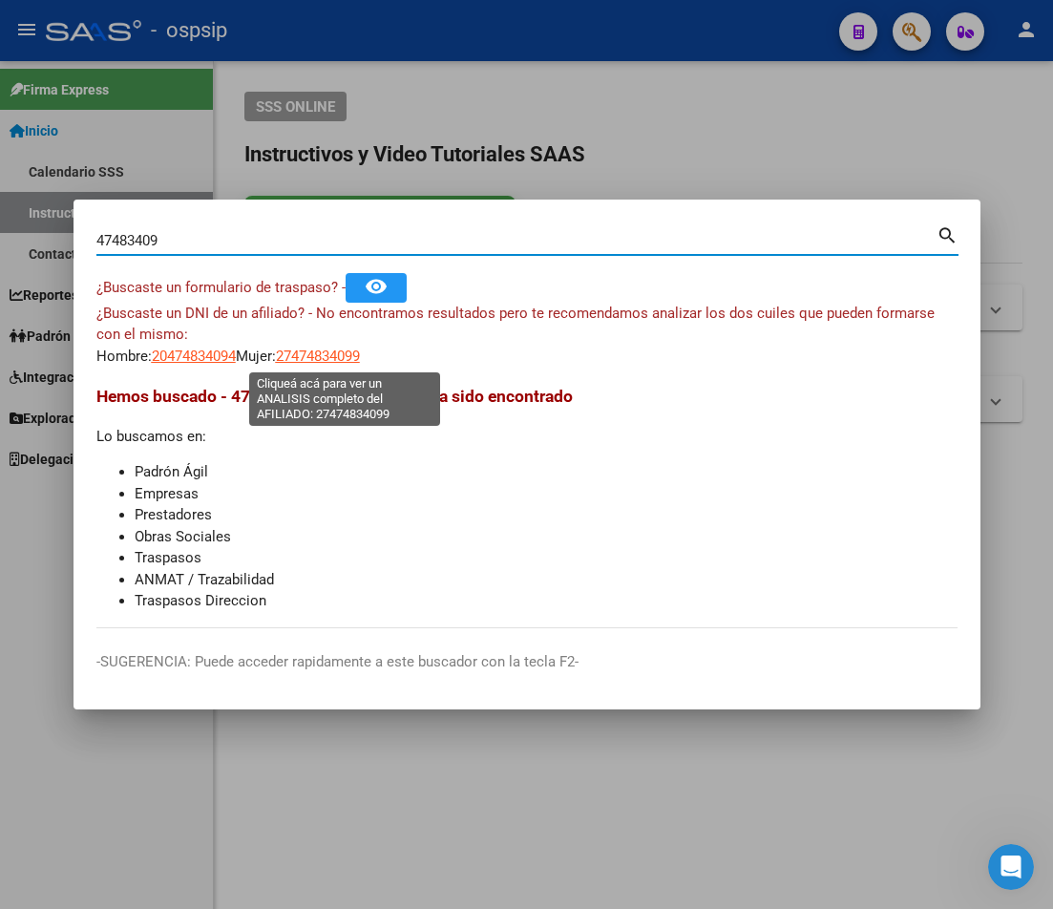
click at [320, 358] on span "27474834099" at bounding box center [318, 356] width 84 height 17
type textarea "27474834099"
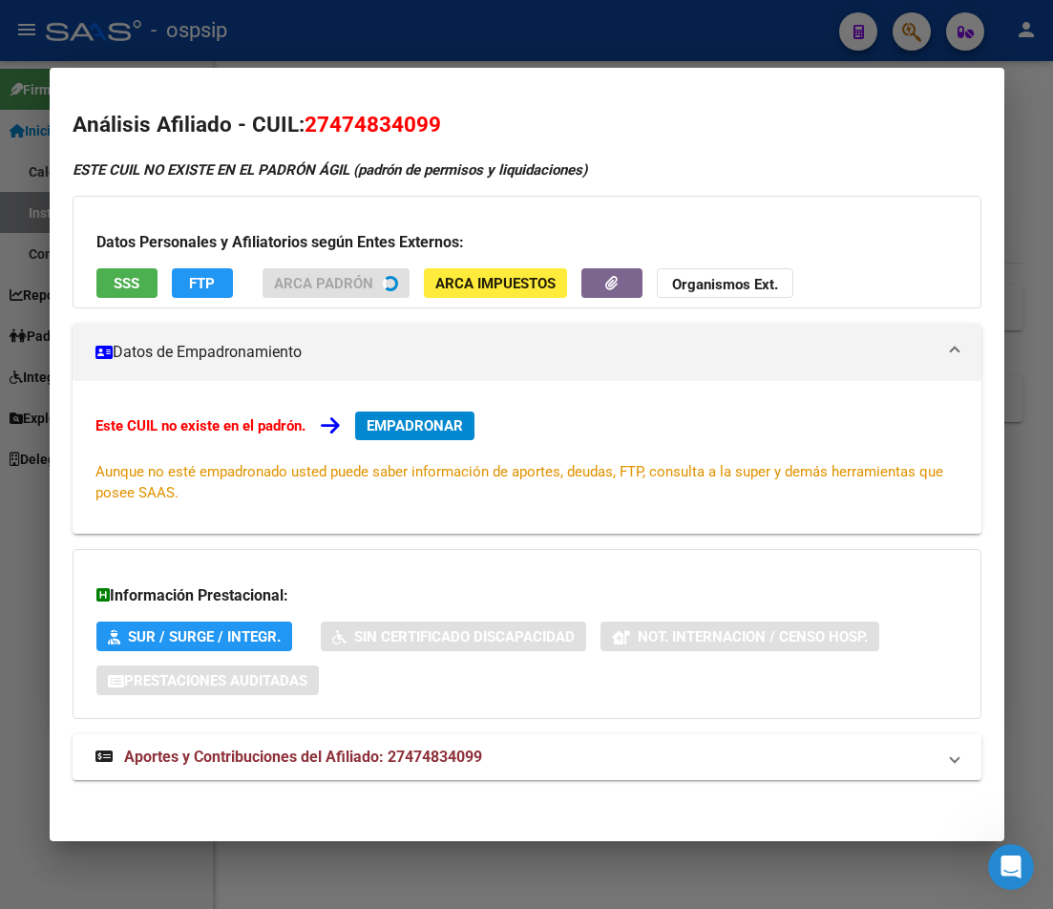
scroll to position [5, 0]
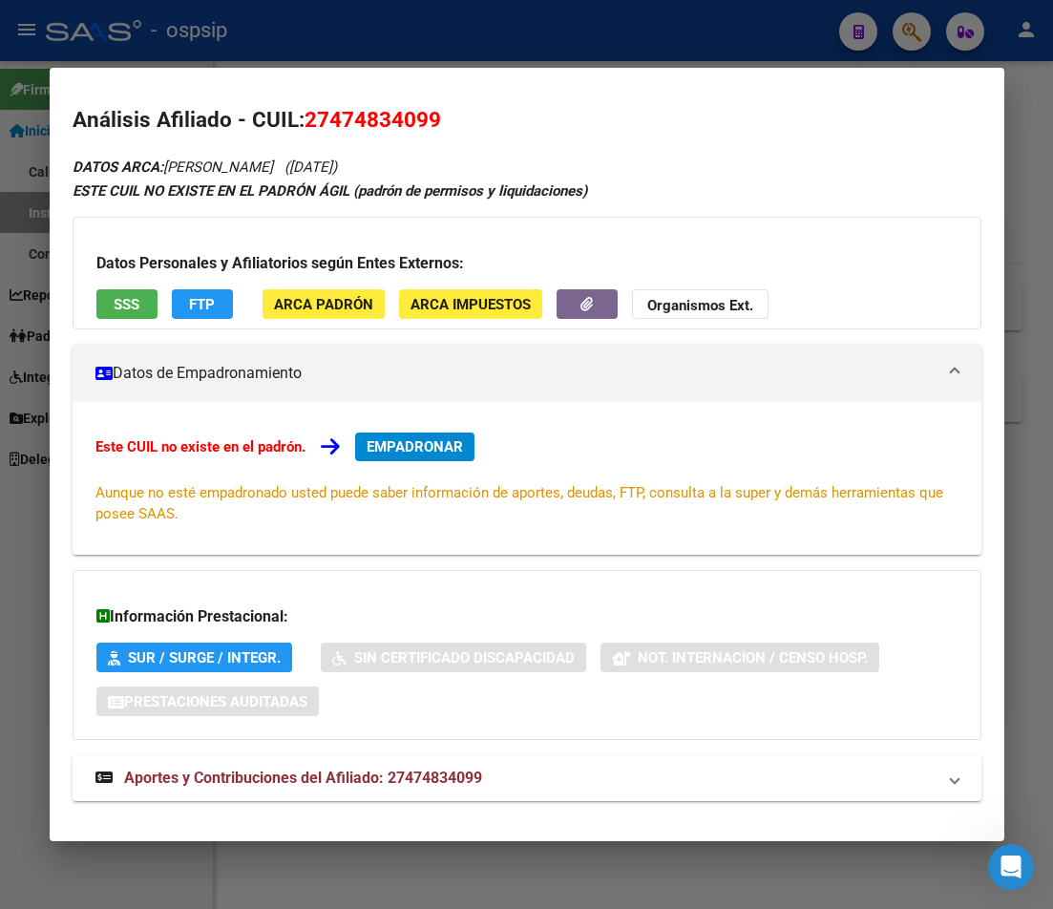
click at [342, 779] on span "Aportes y Contribuciones del Afiliado: 27474834099" at bounding box center [303, 778] width 358 height 18
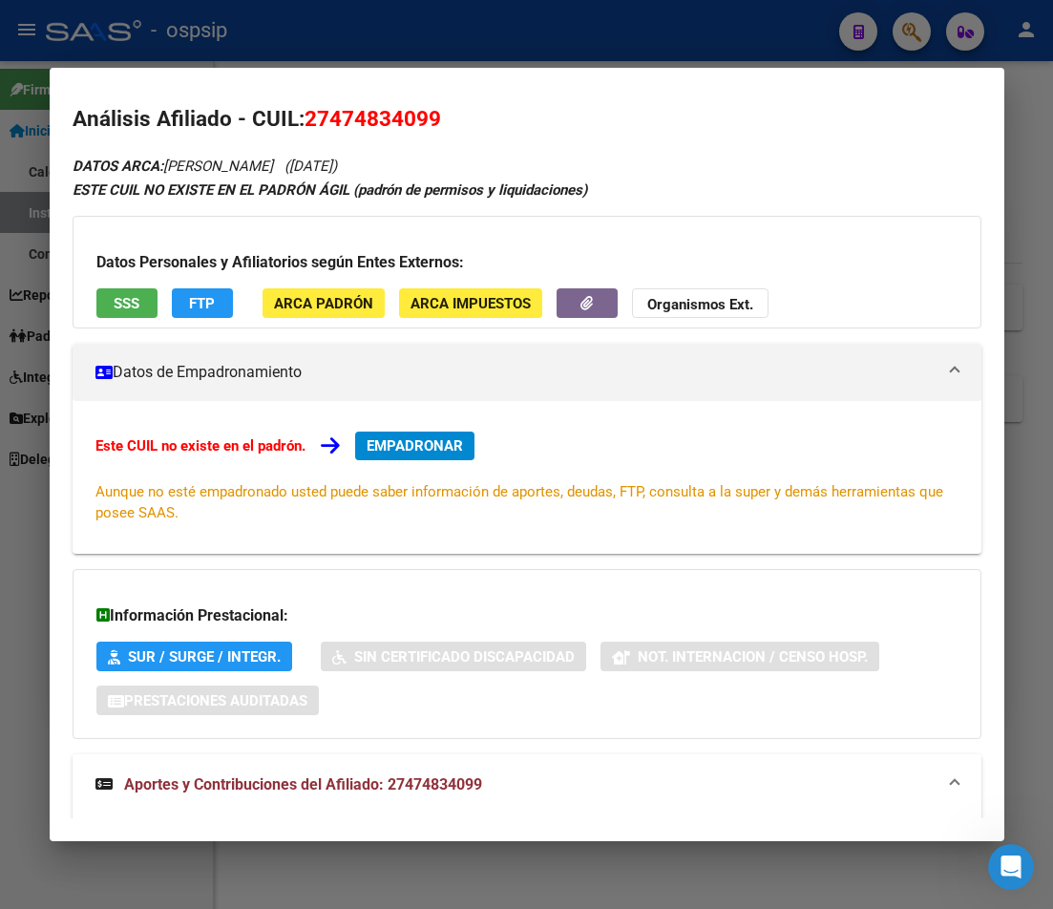
scroll to position [0, 0]
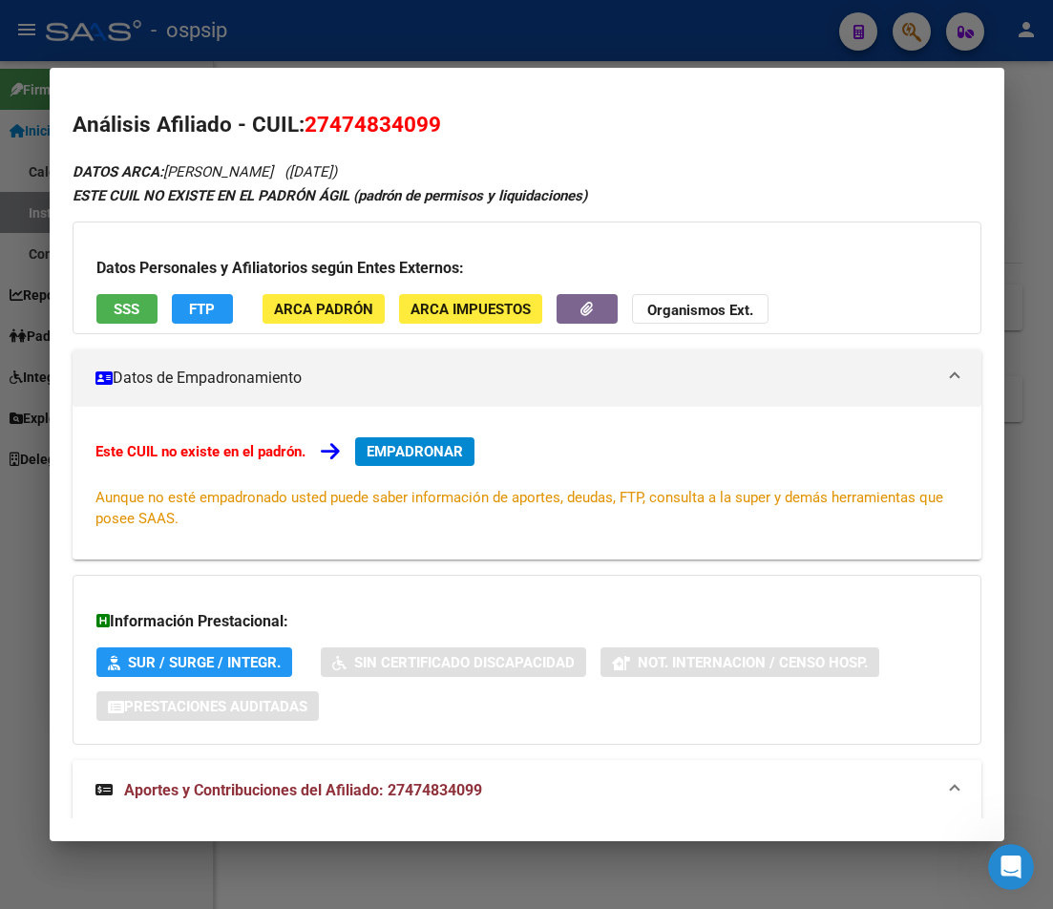
click at [578, 41] on div at bounding box center [526, 454] width 1053 height 909
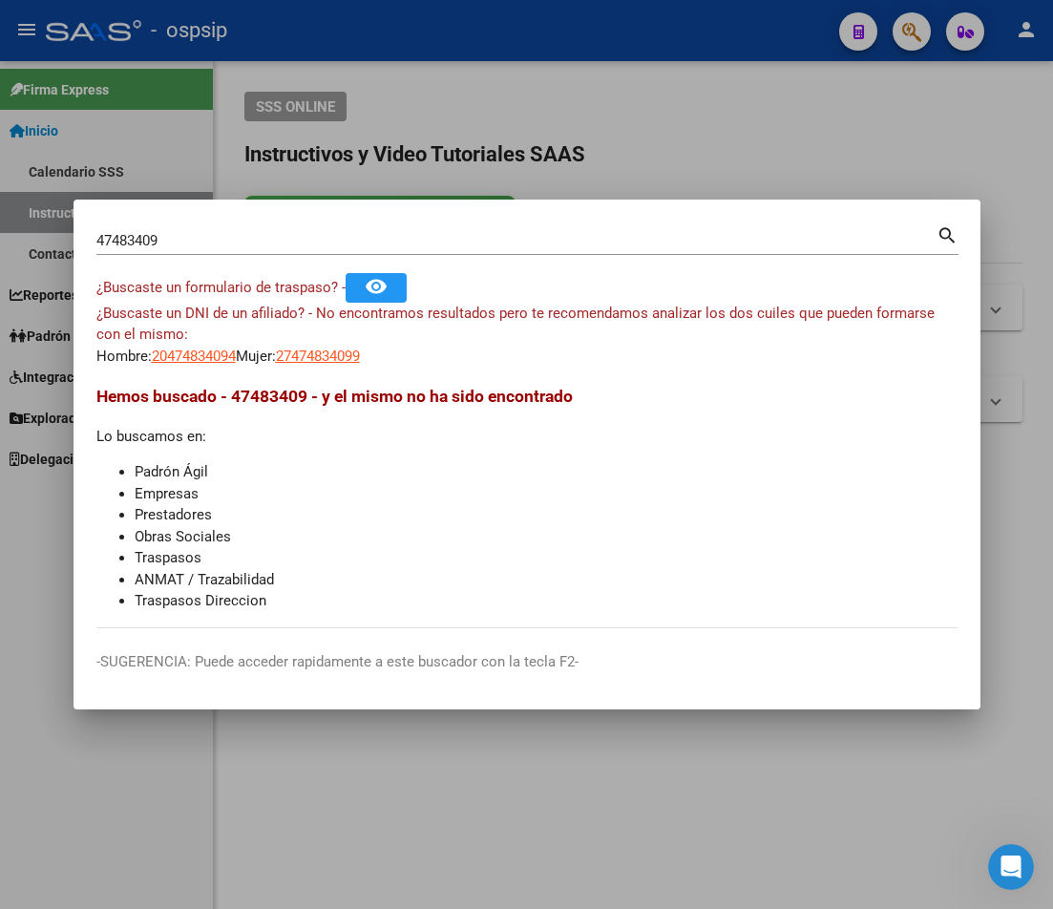
click at [578, 41] on div at bounding box center [526, 454] width 1053 height 909
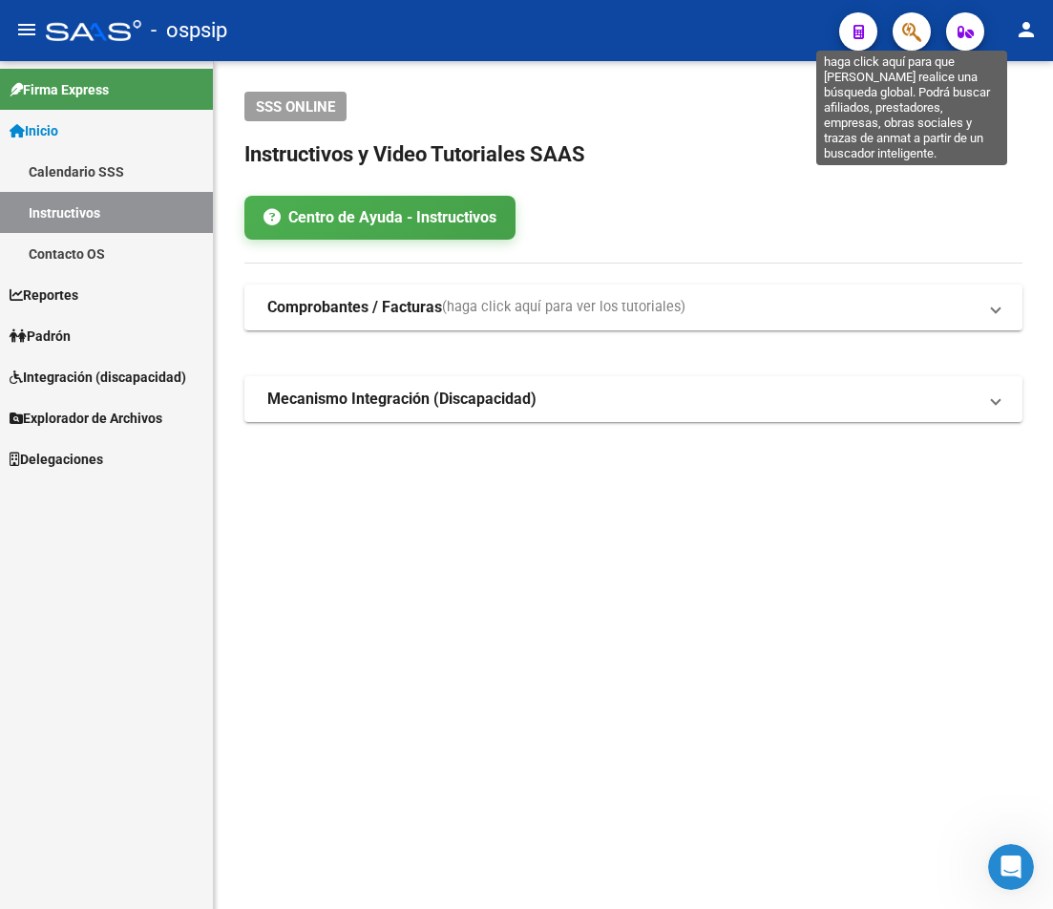
click at [911, 35] on icon "button" at bounding box center [911, 32] width 19 height 22
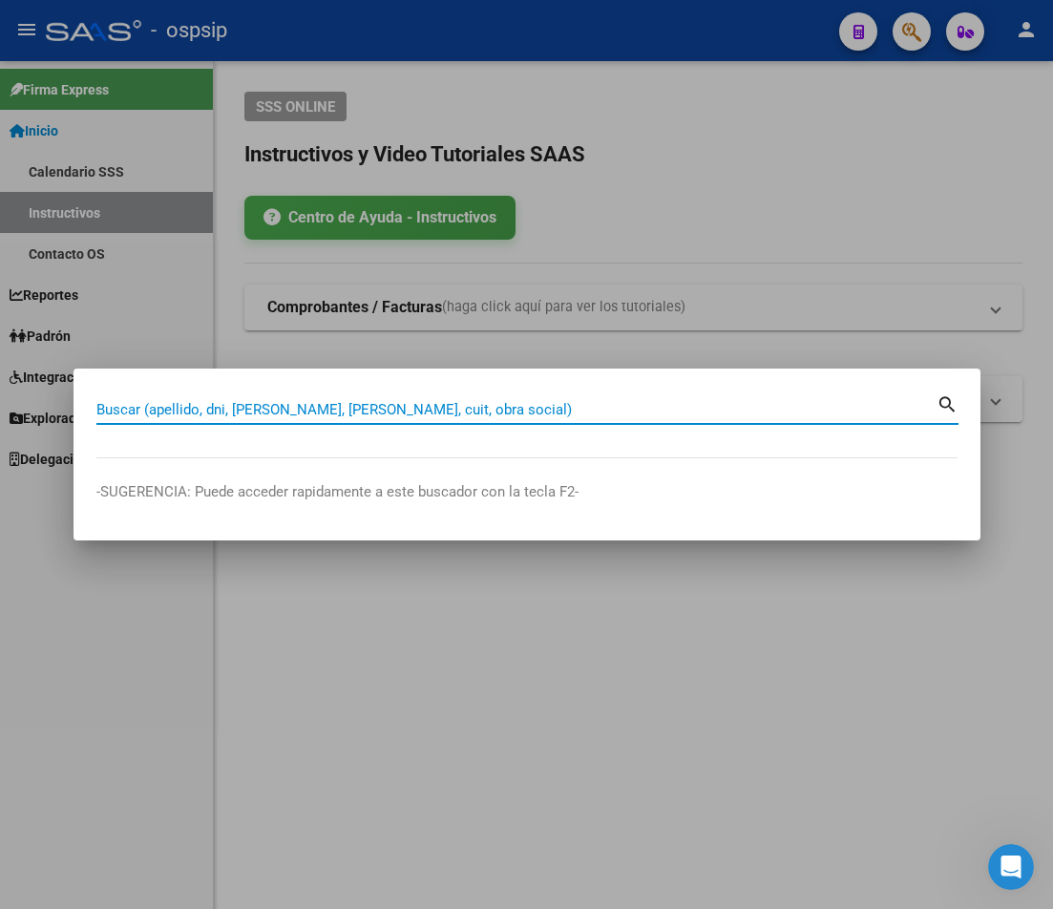
paste input "30714568"
type input "30714568"
click at [944, 410] on mat-icon "search" at bounding box center [948, 403] width 22 height 23
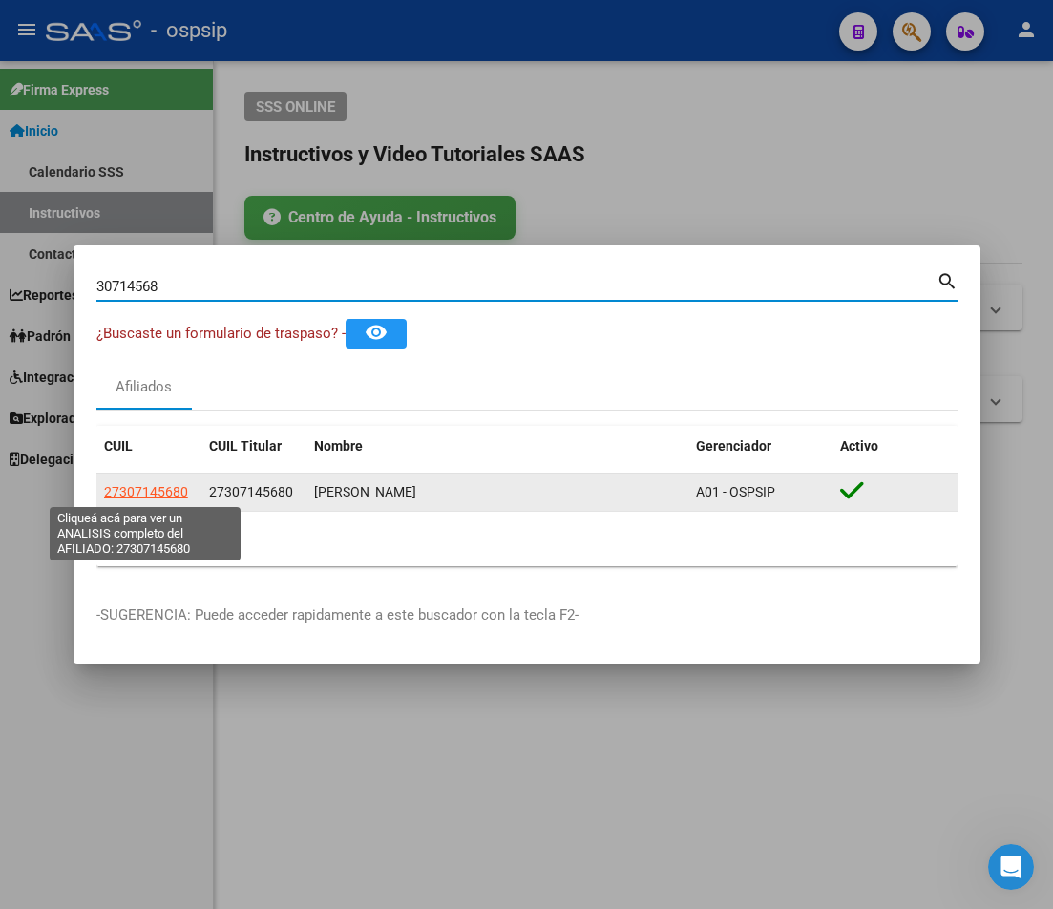
click at [149, 490] on span "27307145680" at bounding box center [146, 491] width 84 height 15
type textarea "27307145680"
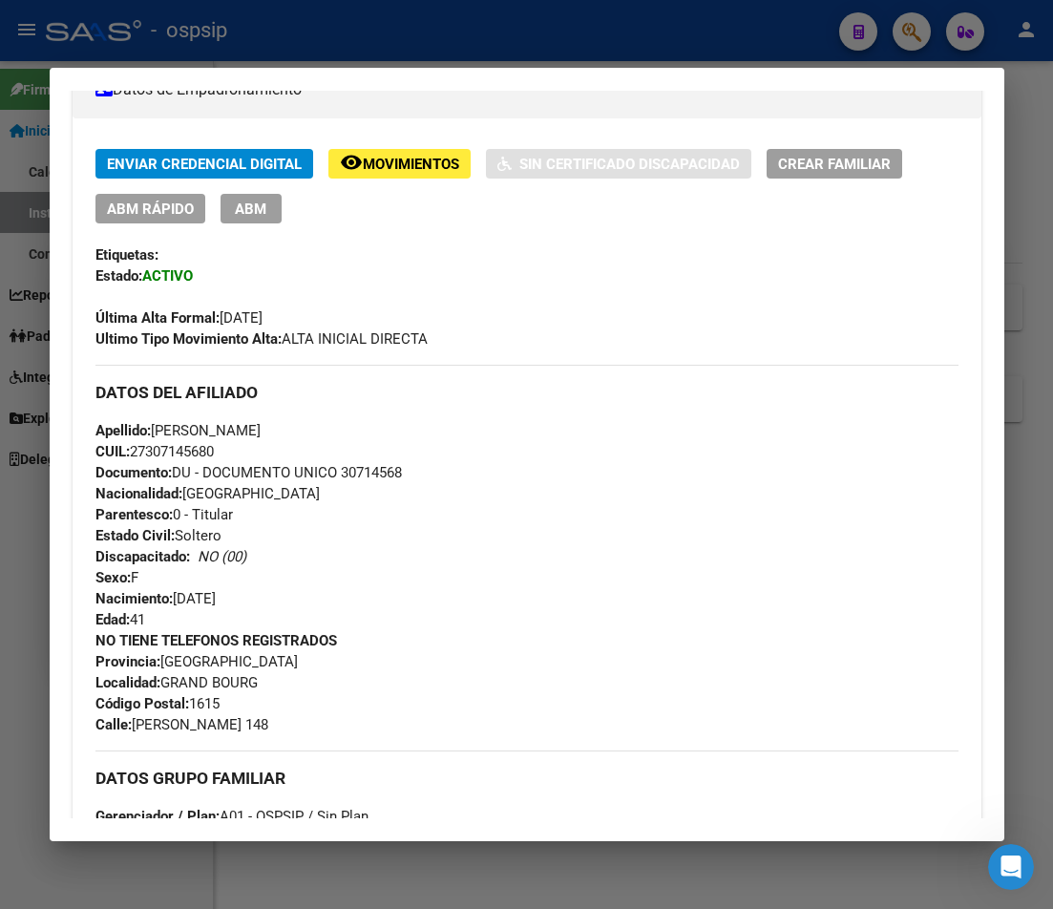
scroll to position [548, 0]
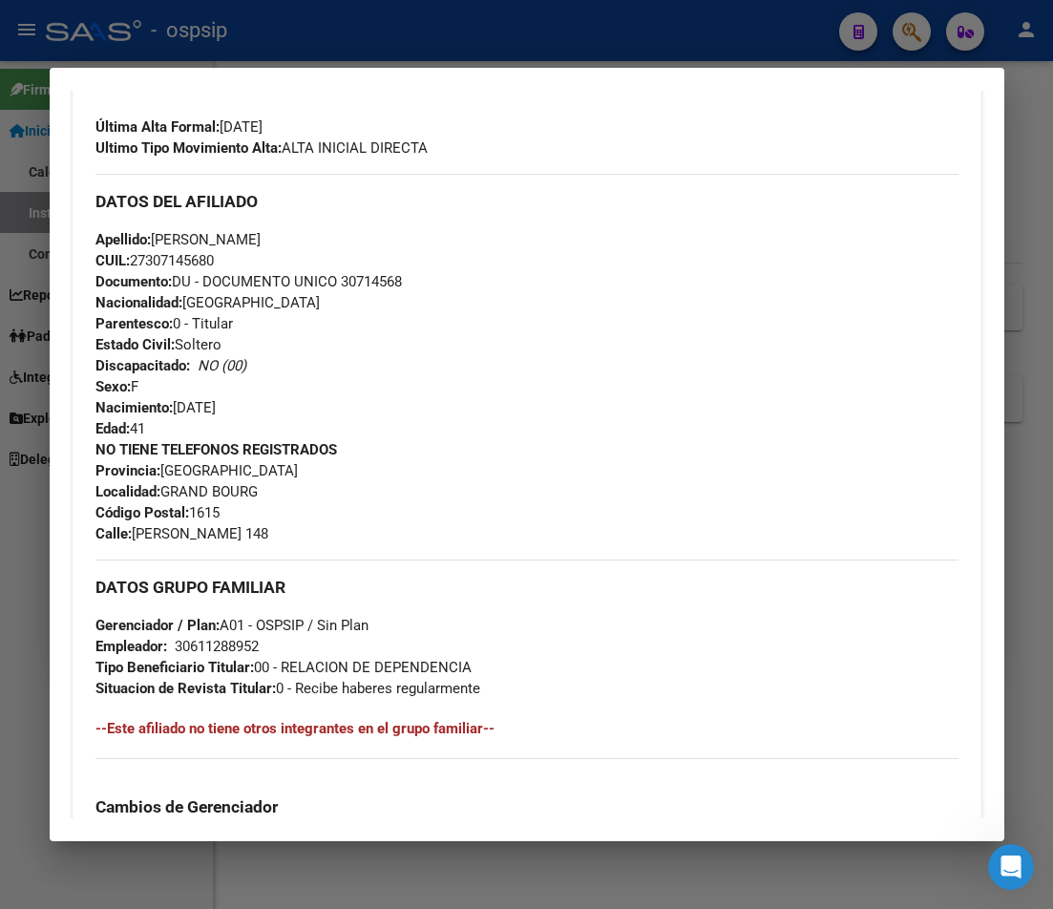
click at [538, 36] on div at bounding box center [526, 454] width 1053 height 909
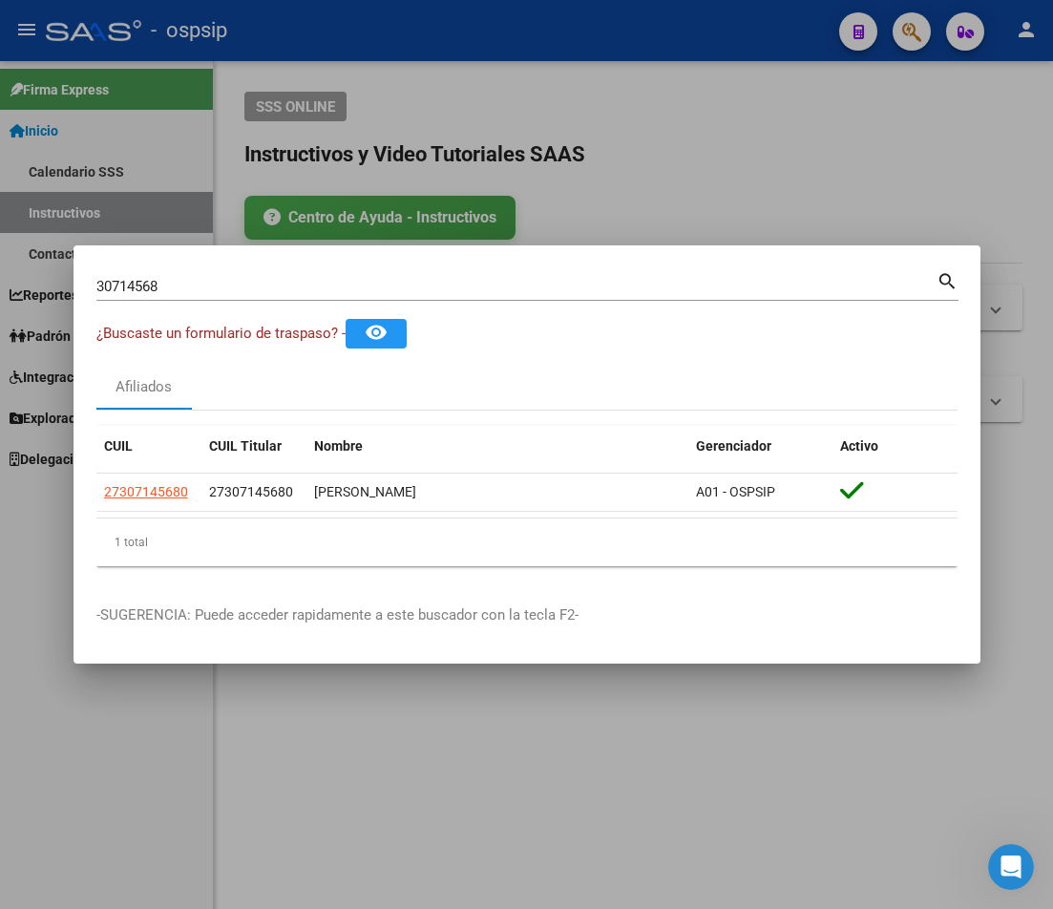
click at [149, 284] on input "30714568" at bounding box center [516, 286] width 840 height 17
click at [159, 285] on input "30714568" at bounding box center [516, 286] width 840 height 17
type input "3"
type input "45510521"
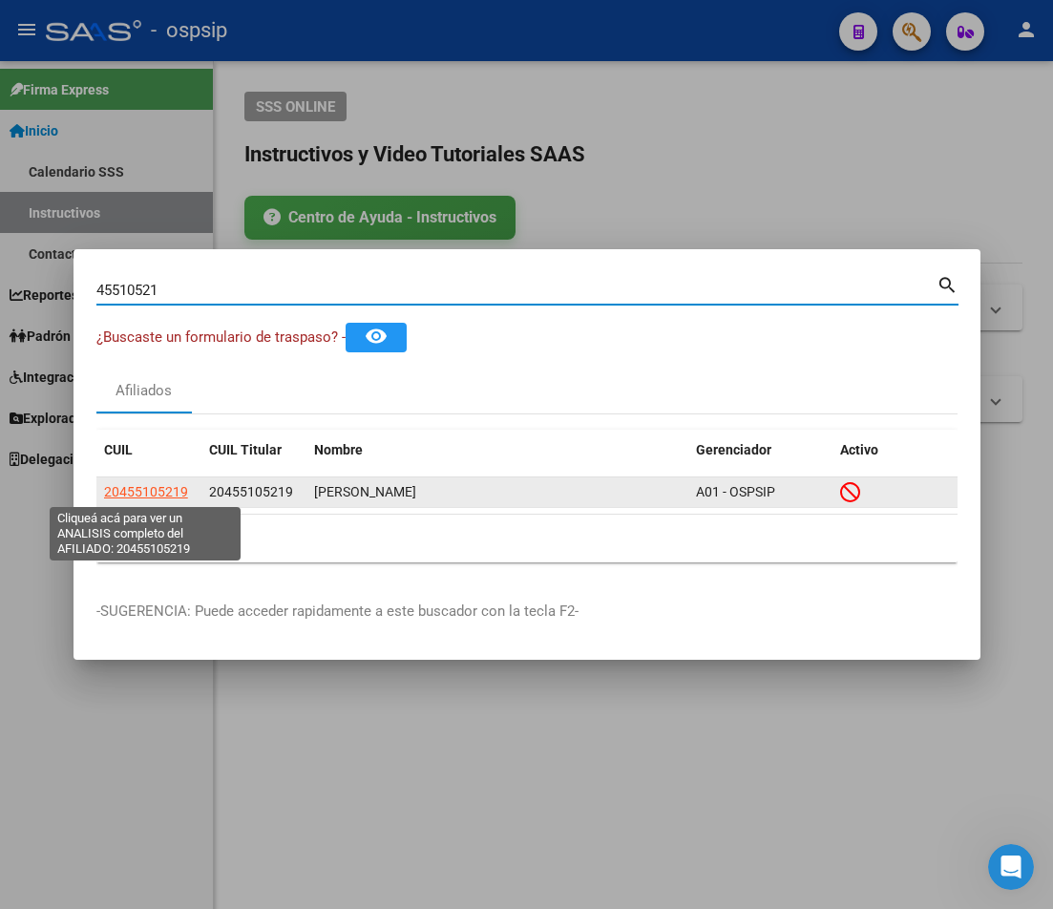
click at [143, 491] on span "20455105219" at bounding box center [146, 491] width 84 height 15
type textarea "20455105219"
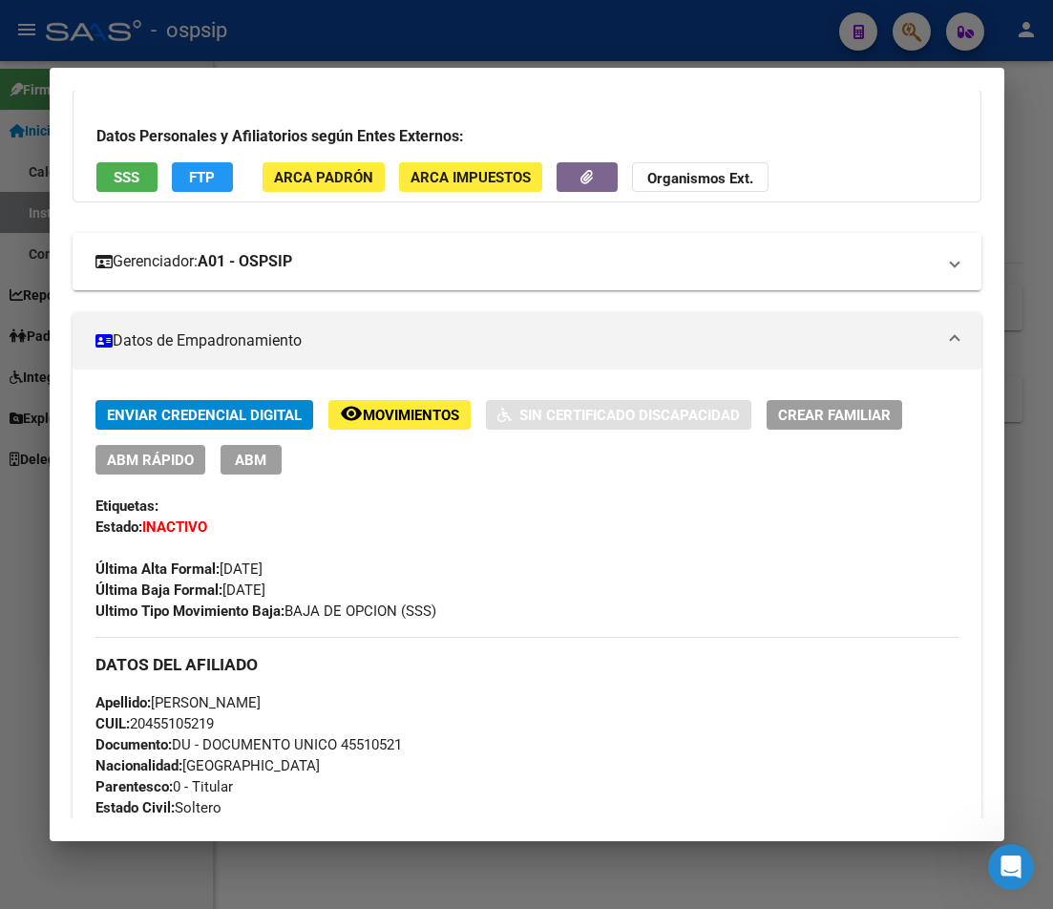
scroll to position [0, 0]
